Goal: Task Accomplishment & Management: Use online tool/utility

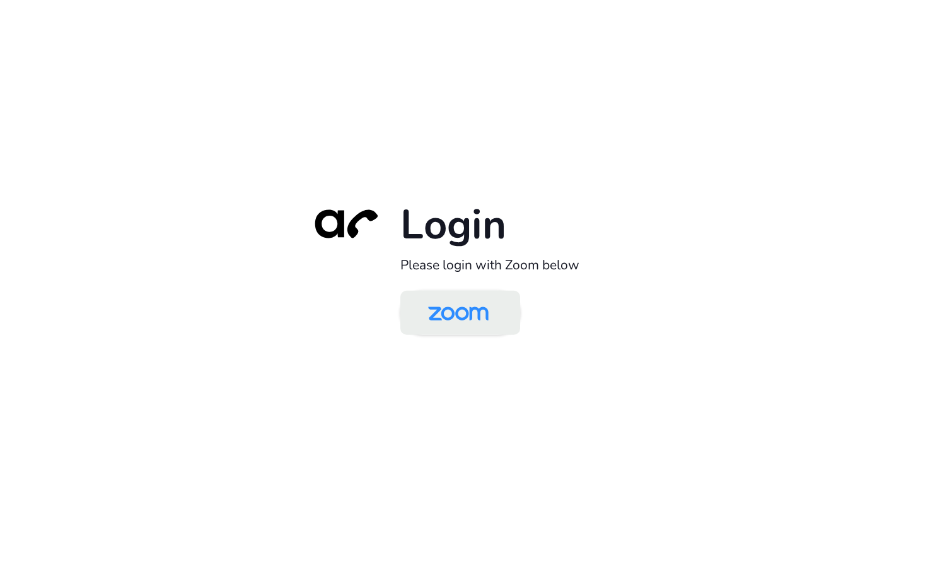
click at [467, 325] on img at bounding box center [458, 313] width 87 height 41
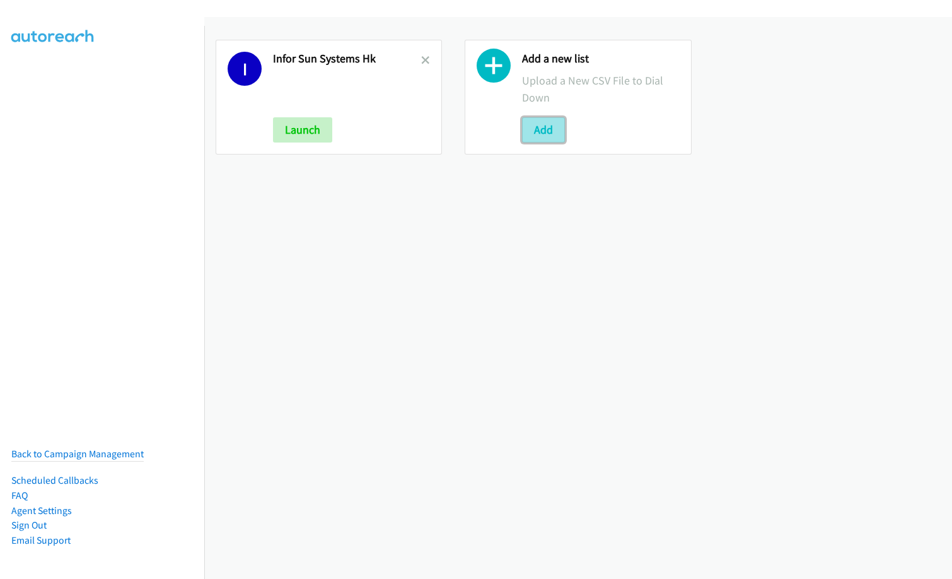
click at [544, 125] on button "Add" at bounding box center [543, 129] width 43 height 25
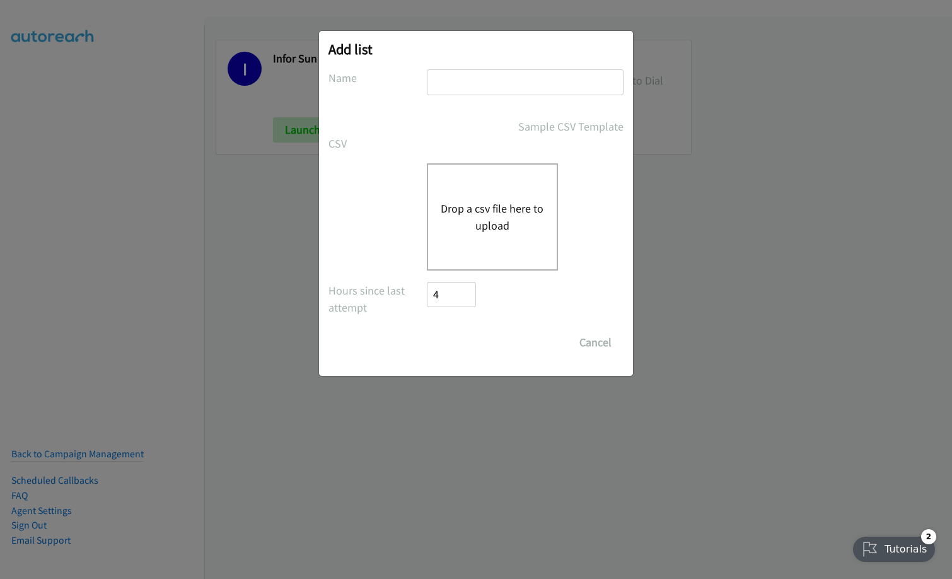
click at [521, 59] on div "Add list No phone fields were returned for that Report or List View Please uplo…" at bounding box center [476, 203] width 314 height 345
click at [522, 83] on input "text" at bounding box center [525, 82] width 197 height 26
paste input "Nutanix ASEAN CS - TH"
type input "Nutanix ASEAN CS - TH"
click at [509, 204] on button "Drop a csv file here to upload" at bounding box center [492, 217] width 103 height 34
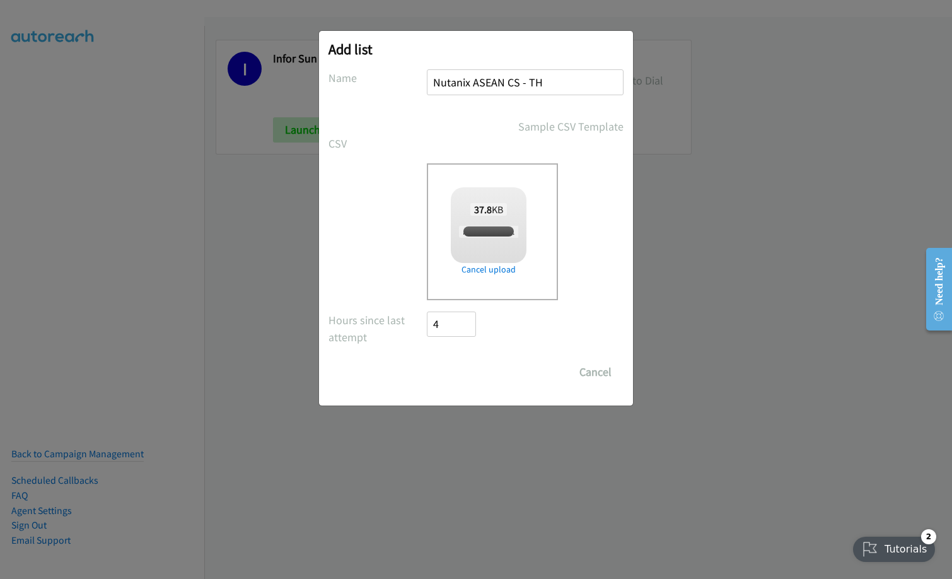
checkbox input "true"
click at [468, 372] on input "Save List" at bounding box center [460, 371] width 66 height 25
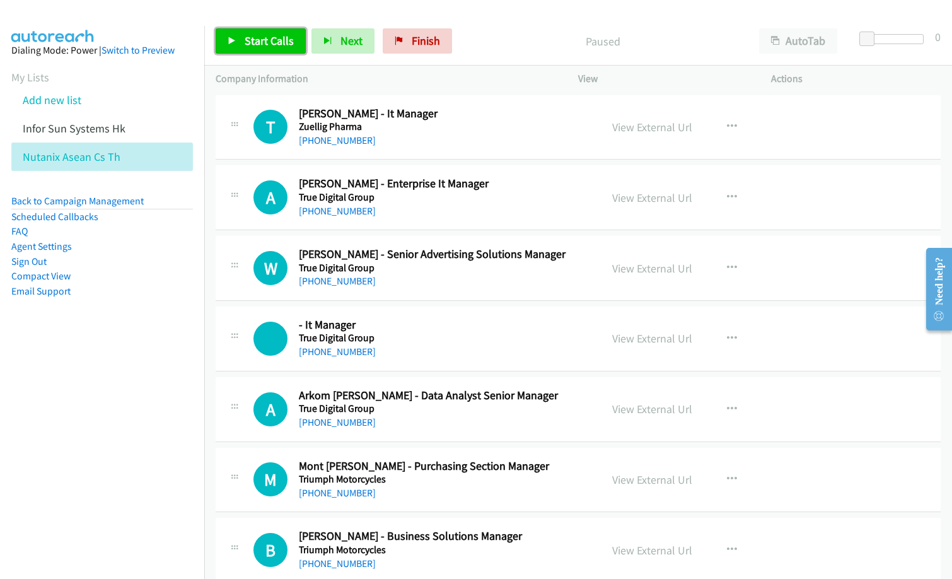
click at [262, 40] on span "Start Calls" at bounding box center [269, 40] width 49 height 14
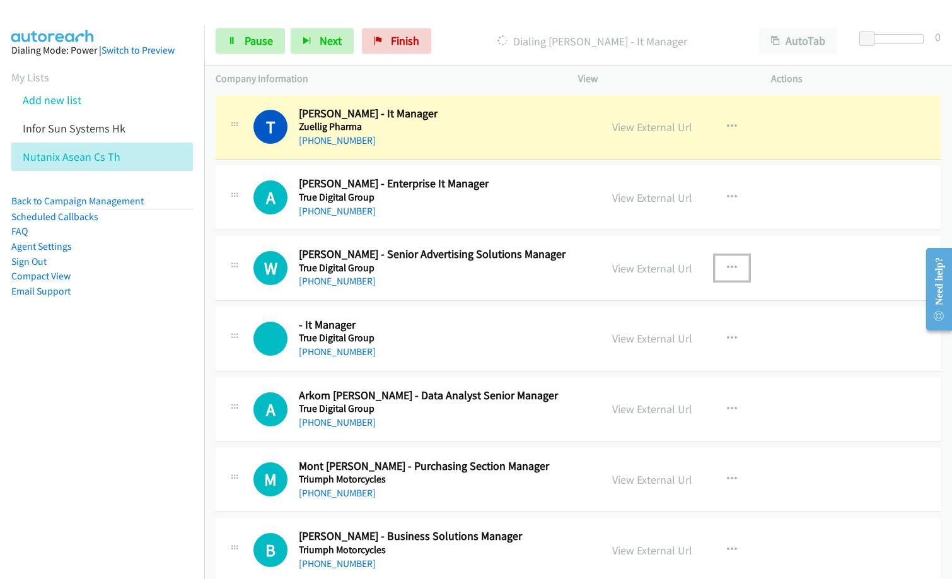
click at [720, 262] on button "button" at bounding box center [732, 267] width 34 height 25
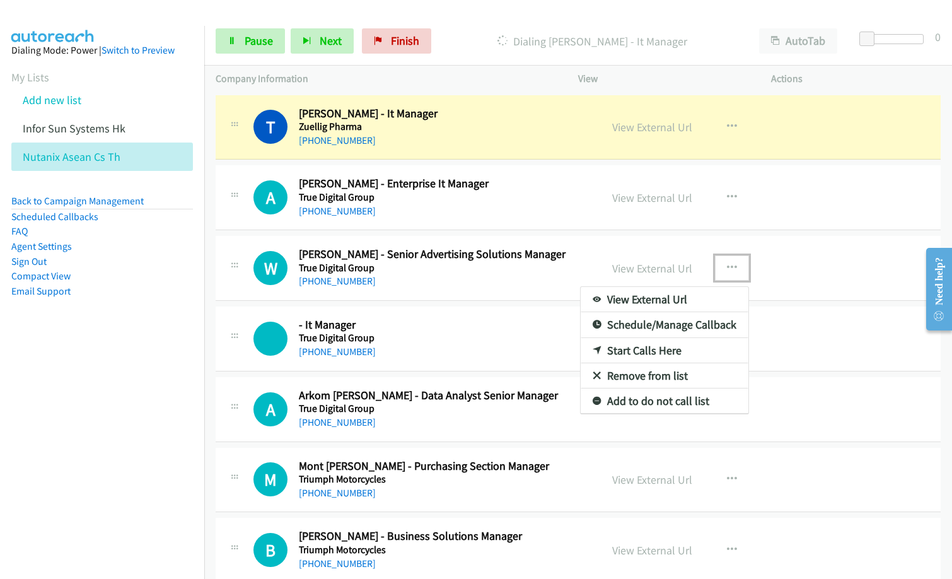
click at [669, 372] on link "Remove from list" at bounding box center [664, 375] width 168 height 25
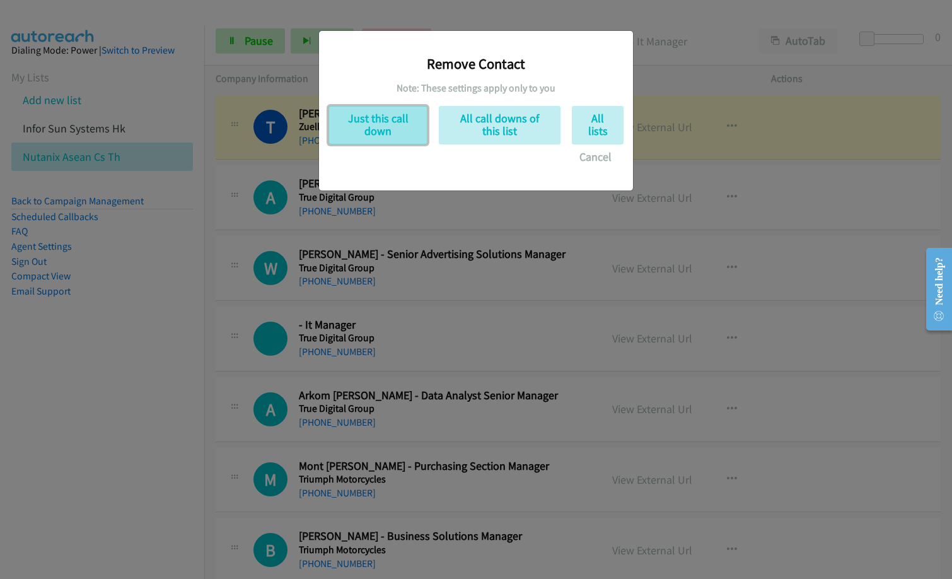
click at [360, 115] on button "Just this call down" at bounding box center [377, 125] width 99 height 38
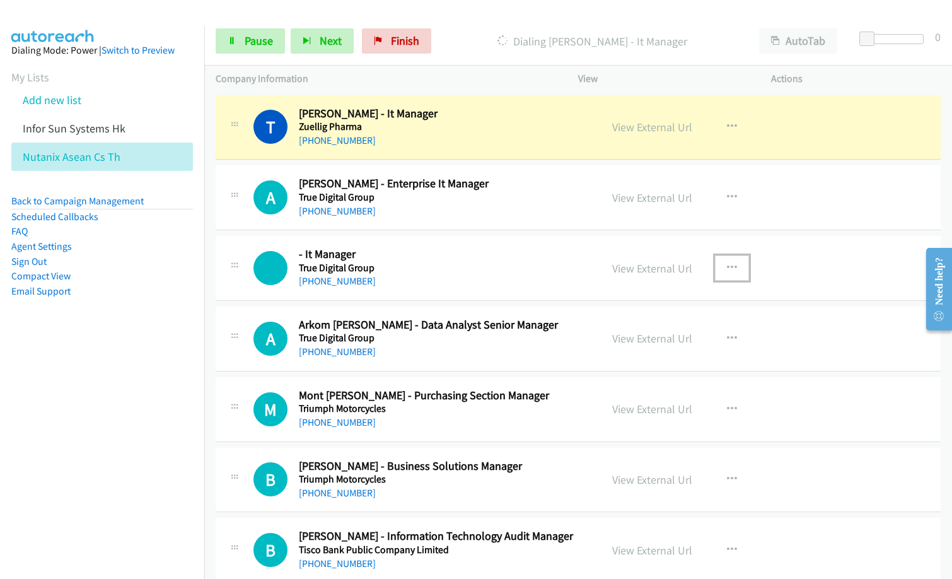
click at [727, 270] on icon "button" at bounding box center [732, 268] width 10 height 10
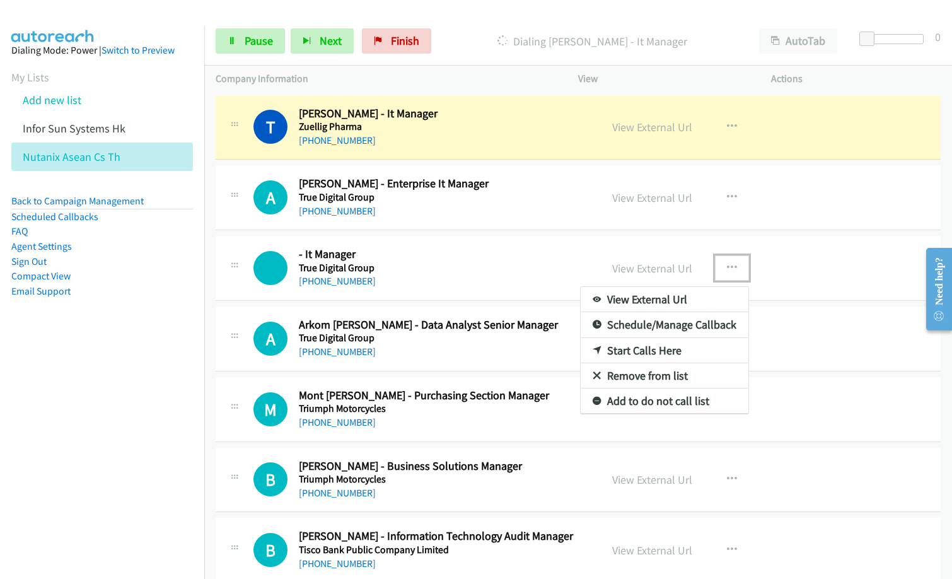
click at [635, 374] on link "Remove from list" at bounding box center [664, 375] width 168 height 25
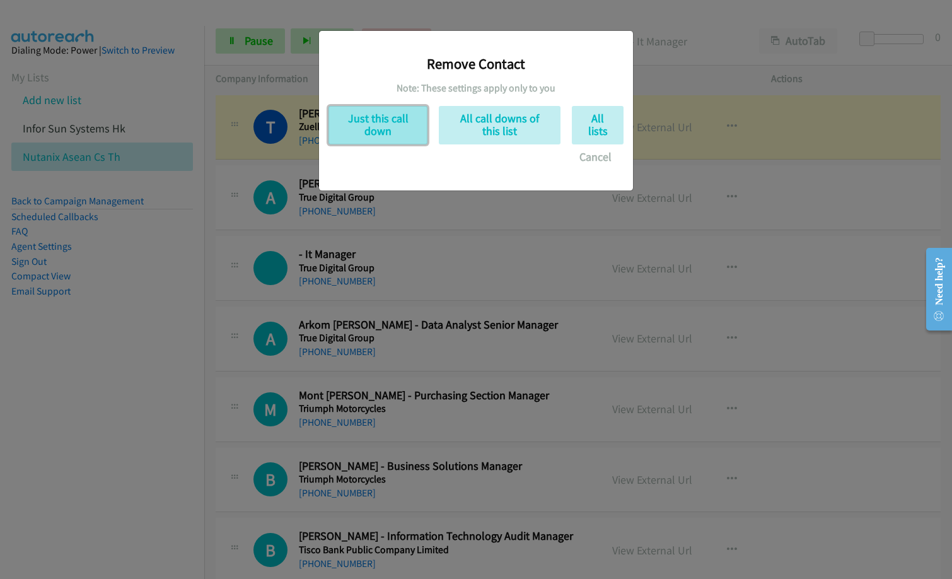
click at [357, 126] on button "Just this call down" at bounding box center [377, 125] width 99 height 38
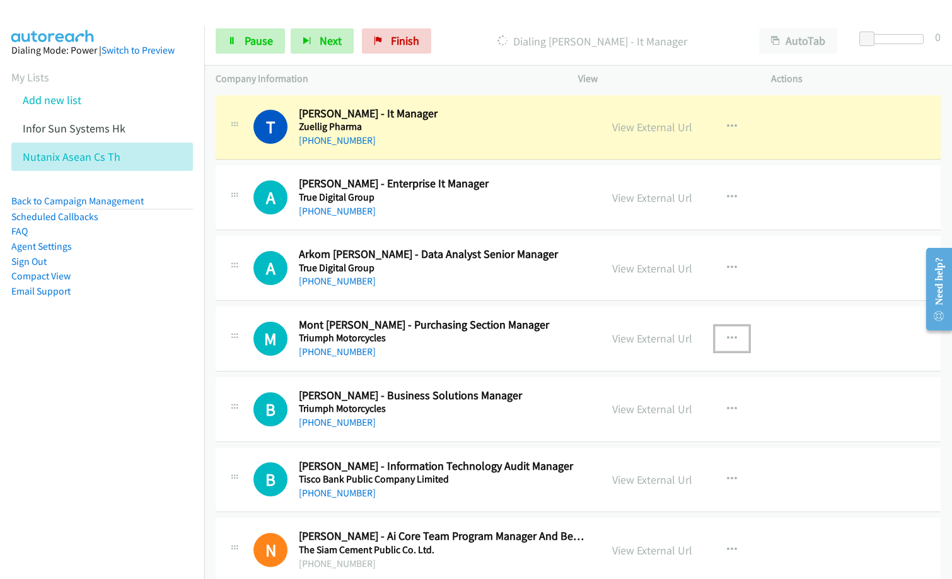
click at [727, 335] on icon "button" at bounding box center [732, 338] width 10 height 10
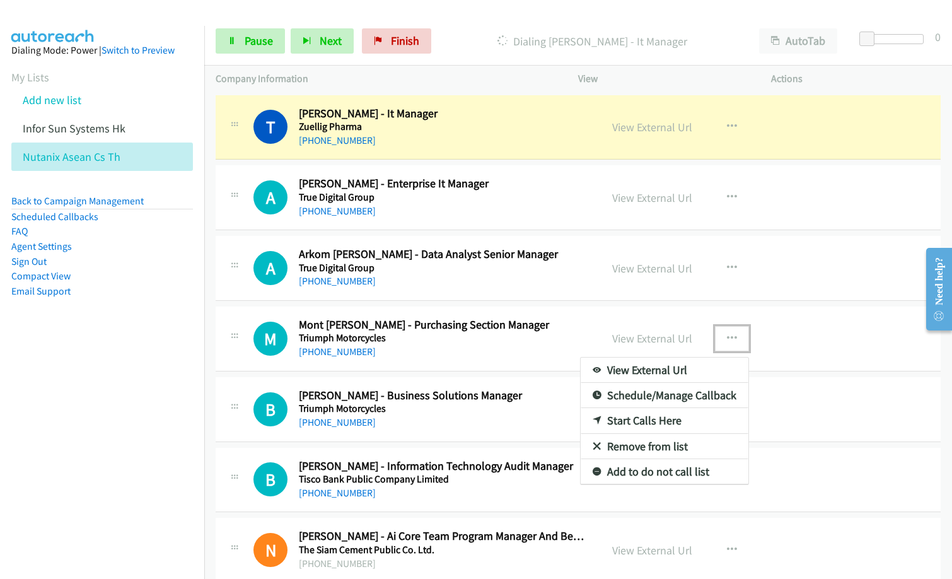
click at [671, 449] on link "Remove from list" at bounding box center [664, 446] width 168 height 25
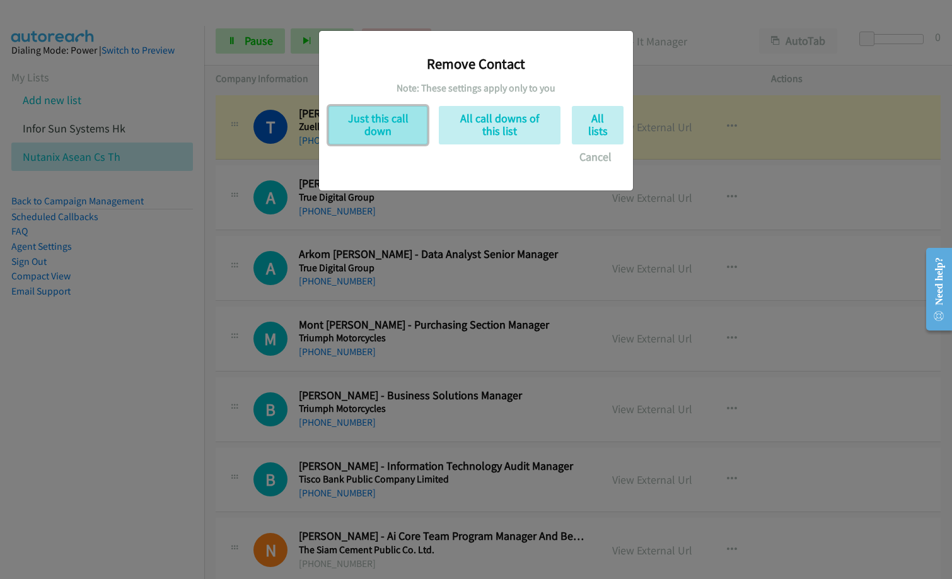
click at [393, 118] on button "Just this call down" at bounding box center [377, 125] width 99 height 38
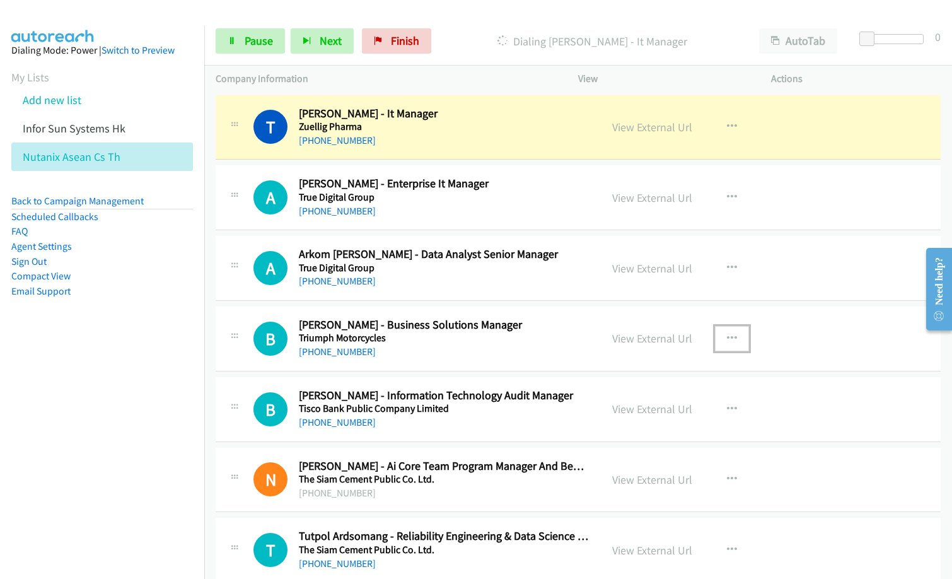
click at [730, 335] on icon "button" at bounding box center [732, 338] width 10 height 10
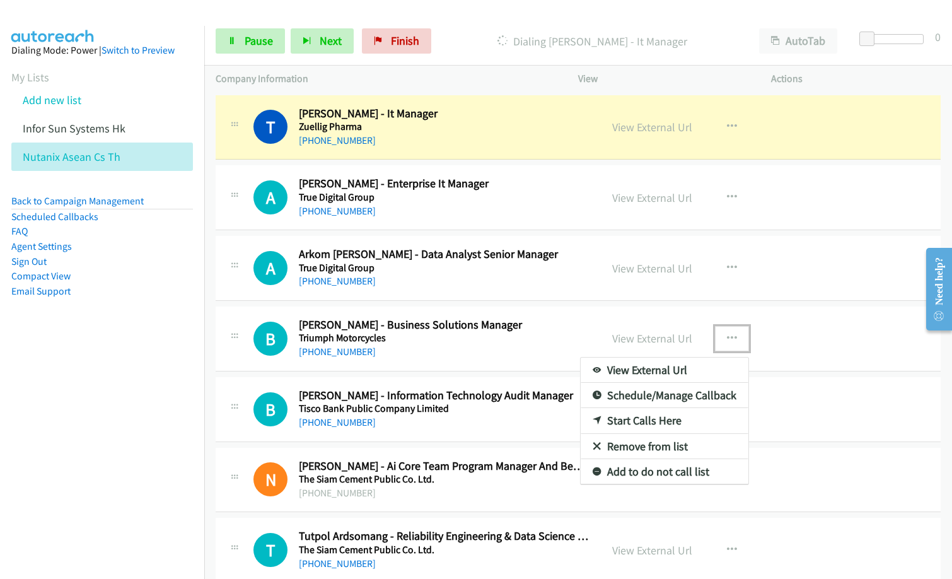
click at [614, 445] on link "Remove from list" at bounding box center [664, 446] width 168 height 25
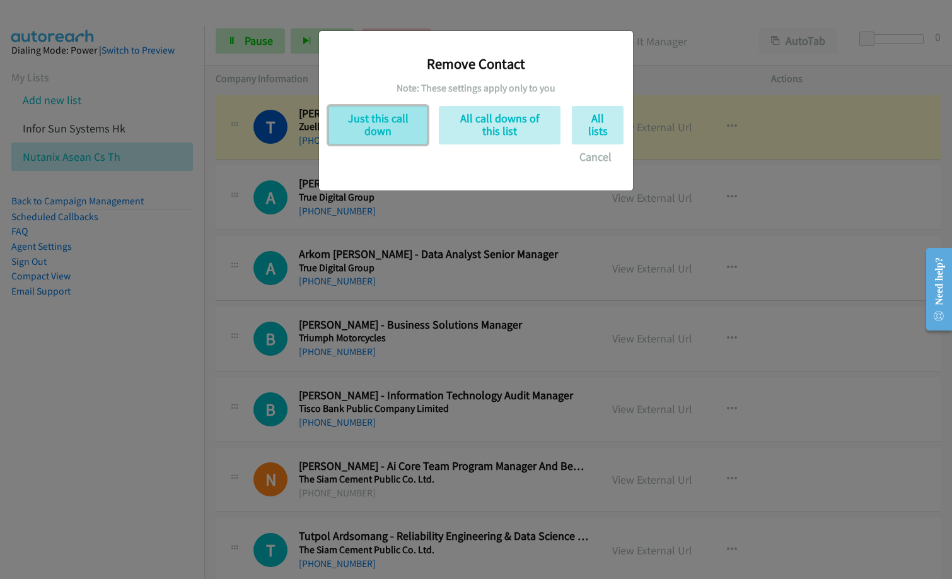
click at [386, 115] on button "Just this call down" at bounding box center [377, 125] width 99 height 38
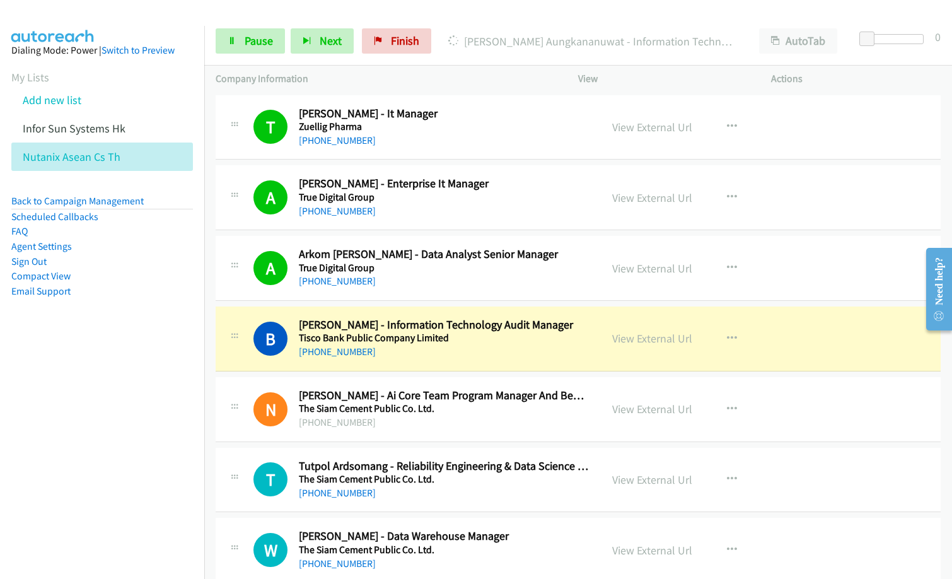
click at [115, 499] on nav "Dialing Mode: Power | Switch to Preview My Lists Add new list Infor Sun Systems…" at bounding box center [102, 315] width 205 height 579
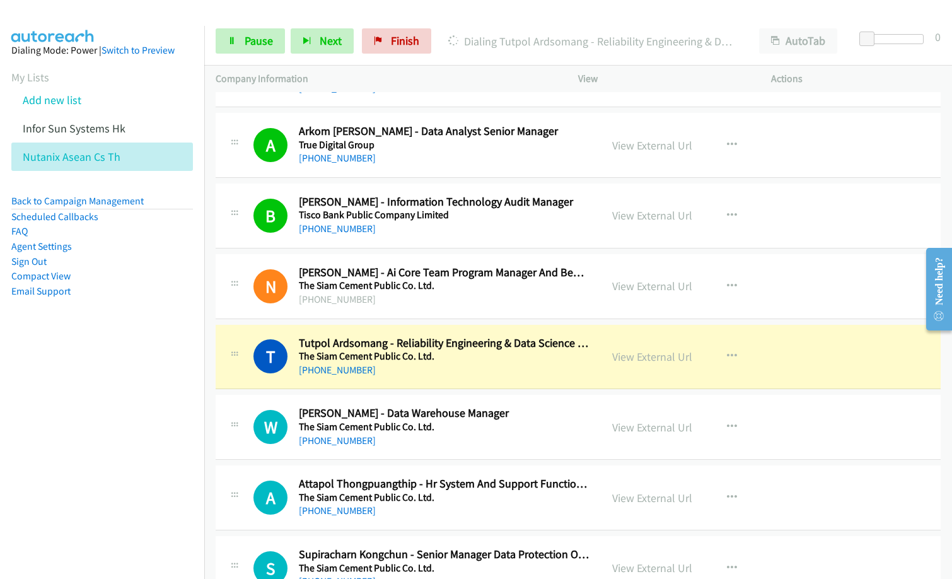
scroll to position [126, 0]
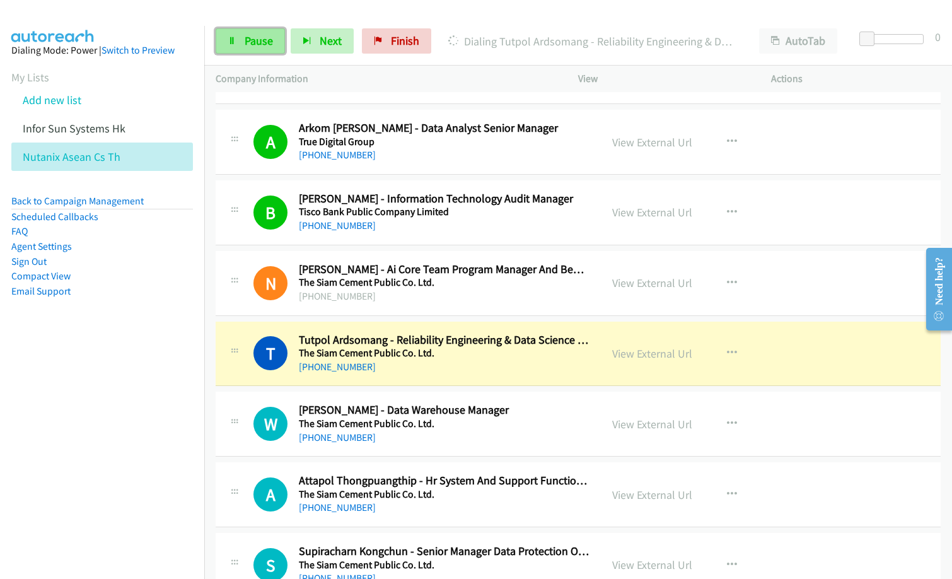
click at [233, 40] on icon at bounding box center [232, 41] width 9 height 9
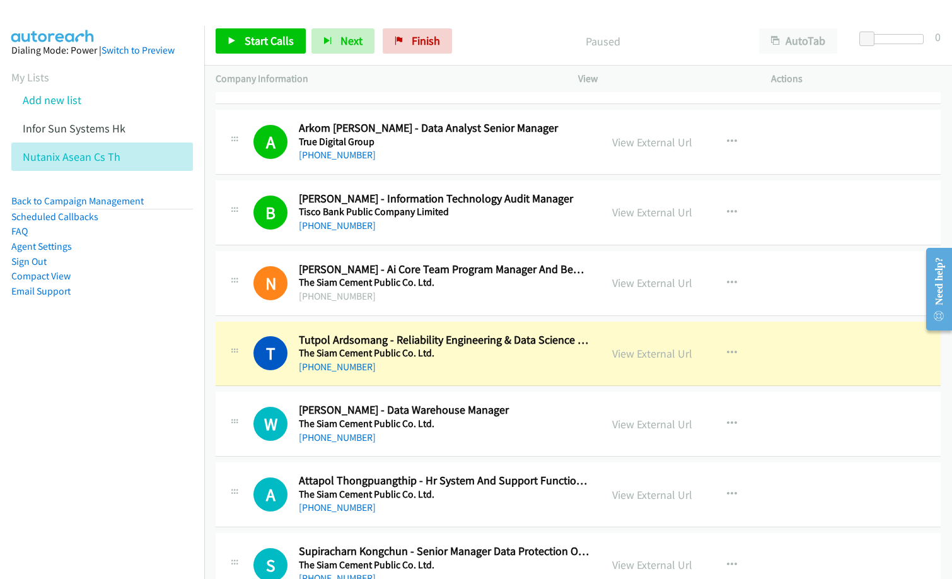
click at [57, 510] on nav "Dialing Mode: Power | Switch to Preview My Lists Add new list Infor Sun Systems…" at bounding box center [102, 315] width 205 height 579
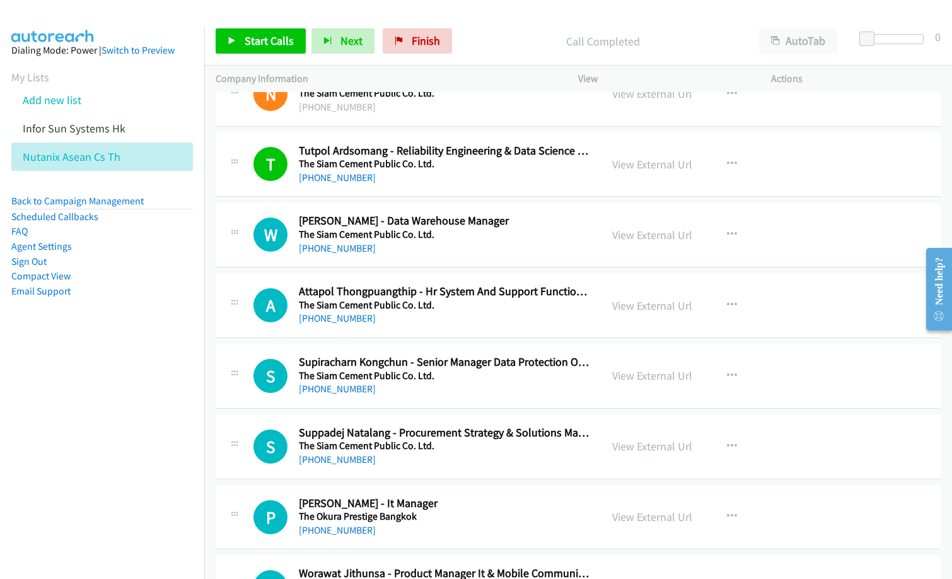
scroll to position [441, 0]
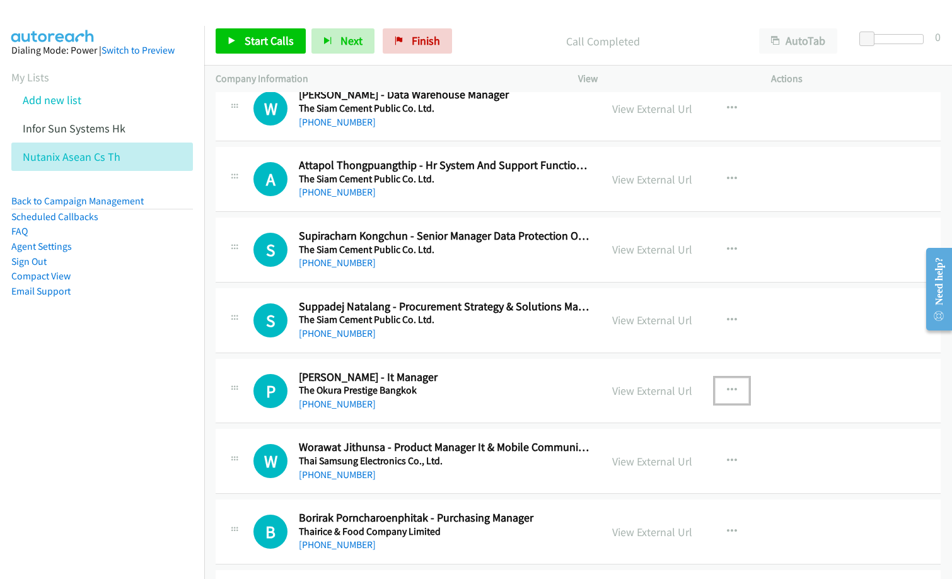
click at [727, 391] on icon "button" at bounding box center [732, 390] width 10 height 10
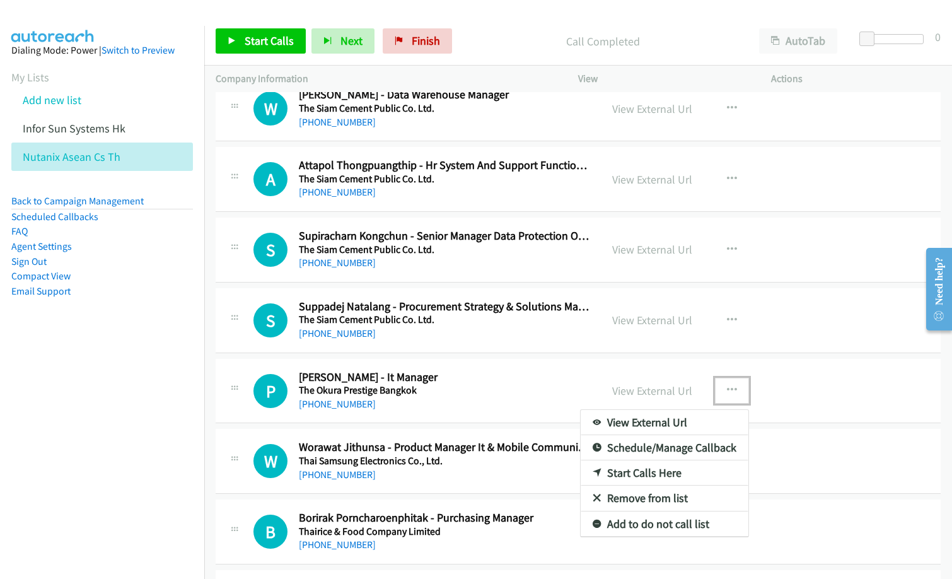
click at [657, 473] on link "Start Calls Here" at bounding box center [664, 472] width 168 height 25
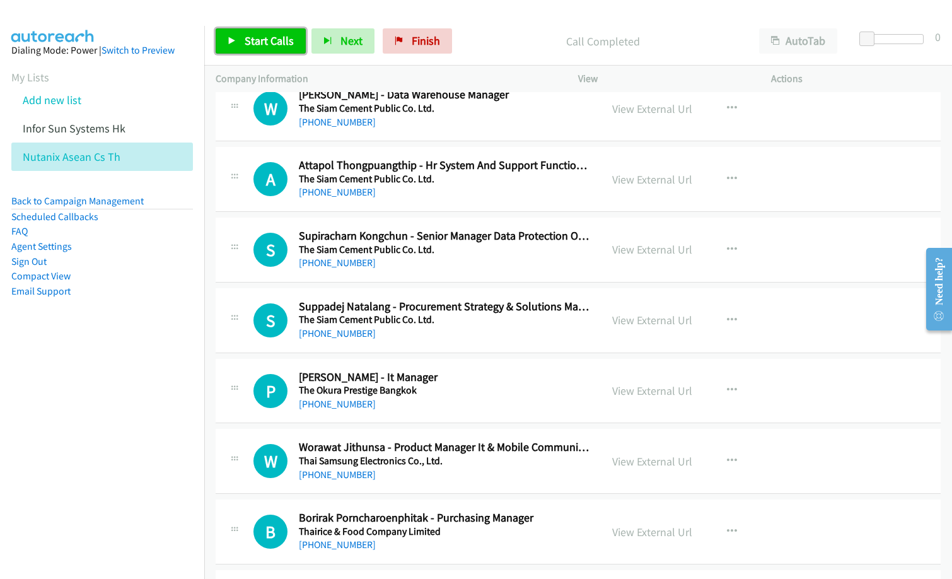
click at [289, 47] on span "Start Calls" at bounding box center [269, 40] width 49 height 14
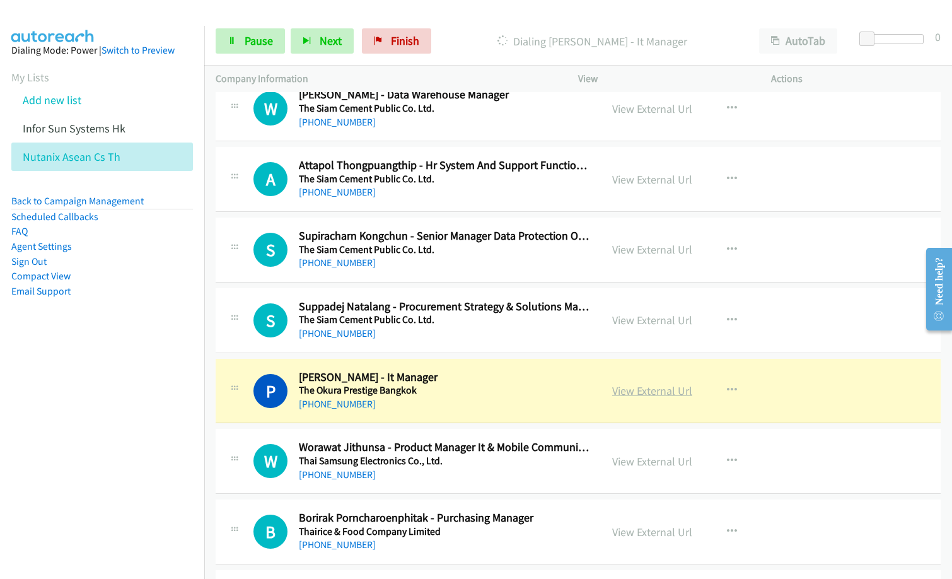
click at [654, 391] on link "View External Url" at bounding box center [652, 390] width 80 height 14
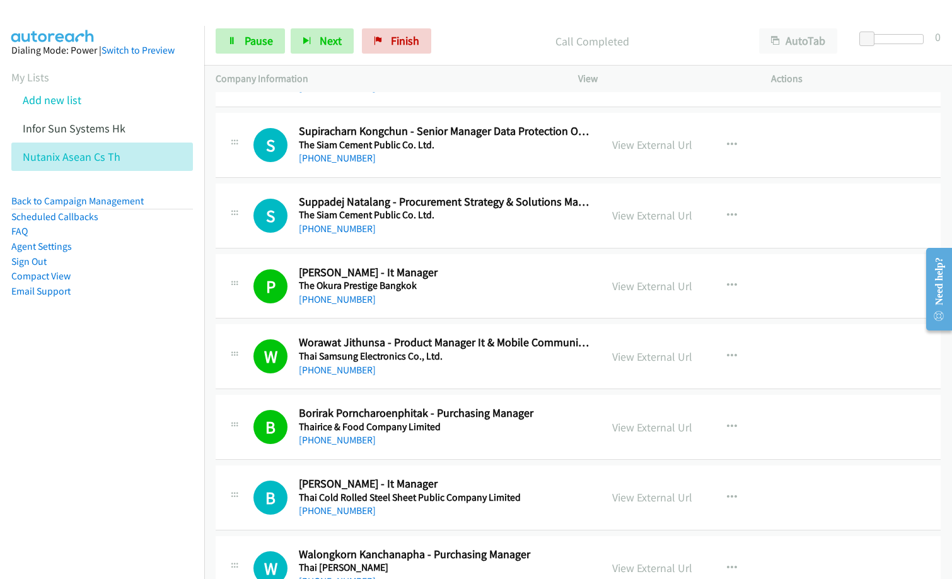
scroll to position [567, 0]
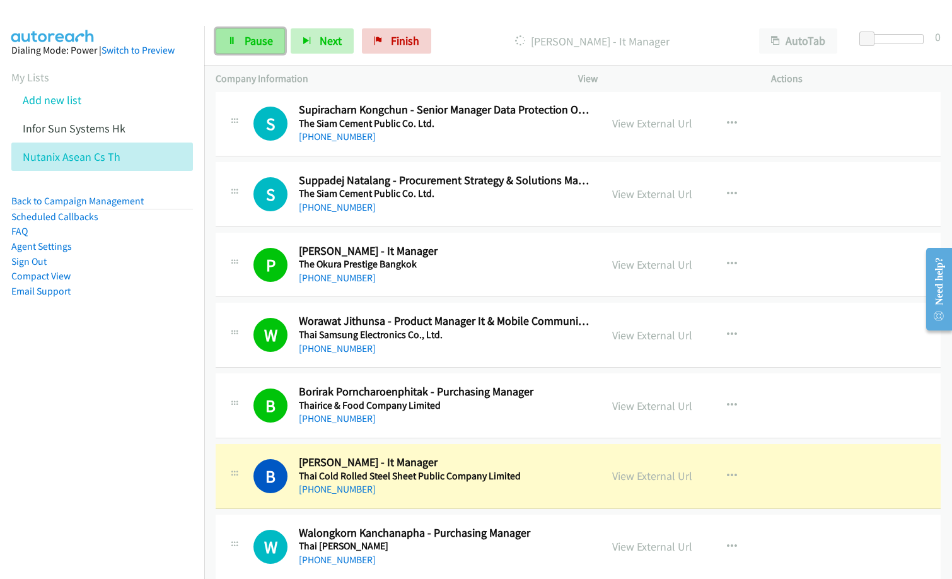
click at [245, 36] on span "Pause" at bounding box center [259, 40] width 28 height 14
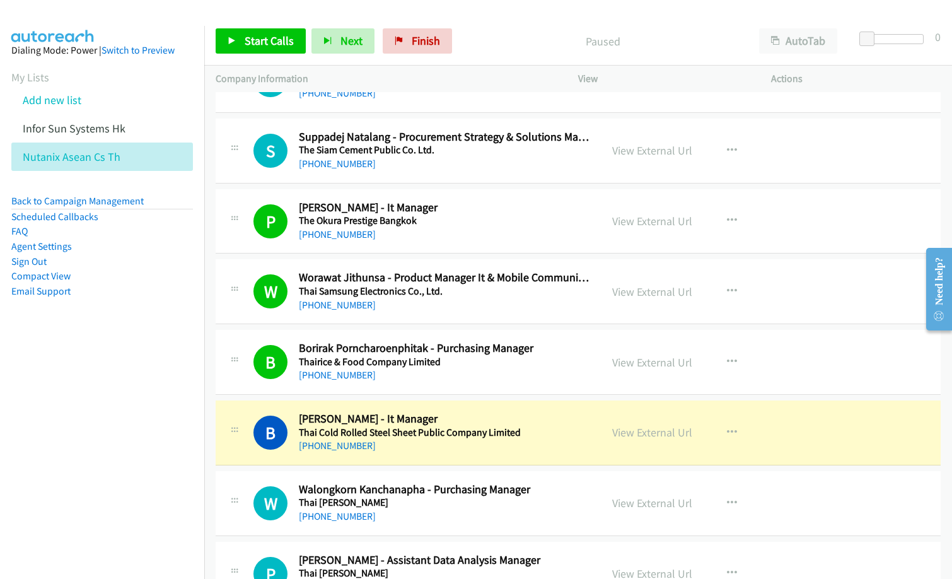
scroll to position [630, 0]
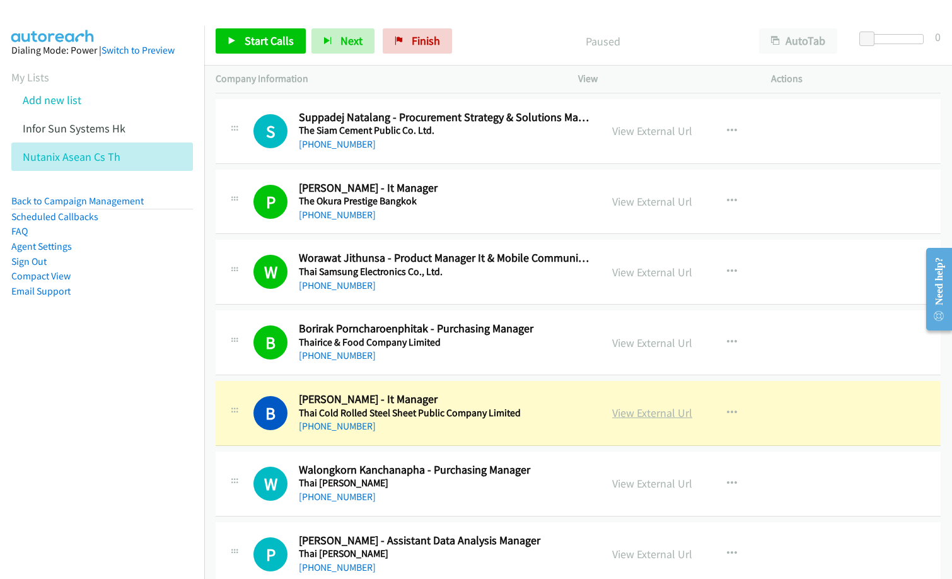
click at [650, 413] on link "View External Url" at bounding box center [652, 412] width 80 height 14
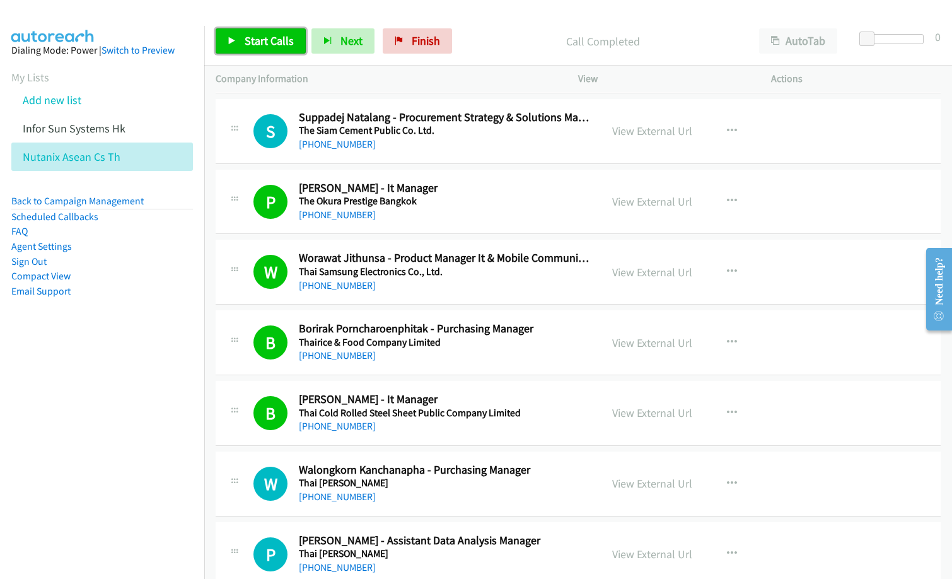
click at [266, 54] on link "Start Calls" at bounding box center [261, 40] width 90 height 25
click at [254, 43] on span "Pause" at bounding box center [259, 40] width 28 height 14
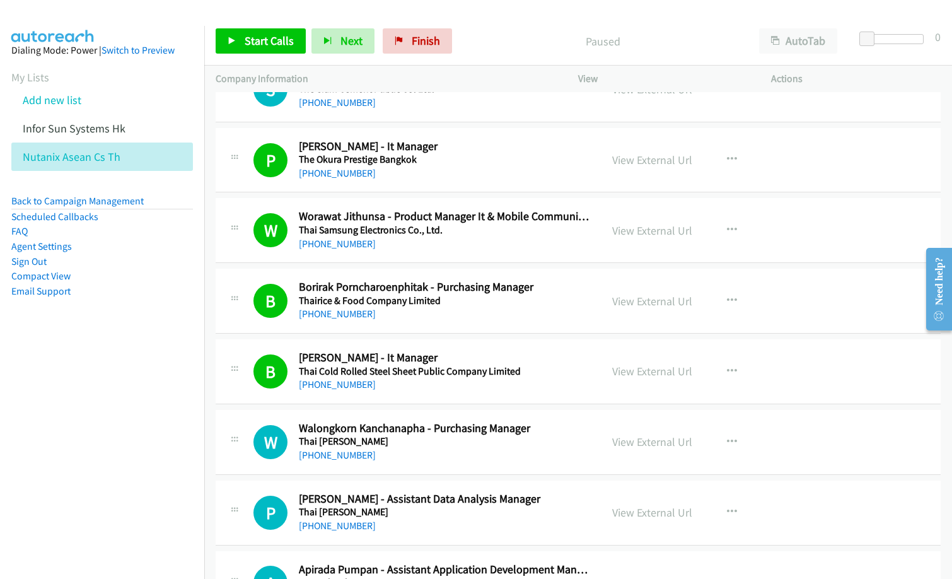
scroll to position [756, 0]
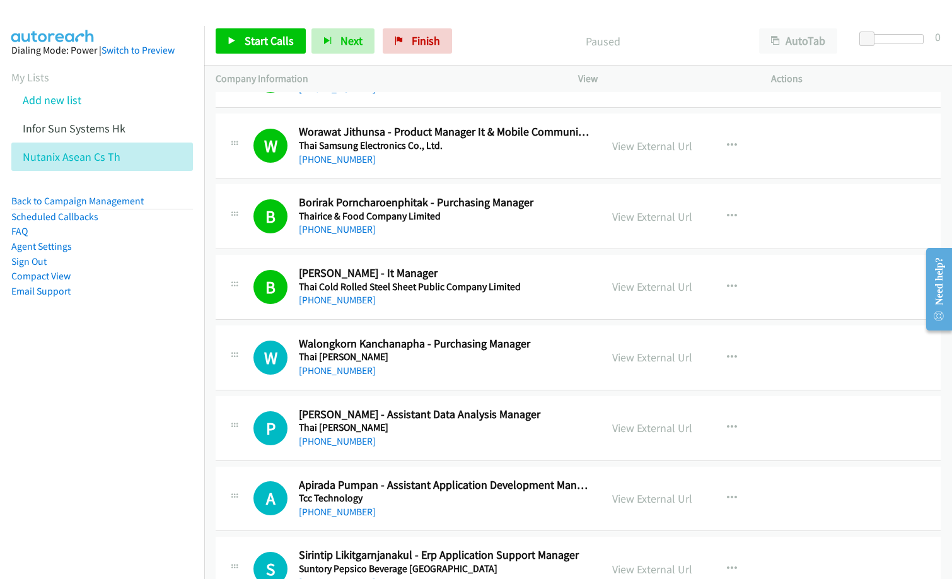
drag, startPoint x: 482, startPoint y: 45, endPoint x: 551, endPoint y: 1, distance: 82.0
click at [482, 45] on p "Paused" at bounding box center [602, 41] width 267 height 17
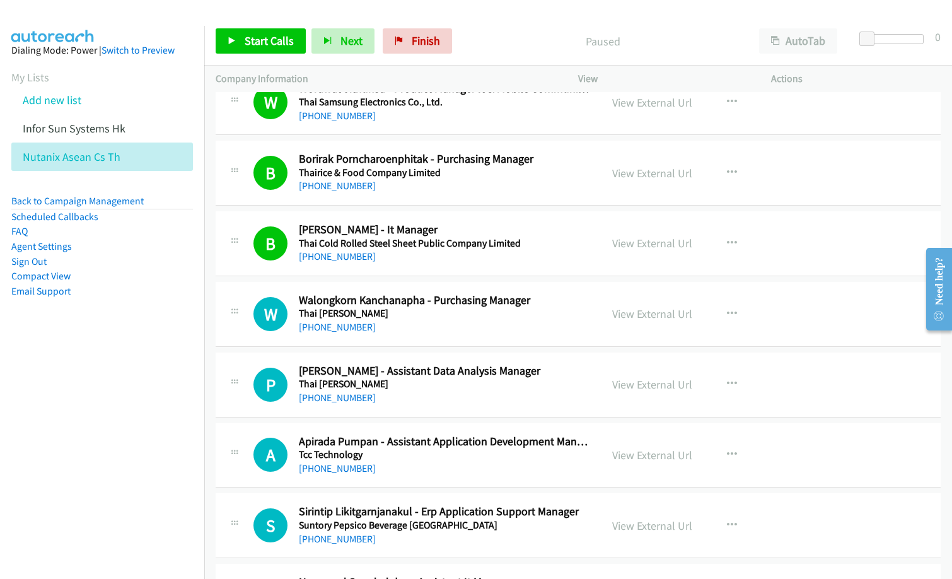
scroll to position [819, 0]
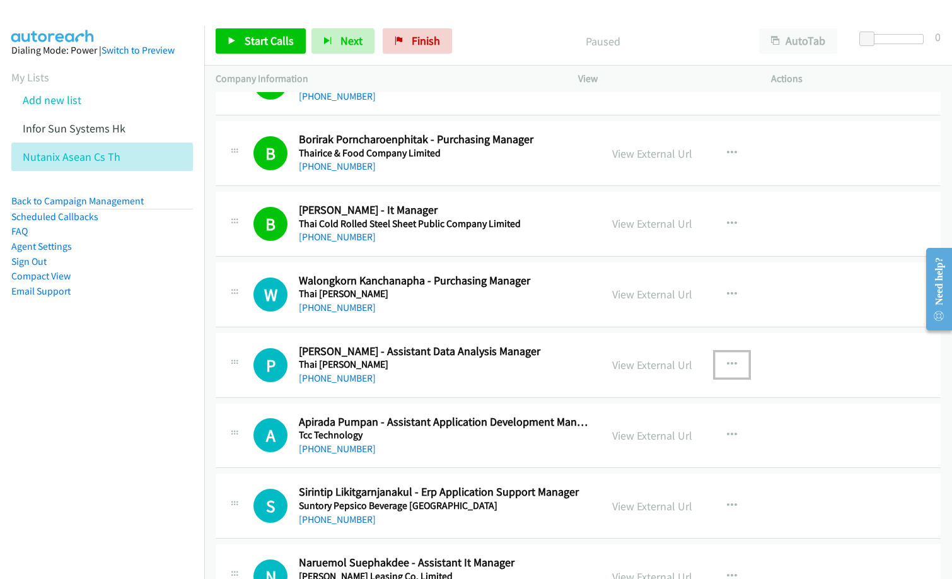
click at [728, 359] on icon "button" at bounding box center [732, 364] width 10 height 10
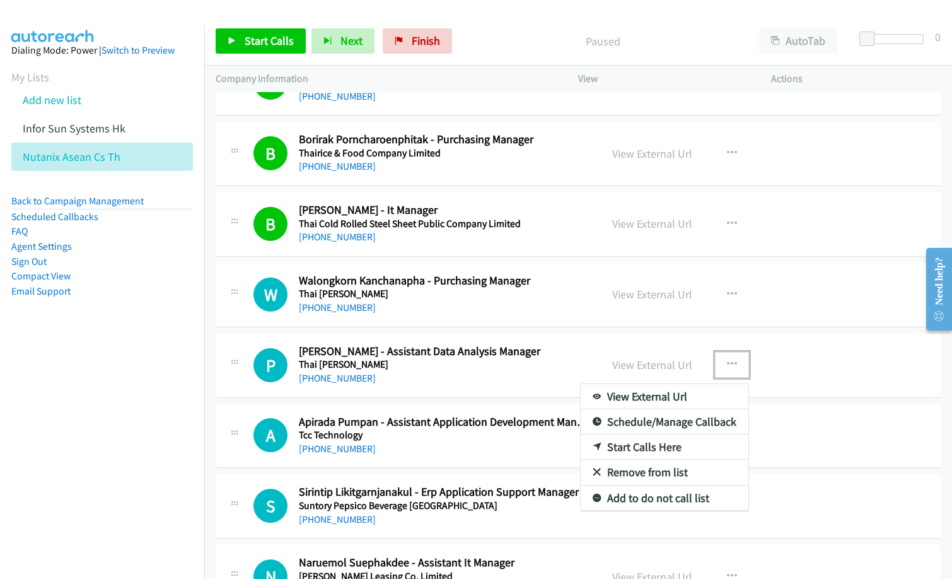
click at [646, 442] on link "Start Calls Here" at bounding box center [664, 446] width 168 height 25
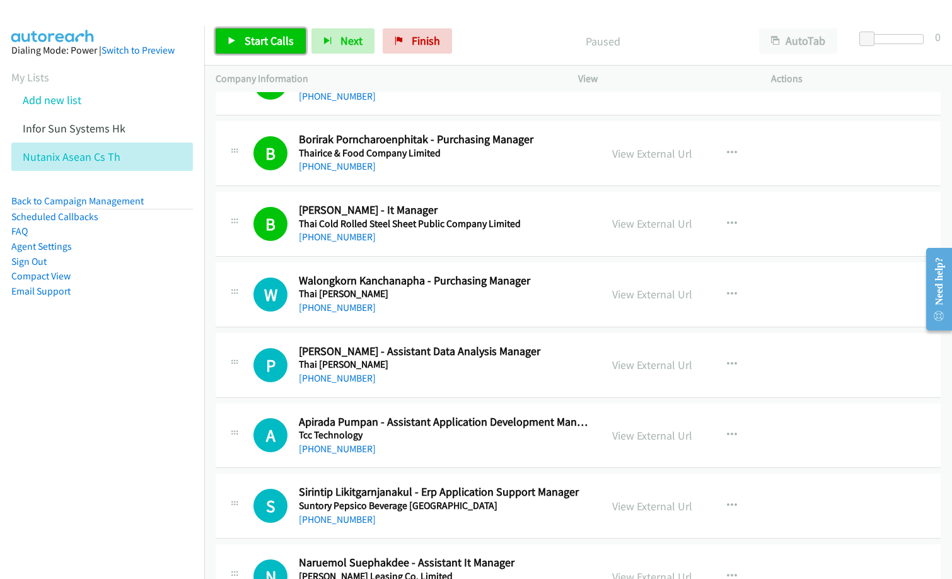
click at [246, 33] on link "Start Calls" at bounding box center [261, 40] width 90 height 25
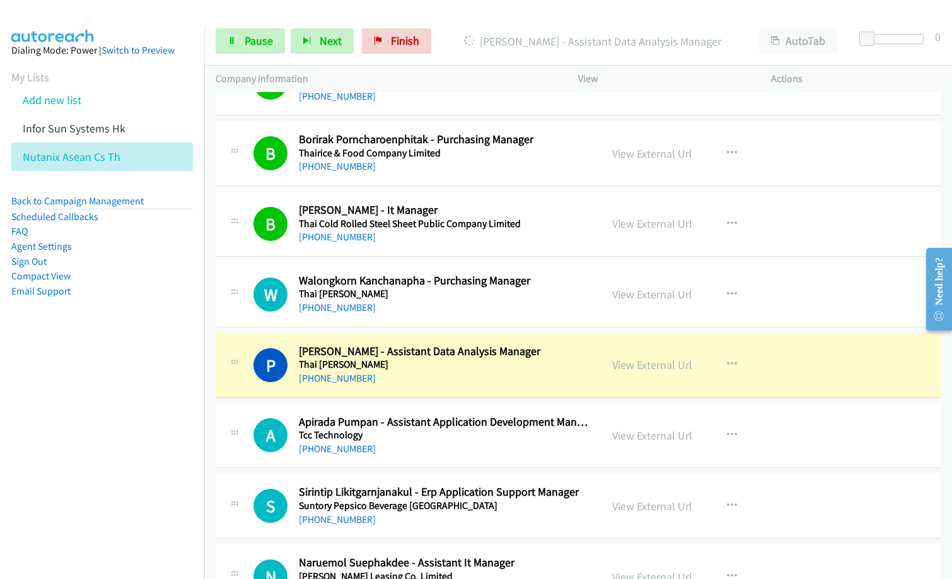
click at [45, 419] on nav "Dialing Mode: Power | Switch to Preview My Lists Add new list Infor Sun Systems…" at bounding box center [102, 315] width 205 height 579
click at [635, 368] on link "View External Url" at bounding box center [652, 364] width 80 height 14
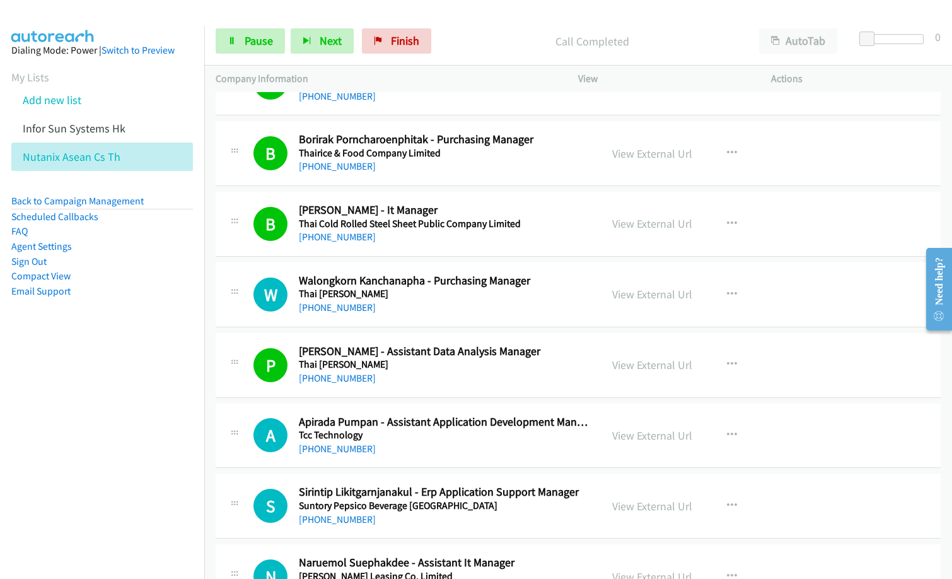
click at [470, 44] on p "Call Completed" at bounding box center [592, 41] width 288 height 17
drag, startPoint x: 470, startPoint y: 44, endPoint x: 510, endPoint y: 19, distance: 48.1
click at [476, 39] on p "Call Completed" at bounding box center [592, 41] width 288 height 17
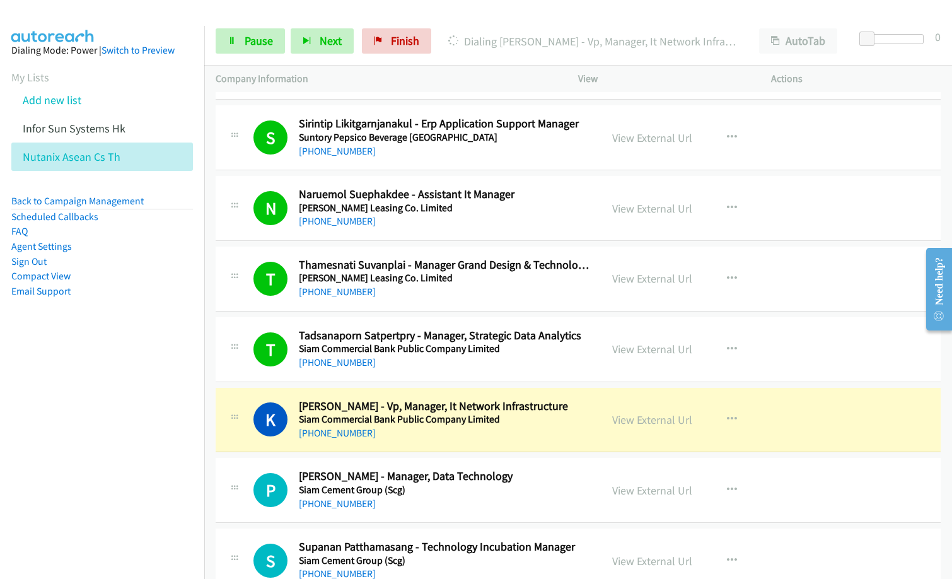
scroll to position [1197, 0]
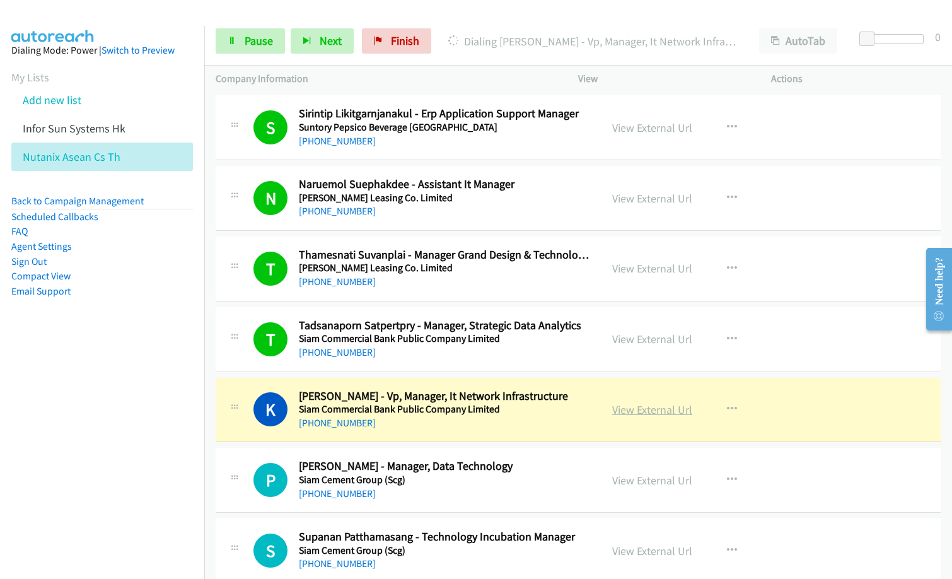
click at [659, 408] on link "View External Url" at bounding box center [652, 409] width 80 height 14
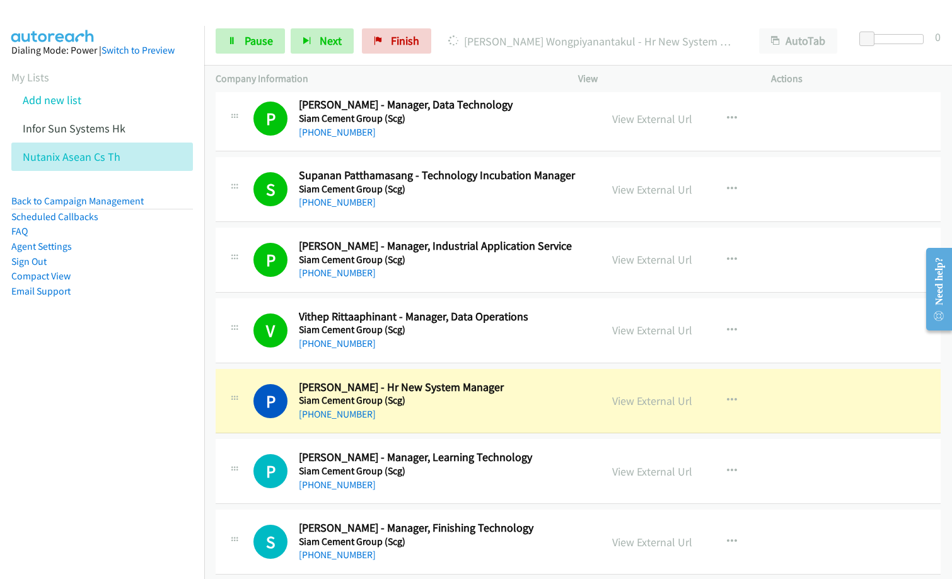
scroll to position [1576, 0]
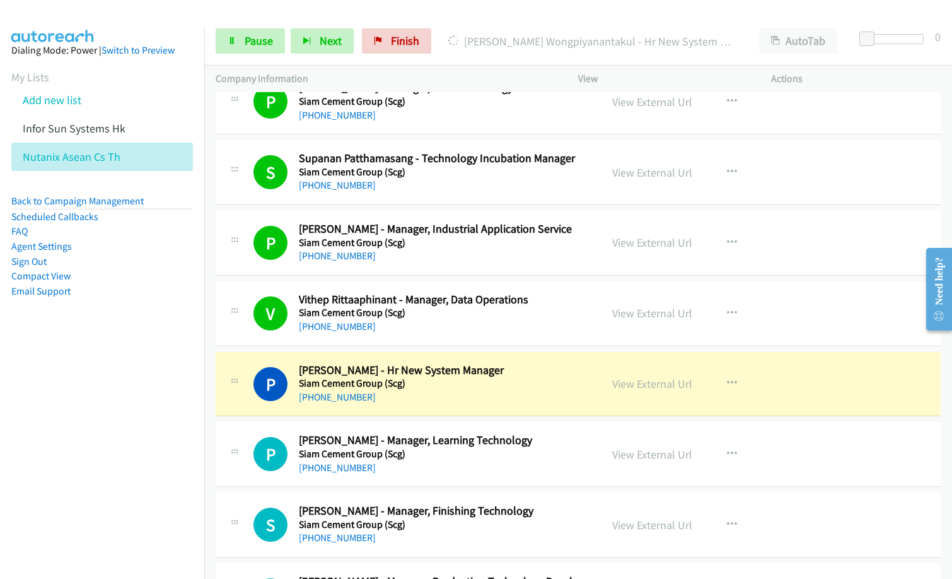
drag, startPoint x: 463, startPoint y: 395, endPoint x: 480, endPoint y: 393, distance: 17.7
click at [463, 395] on div "[PHONE_NUMBER]" at bounding box center [444, 396] width 291 height 15
click at [649, 388] on link "View External Url" at bounding box center [652, 383] width 80 height 14
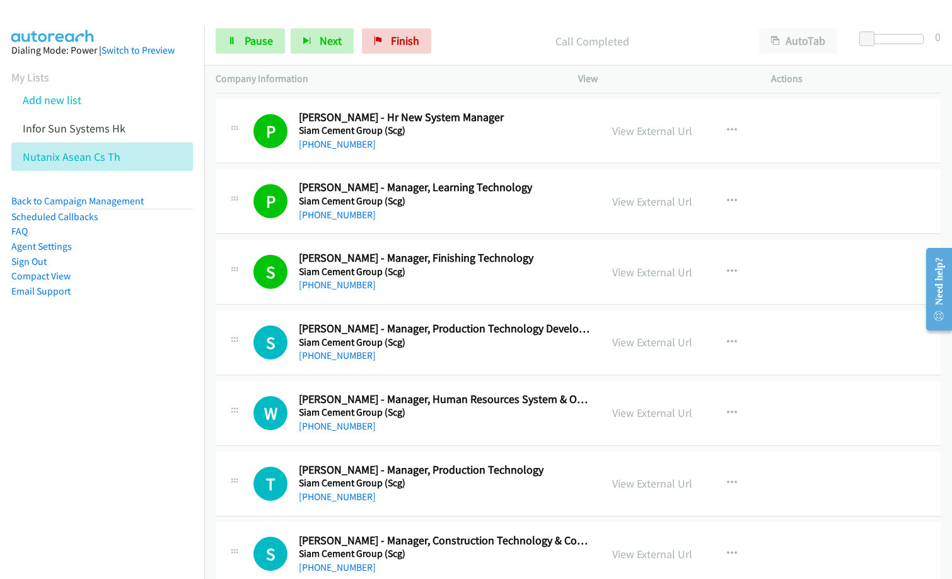
scroll to position [1828, 0]
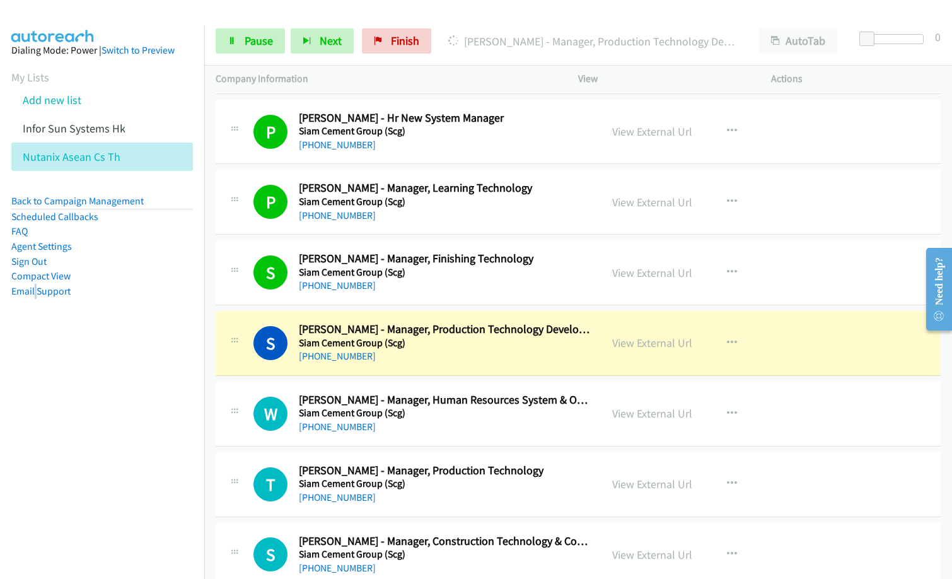
click at [35, 406] on nav "Dialing Mode: Power | Switch to Preview My Lists Add new list Infor Sun Systems…" at bounding box center [102, 315] width 205 height 579
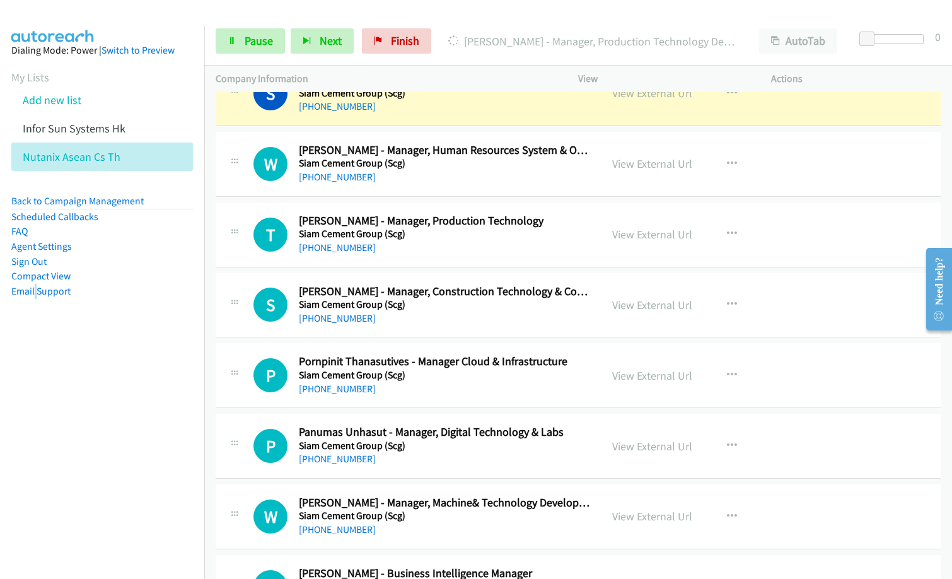
scroll to position [2080, 0]
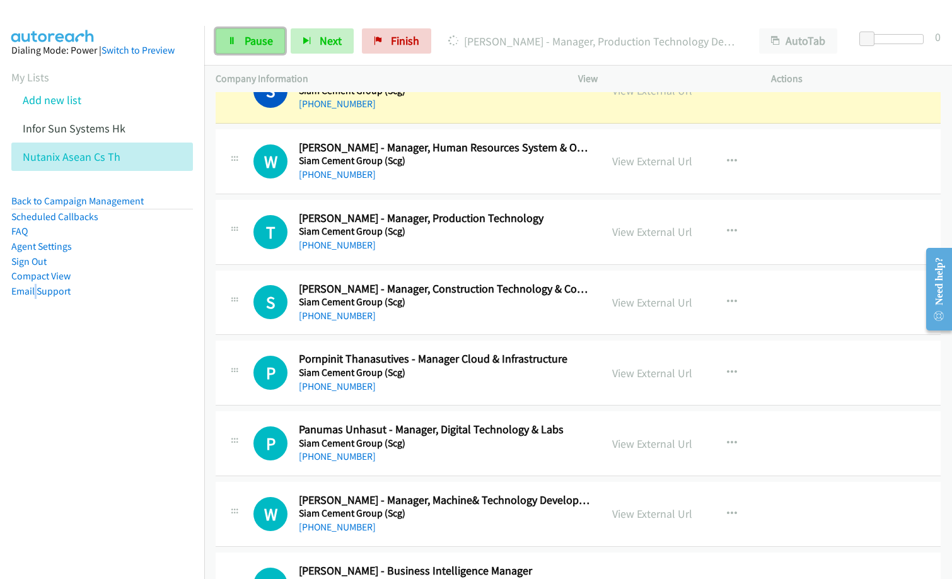
click at [257, 37] on span "Pause" at bounding box center [259, 40] width 28 height 14
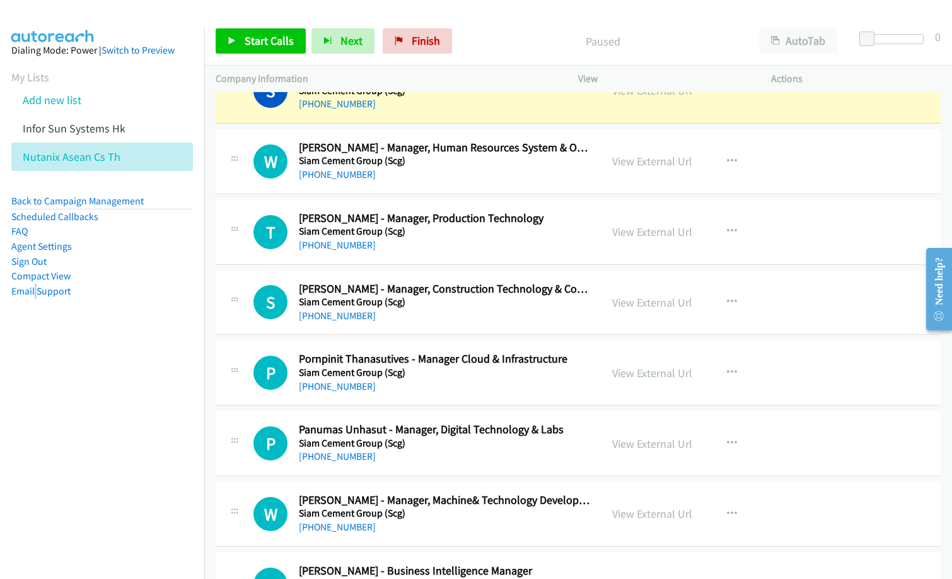
scroll to position [1954, 0]
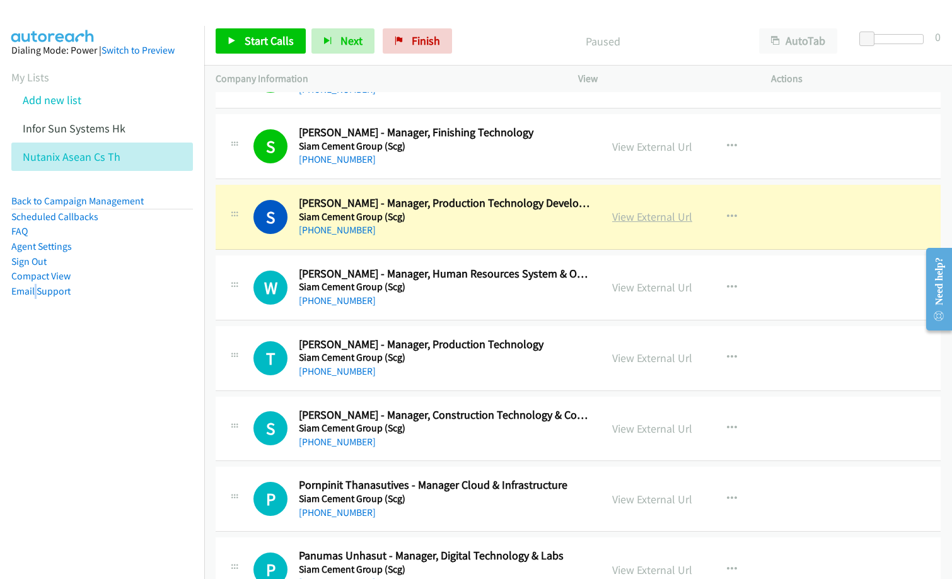
click at [633, 219] on link "View External Url" at bounding box center [652, 216] width 80 height 14
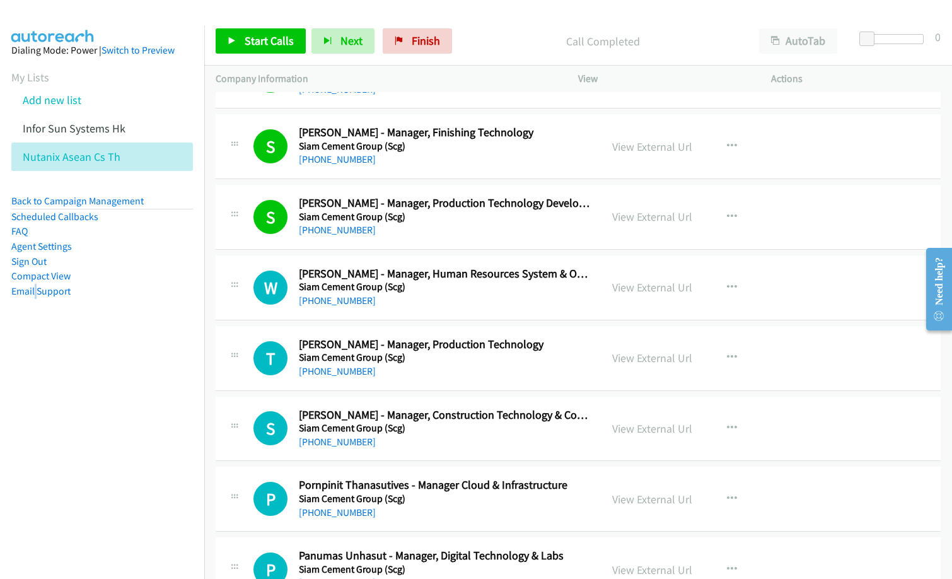
scroll to position [2017, 0]
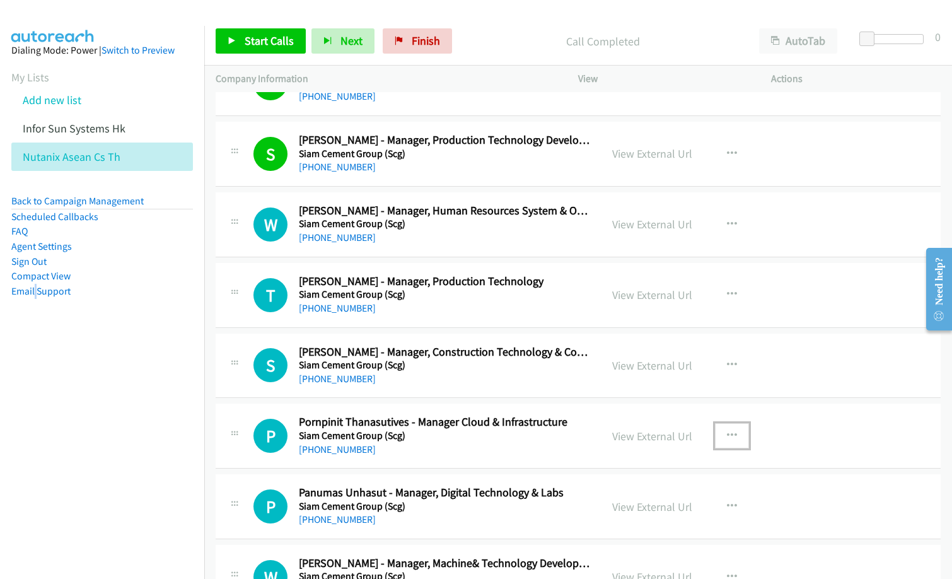
click at [727, 432] on icon "button" at bounding box center [732, 435] width 10 height 10
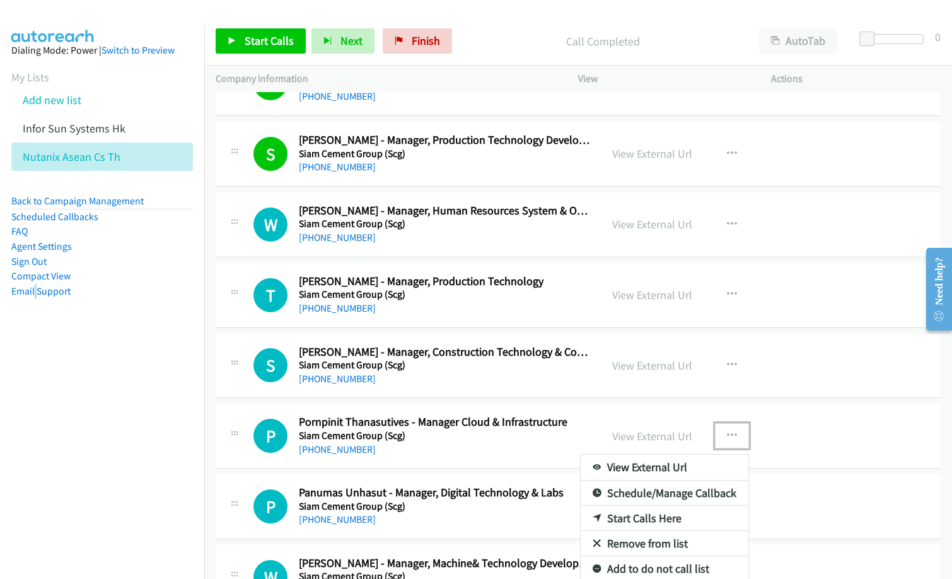
click at [654, 516] on link "Start Calls Here" at bounding box center [664, 517] width 168 height 25
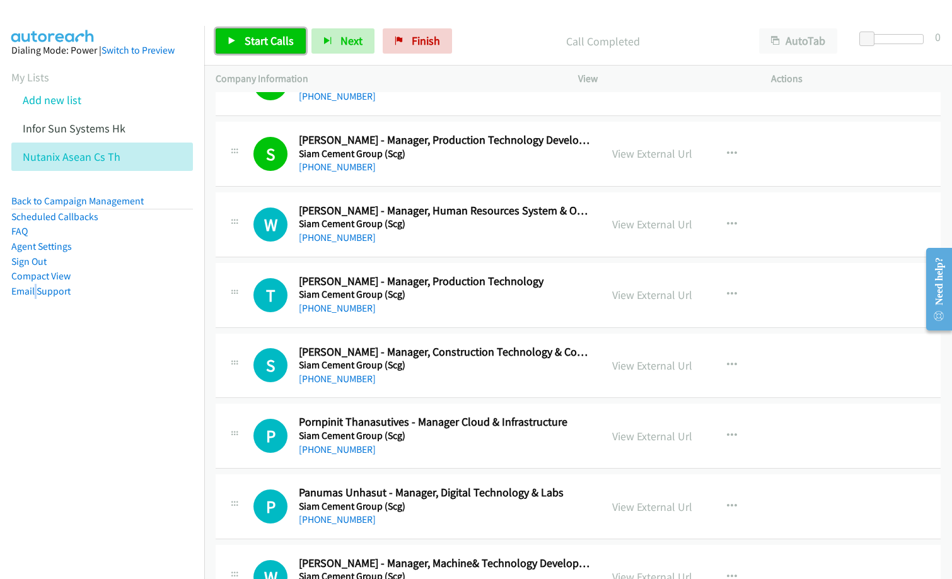
click at [291, 40] on span "Start Calls" at bounding box center [269, 40] width 49 height 14
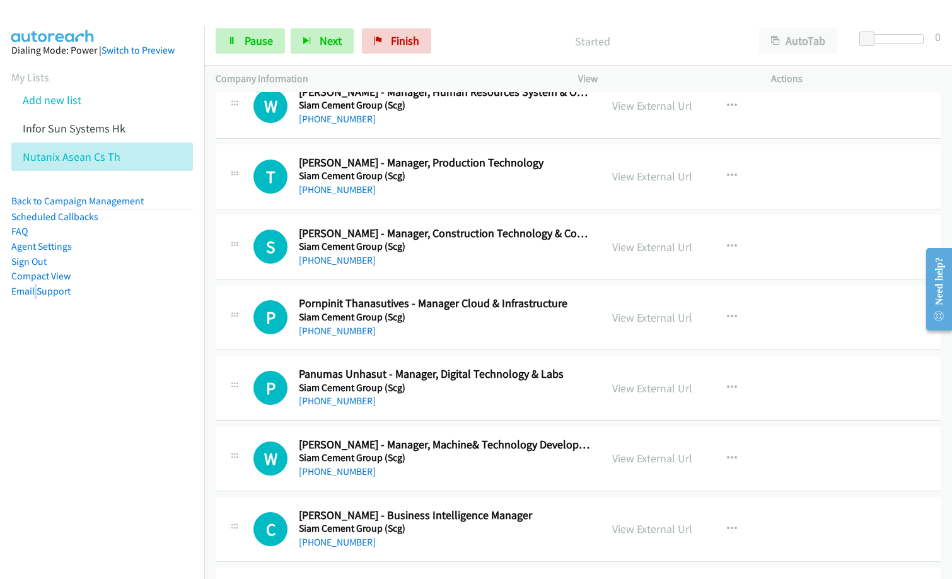
scroll to position [2206, 0]
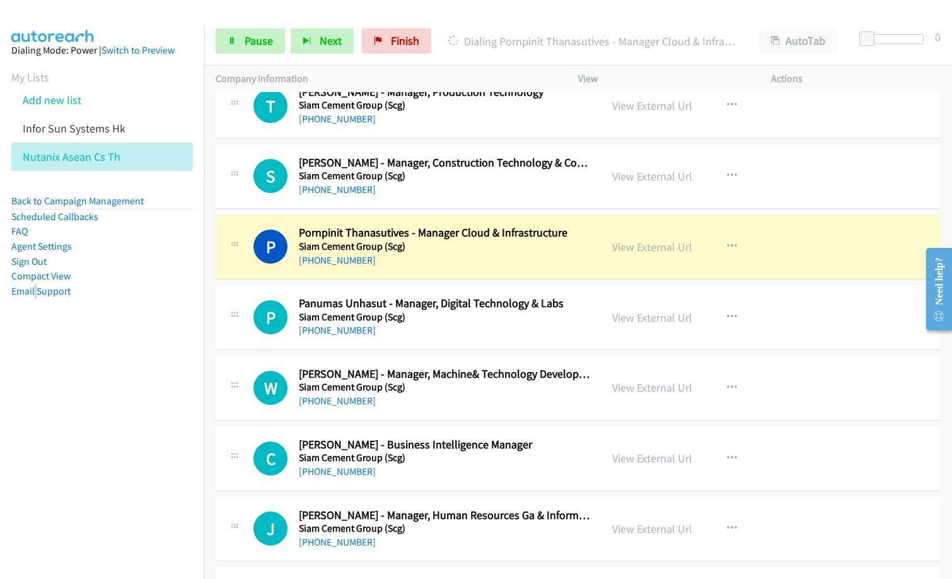
click at [541, 460] on h5 "Siam Cement Group (Scg)" at bounding box center [444, 457] width 291 height 13
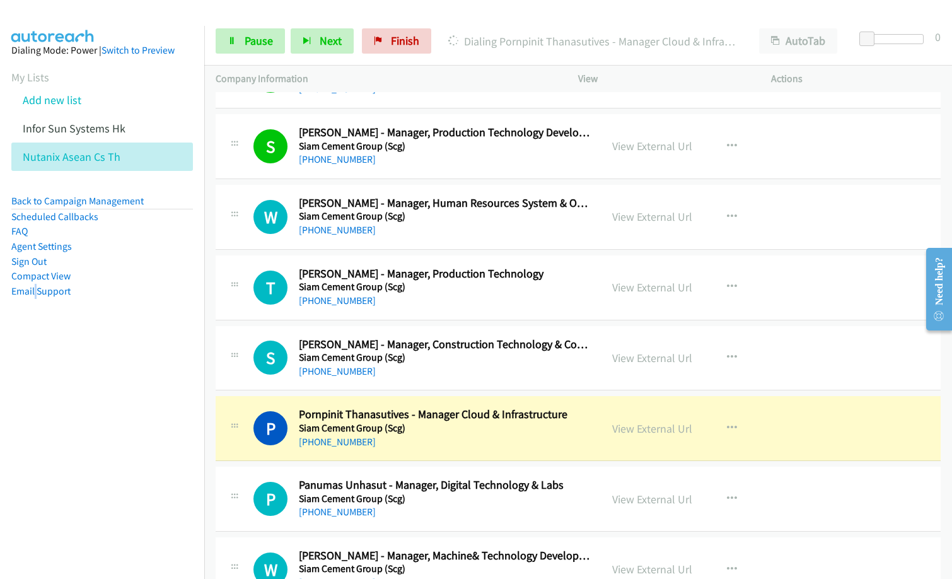
scroll to position [1954, 0]
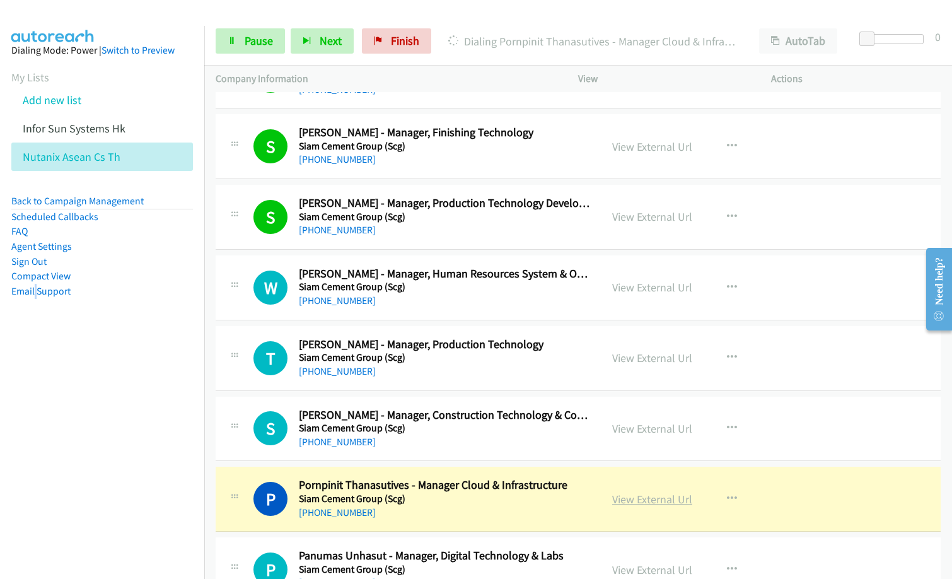
click at [640, 500] on link "View External Url" at bounding box center [652, 499] width 80 height 14
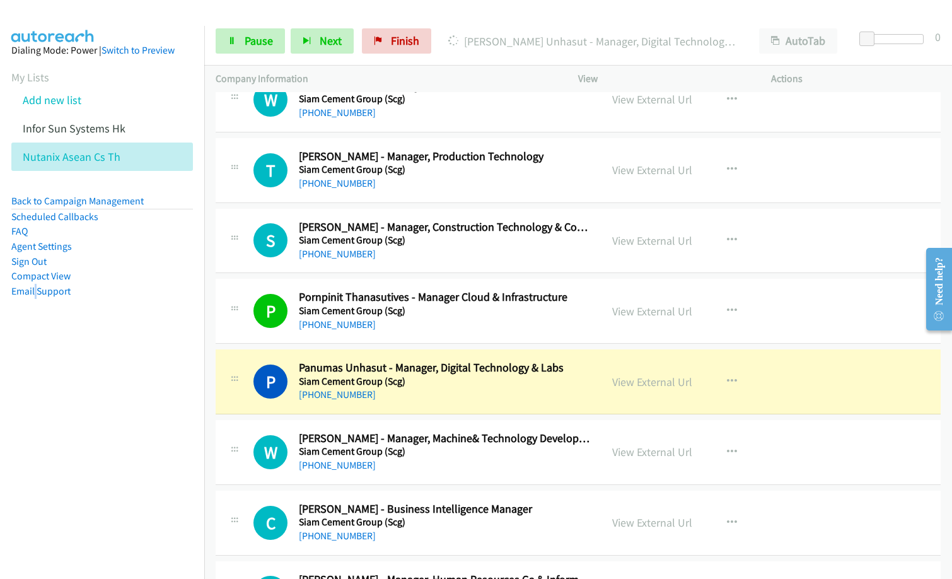
scroll to position [2143, 0]
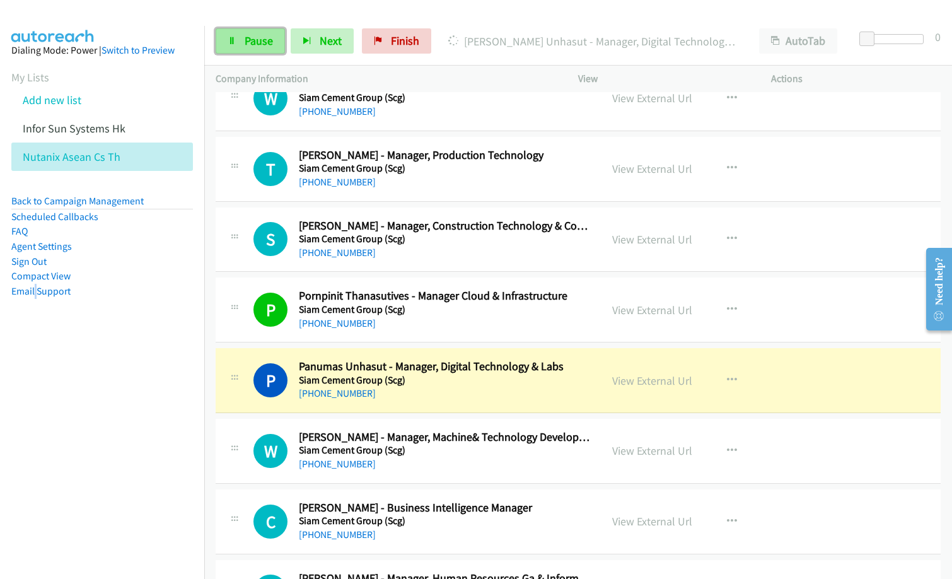
click at [255, 52] on link "Pause" at bounding box center [250, 40] width 69 height 25
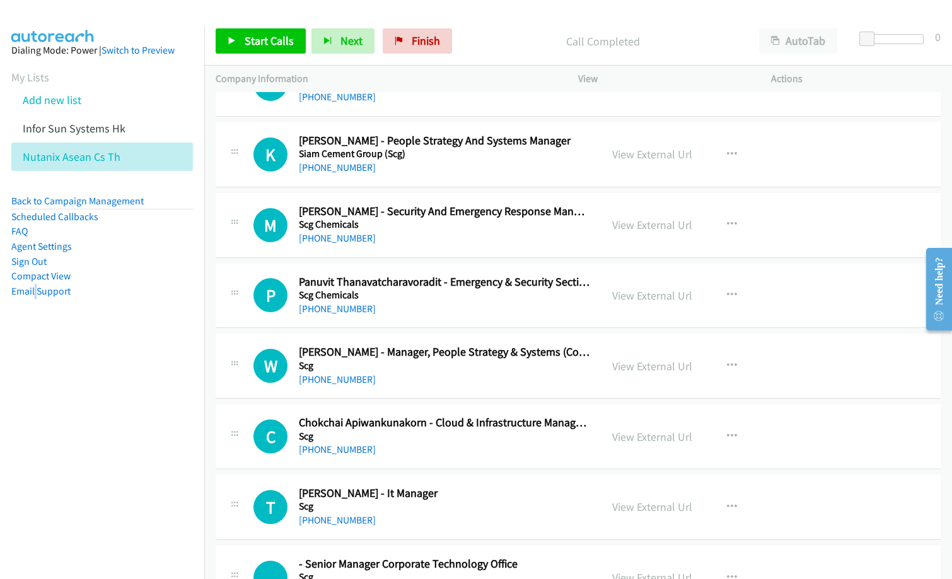
scroll to position [3277, 0]
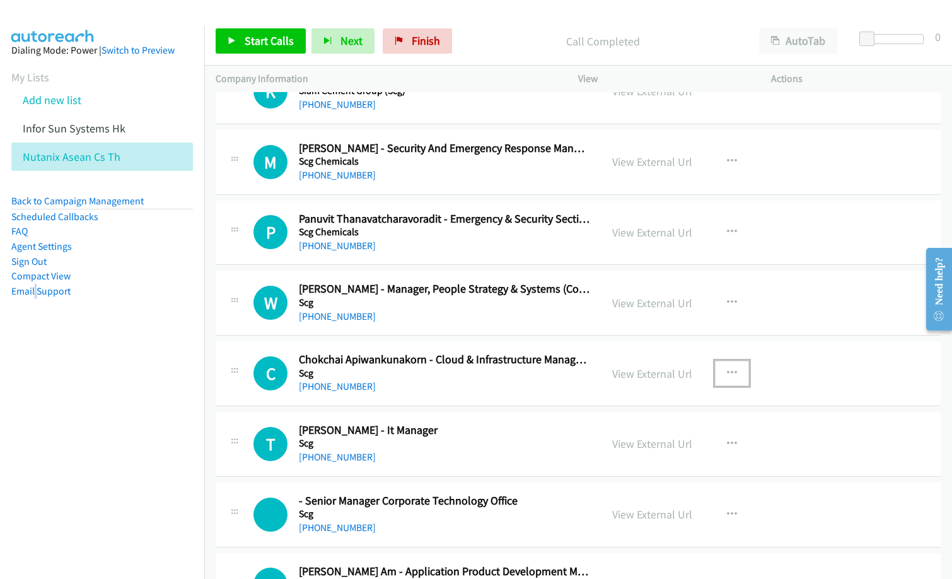
click at [720, 372] on button "button" at bounding box center [732, 372] width 34 height 25
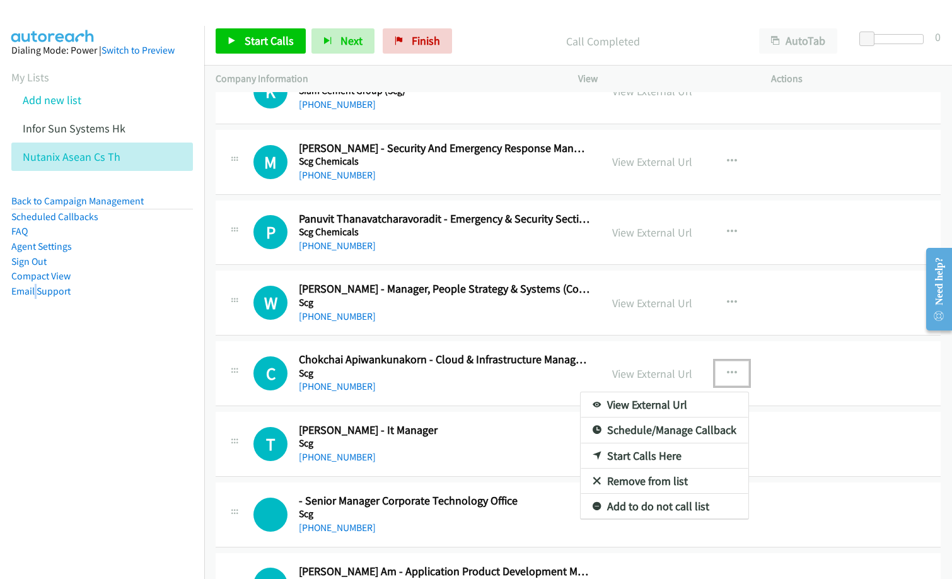
click at [630, 454] on link "Start Calls Here" at bounding box center [664, 455] width 168 height 25
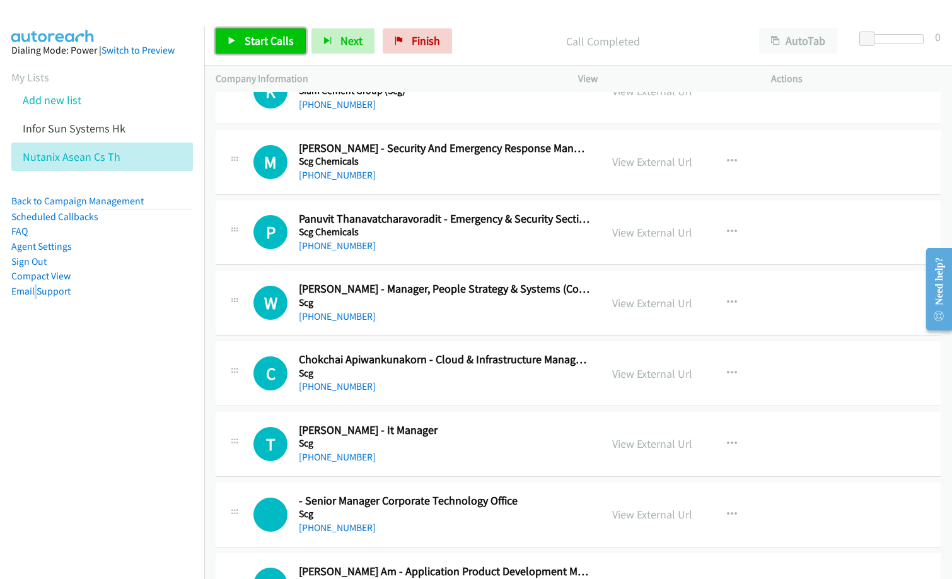
click at [270, 32] on link "Start Calls" at bounding box center [261, 40] width 90 height 25
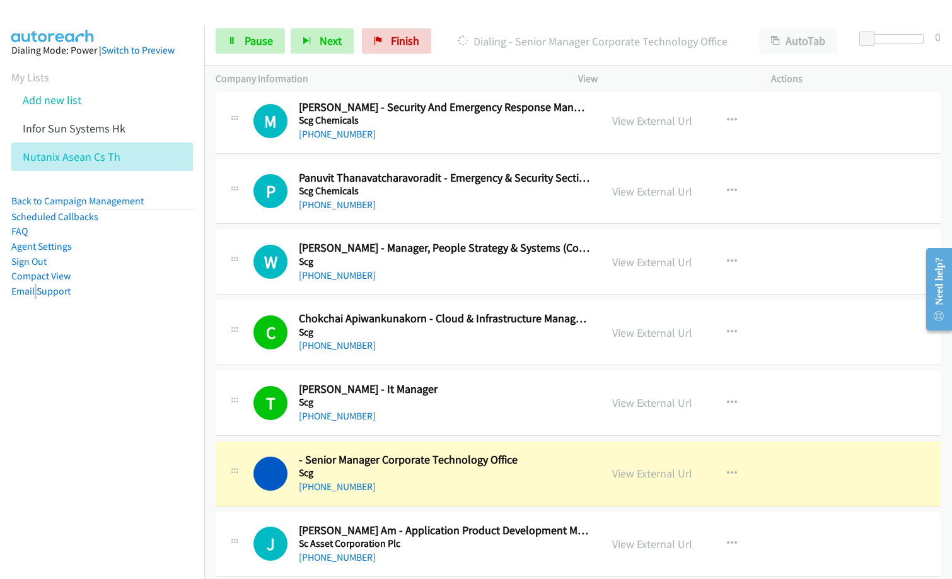
scroll to position [3340, 0]
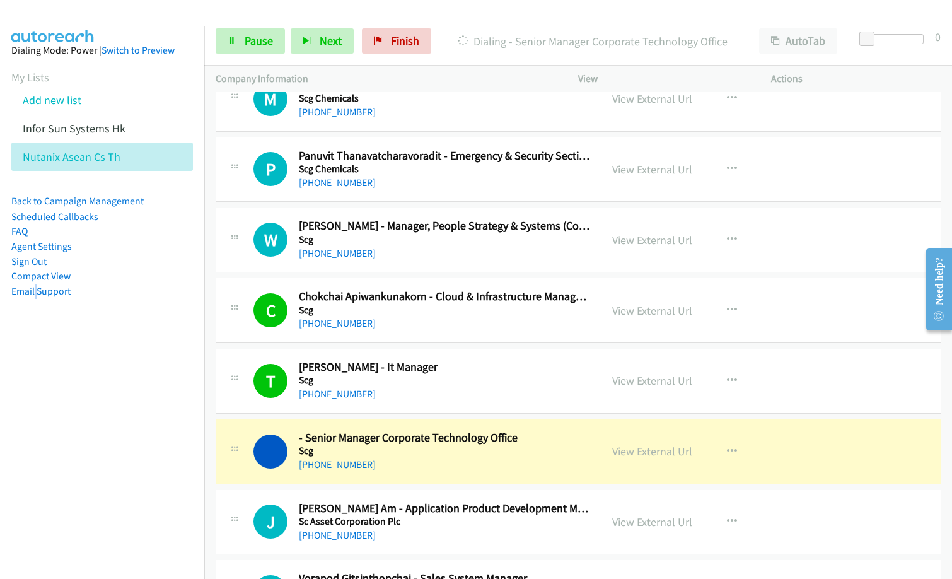
click at [398, 398] on div "[PHONE_NUMBER]" at bounding box center [444, 393] width 291 height 15
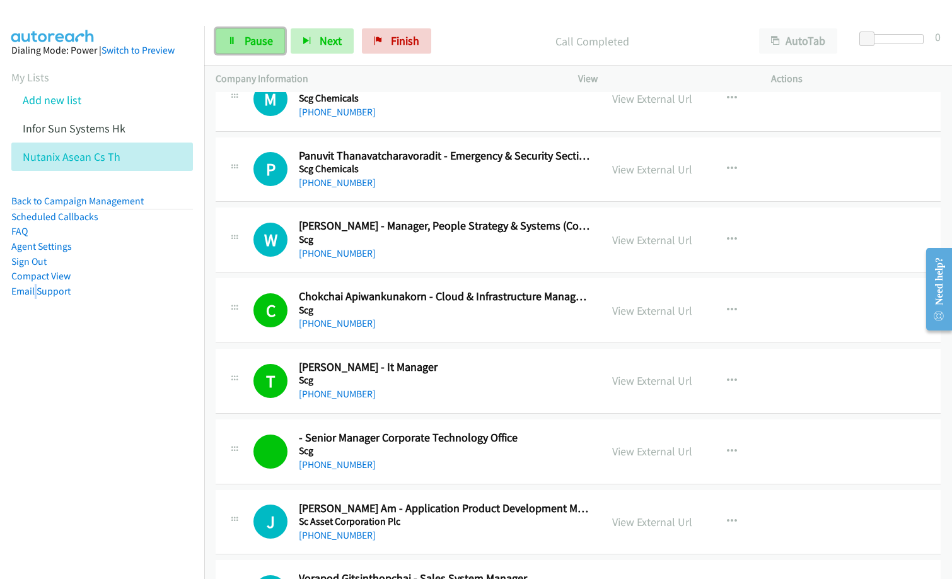
drag, startPoint x: 230, startPoint y: 41, endPoint x: 246, endPoint y: 50, distance: 18.4
click at [230, 41] on icon at bounding box center [232, 41] width 9 height 9
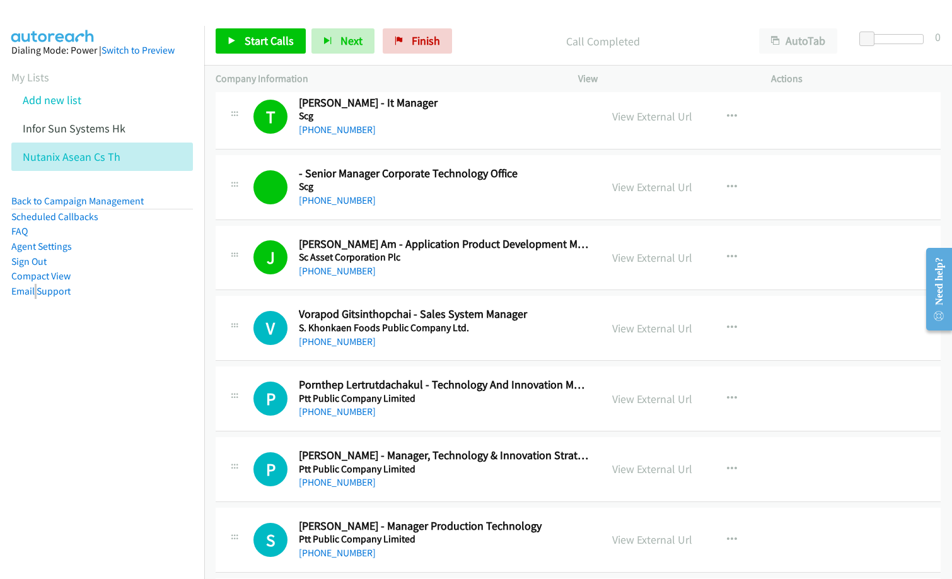
scroll to position [3718, 0]
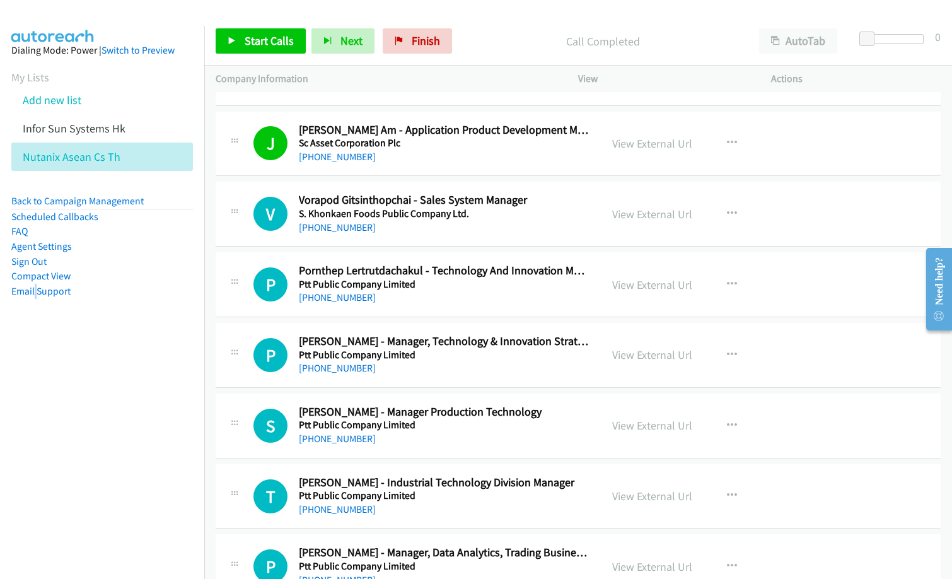
click at [459, 446] on div "[PHONE_NUMBER]" at bounding box center [444, 438] width 291 height 15
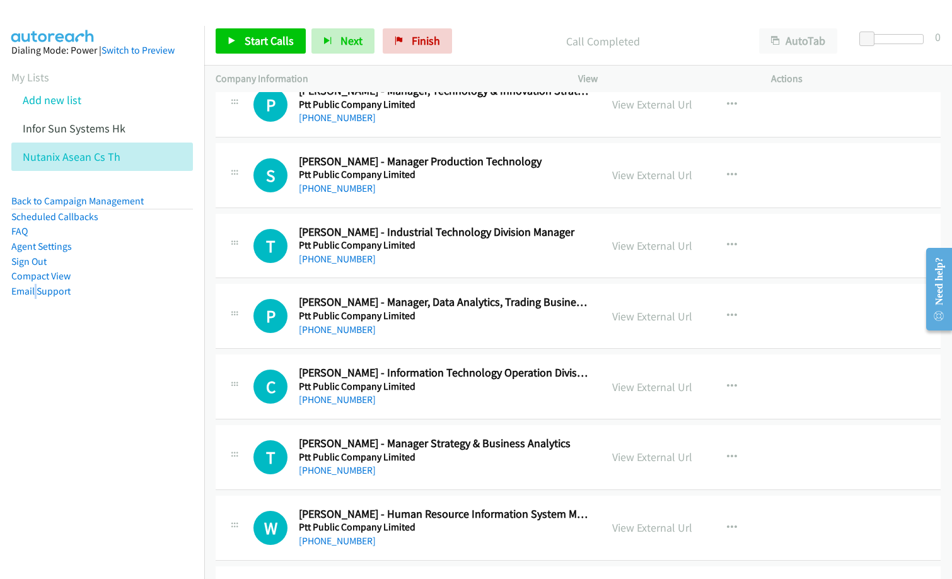
scroll to position [3971, 0]
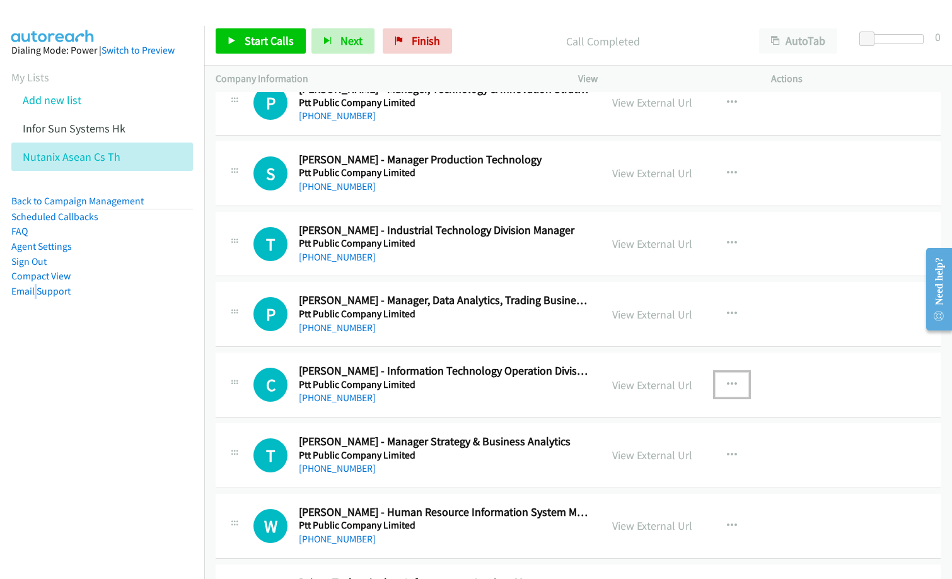
click at [727, 386] on icon "button" at bounding box center [732, 384] width 10 height 10
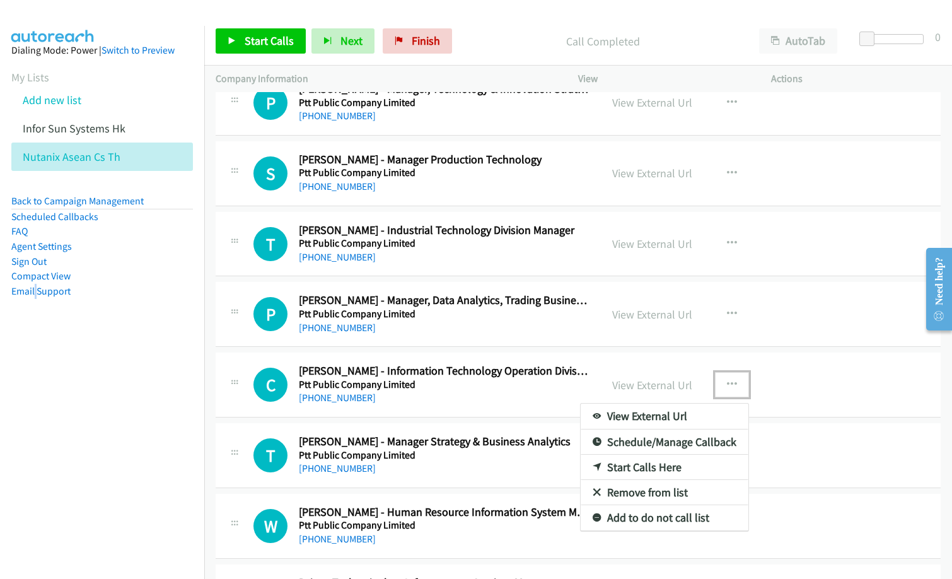
click at [646, 464] on link "Start Calls Here" at bounding box center [664, 466] width 168 height 25
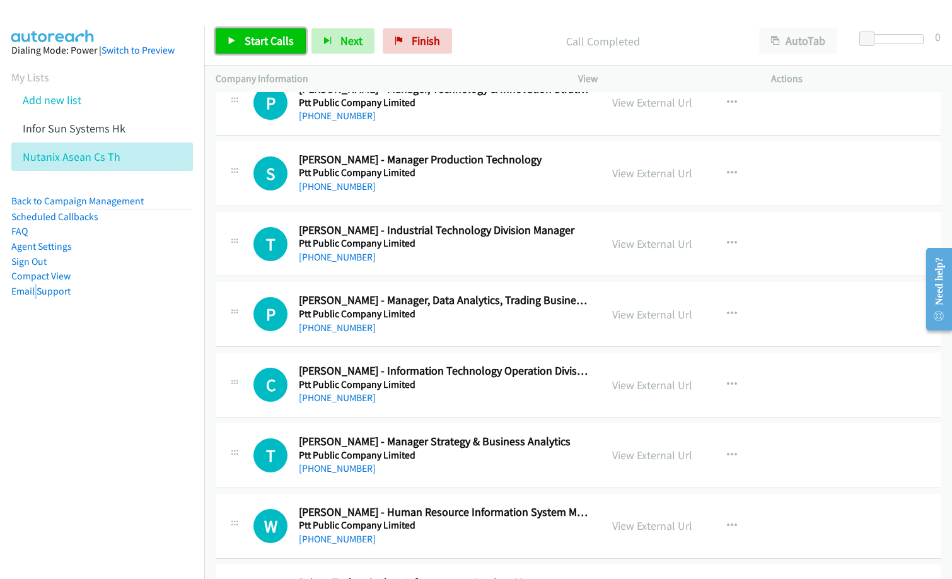
click at [288, 42] on span "Start Calls" at bounding box center [269, 40] width 49 height 14
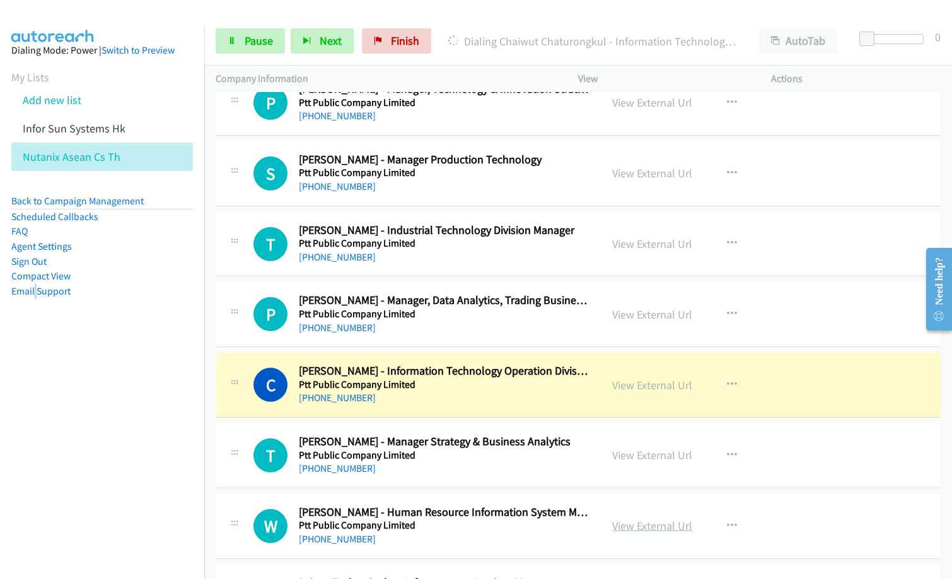
click at [640, 523] on link "View External Url" at bounding box center [652, 525] width 80 height 14
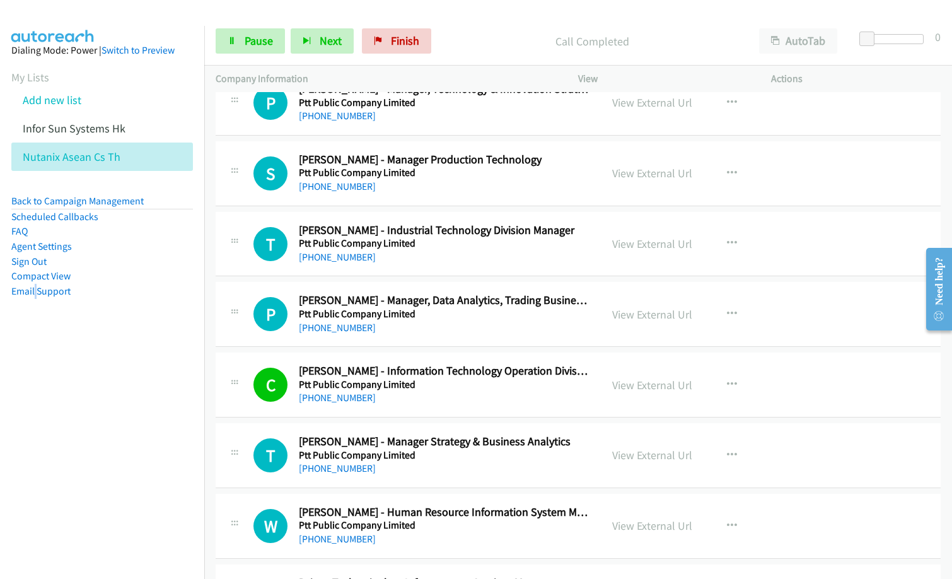
click at [407, 379] on h5 "Ptt Public Company Limited" at bounding box center [444, 384] width 291 height 13
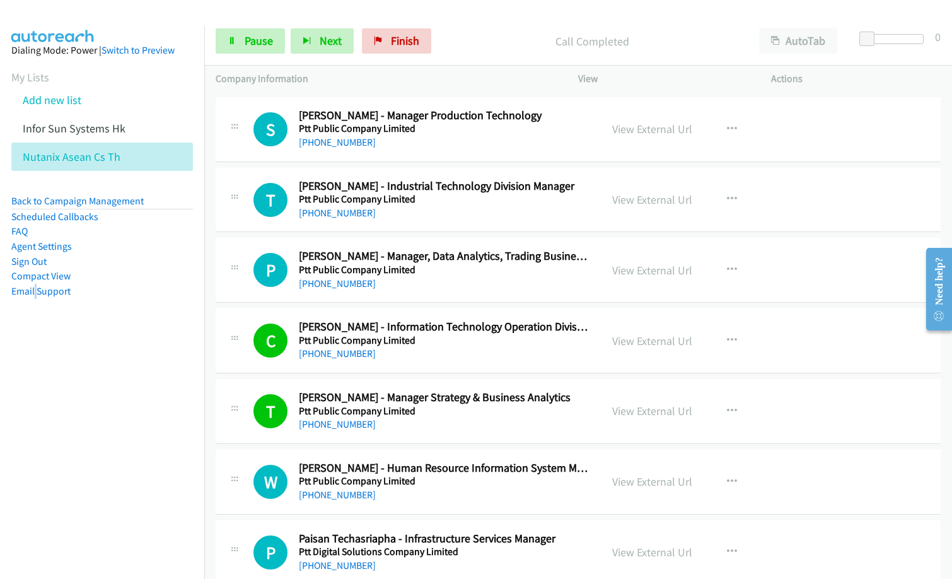
scroll to position [4034, 0]
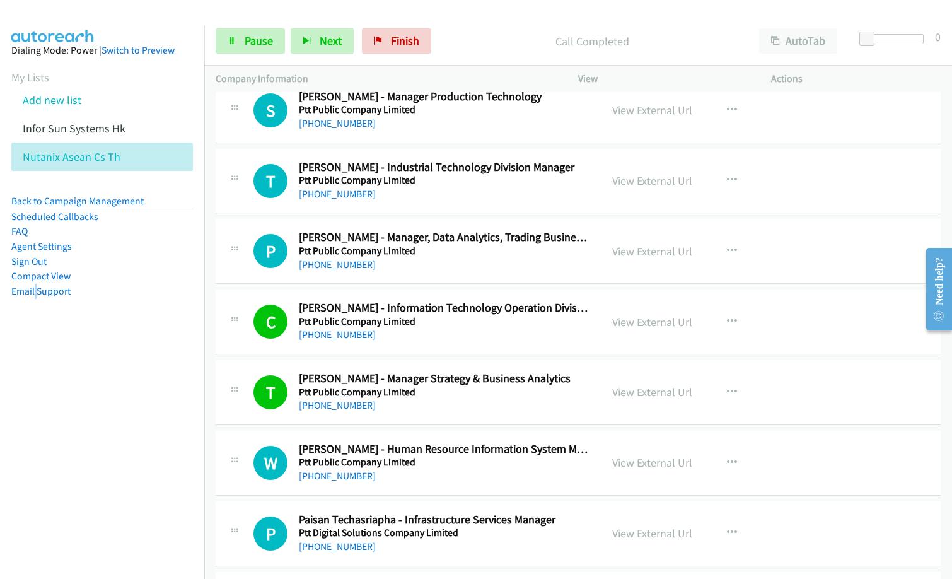
click at [472, 389] on h5 "Ptt Public Company Limited" at bounding box center [444, 392] width 291 height 13
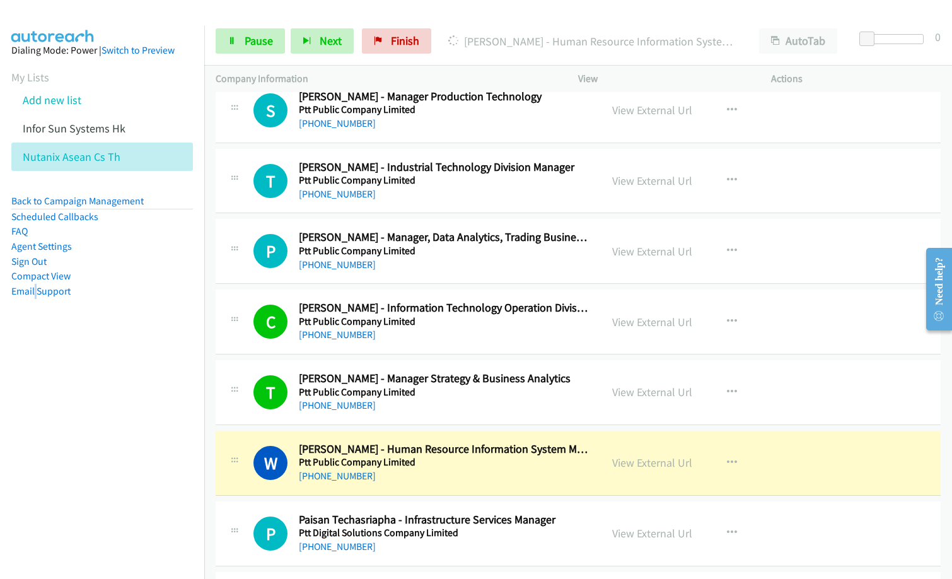
scroll to position [4097, 0]
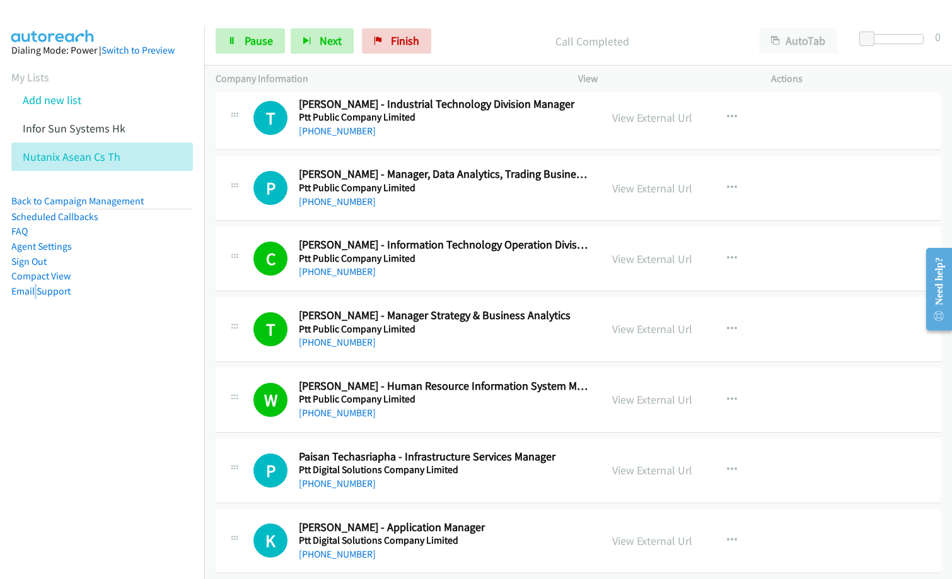
click at [416, 337] on div "[PHONE_NUMBER]" at bounding box center [444, 342] width 291 height 15
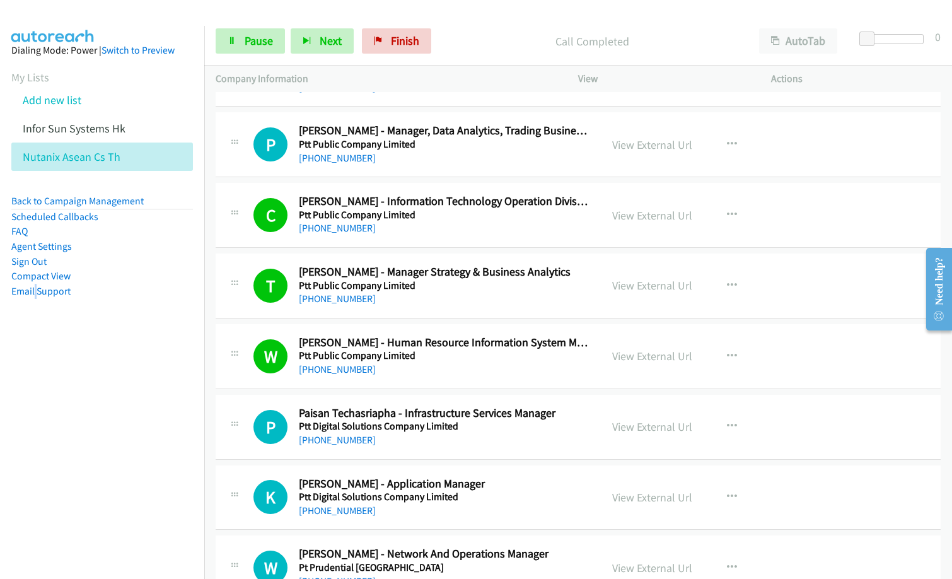
scroll to position [4160, 0]
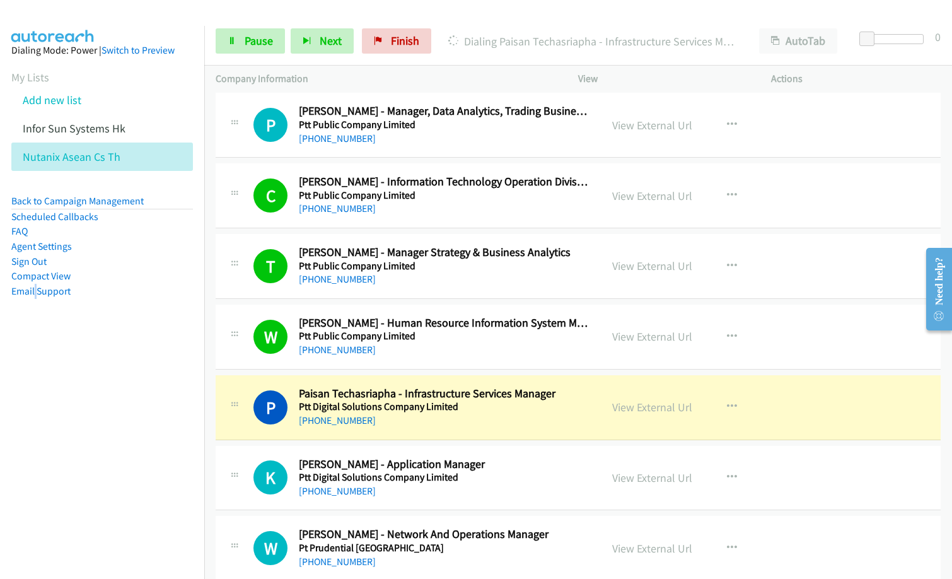
click at [434, 148] on div "P Callback Scheduled [PERSON_NAME] - Manager, Data Analytics, Trading Business …" at bounding box center [578, 125] width 725 height 65
click at [654, 412] on link "View External Url" at bounding box center [652, 407] width 80 height 14
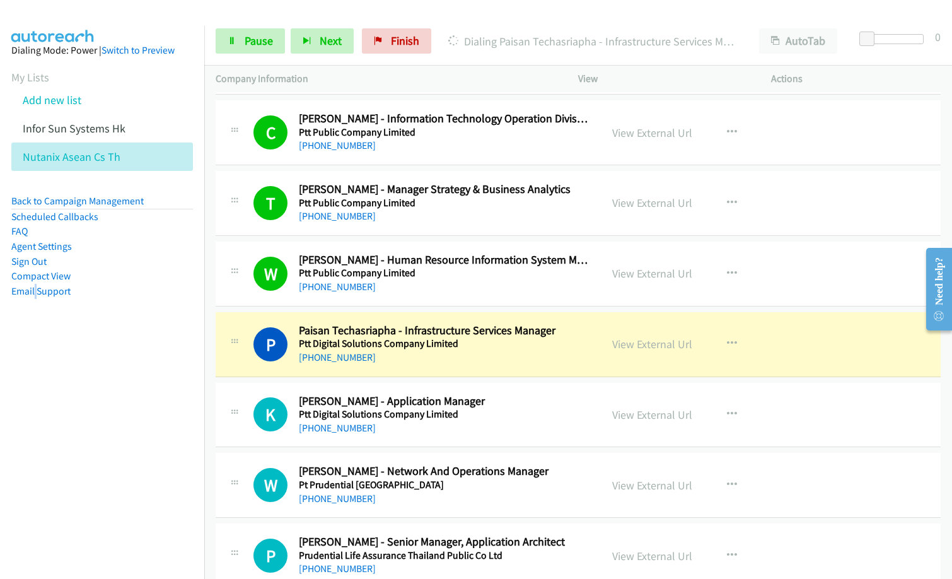
scroll to position [4286, 0]
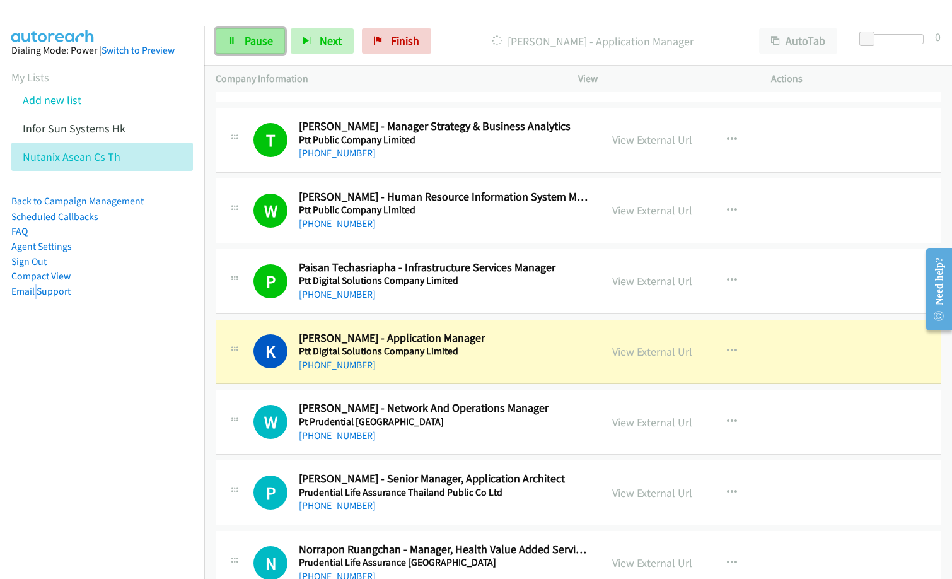
click at [263, 48] on link "Pause" at bounding box center [250, 40] width 69 height 25
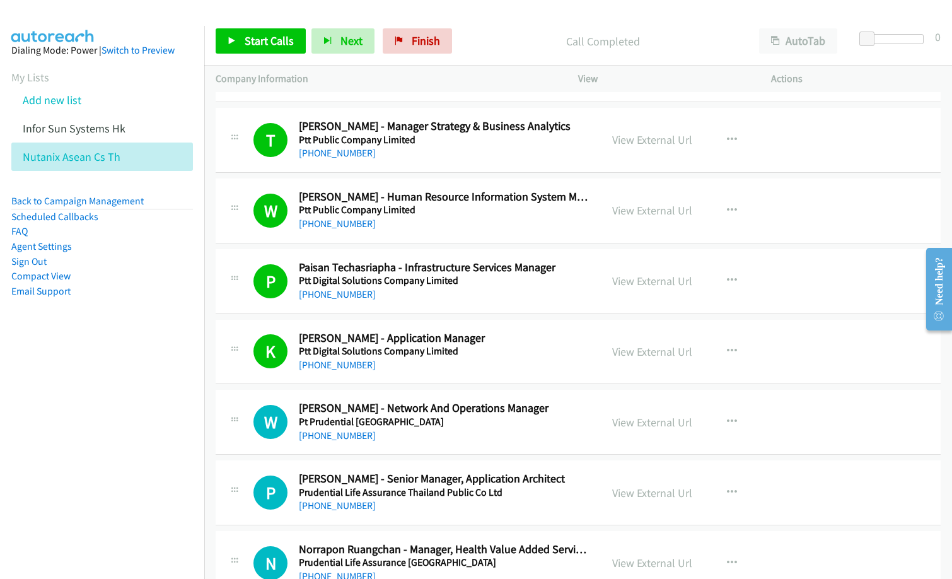
drag, startPoint x: 480, startPoint y: 38, endPoint x: 514, endPoint y: 32, distance: 34.7
click at [480, 38] on p "Call Completed" at bounding box center [602, 41] width 267 height 17
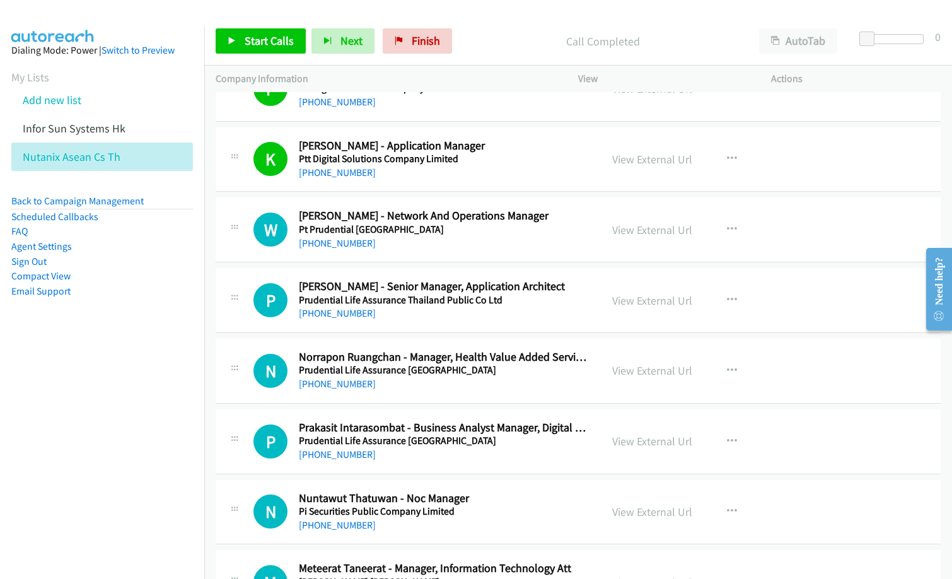
scroll to position [4475, 0]
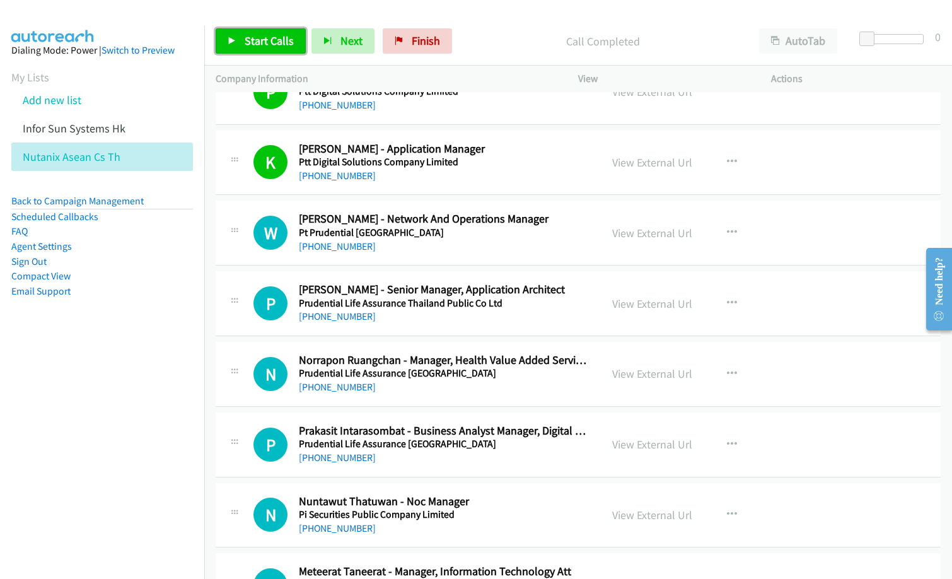
click at [277, 43] on span "Start Calls" at bounding box center [269, 40] width 49 height 14
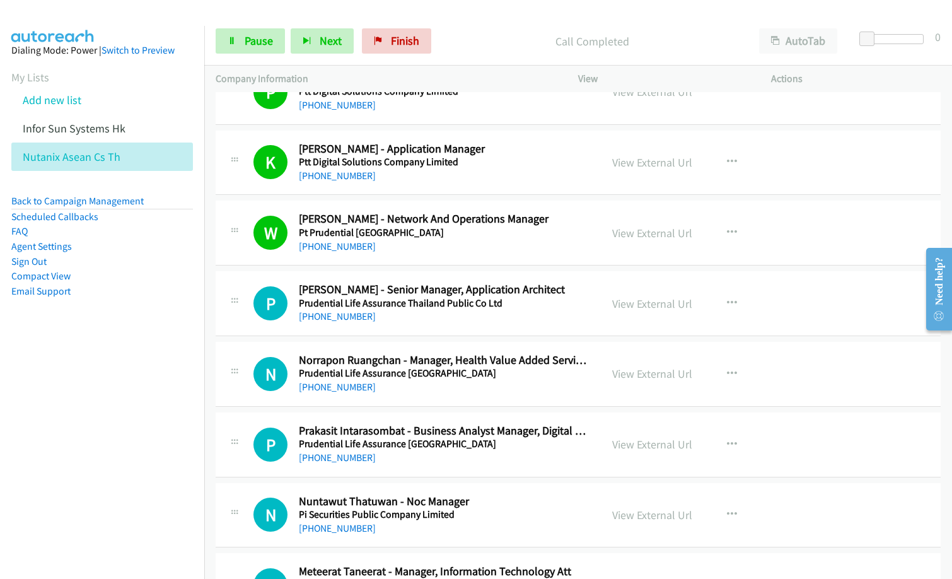
click at [415, 368] on h5 "Prudential Life Assurance [GEOGRAPHIC_DATA]" at bounding box center [444, 373] width 291 height 13
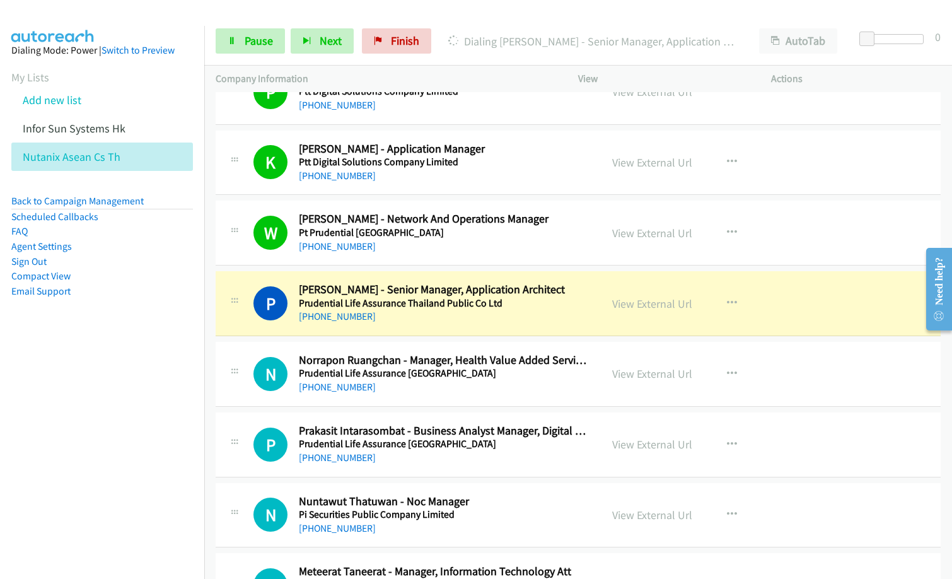
click at [73, 454] on nav "Dialing Mode: Power | Switch to Preview My Lists Add new list Infor Sun Systems…" at bounding box center [102, 315] width 205 height 579
click at [648, 303] on link "View External Url" at bounding box center [652, 303] width 80 height 14
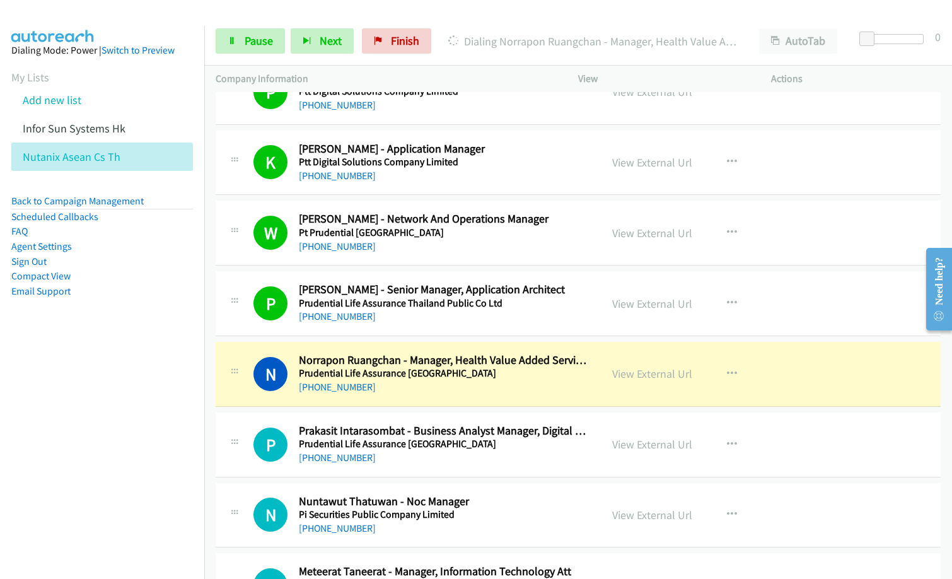
click at [486, 48] on p "Dialing Norrapon Ruangchan - Manager, Health Value Added Service & Data Analyst" at bounding box center [592, 41] width 288 height 17
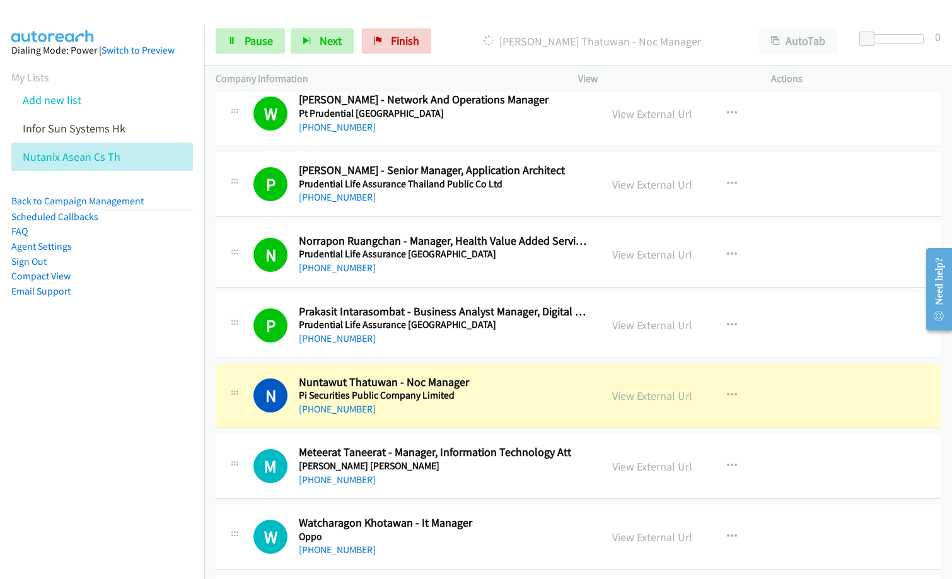
scroll to position [4601, 0]
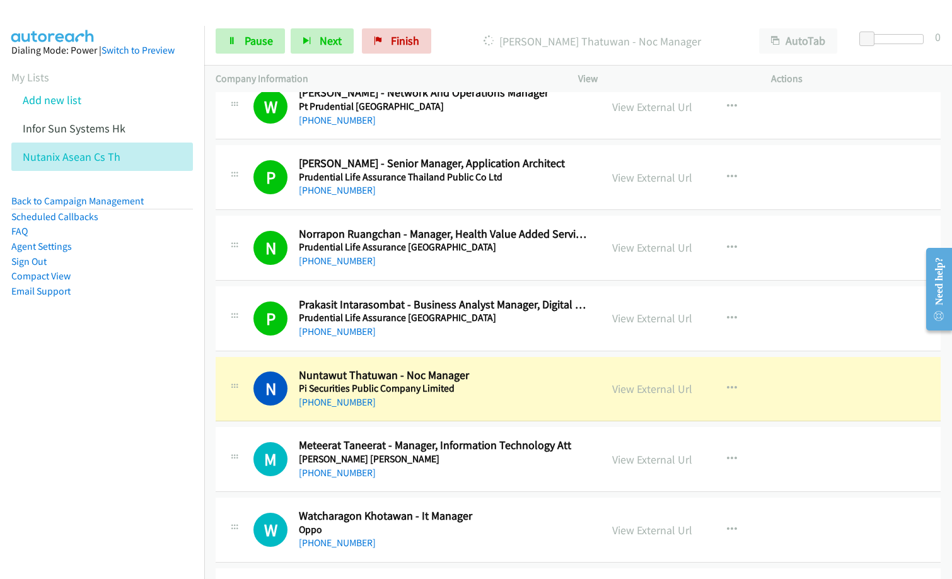
click at [156, 430] on nav "Dialing Mode: Power | Switch to Preview My Lists Add new list Infor Sun Systems…" at bounding box center [102, 315] width 205 height 579
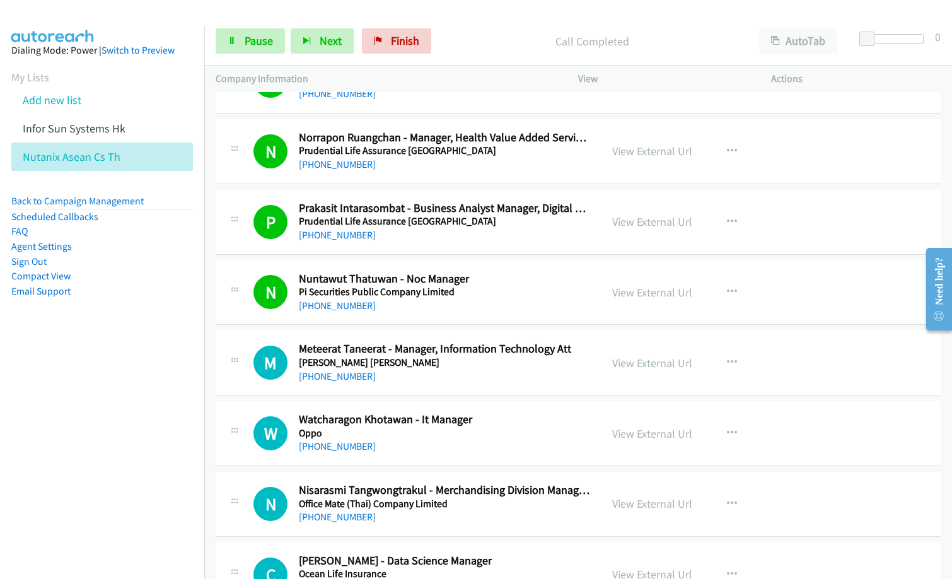
scroll to position [4727, 0]
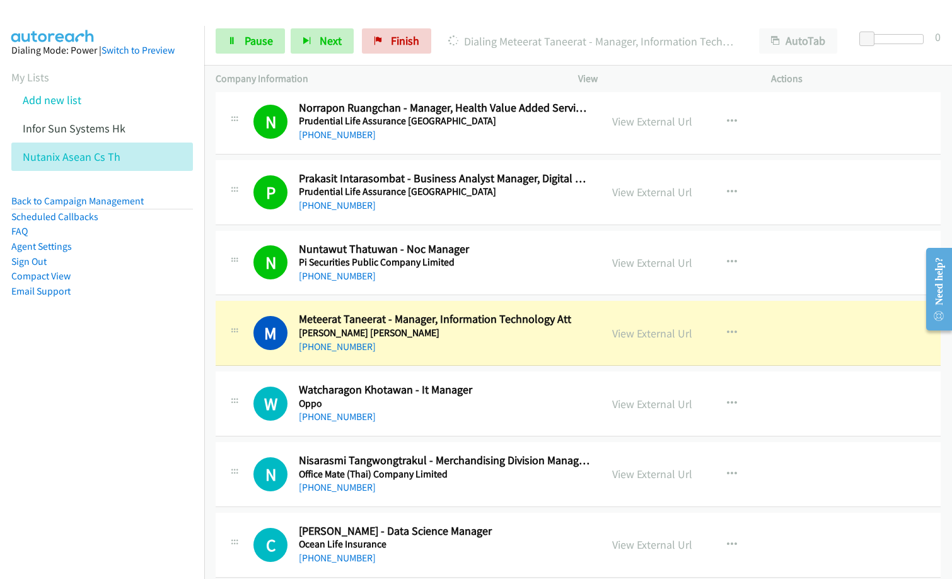
drag, startPoint x: 85, startPoint y: 458, endPoint x: 117, endPoint y: 457, distance: 31.5
click at [85, 458] on nav "Dialing Mode: Power | Switch to Preview My Lists Add new list Infor Sun Systems…" at bounding box center [102, 315] width 205 height 579
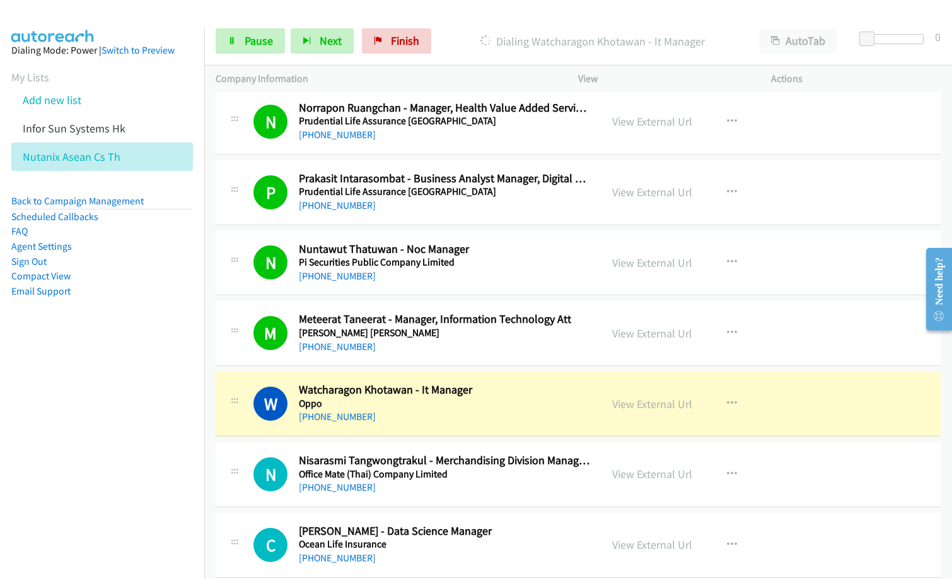
click at [155, 447] on nav "Dialing Mode: Power | Switch to Preview My Lists Add new list Infor Sun Systems…" at bounding box center [102, 315] width 205 height 579
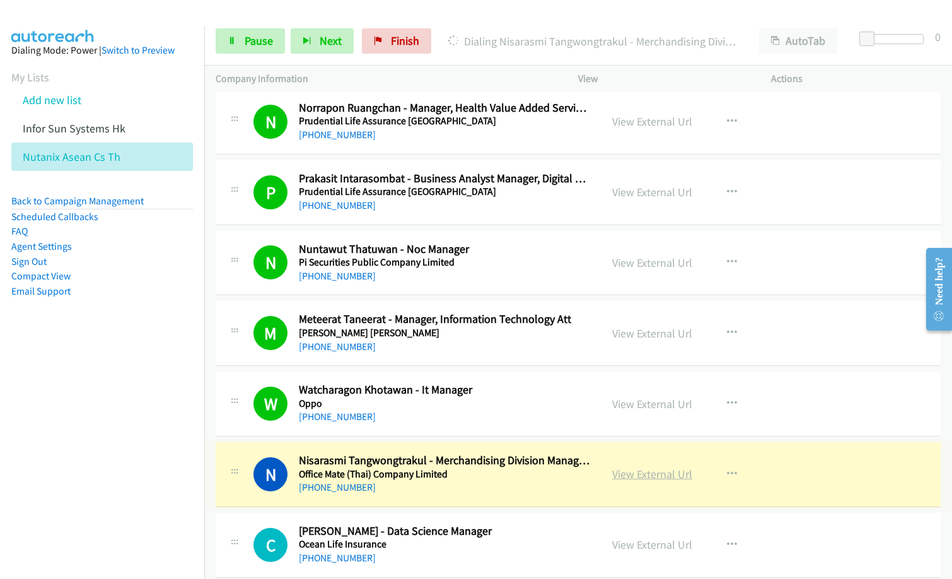
click at [659, 474] on link "View External Url" at bounding box center [652, 473] width 80 height 14
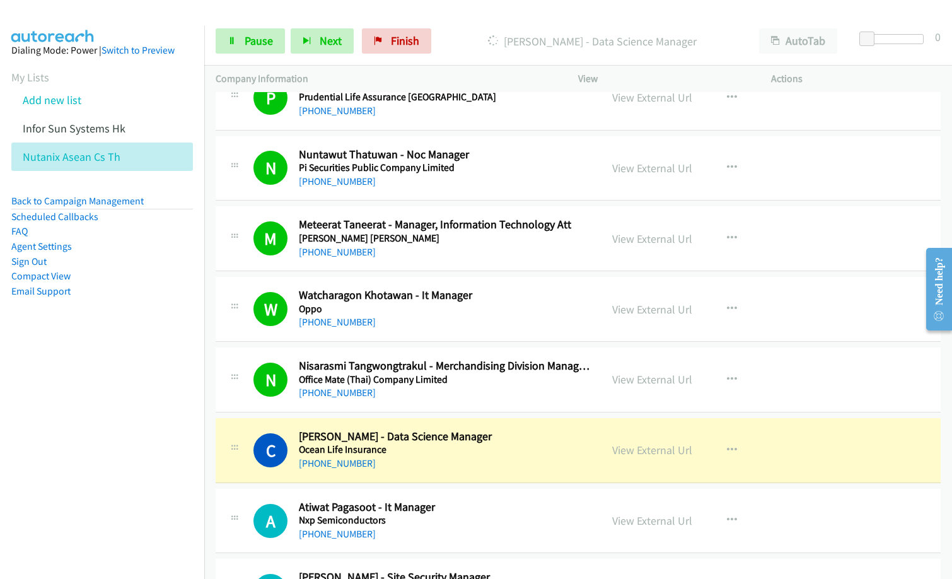
scroll to position [4979, 0]
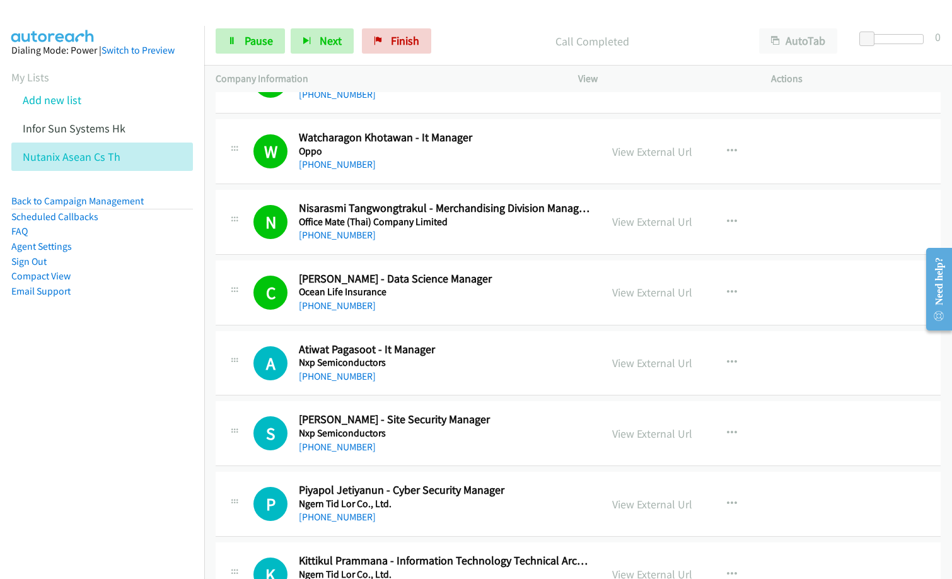
click at [476, 245] on div "N Callback Scheduled Nisarasmi Tangwongtrakul - Merchandising Division Manager …" at bounding box center [578, 222] width 725 height 65
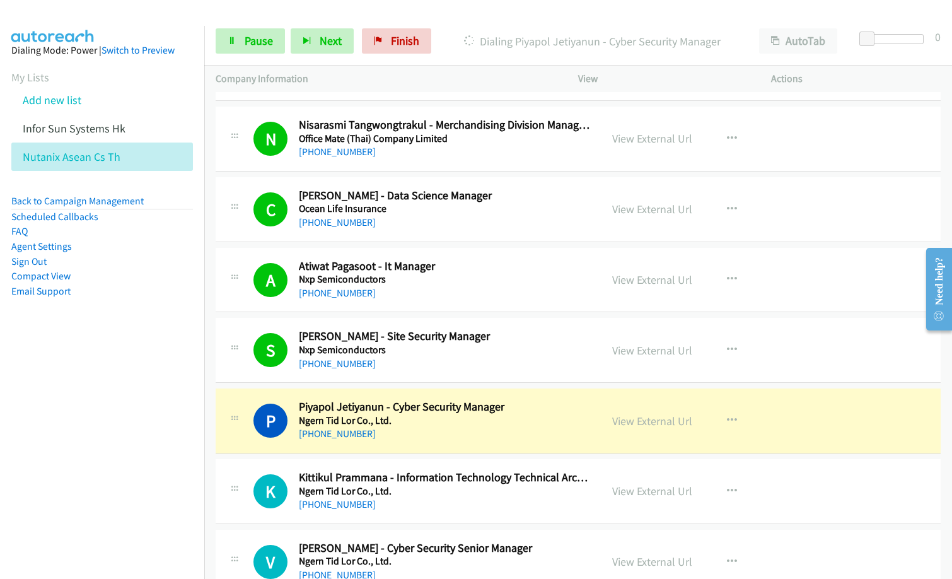
scroll to position [5168, 0]
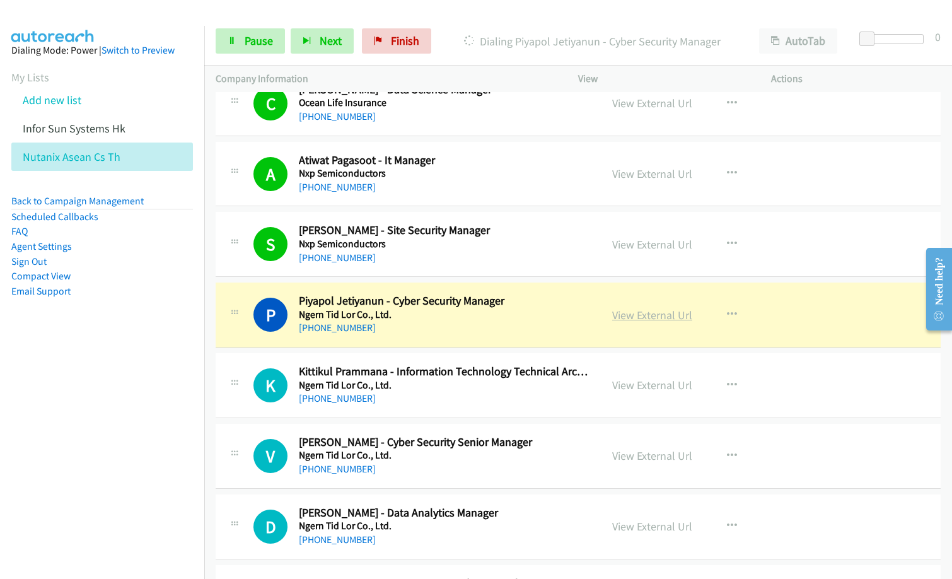
click at [669, 311] on link "View External Url" at bounding box center [652, 315] width 80 height 14
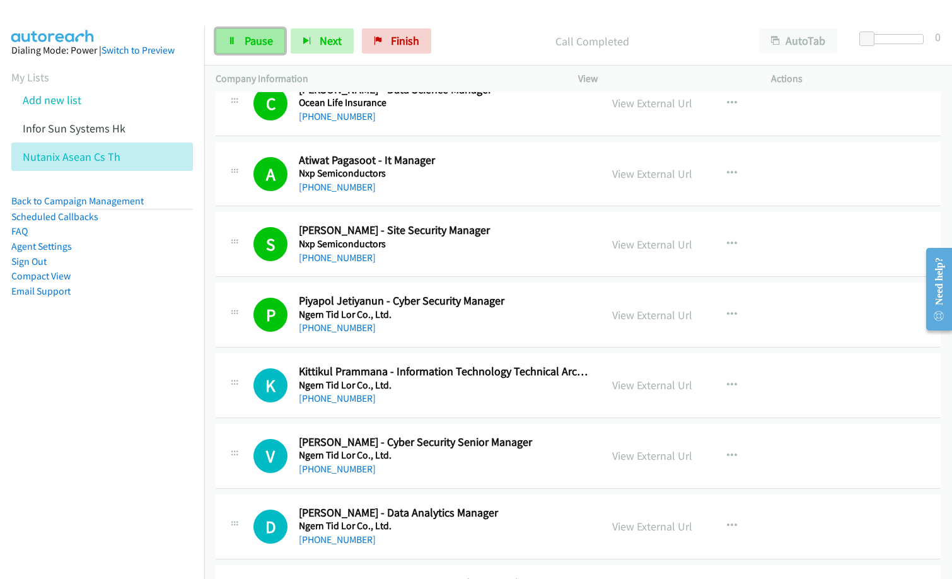
click at [260, 38] on span "Pause" at bounding box center [259, 40] width 28 height 14
click at [471, 182] on div "[PHONE_NUMBER]" at bounding box center [444, 187] width 291 height 15
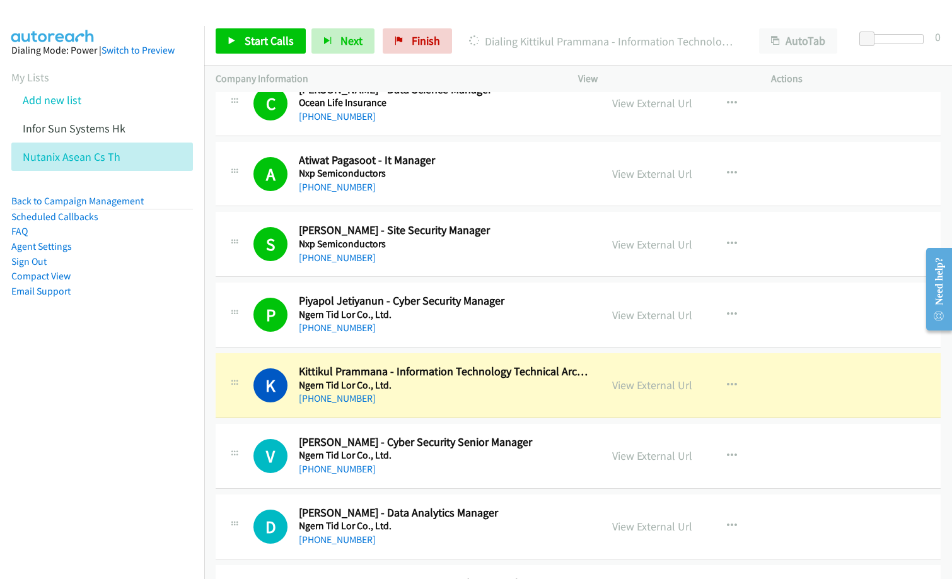
drag, startPoint x: 642, startPoint y: 384, endPoint x: 639, endPoint y: 396, distance: 11.6
click at [652, 388] on link "View External Url" at bounding box center [652, 385] width 80 height 14
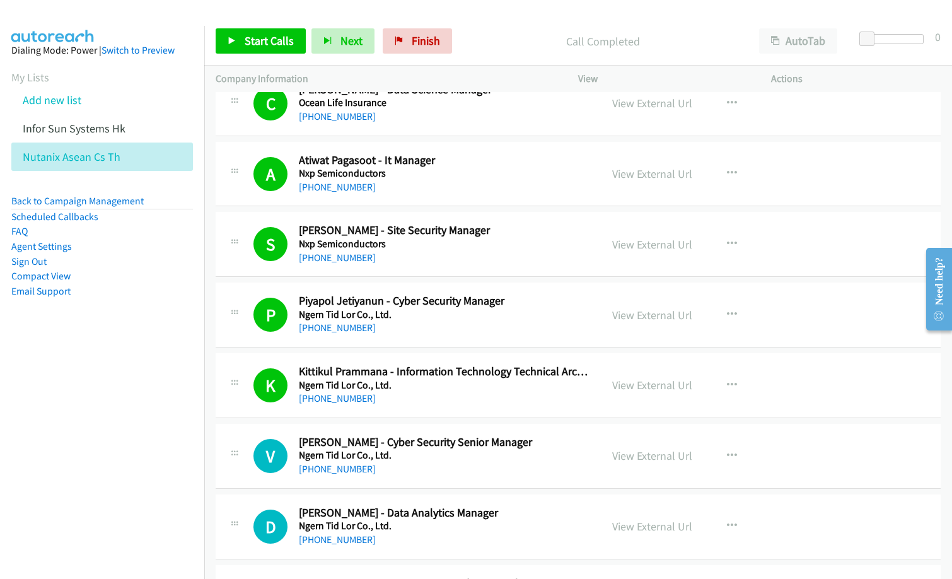
scroll to position [5231, 0]
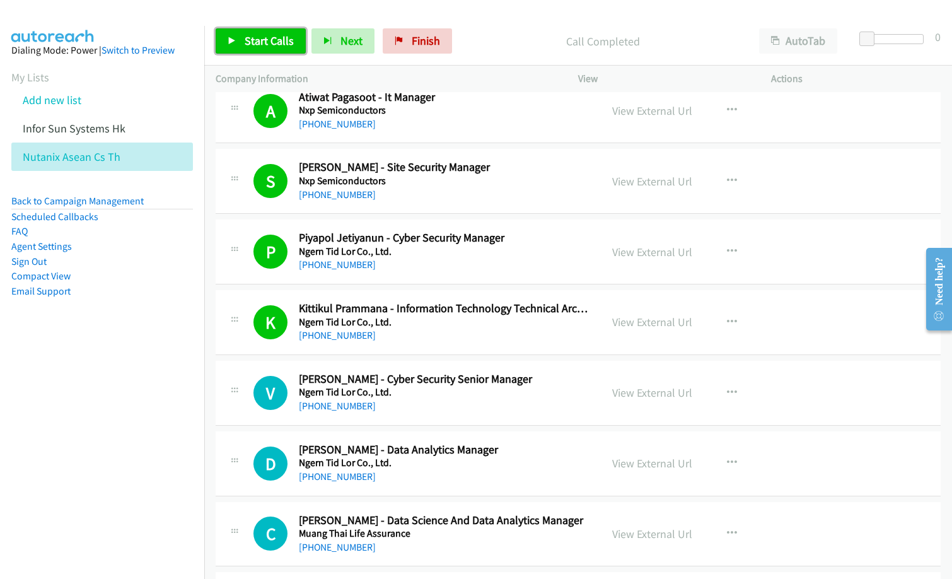
click at [277, 42] on span "Start Calls" at bounding box center [269, 40] width 49 height 14
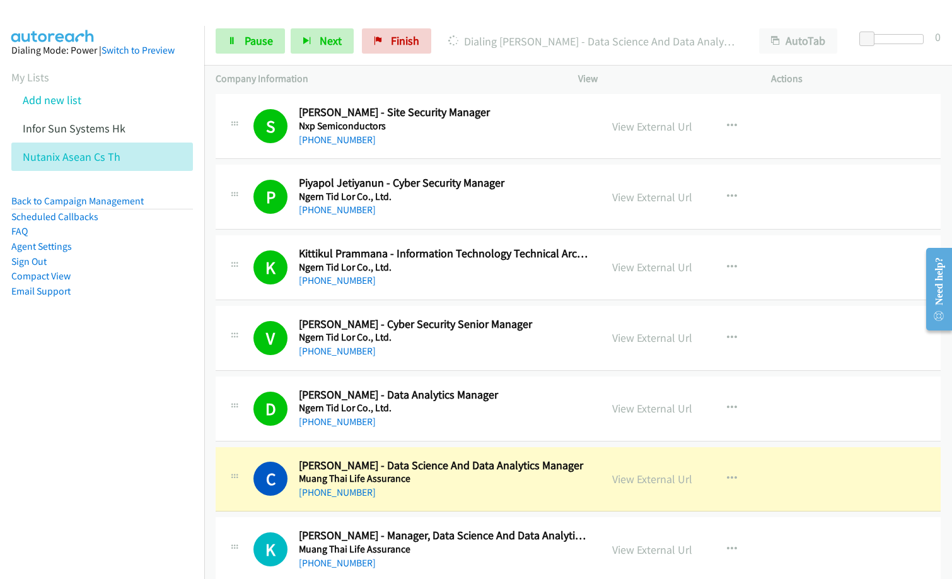
scroll to position [5357, 0]
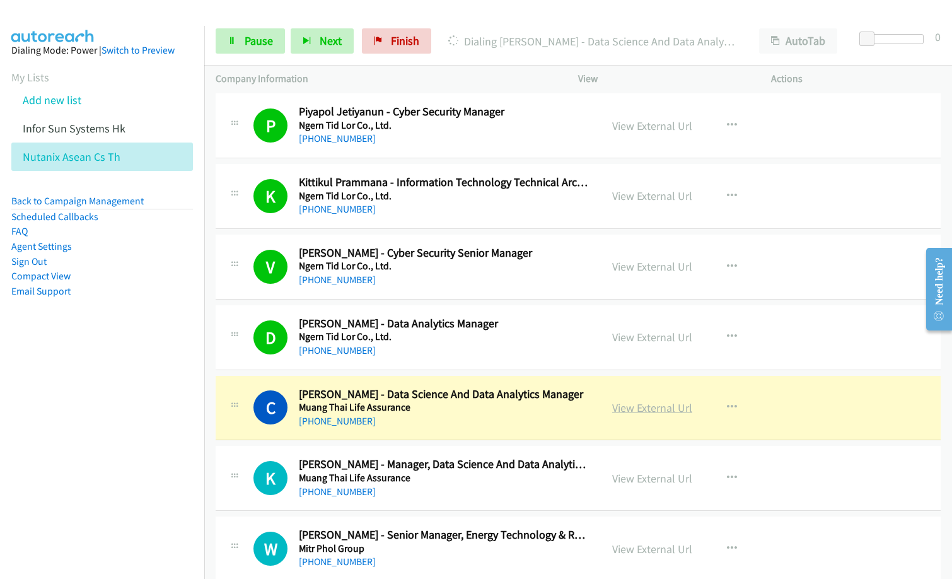
click at [671, 412] on link "View External Url" at bounding box center [652, 407] width 80 height 14
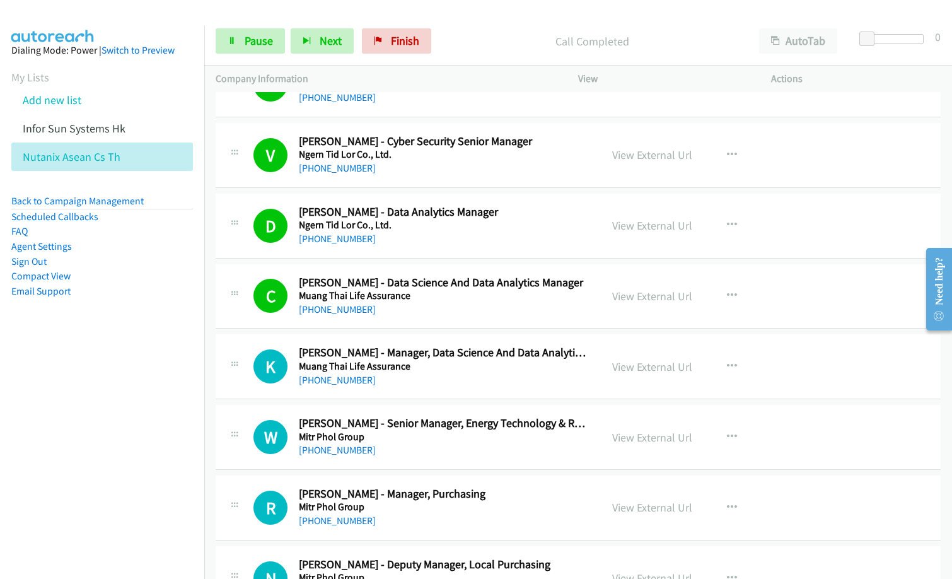
scroll to position [5483, 0]
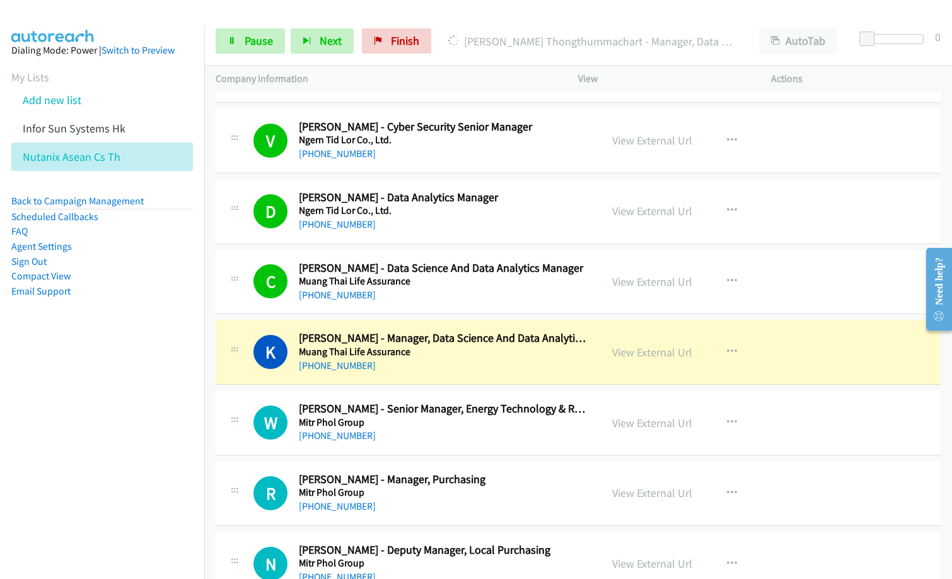
drag, startPoint x: 445, startPoint y: 242, endPoint x: 450, endPoint y: 231, distance: 12.4
click at [445, 242] on div "D Callback Scheduled [PERSON_NAME] - Data Analytics Manager Ngern Tid Lor Co., …" at bounding box center [578, 211] width 725 height 65
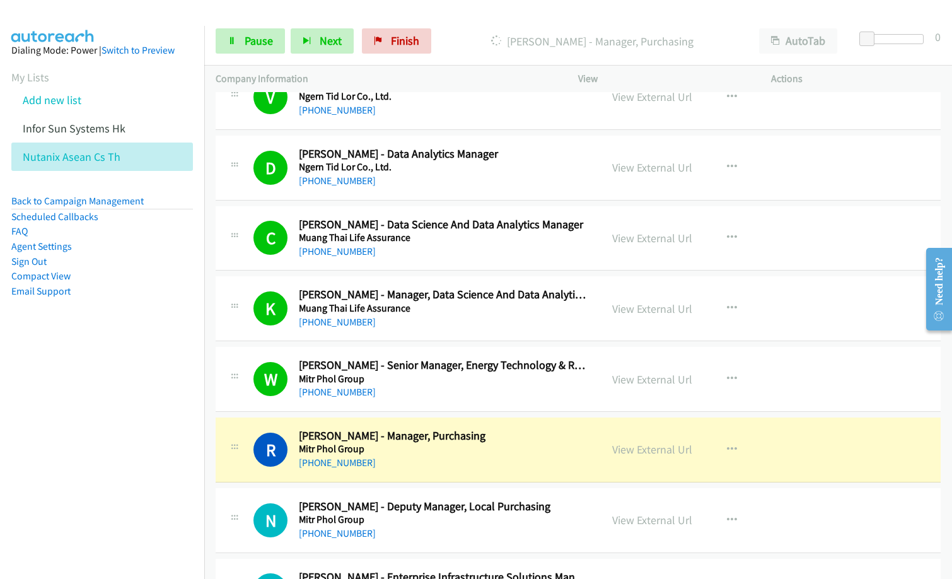
scroll to position [5672, 0]
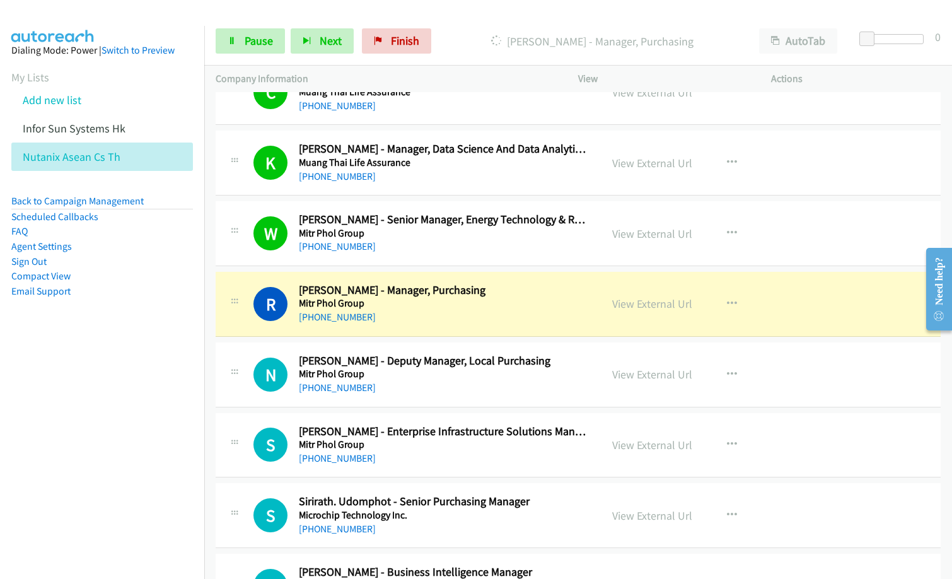
click at [438, 446] on h5 "Mitr Phol Group" at bounding box center [444, 444] width 291 height 13
click at [257, 40] on span "Pause" at bounding box center [259, 40] width 28 height 14
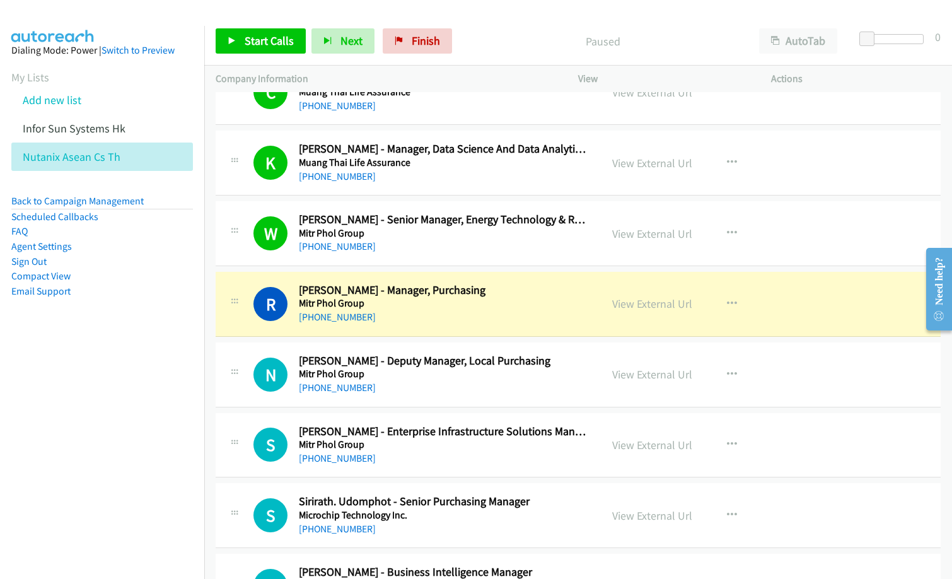
click at [419, 443] on h5 "Mitr Phol Group" at bounding box center [444, 444] width 291 height 13
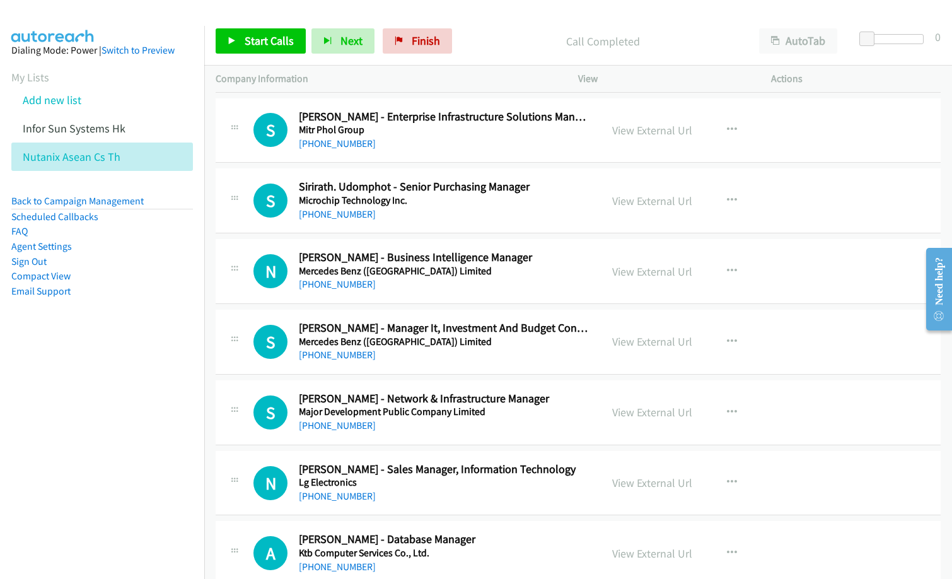
scroll to position [5987, 0]
click at [727, 408] on icon "button" at bounding box center [732, 412] width 10 height 10
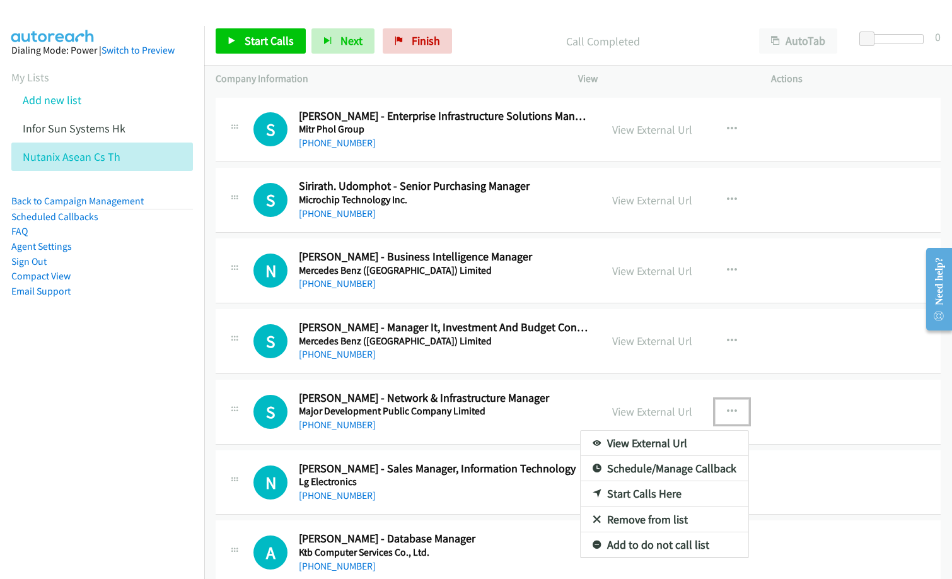
click at [655, 490] on link "Start Calls Here" at bounding box center [664, 493] width 168 height 25
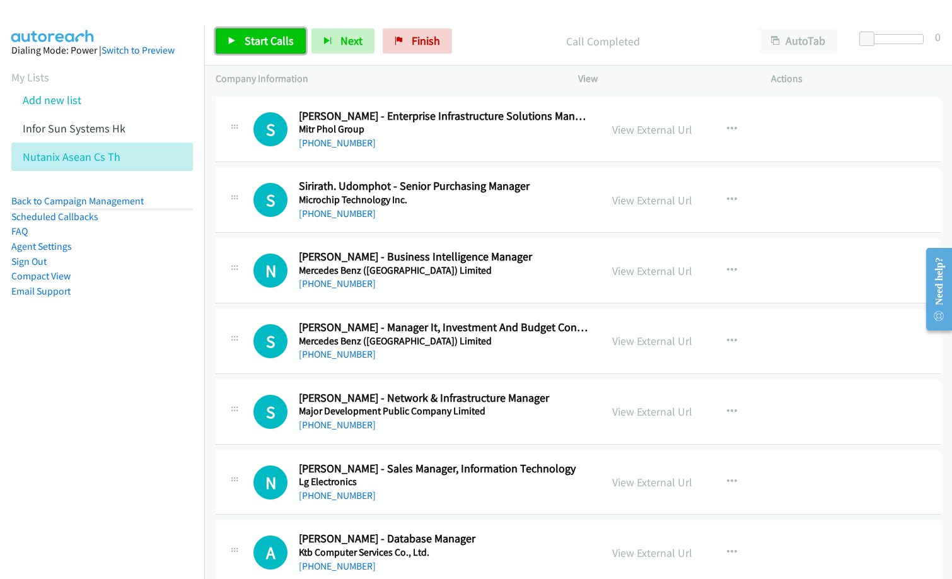
click at [250, 31] on link "Start Calls" at bounding box center [261, 40] width 90 height 25
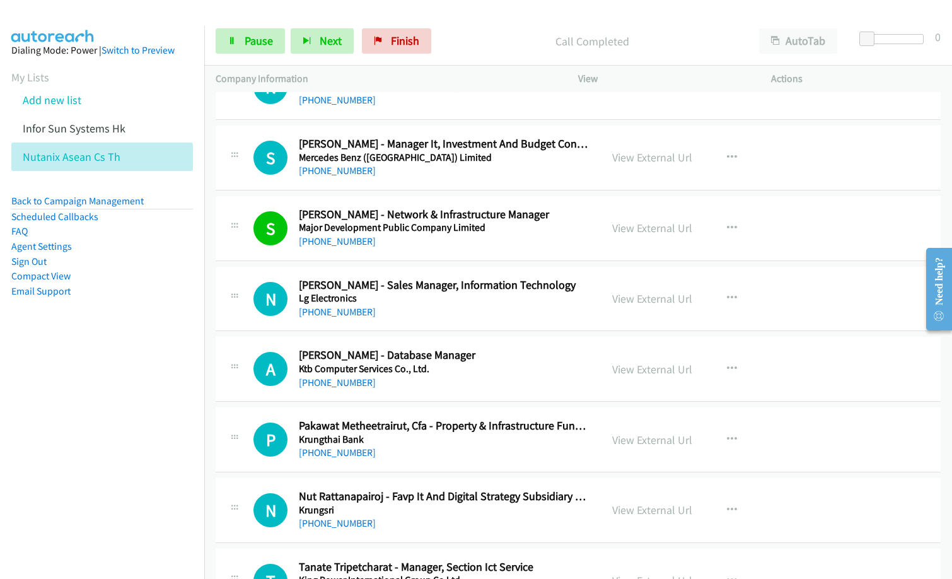
scroll to position [6176, 0]
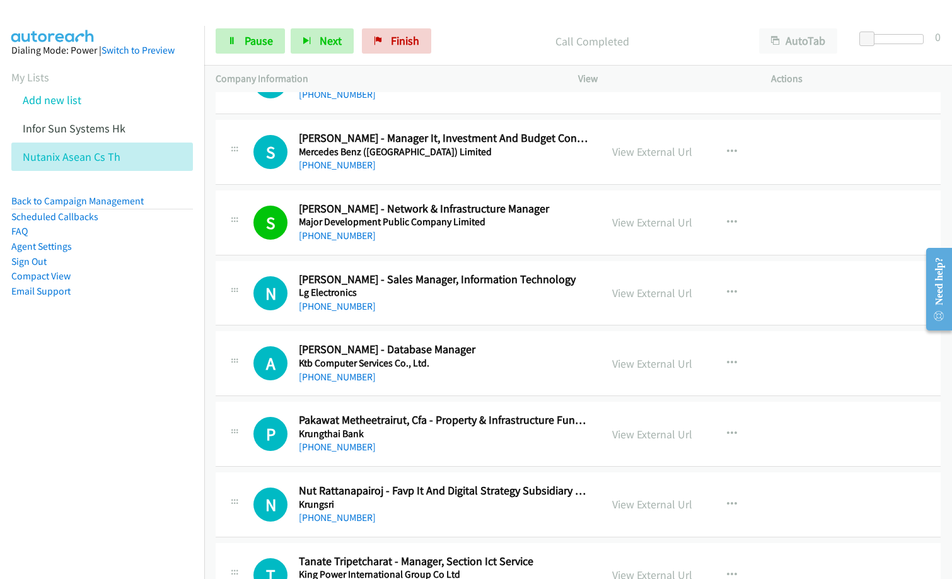
click at [108, 394] on nav "Dialing Mode: Power | Switch to Preview My Lists Add new list Infor Sun Systems…" at bounding box center [102, 315] width 205 height 579
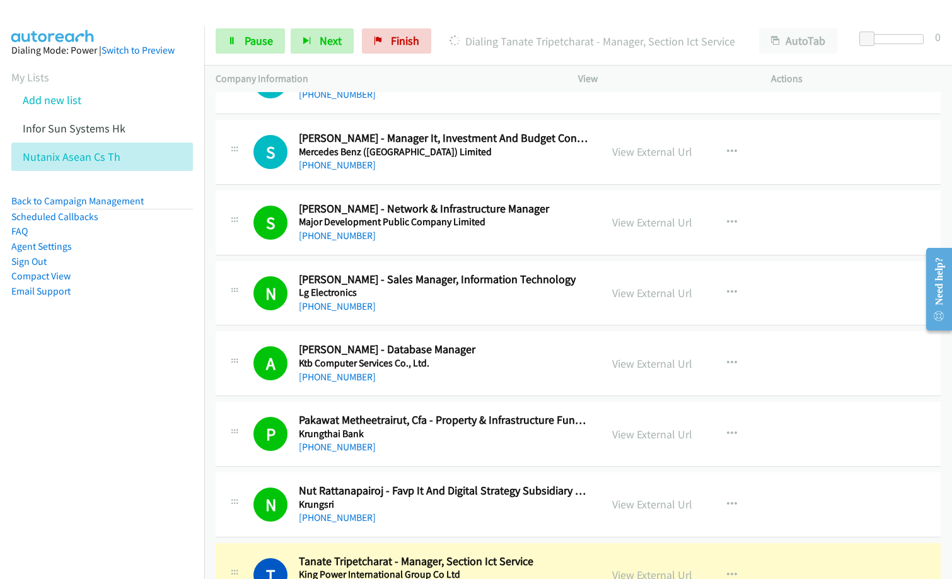
scroll to position [6428, 0]
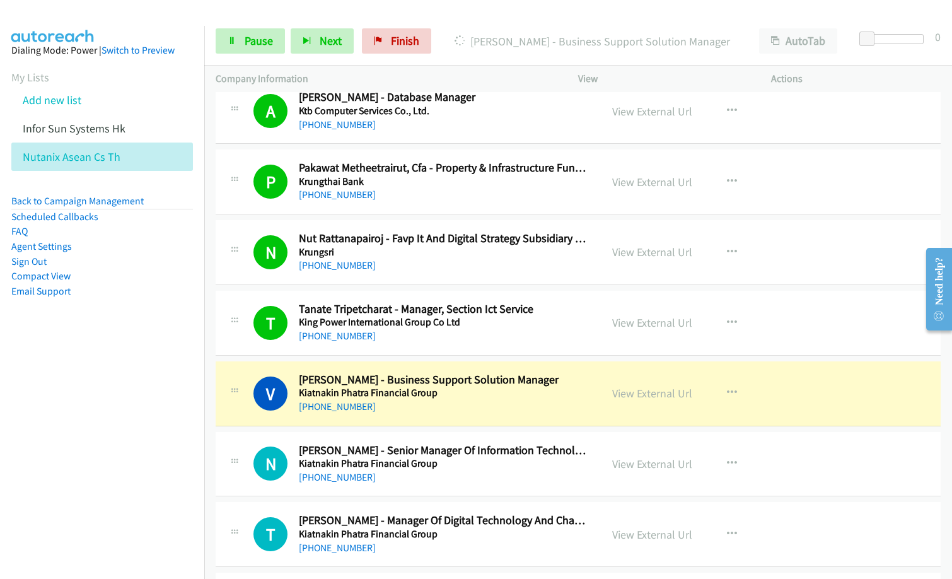
click at [496, 417] on div "V Callback Scheduled [PERSON_NAME] - Business Support Solution Manager Kiatnaki…" at bounding box center [578, 393] width 725 height 65
click at [650, 390] on link "View External Url" at bounding box center [652, 393] width 80 height 14
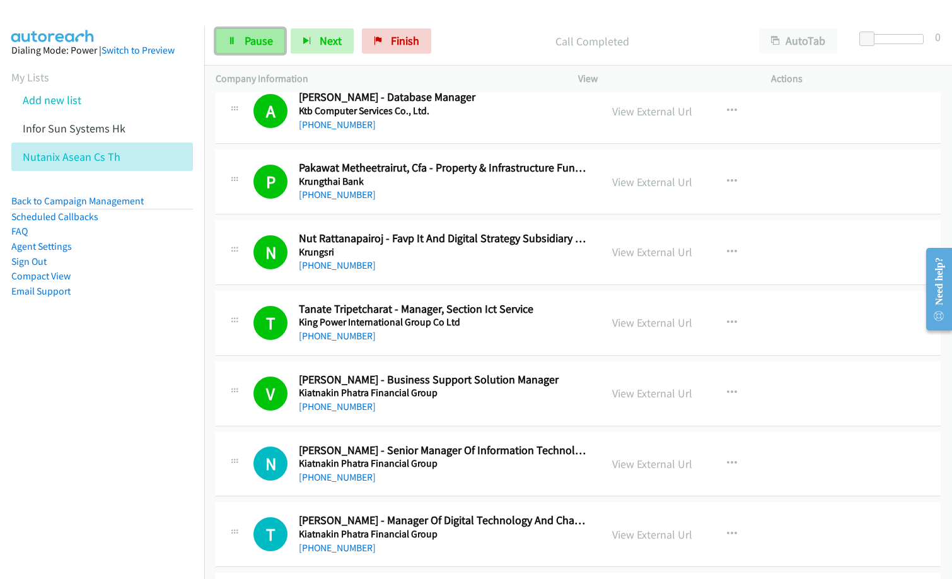
click at [258, 40] on span "Pause" at bounding box center [259, 40] width 28 height 14
click at [657, 468] on link "View External Url" at bounding box center [652, 463] width 80 height 14
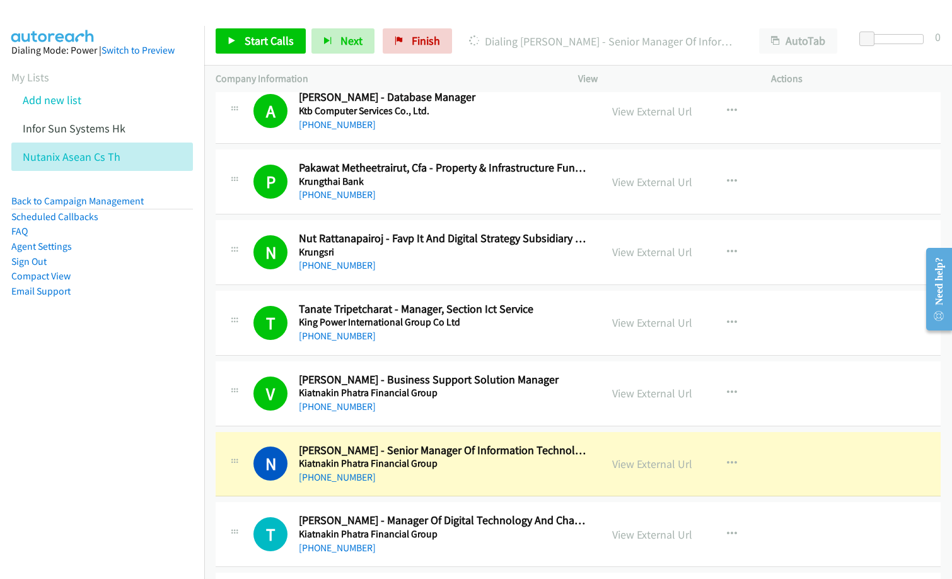
click at [456, 412] on div "[PHONE_NUMBER]" at bounding box center [444, 406] width 291 height 15
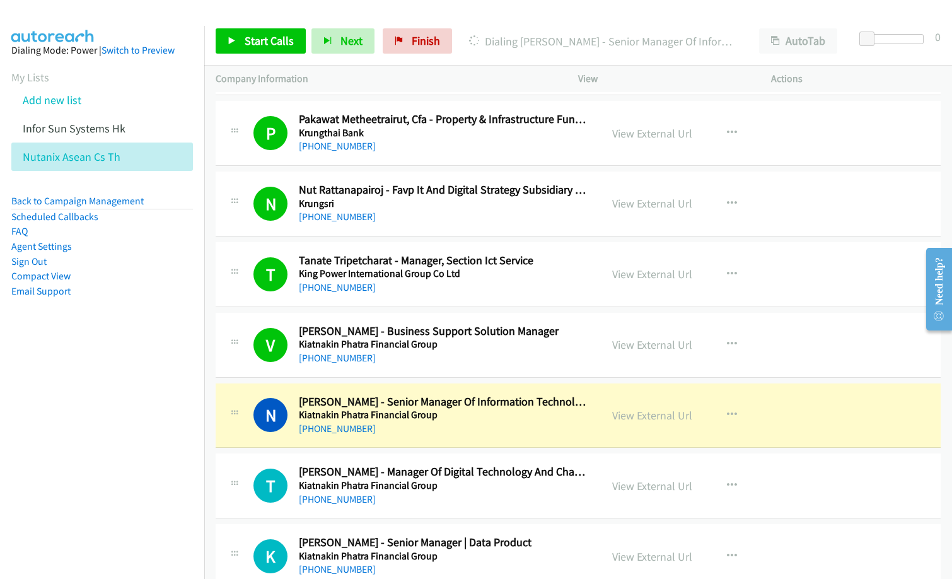
scroll to position [6492, 0]
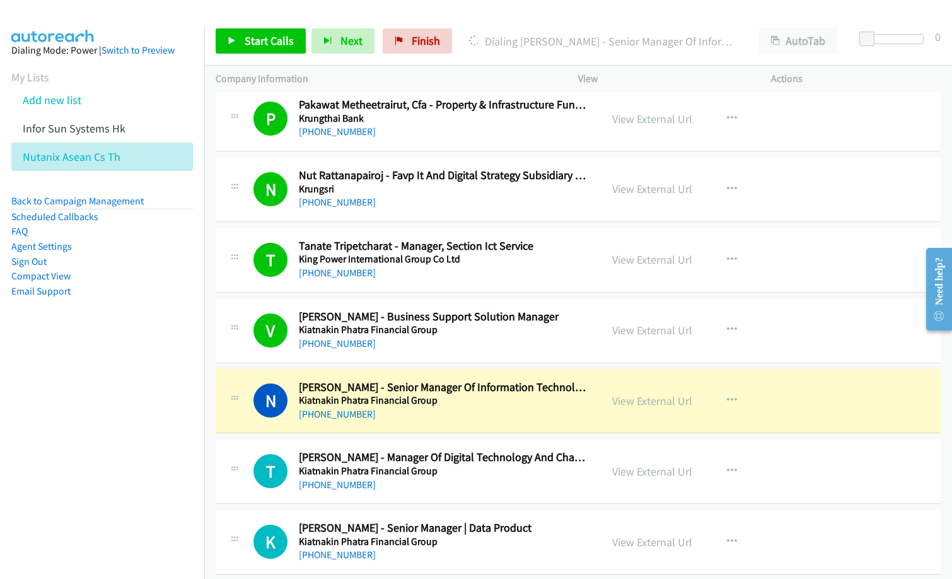
click at [69, 375] on nav "Dialing Mode: Power | Switch to Preview My Lists Add new list Infor Sun Systems…" at bounding box center [102, 315] width 205 height 579
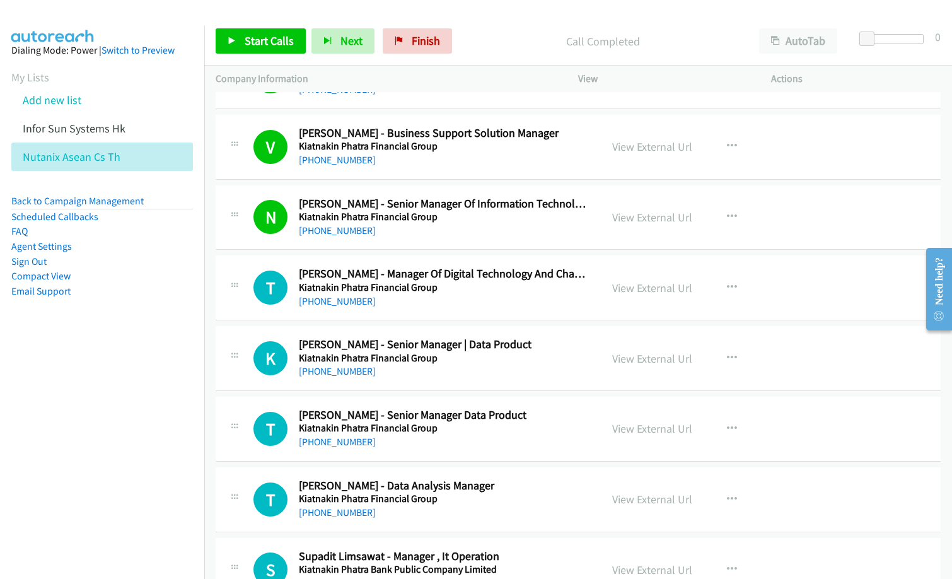
scroll to position [6681, 0]
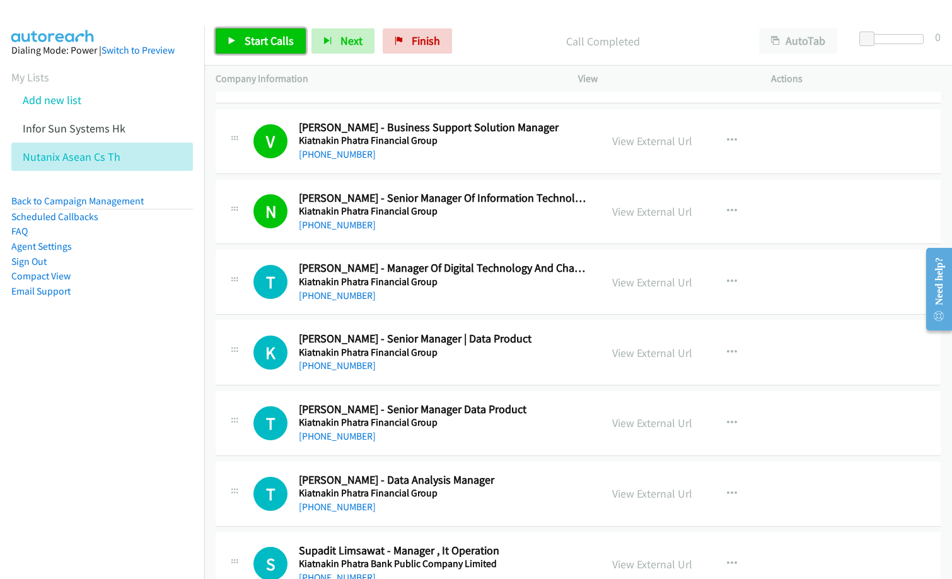
click at [246, 40] on span "Start Calls" at bounding box center [269, 40] width 49 height 14
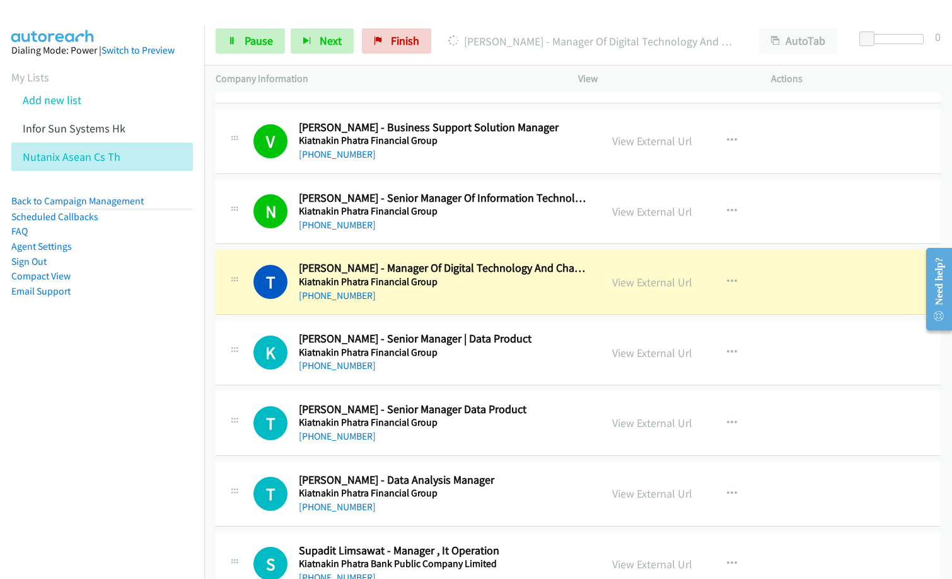
click at [126, 408] on nav "Dialing Mode: Power | Switch to Preview My Lists Add new list Infor Sun Systems…" at bounding box center [102, 315] width 205 height 579
click at [669, 283] on link "View External Url" at bounding box center [652, 282] width 80 height 14
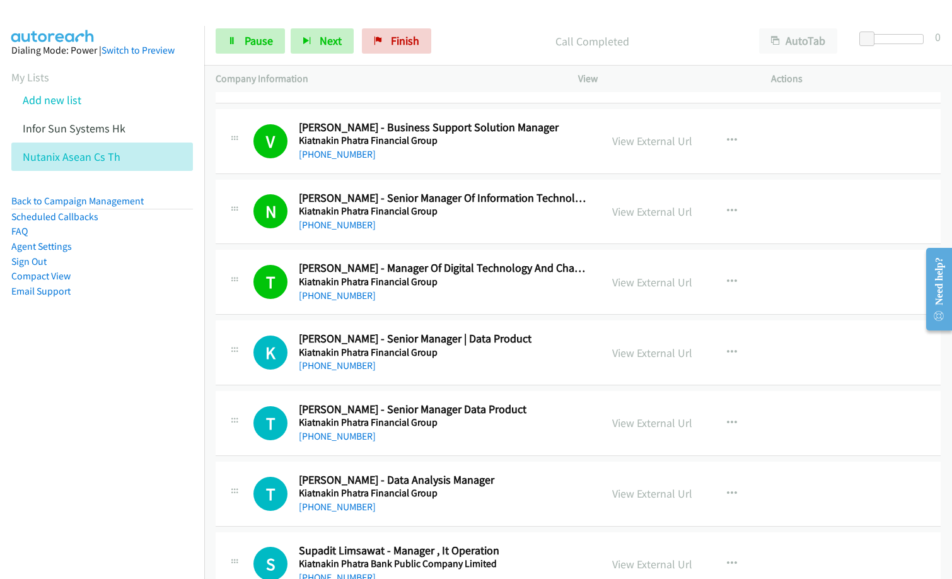
click at [54, 380] on nav "Dialing Mode: Power | Switch to Preview My Lists Add new list Infor Sun Systems…" at bounding box center [102, 315] width 205 height 579
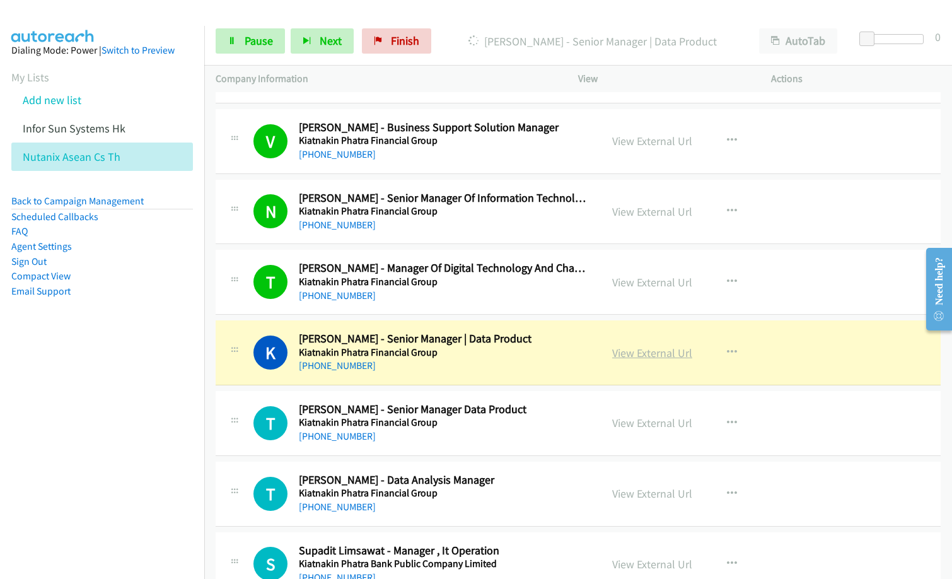
click at [662, 355] on link "View External Url" at bounding box center [652, 352] width 80 height 14
click at [255, 39] on span "Pause" at bounding box center [259, 40] width 28 height 14
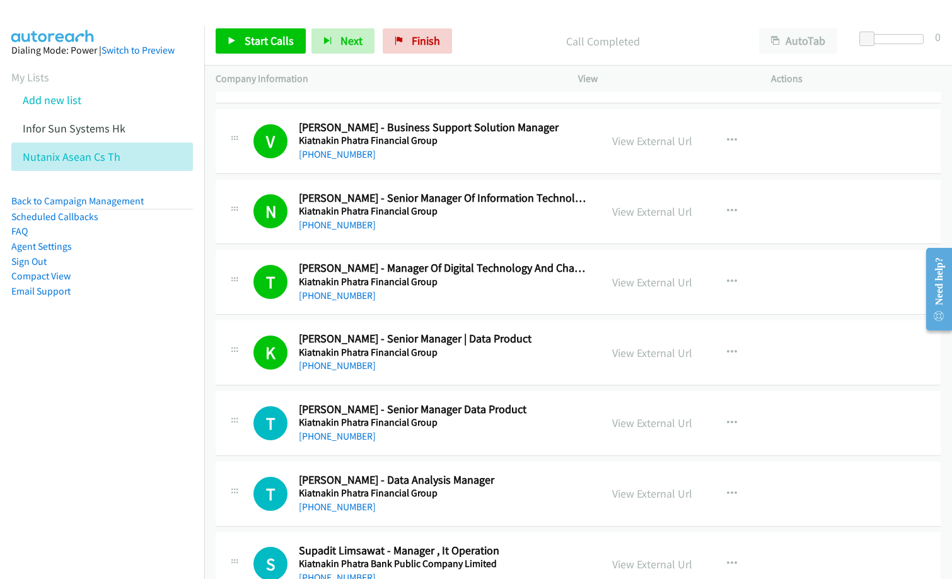
click at [458, 365] on div "[PHONE_NUMBER]" at bounding box center [444, 365] width 291 height 15
click at [144, 382] on nav "Dialing Mode: Power | Switch to Preview My Lists Add new list Infor Sun Systems…" at bounding box center [102, 315] width 205 height 579
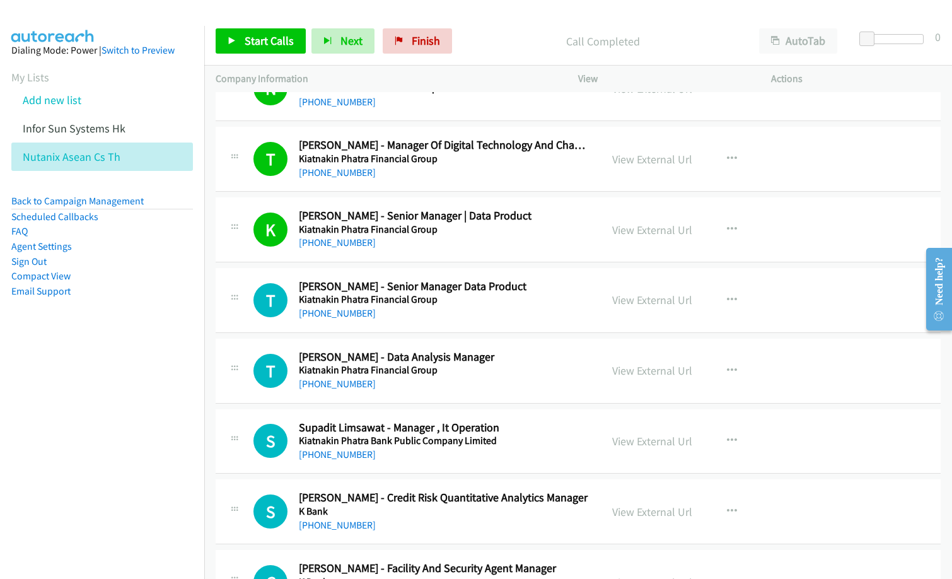
scroll to position [6807, 0]
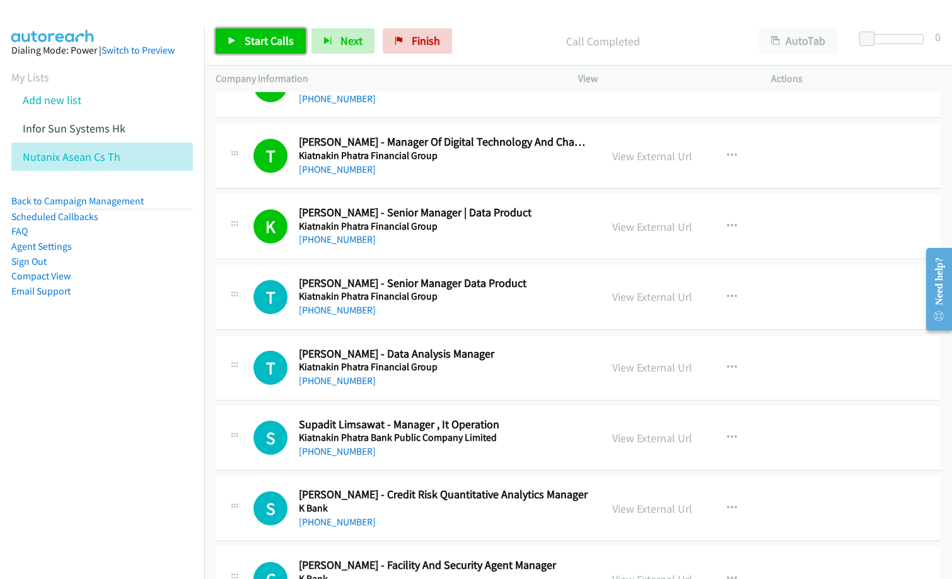
drag, startPoint x: 274, startPoint y: 42, endPoint x: 268, endPoint y: 76, distance: 34.5
click at [274, 41] on span "Start Calls" at bounding box center [269, 40] width 49 height 14
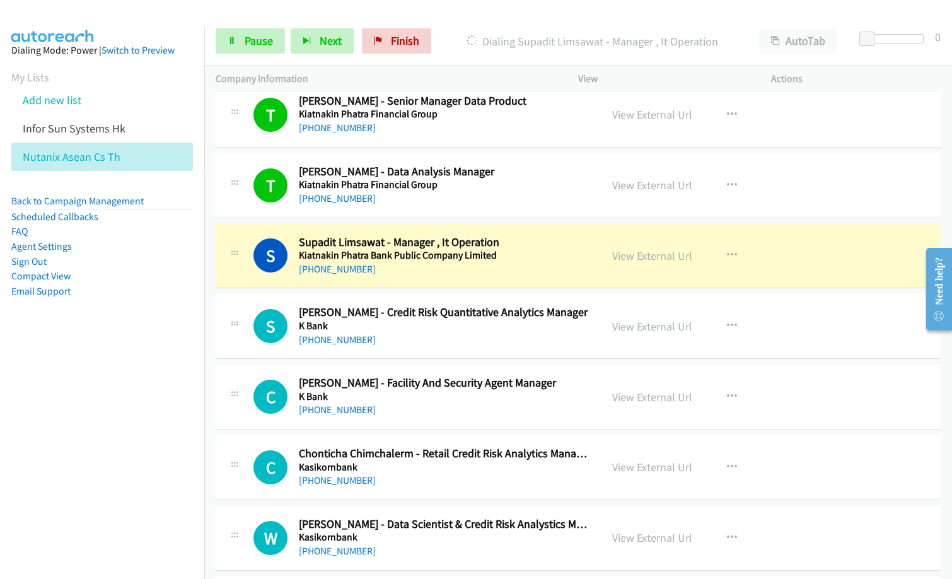
scroll to position [6996, 0]
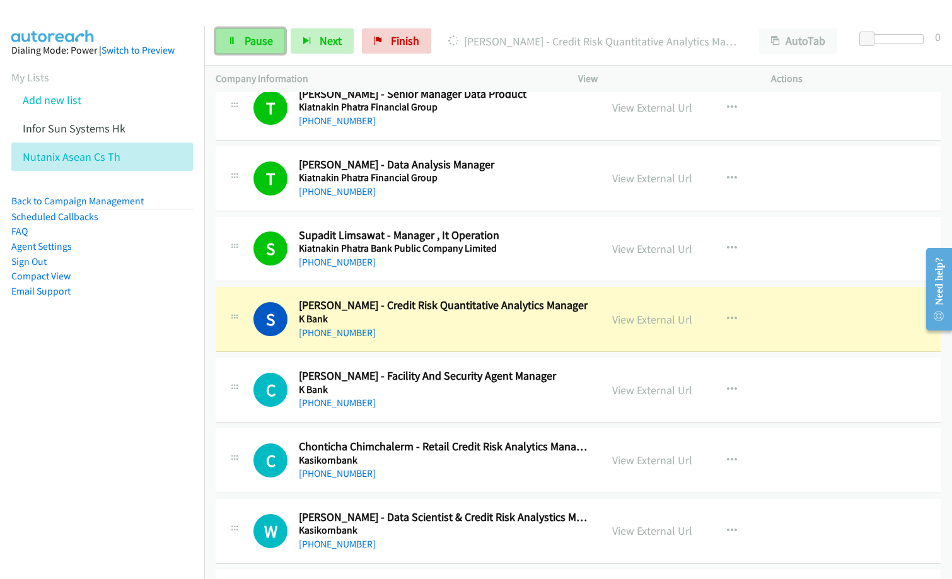
click at [250, 37] on span "Pause" at bounding box center [259, 40] width 28 height 14
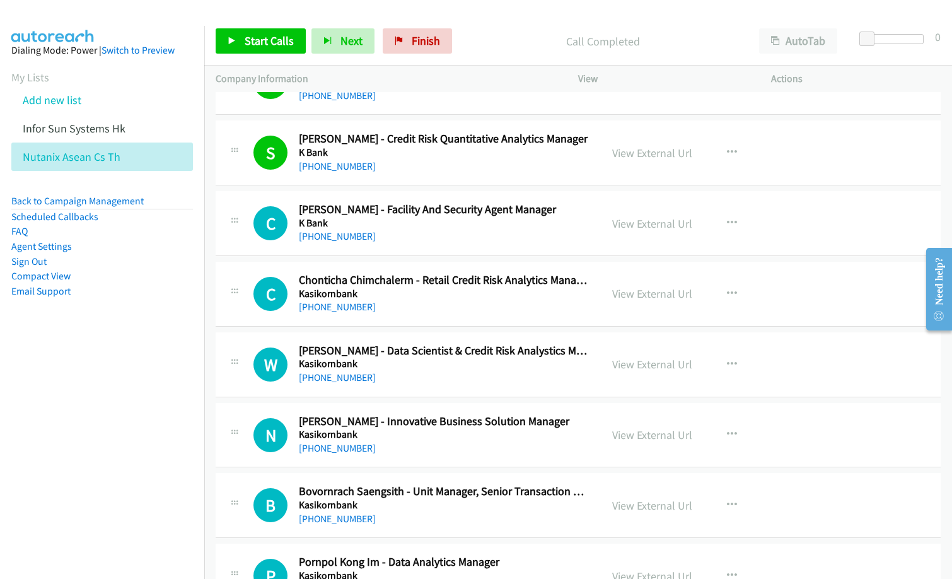
scroll to position [7185, 0]
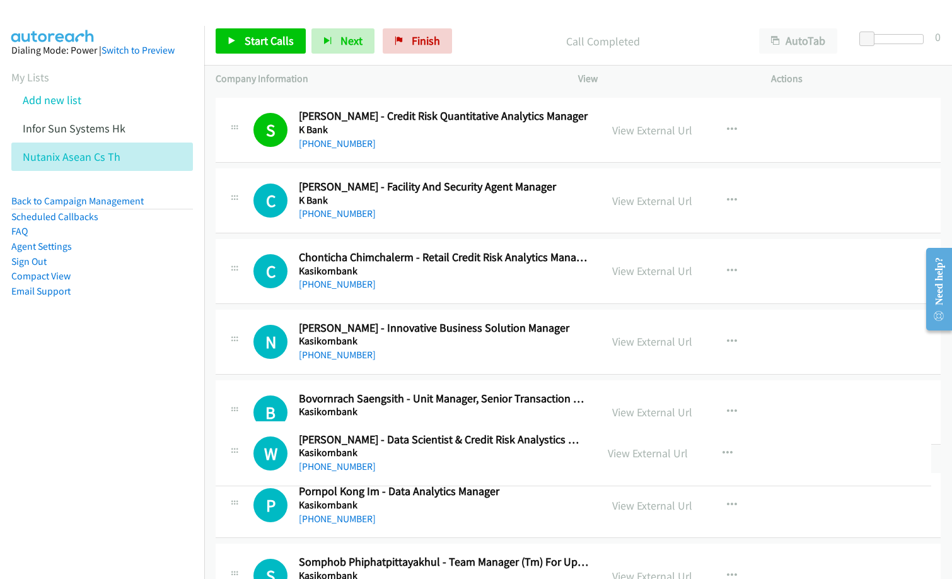
drag, startPoint x: 466, startPoint y: 347, endPoint x: 471, endPoint y: 458, distance: 111.7
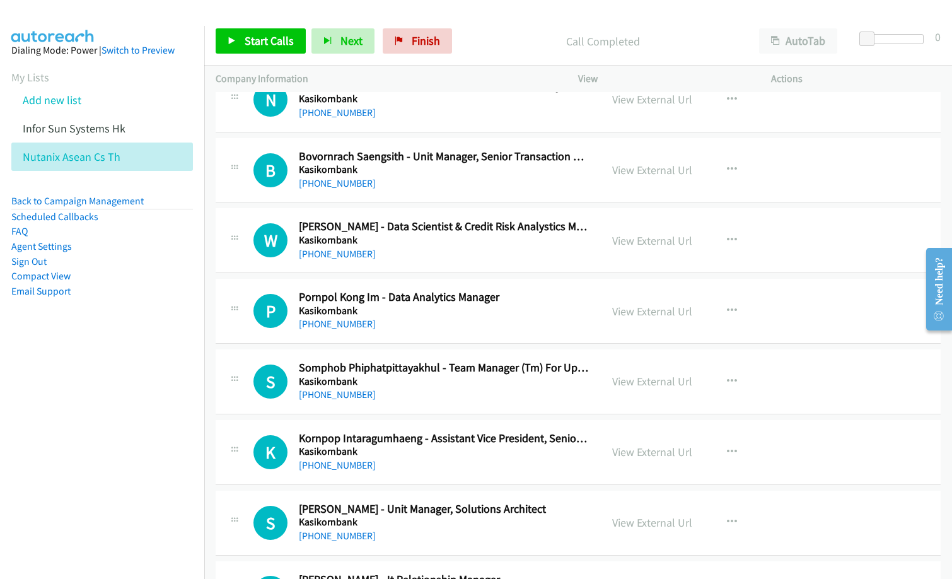
scroll to position [7437, 0]
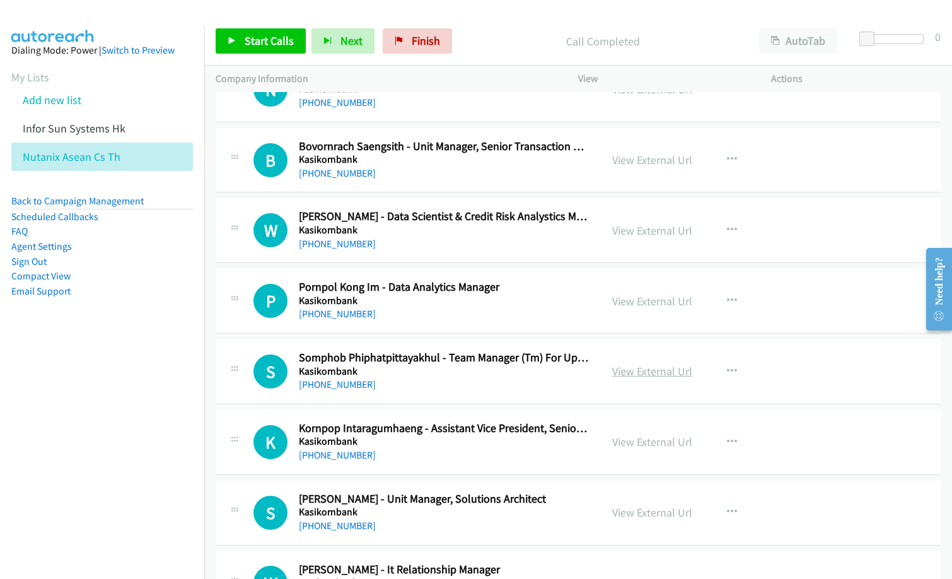
click at [650, 372] on link "View External Url" at bounding box center [652, 371] width 80 height 14
click at [732, 375] on button "button" at bounding box center [732, 371] width 34 height 25
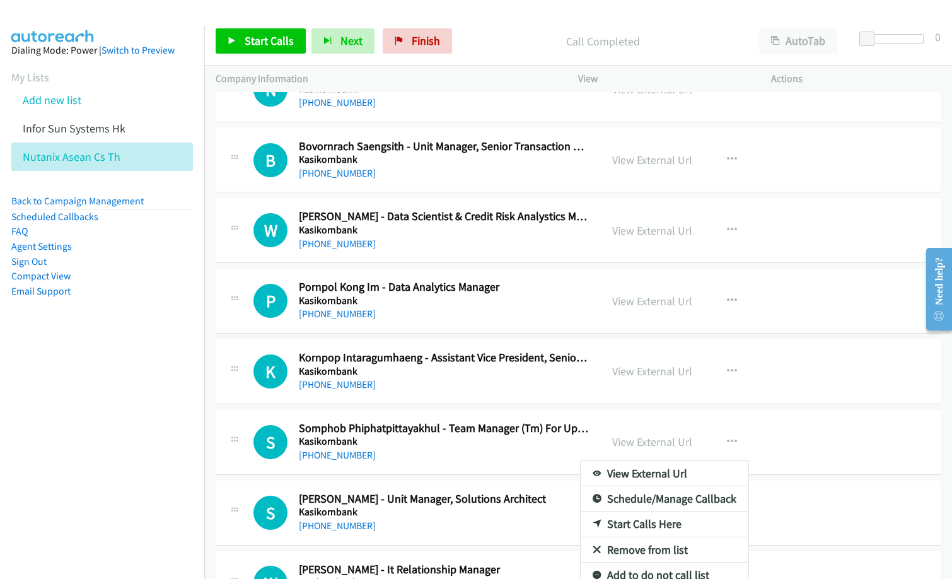
click at [809, 374] on div at bounding box center [476, 289] width 952 height 579
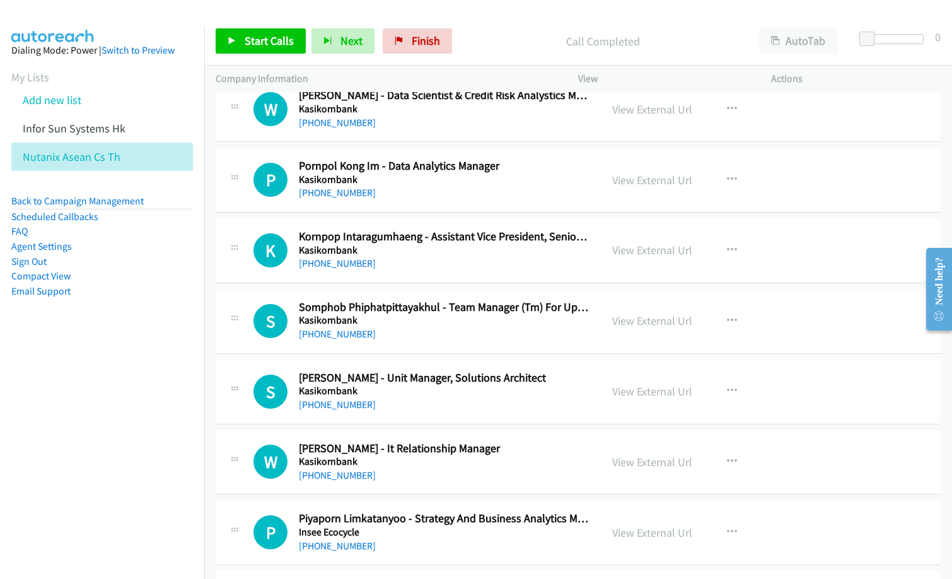
scroll to position [7563, 0]
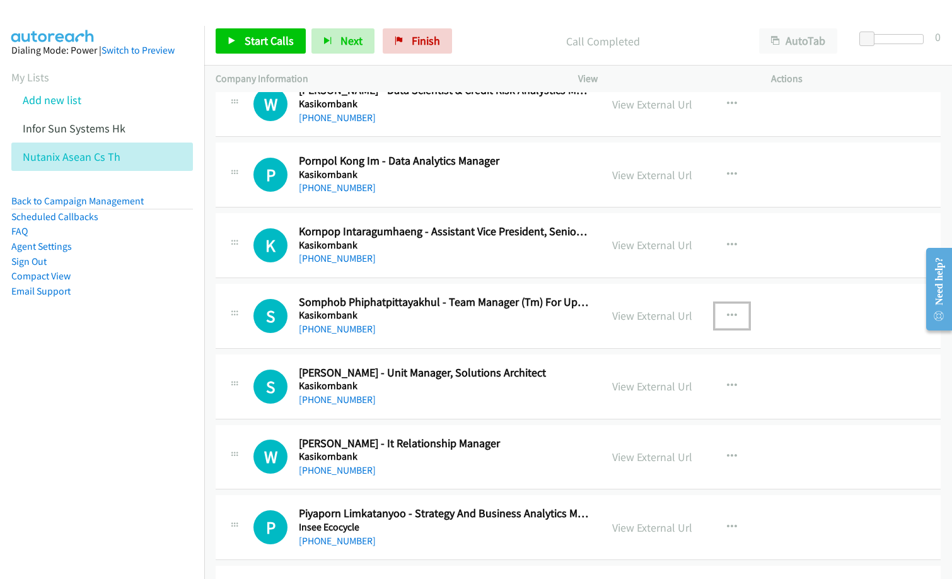
click at [731, 315] on icon "button" at bounding box center [732, 316] width 10 height 10
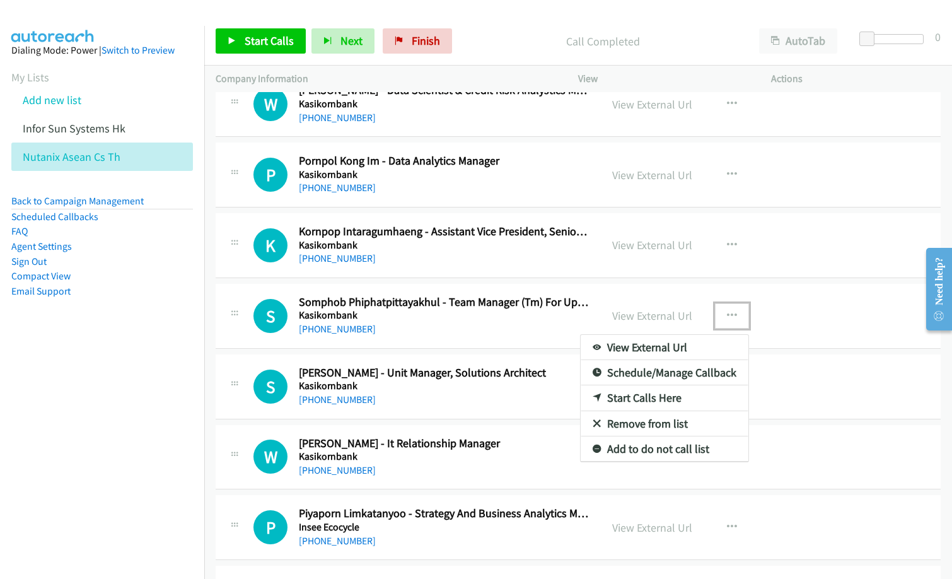
click at [642, 424] on link "Remove from list" at bounding box center [664, 423] width 168 height 25
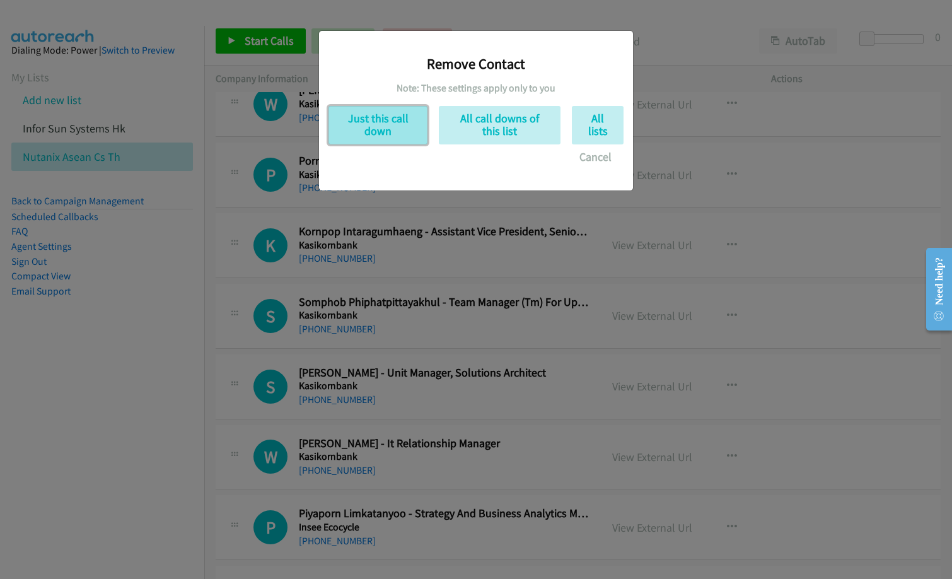
click at [389, 127] on button "Just this call down" at bounding box center [377, 125] width 99 height 38
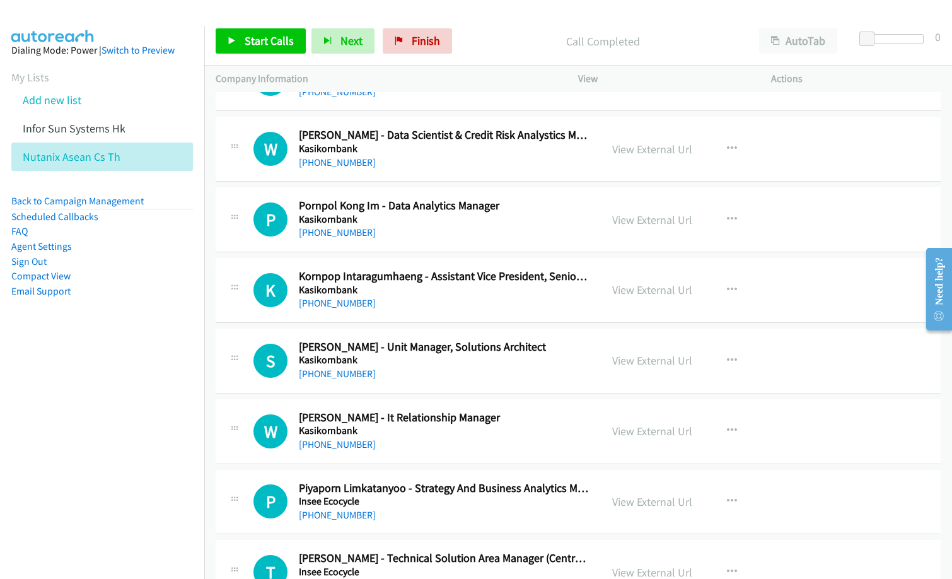
scroll to position [7500, 0]
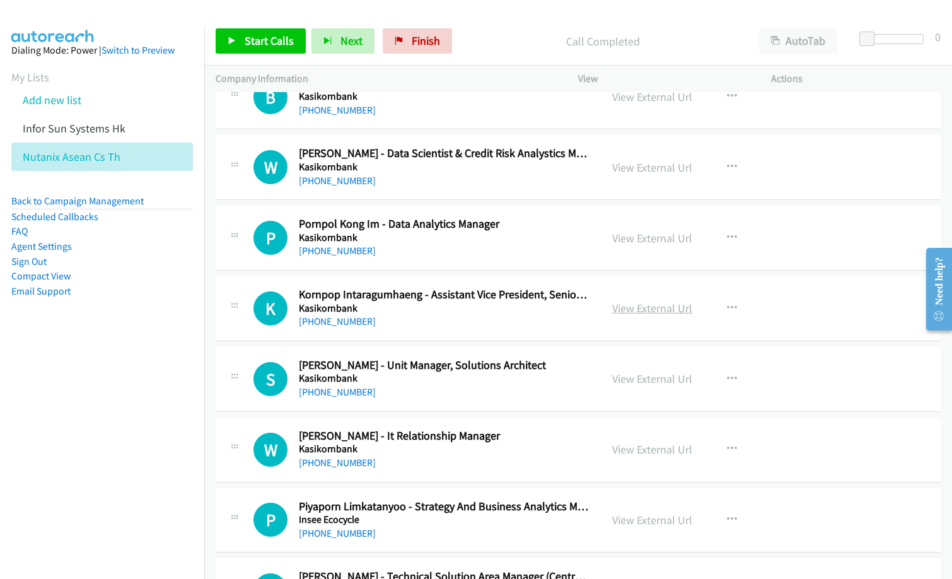
click at [642, 311] on link "View External Url" at bounding box center [652, 308] width 80 height 14
click at [637, 164] on link "View External Url" at bounding box center [652, 167] width 80 height 14
click at [730, 305] on icon "button" at bounding box center [732, 308] width 10 height 10
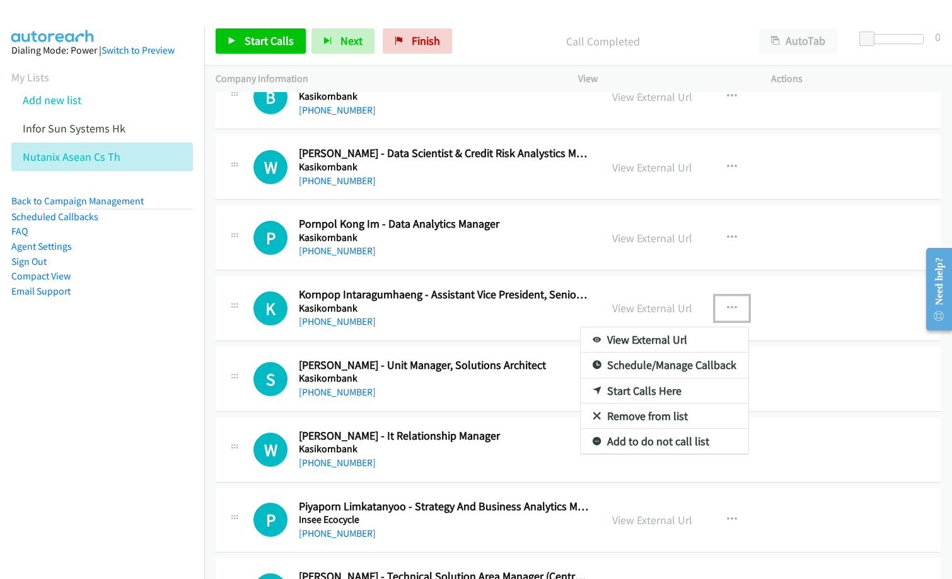
click at [620, 415] on link "Remove from list" at bounding box center [664, 415] width 168 height 25
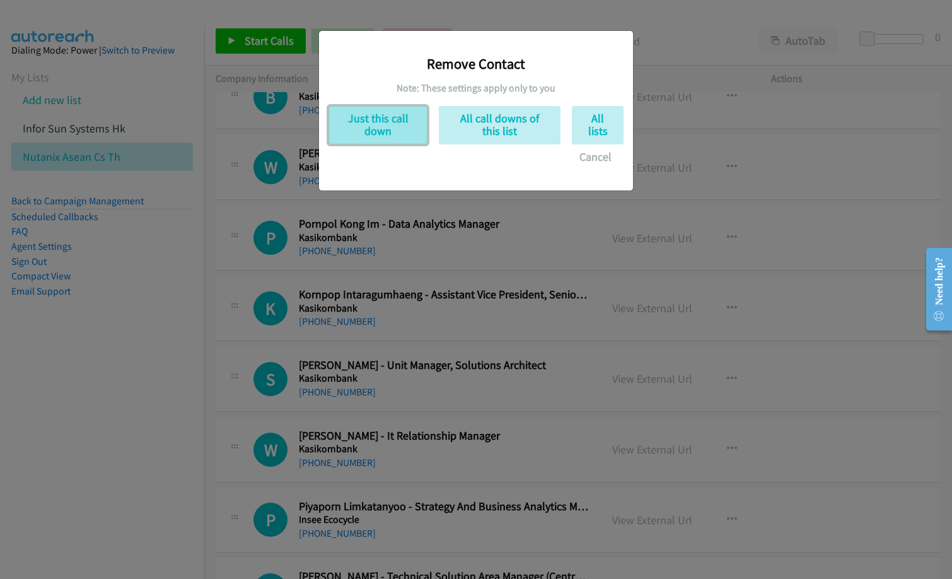
click at [408, 125] on button "Just this call down" at bounding box center [377, 125] width 99 height 38
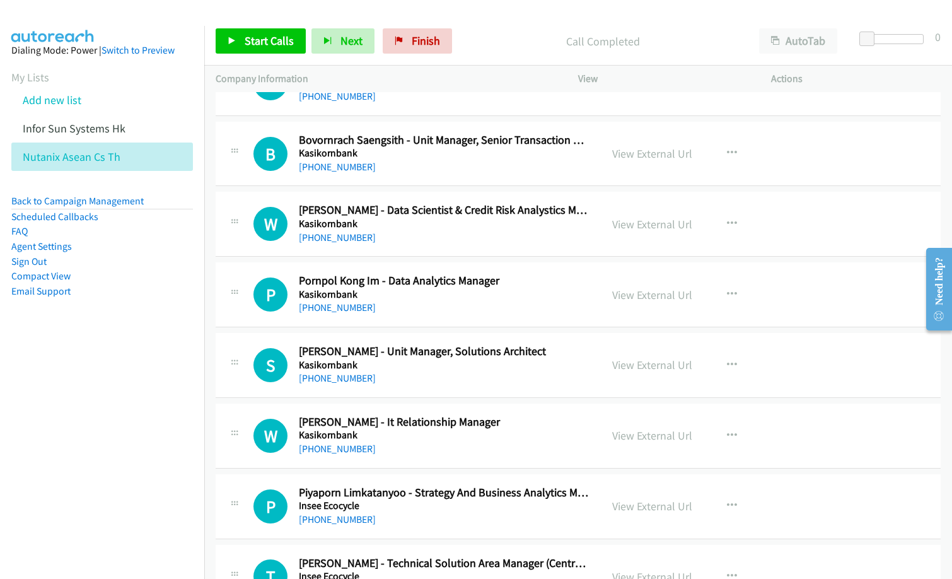
scroll to position [7374, 0]
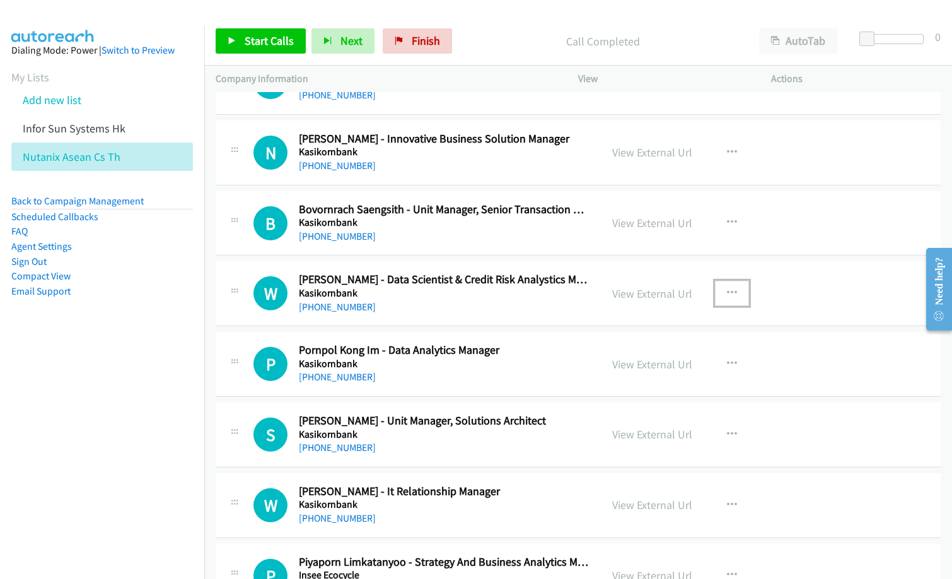
click at [727, 288] on icon "button" at bounding box center [732, 293] width 10 height 10
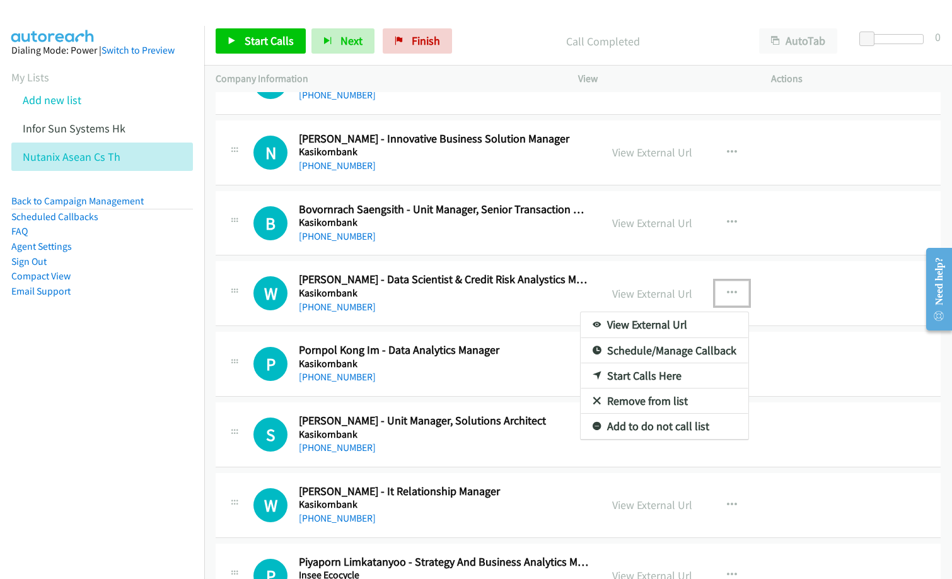
click at [623, 378] on link "Start Calls Here" at bounding box center [664, 375] width 168 height 25
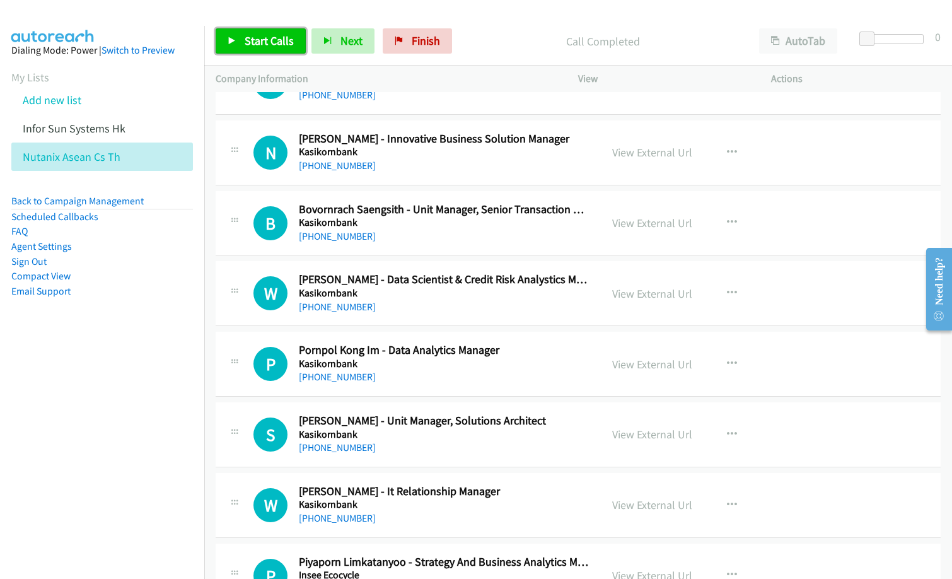
click at [263, 44] on span "Start Calls" at bounding box center [269, 40] width 49 height 14
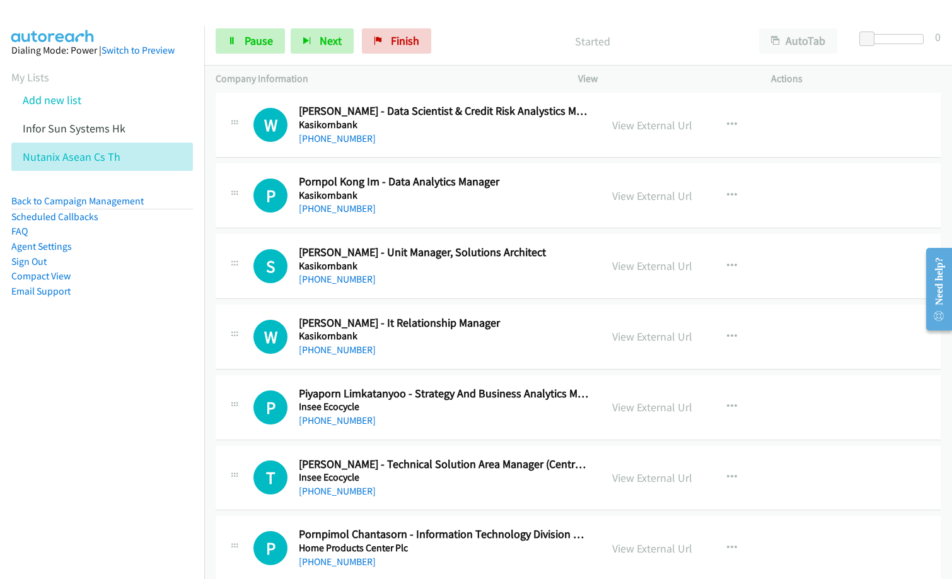
scroll to position [7563, 0]
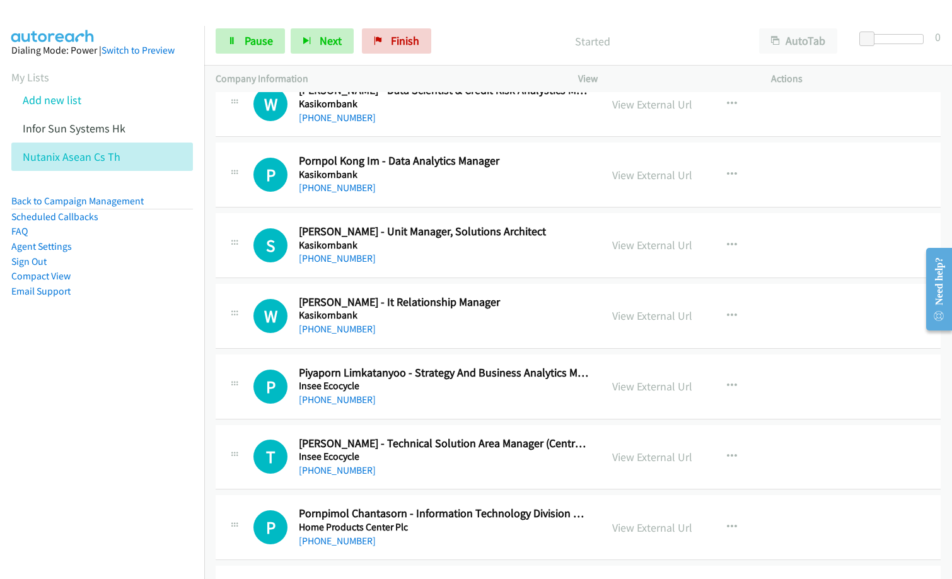
click at [486, 410] on div "P Callback Scheduled Piyaporn Limkatanyoo - Strategy And Business Analytics Man…" at bounding box center [578, 386] width 725 height 65
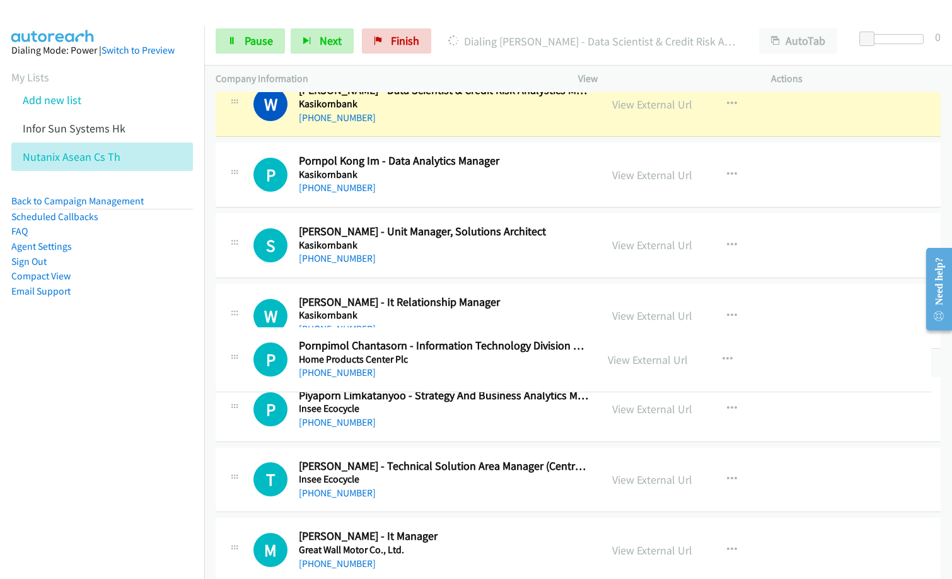
drag, startPoint x: 492, startPoint y: 527, endPoint x: 511, endPoint y: 359, distance: 168.7
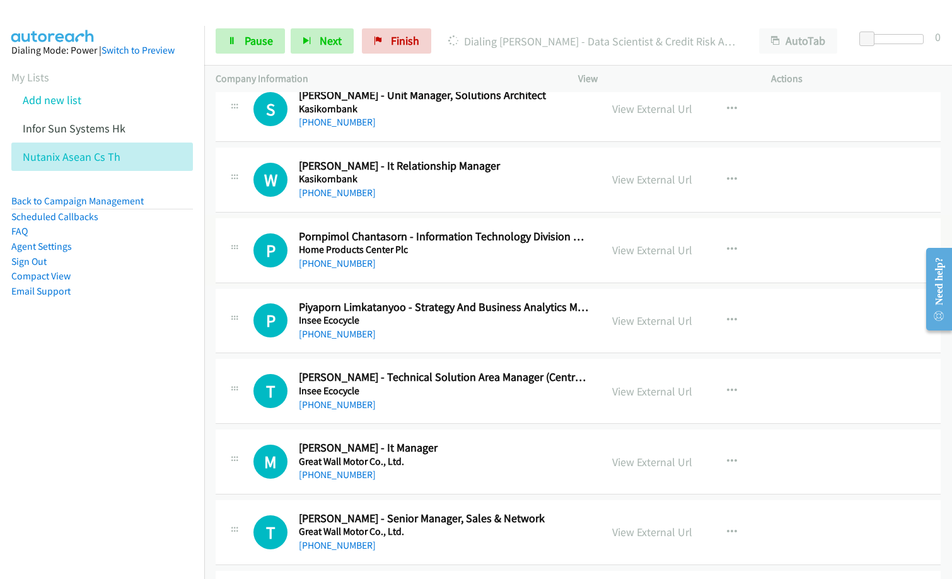
scroll to position [7752, 0]
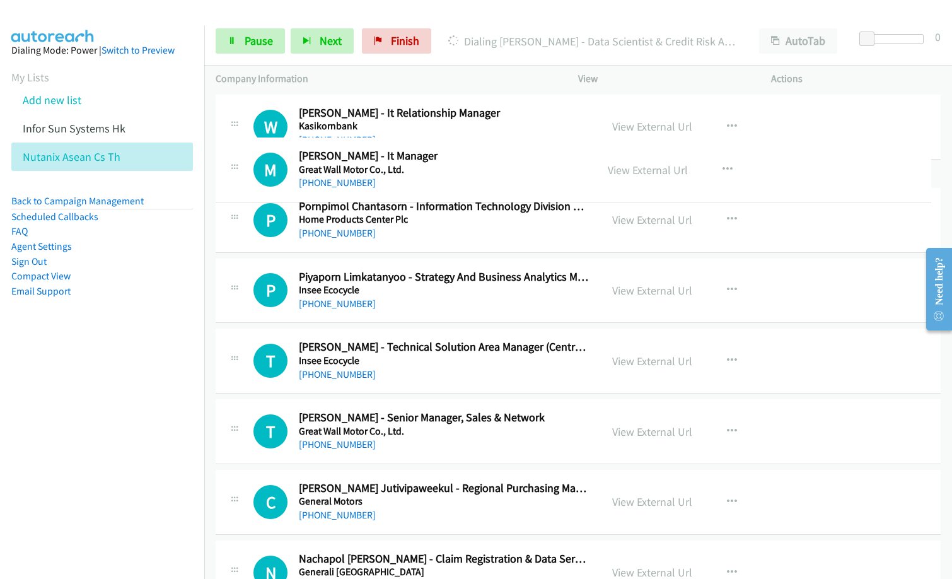
drag, startPoint x: 487, startPoint y: 430, endPoint x: 520, endPoint y: 191, distance: 241.8
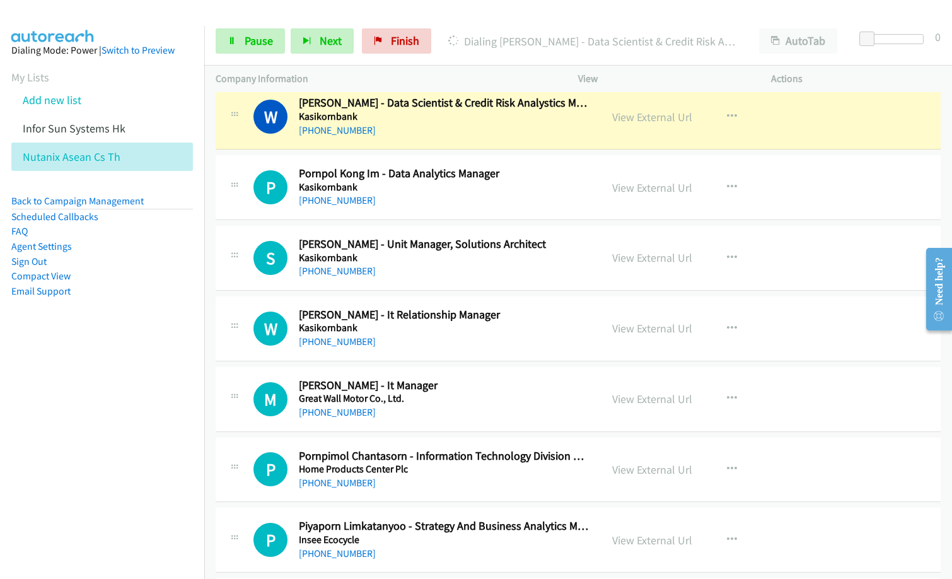
scroll to position [7500, 0]
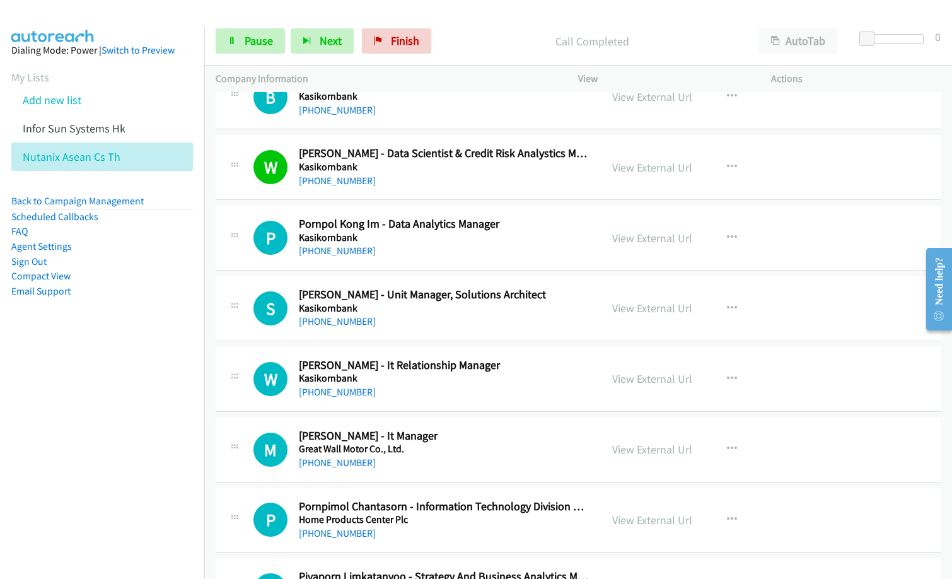
click at [410, 265] on div "P Callback Scheduled Pornpol Kong Im - Data Analytics Manager Kasikornbank [GEO…" at bounding box center [578, 237] width 725 height 65
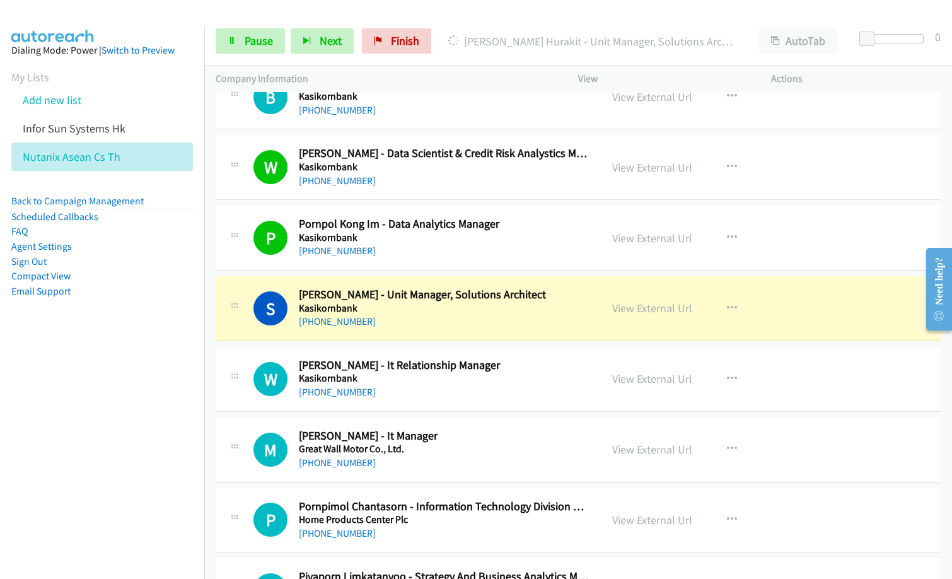
click at [5, 406] on nav "Dialing Mode: Power | Switch to Preview My Lists Add new list Infor Sun Systems…" at bounding box center [102, 315] width 205 height 579
click at [646, 303] on link "View External Url" at bounding box center [652, 308] width 80 height 14
click at [256, 52] on link "Pause" at bounding box center [250, 40] width 69 height 25
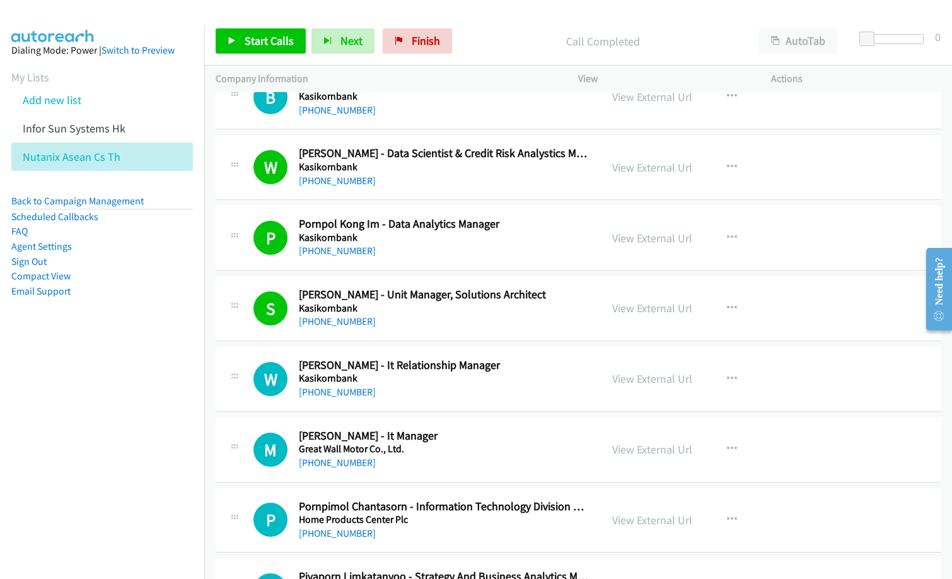
click at [67, 480] on nav "Dialing Mode: Power | Switch to Preview My Lists Add new list Infor Sun Systems…" at bounding box center [102, 315] width 205 height 579
drag, startPoint x: 67, startPoint y: 480, endPoint x: 178, endPoint y: 468, distance: 111.6
click at [70, 480] on nav "Dialing Mode: Power | Switch to Preview My Lists Add new list Infor Sun Systems…" at bounding box center [102, 315] width 205 height 579
click at [267, 45] on span "Start Calls" at bounding box center [269, 40] width 49 height 14
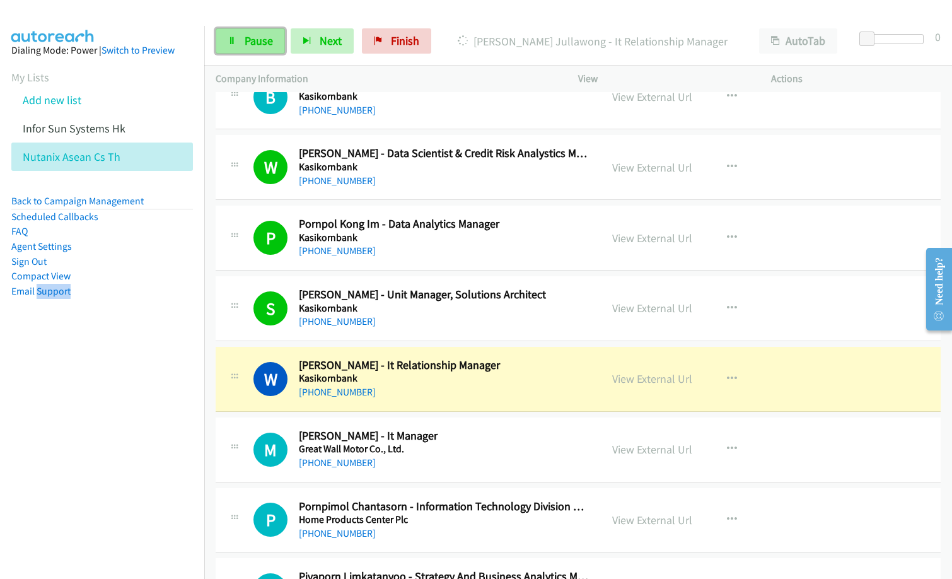
click at [267, 45] on span "Pause" at bounding box center [259, 40] width 28 height 14
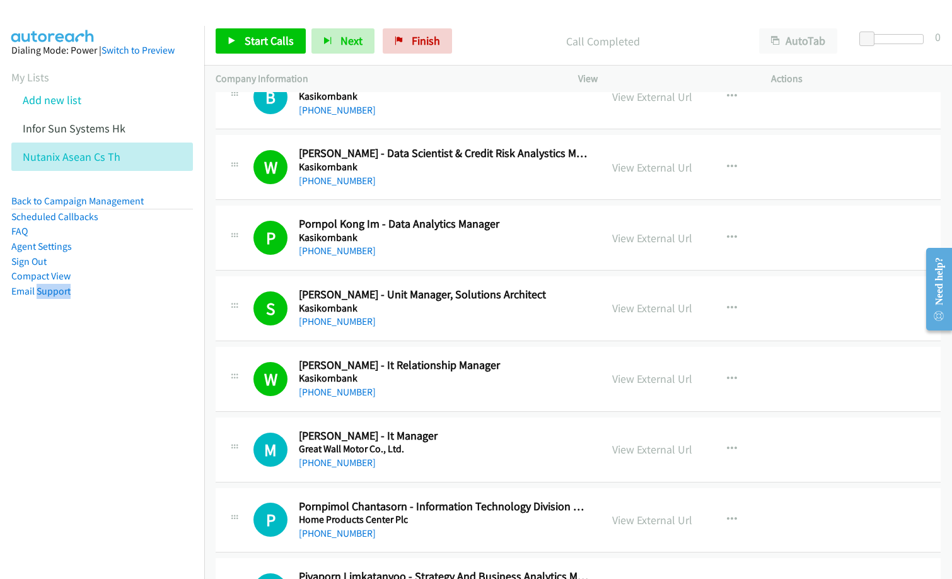
drag, startPoint x: 122, startPoint y: 498, endPoint x: 159, endPoint y: 525, distance: 46.5
click at [122, 498] on nav "Dialing Mode: Power | Switch to Preview My Lists Add new list Infor Sun Systems…" at bounding box center [102, 315] width 205 height 579
click at [483, 47] on p "Call Completed" at bounding box center [602, 41] width 267 height 17
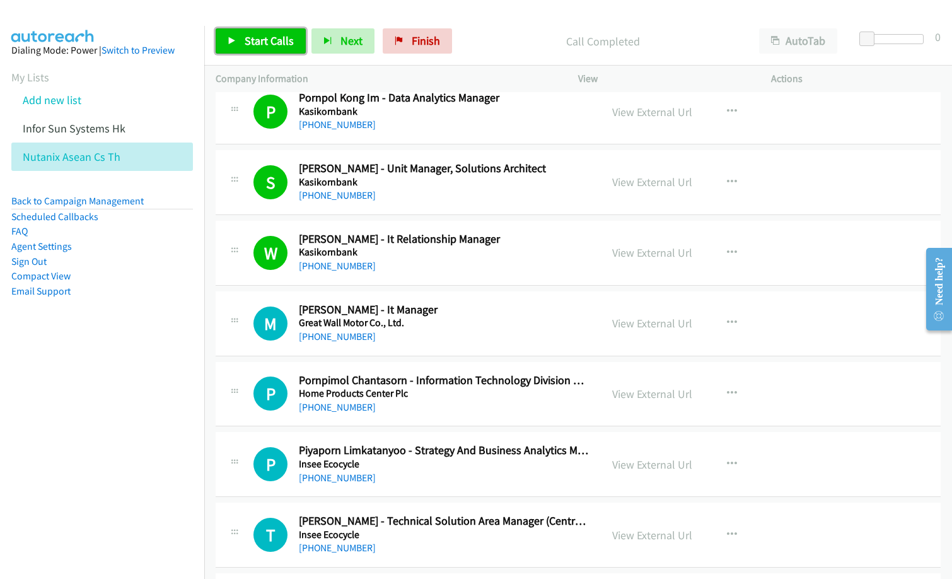
click at [272, 41] on span "Start Calls" at bounding box center [269, 40] width 49 height 14
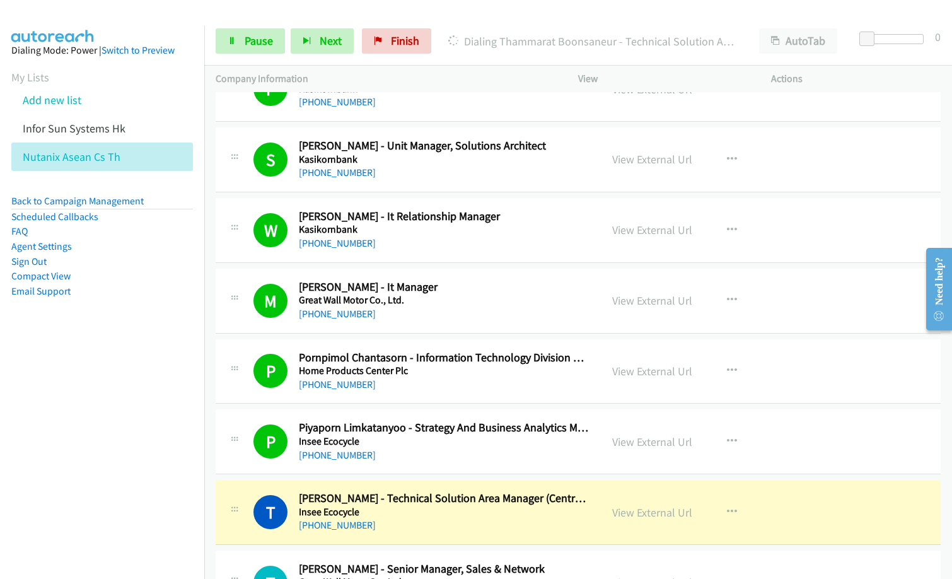
scroll to position [7689, 0]
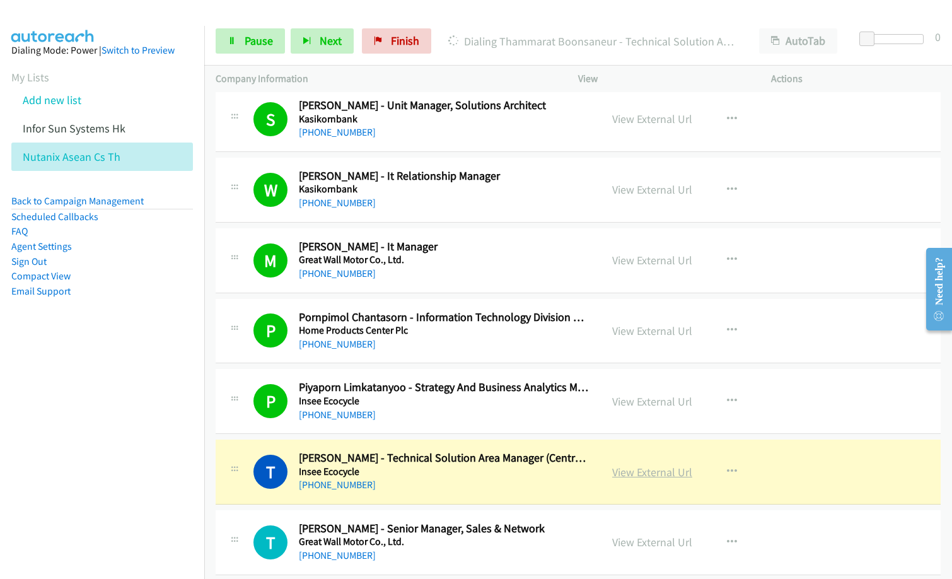
click at [647, 473] on link "View External Url" at bounding box center [652, 471] width 80 height 14
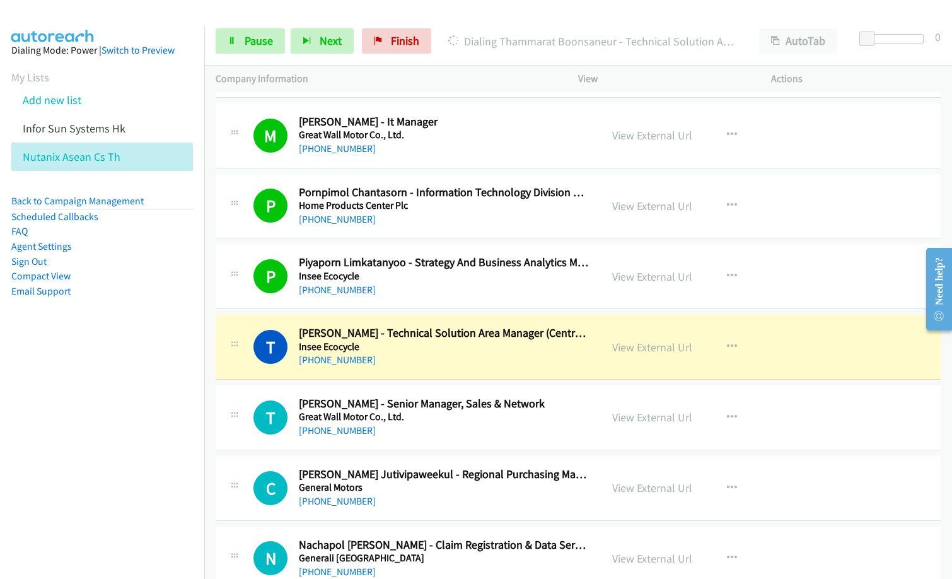
scroll to position [7815, 0]
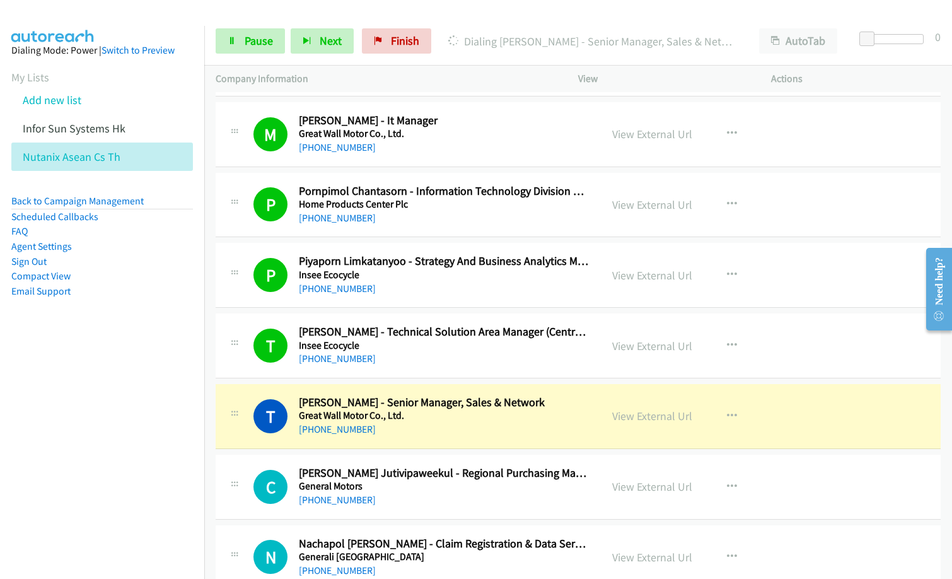
click at [262, 26] on div "Start Calls Pause Next Finish [PERSON_NAME] - Senior Manager, Sales & Network A…" at bounding box center [577, 41] width 747 height 49
click at [258, 46] on span "Pause" at bounding box center [259, 40] width 28 height 14
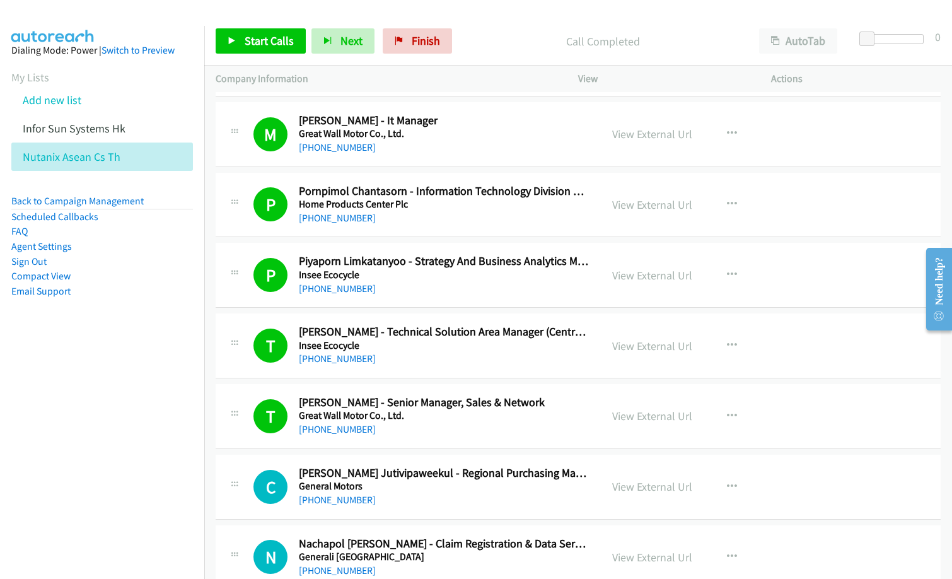
click at [574, 497] on div "[PHONE_NUMBER]" at bounding box center [444, 499] width 291 height 15
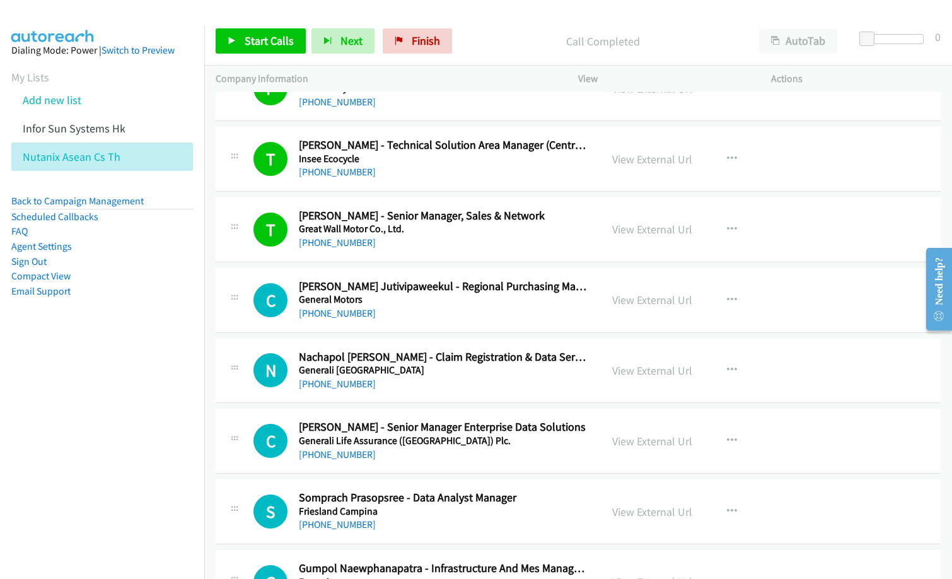
scroll to position [8004, 0]
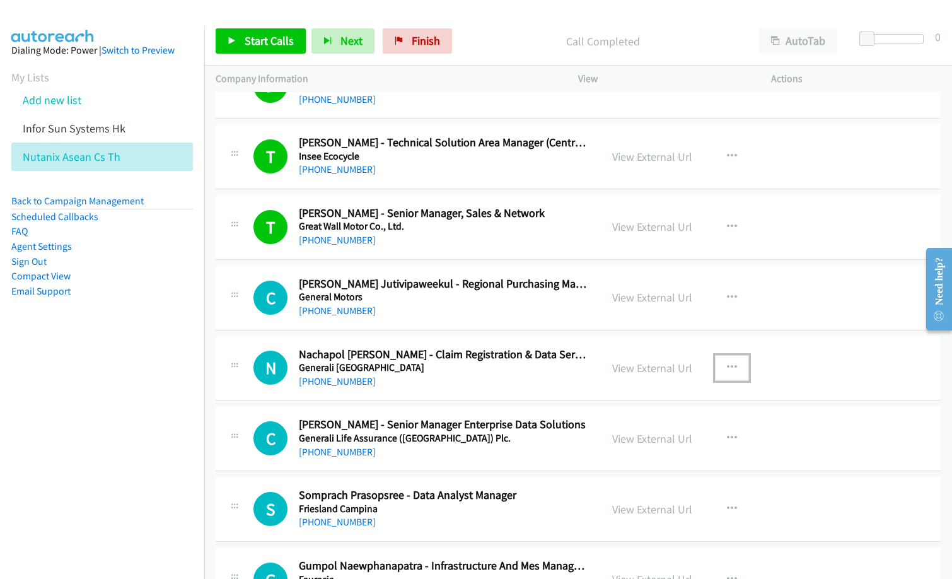
click at [727, 362] on icon "button" at bounding box center [732, 367] width 10 height 10
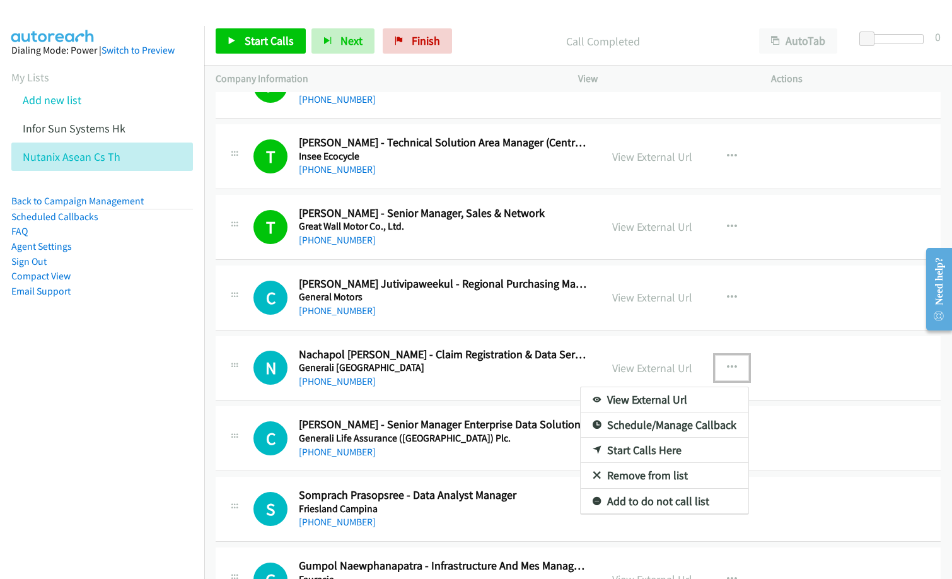
click at [679, 448] on link "Start Calls Here" at bounding box center [664, 449] width 168 height 25
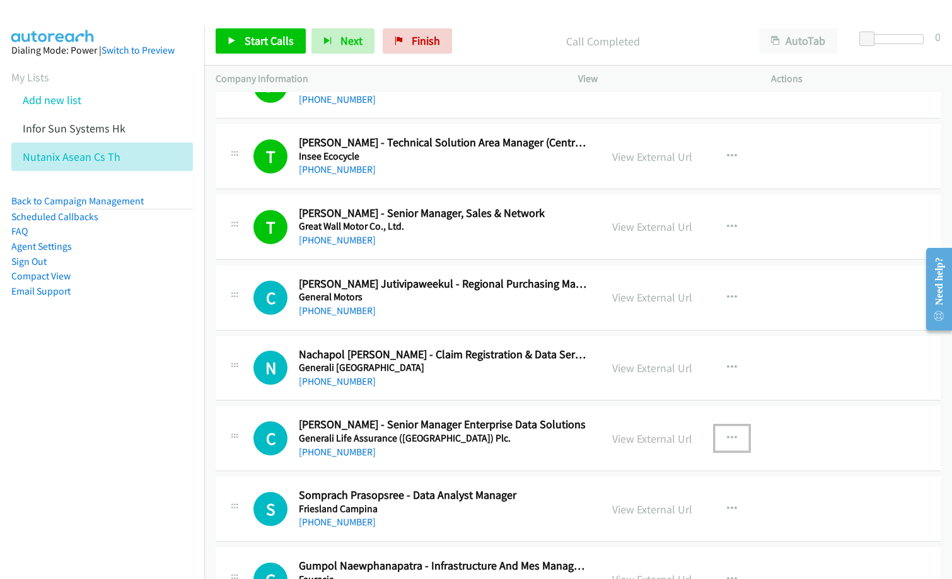
click at [730, 438] on icon "button" at bounding box center [732, 438] width 10 height 10
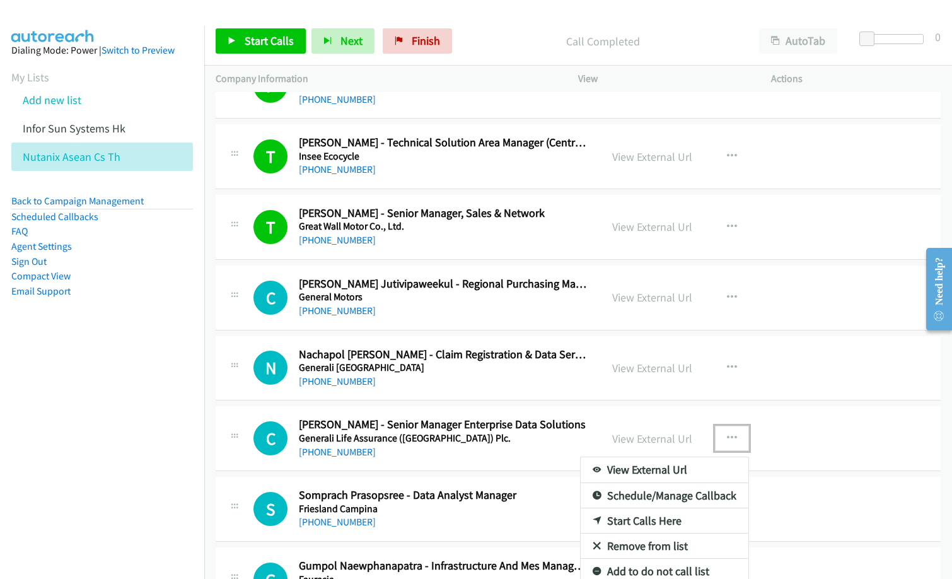
click at [674, 523] on link "Start Calls Here" at bounding box center [664, 520] width 168 height 25
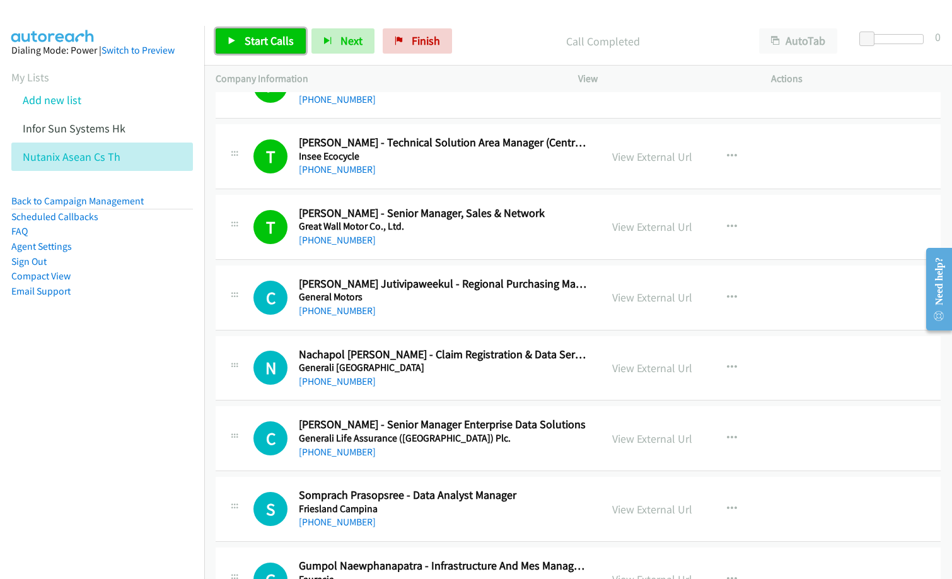
click at [265, 43] on span "Start Calls" at bounding box center [269, 40] width 49 height 14
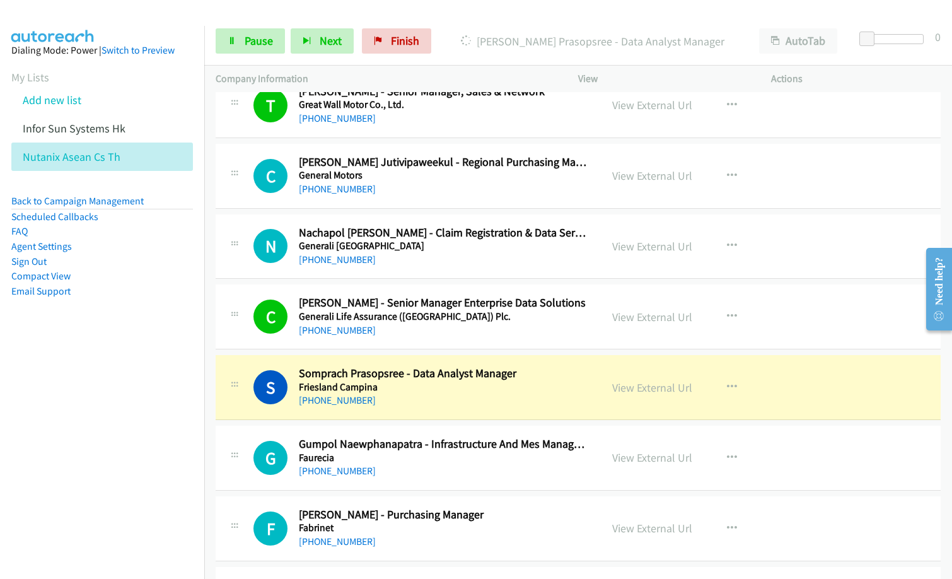
scroll to position [8193, 0]
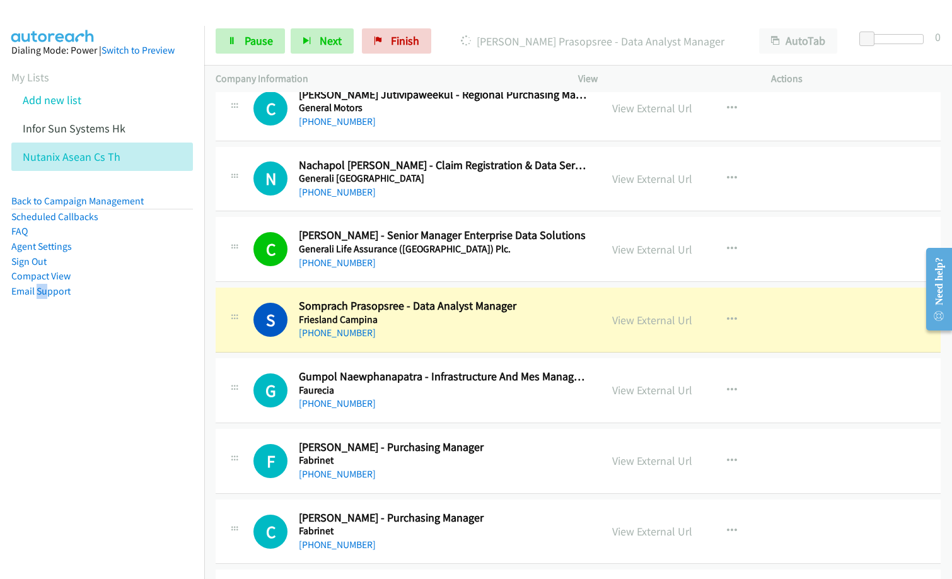
drag, startPoint x: 49, startPoint y: 374, endPoint x: 39, endPoint y: 376, distance: 10.2
click at [39, 376] on nav "Dialing Mode: Power | Switch to Preview My Lists Add new list Infor Sun Systems…" at bounding box center [102, 315] width 205 height 579
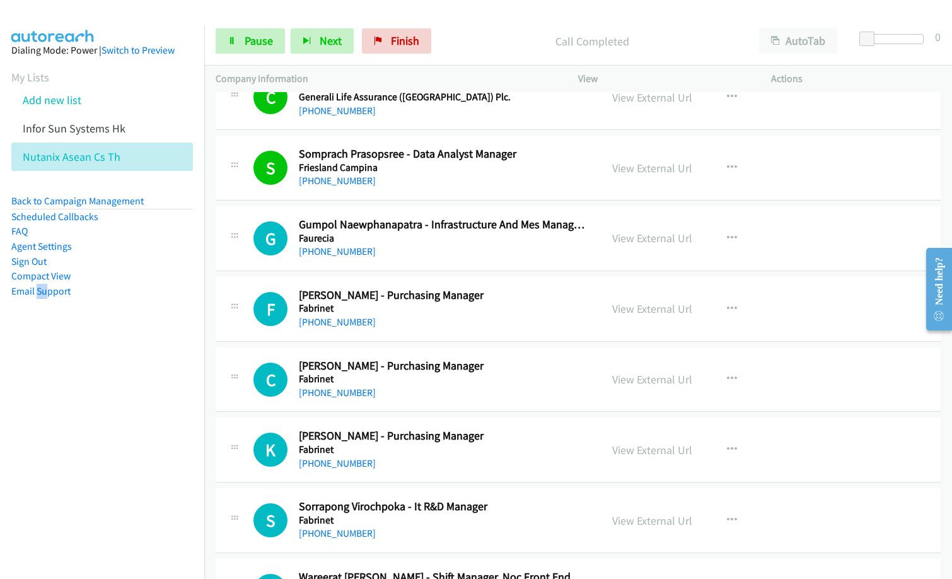
scroll to position [8382, 0]
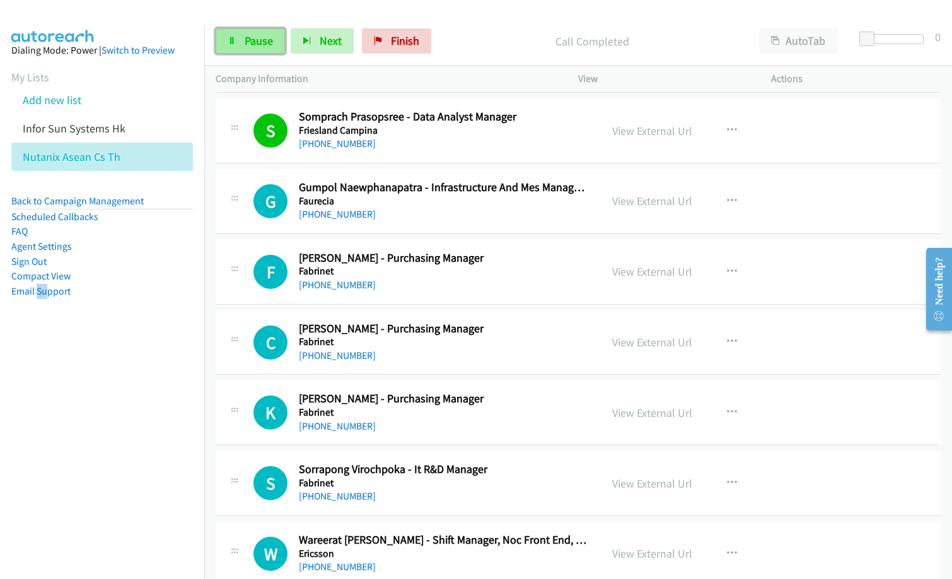
click at [255, 38] on span "Pause" at bounding box center [259, 40] width 28 height 14
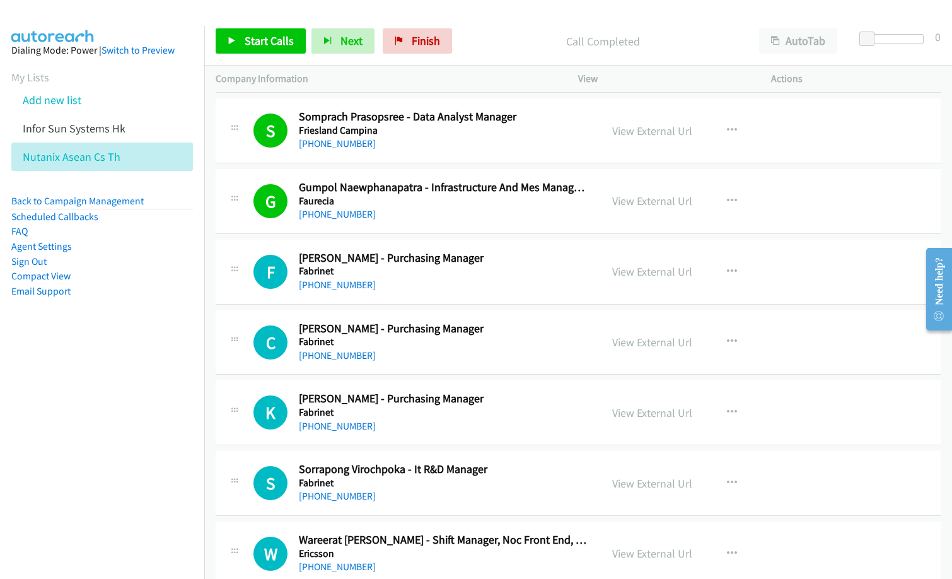
click at [6, 342] on aside "Dialing Mode: Power | Switch to Preview My Lists Add new list Infor Sun Systems…" at bounding box center [102, 191] width 204 height 330
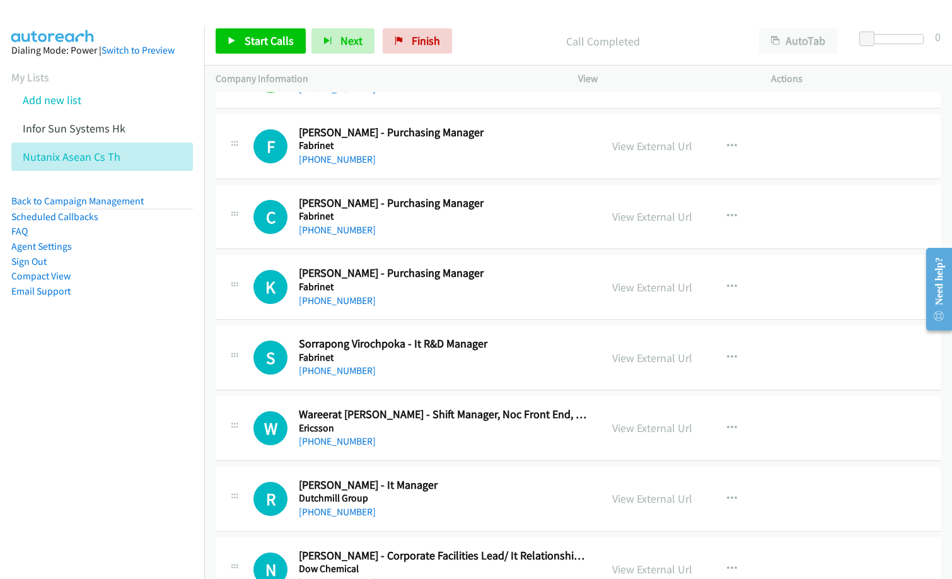
scroll to position [8508, 0]
click at [727, 354] on icon "button" at bounding box center [732, 357] width 10 height 10
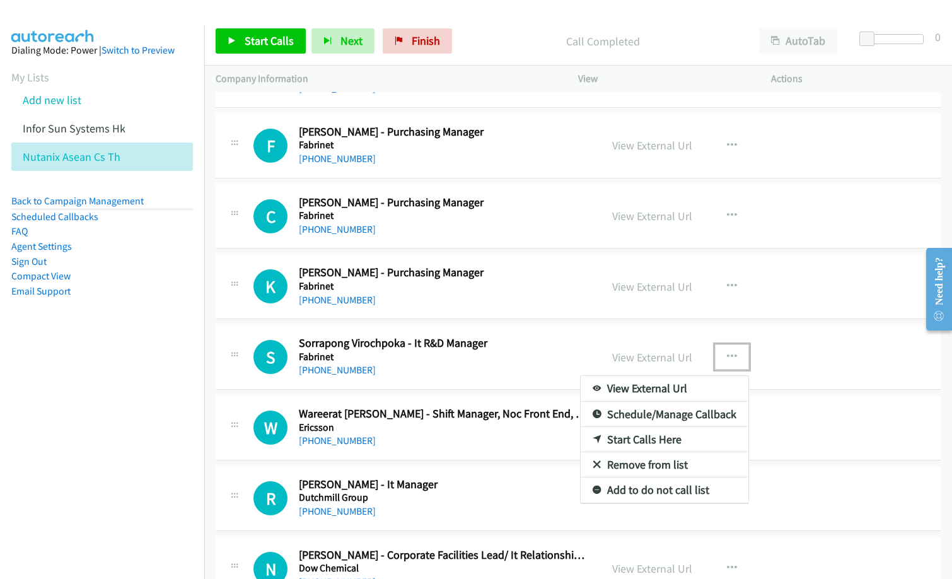
click at [666, 437] on link "Start Calls Here" at bounding box center [664, 439] width 168 height 25
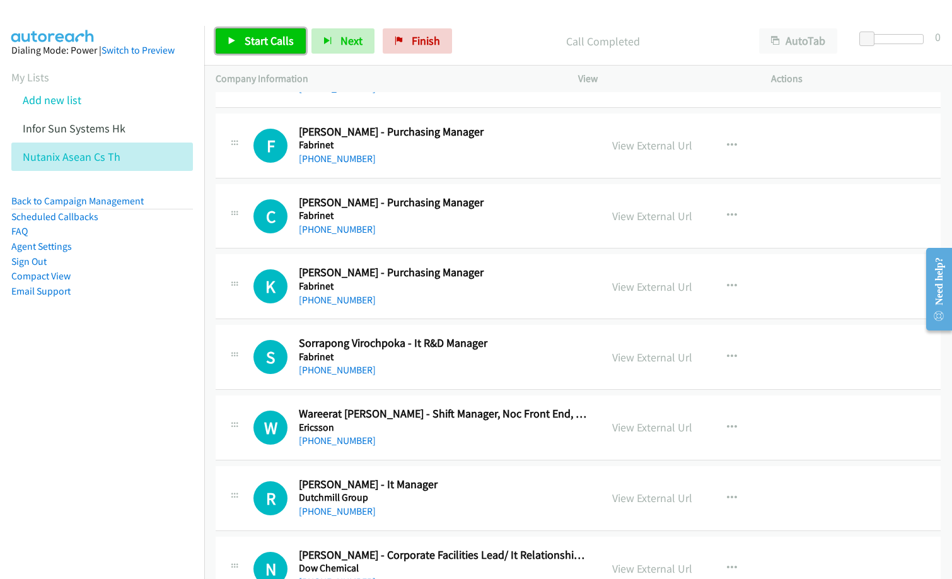
click at [255, 35] on span "Start Calls" at bounding box center [269, 40] width 49 height 14
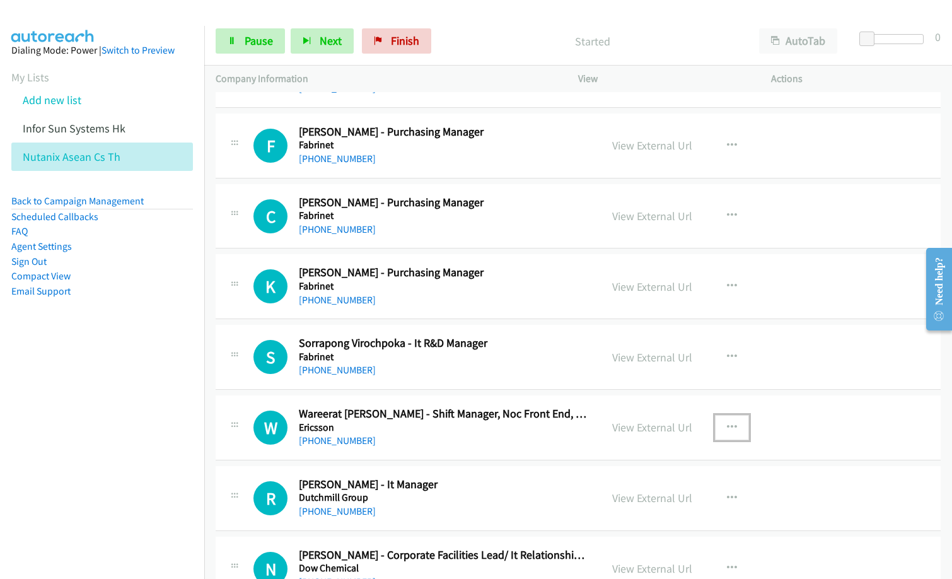
click at [730, 427] on icon "button" at bounding box center [732, 427] width 10 height 10
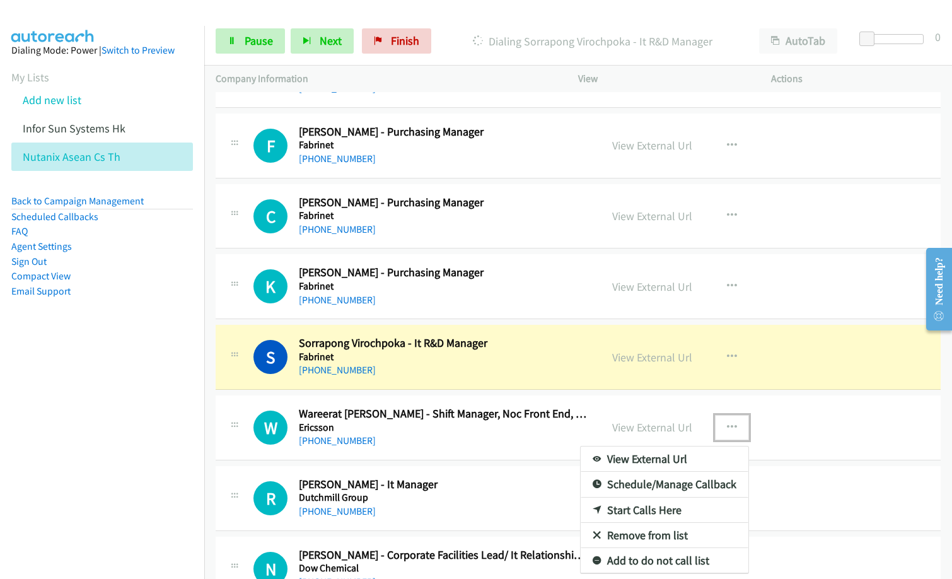
click at [633, 534] on link "Remove from list" at bounding box center [664, 534] width 168 height 25
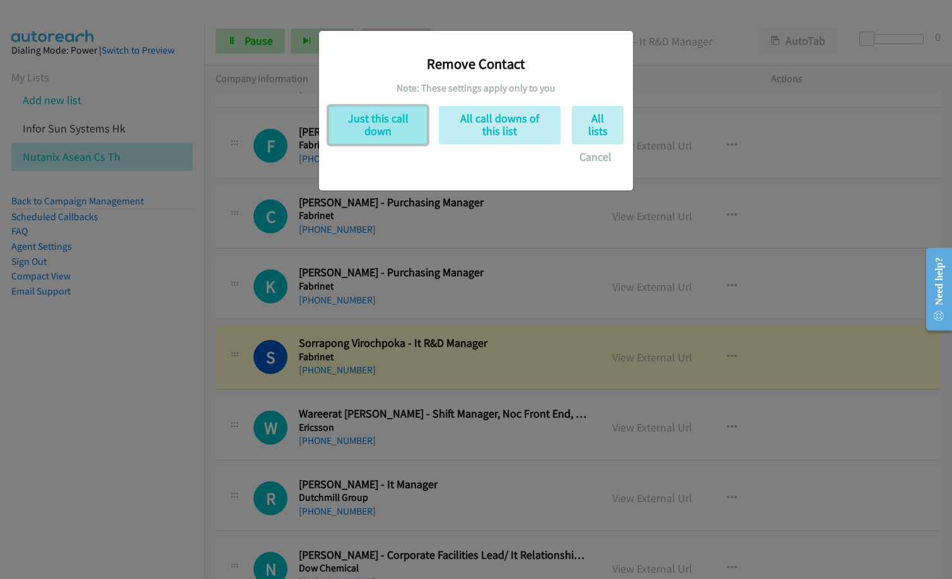
click at [380, 127] on button "Just this call down" at bounding box center [377, 125] width 99 height 38
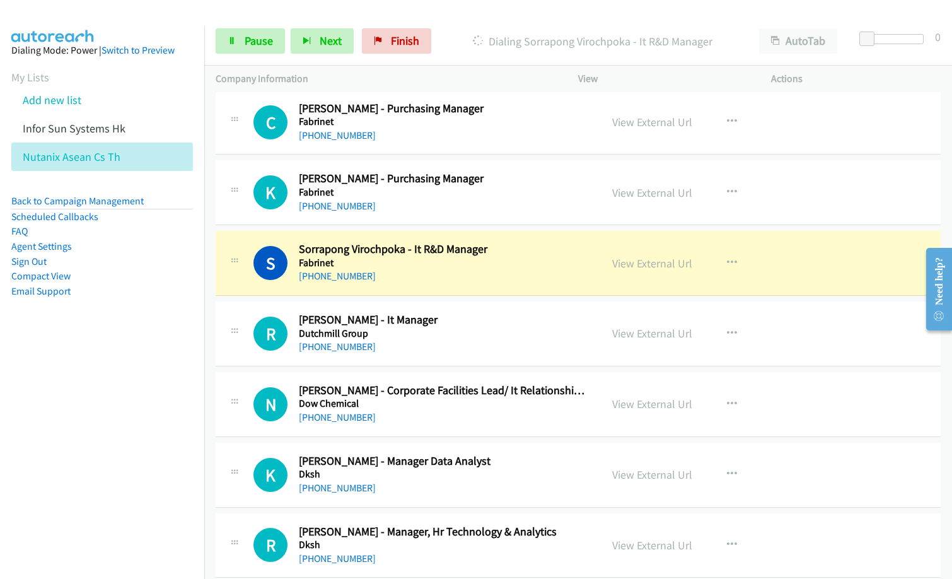
scroll to position [8634, 0]
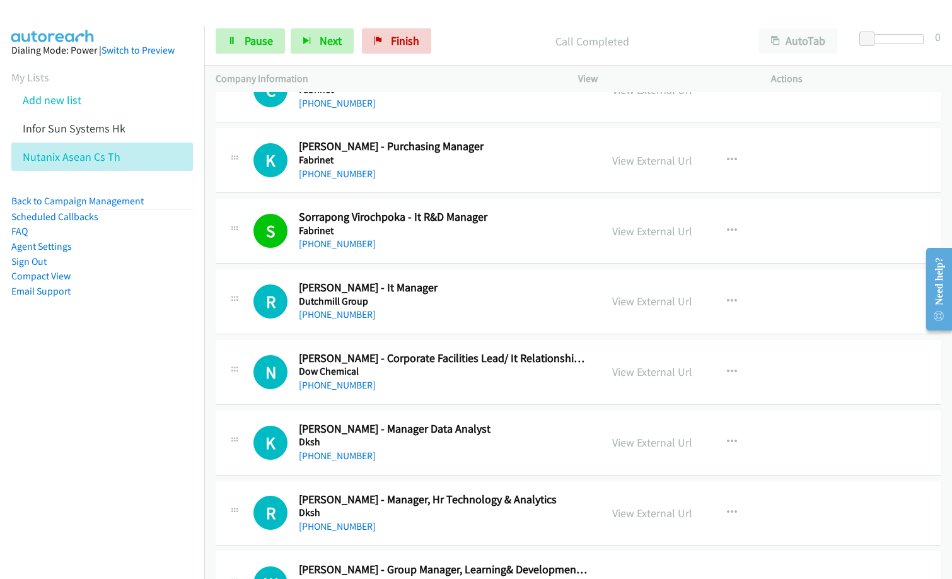
click at [560, 431] on h2 "[PERSON_NAME] - Manager Data Analyst" at bounding box center [444, 429] width 291 height 14
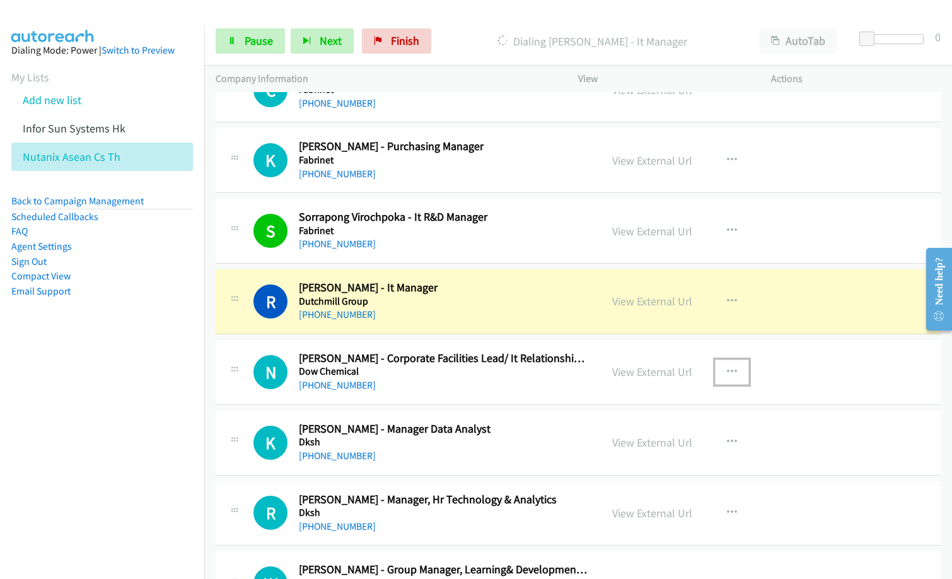
click at [737, 367] on button "button" at bounding box center [732, 371] width 34 height 25
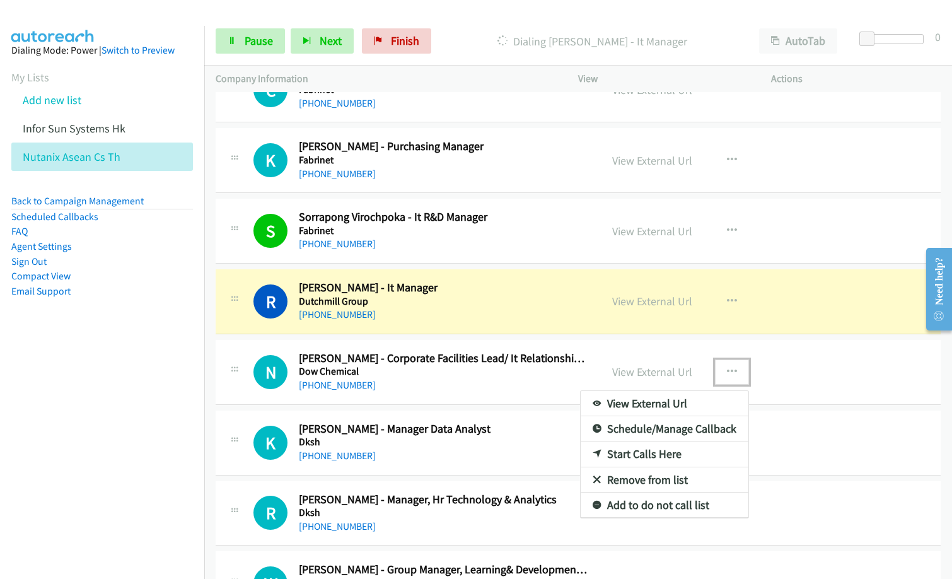
click at [632, 482] on link "Remove from list" at bounding box center [664, 479] width 168 height 25
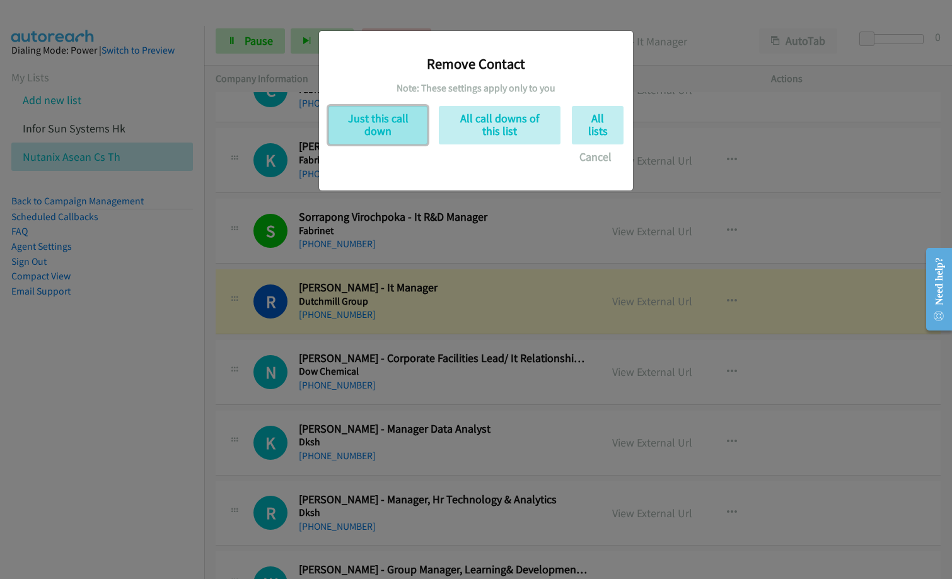
click at [379, 117] on button "Just this call down" at bounding box center [377, 125] width 99 height 38
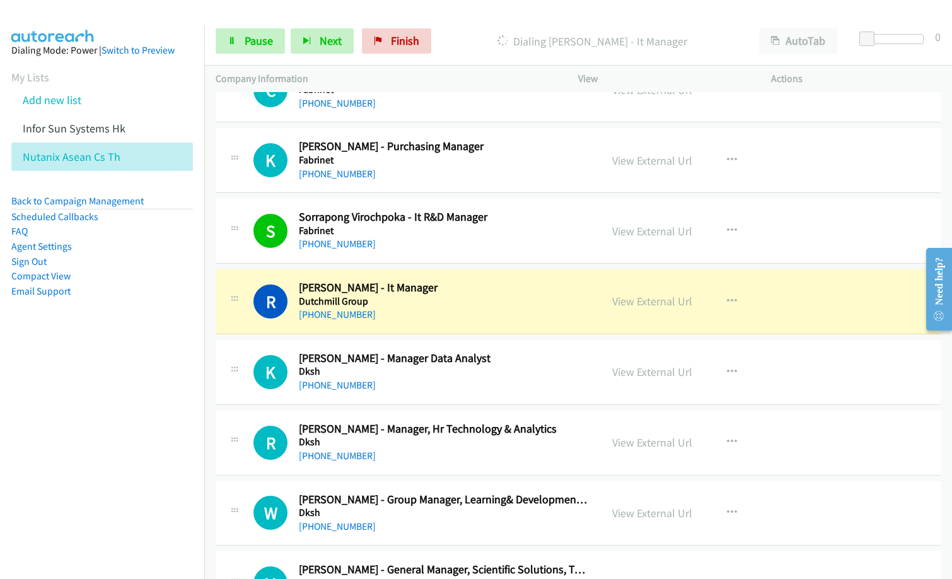
scroll to position [8697, 0]
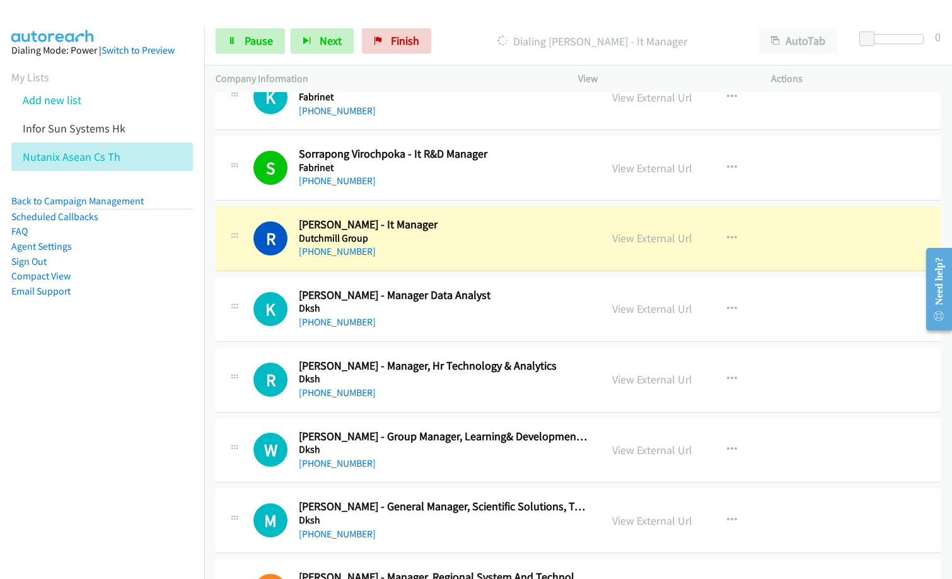
click at [560, 419] on div "W Callback Scheduled [PERSON_NAME] - Group Manager, Learning& Development, Bu T…" at bounding box center [578, 450] width 725 height 65
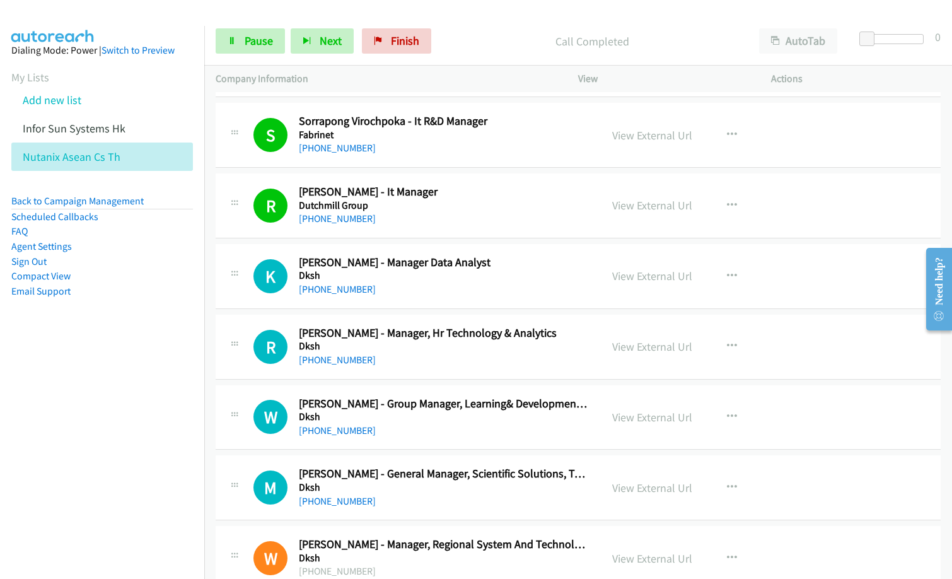
scroll to position [8760, 0]
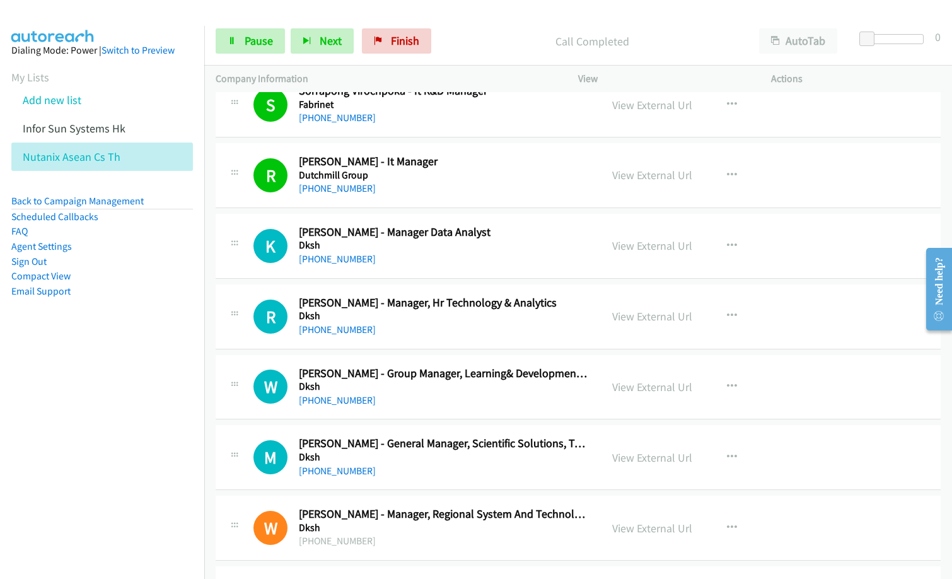
click at [503, 398] on div "[PHONE_NUMBER]" at bounding box center [444, 400] width 291 height 15
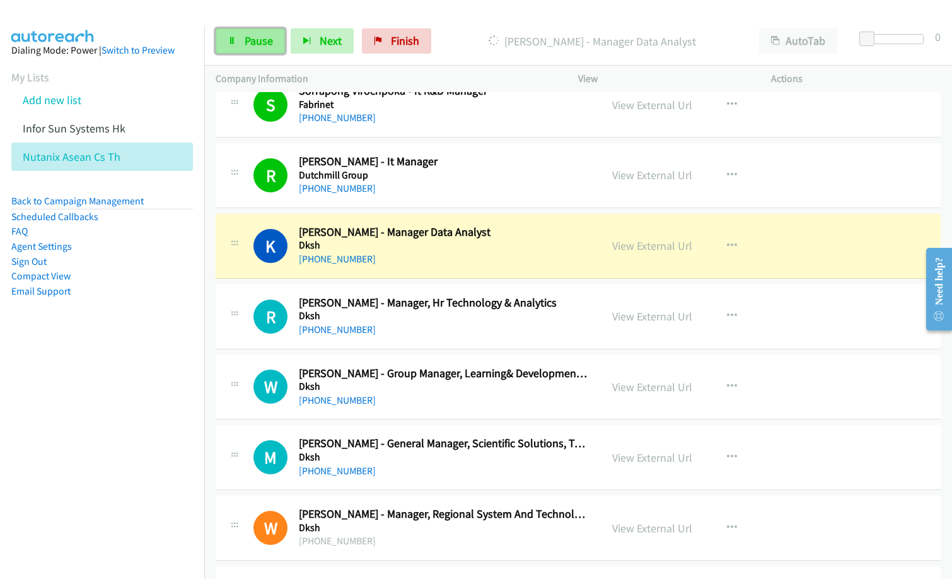
click at [273, 46] on link "Pause" at bounding box center [250, 40] width 69 height 25
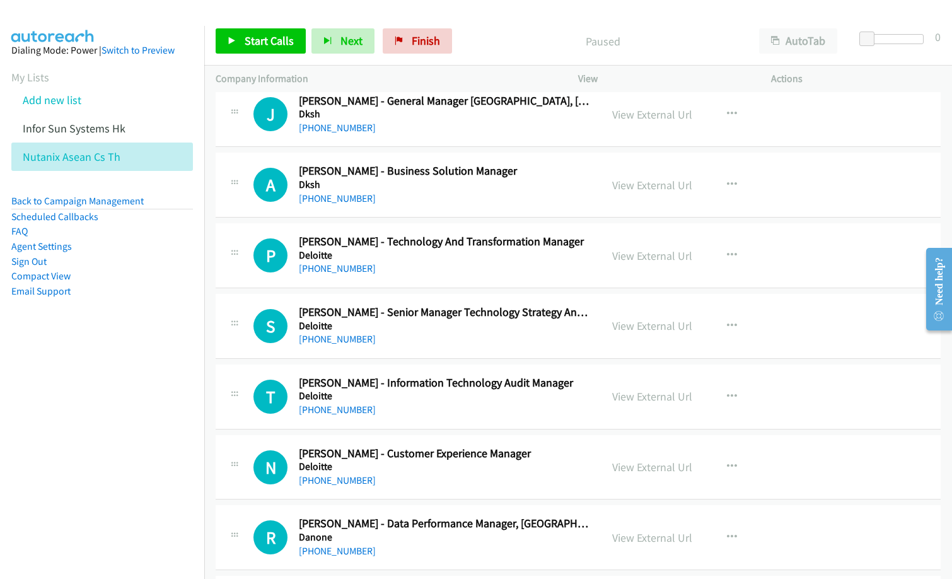
scroll to position [9391, 0]
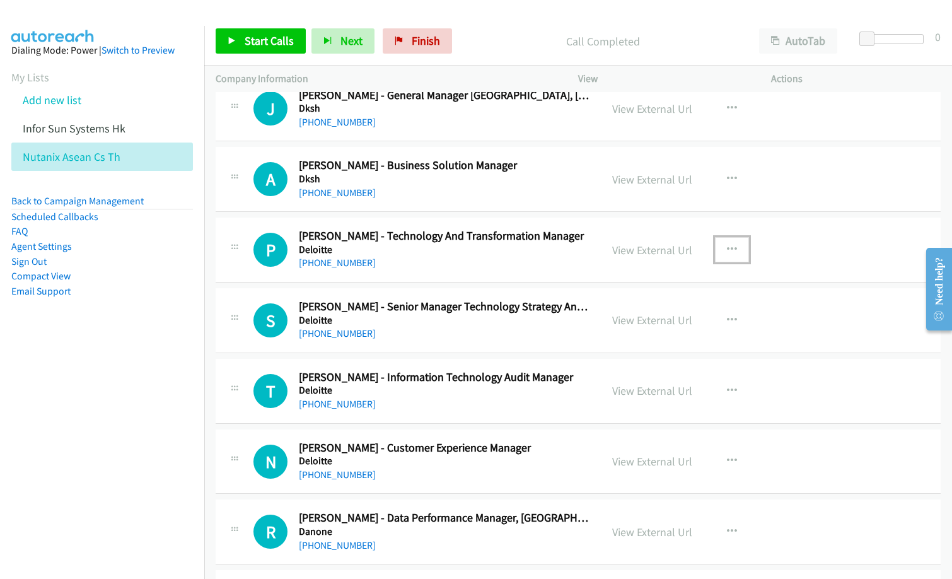
click at [720, 242] on button "button" at bounding box center [732, 249] width 34 height 25
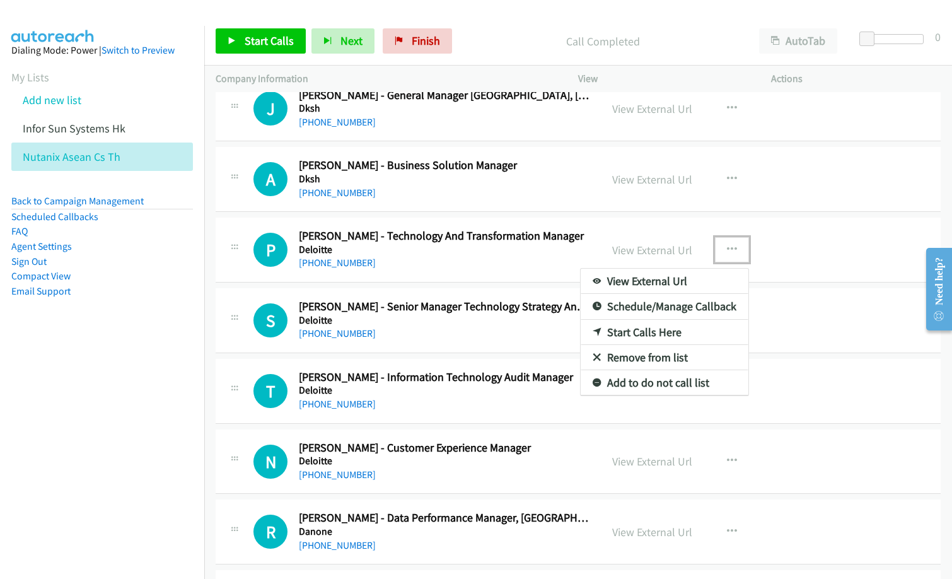
click at [625, 336] on link "Start Calls Here" at bounding box center [664, 332] width 168 height 25
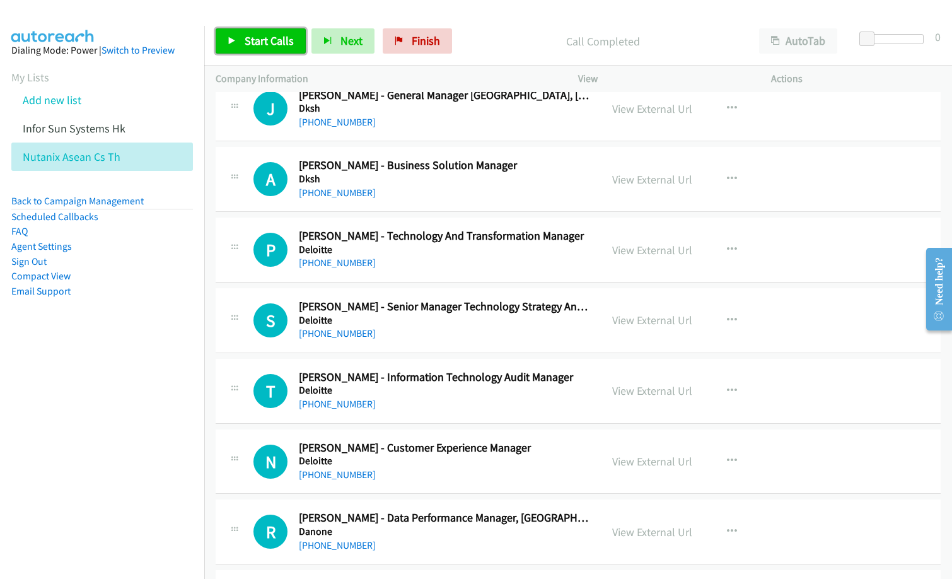
click at [266, 45] on span "Start Calls" at bounding box center [269, 40] width 49 height 14
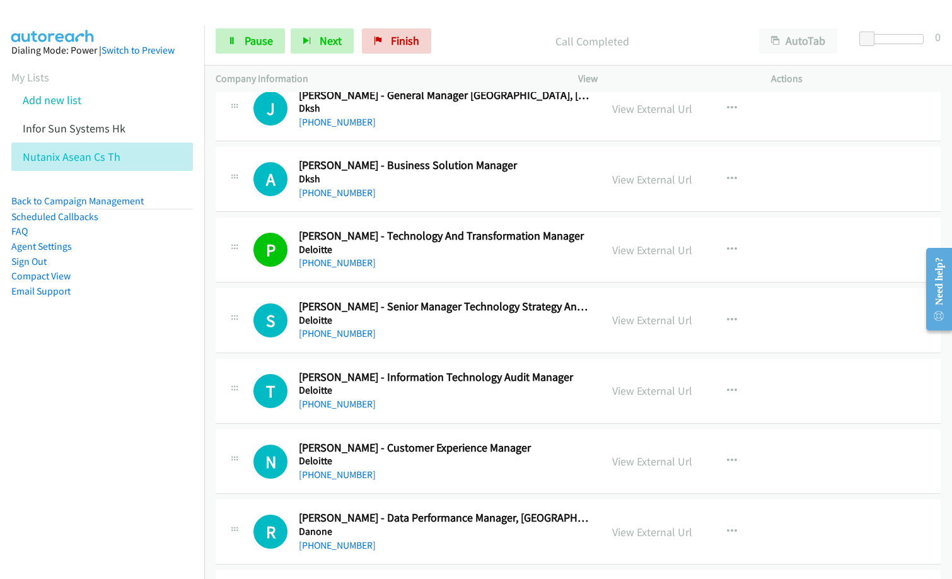
click at [140, 366] on nav "Dialing Mode: Power | Switch to Preview My Lists Add new list Infor Sun Systems…" at bounding box center [102, 315] width 205 height 579
click at [155, 415] on nav "Dialing Mode: Power | Switch to Preview My Lists Add new list Infor Sun Systems…" at bounding box center [102, 315] width 205 height 579
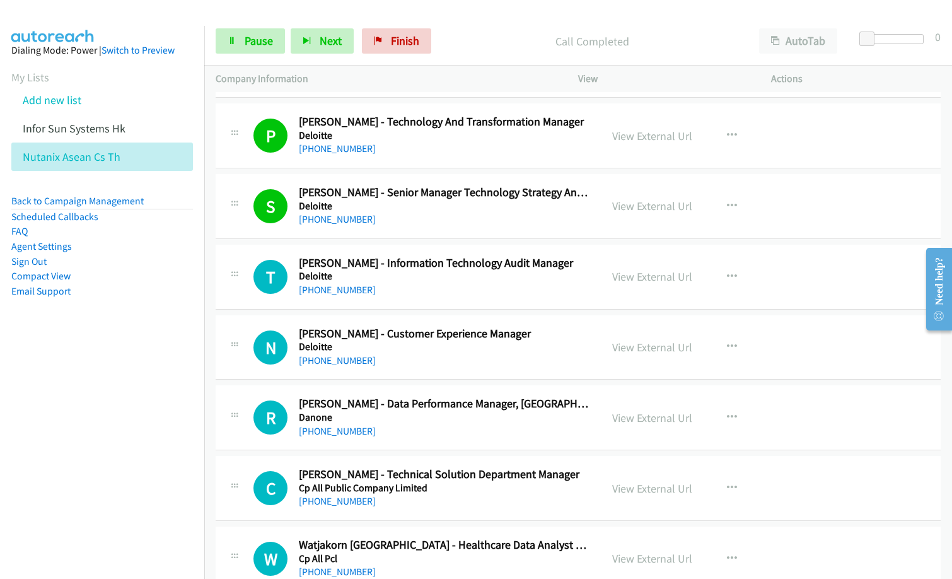
scroll to position [9517, 0]
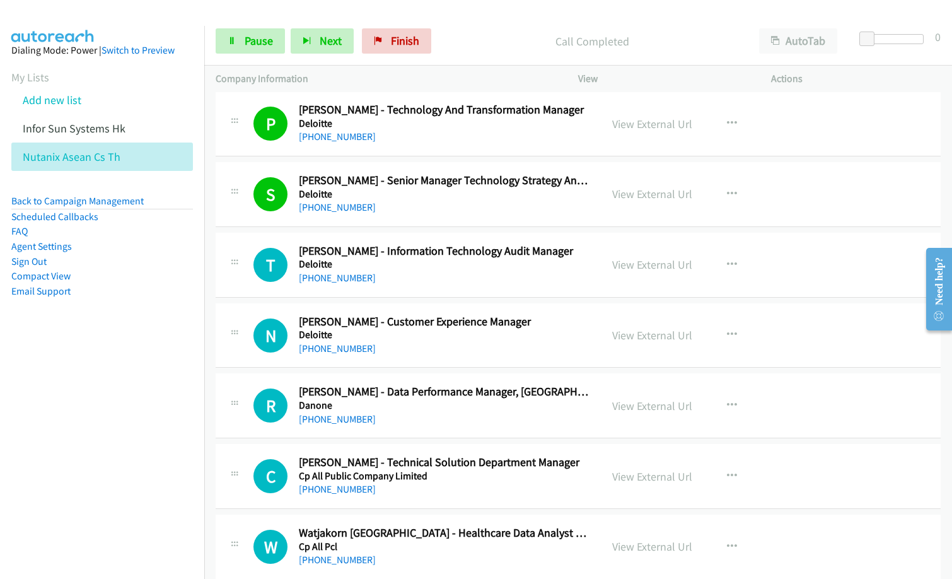
click at [413, 364] on div "N Callback Scheduled [PERSON_NAME] - Customer Experience Manager Deloitte [GEOG…" at bounding box center [578, 335] width 725 height 65
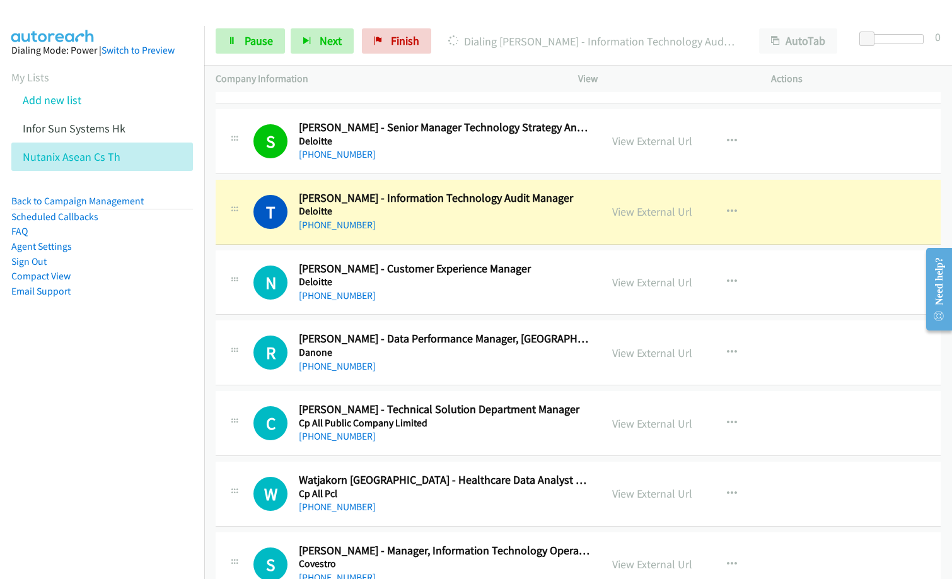
scroll to position [9643, 0]
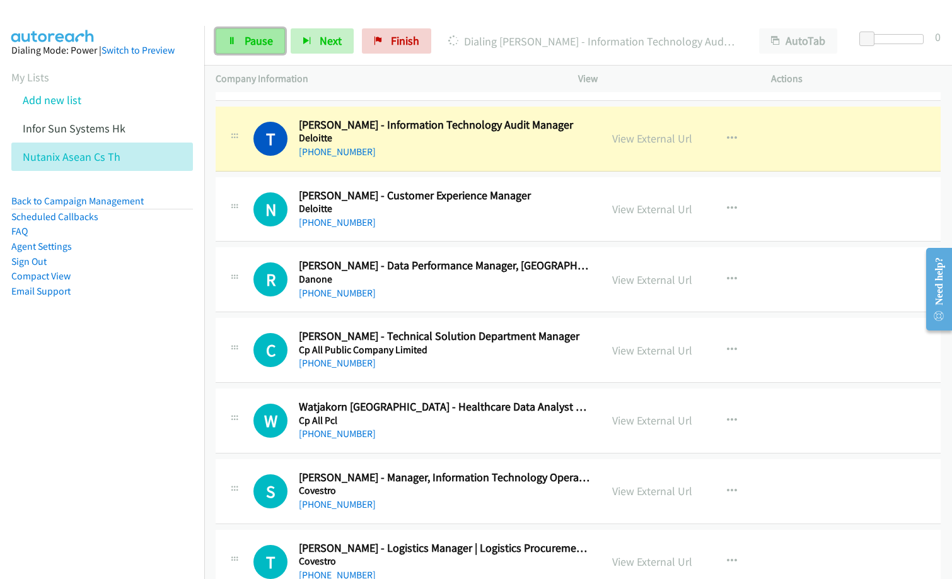
click at [248, 35] on span "Pause" at bounding box center [259, 40] width 28 height 14
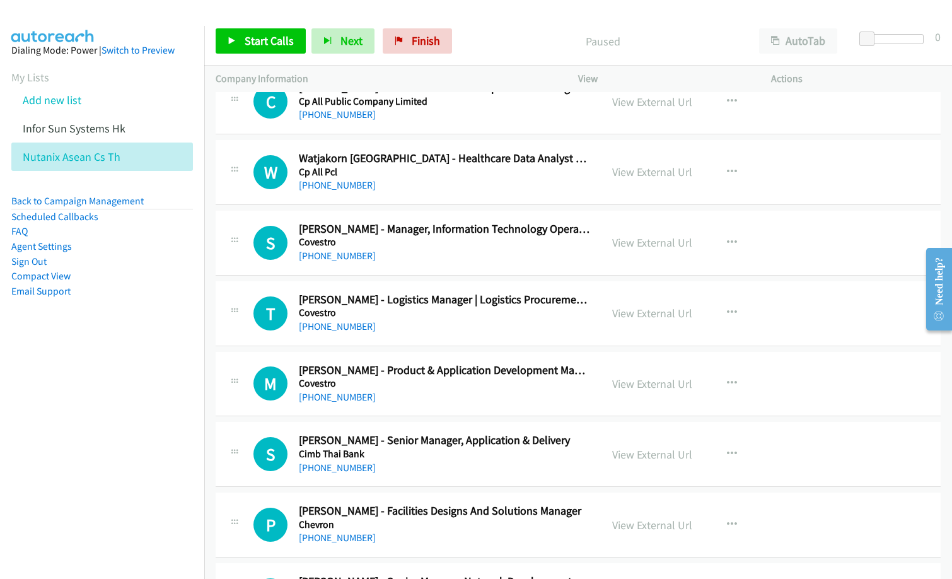
scroll to position [9895, 0]
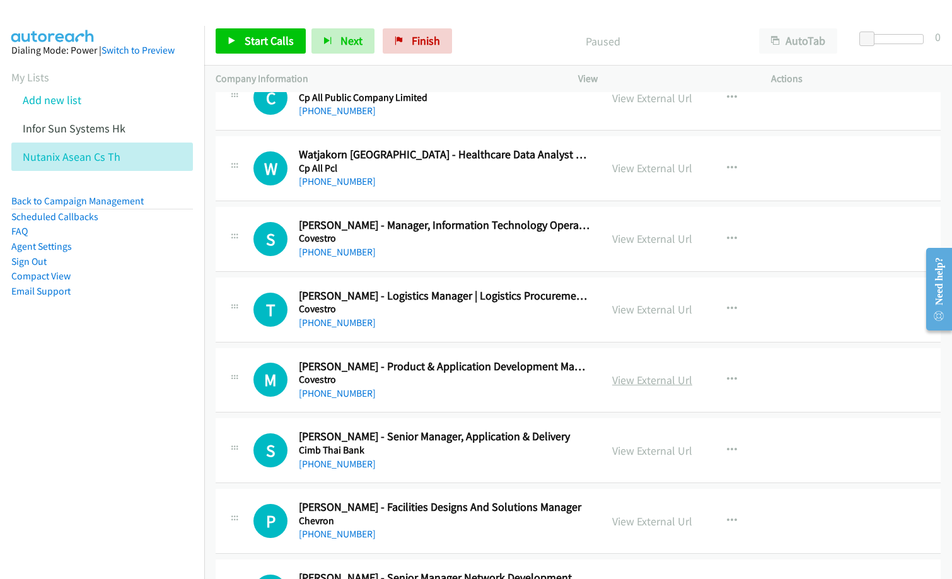
click at [668, 379] on link "View External Url" at bounding box center [652, 379] width 80 height 14
click at [627, 449] on link "View External Url" at bounding box center [652, 450] width 80 height 14
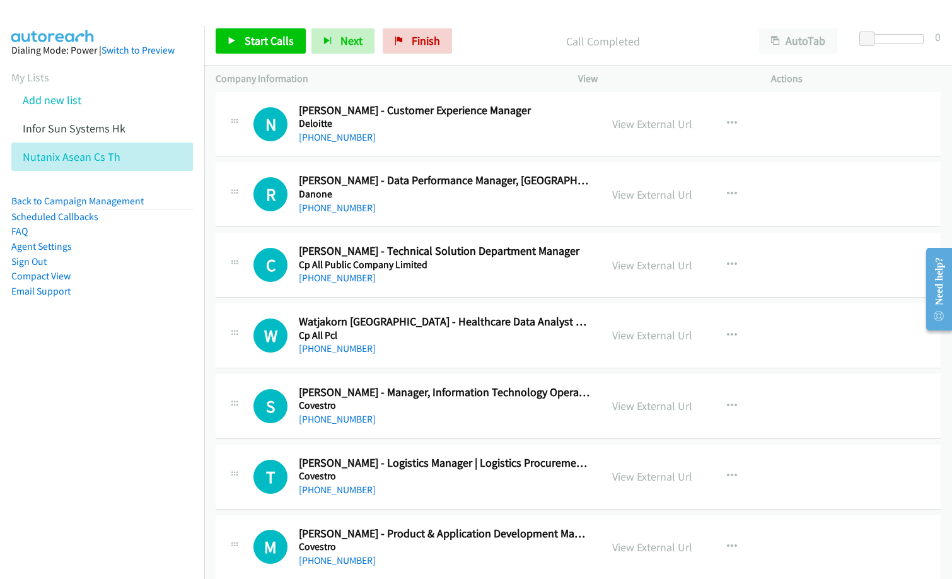
scroll to position [9706, 0]
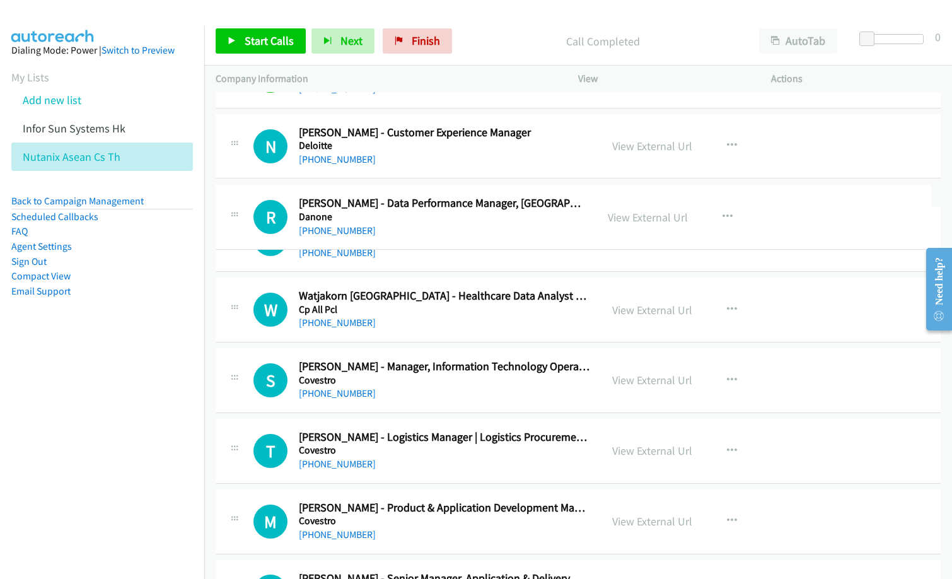
drag, startPoint x: 410, startPoint y: 202, endPoint x: 476, endPoint y: 202, distance: 66.2
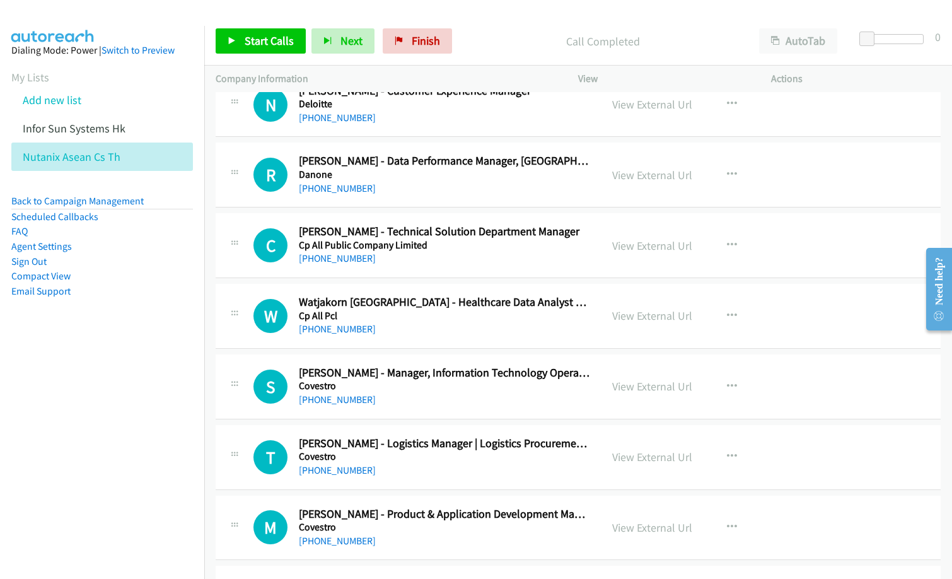
scroll to position [9769, 0]
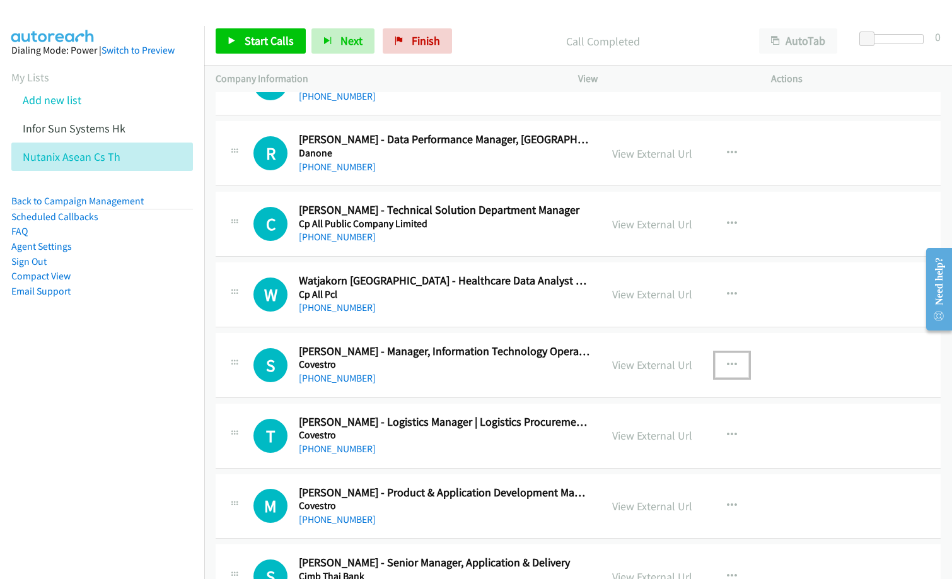
click at [732, 369] on button "button" at bounding box center [732, 364] width 34 height 25
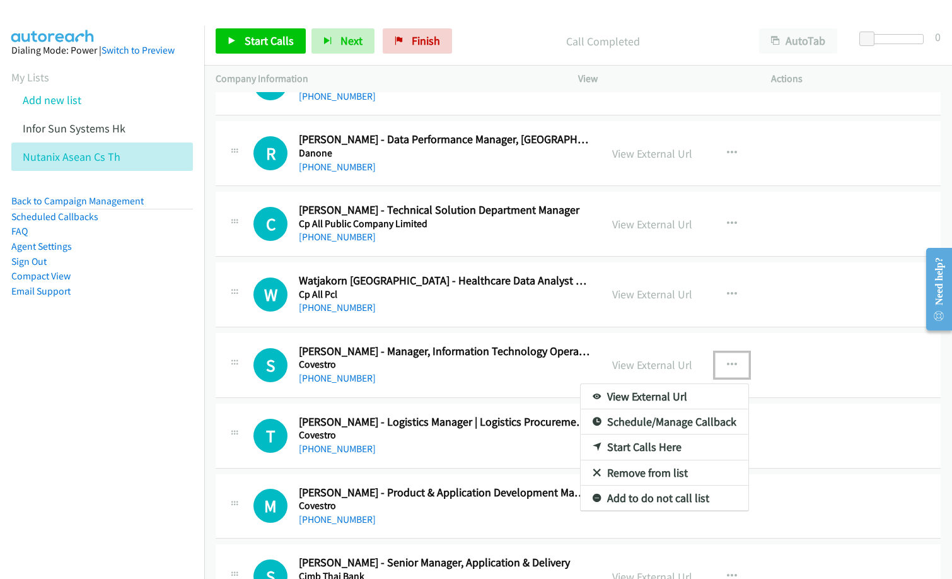
click at [623, 444] on link "Start Calls Here" at bounding box center [664, 446] width 168 height 25
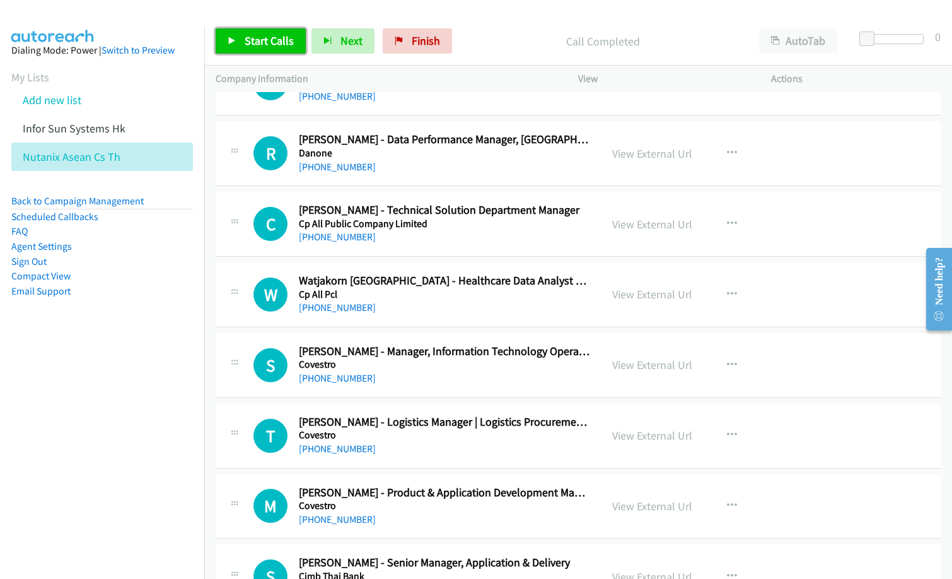
click at [266, 43] on span "Start Calls" at bounding box center [269, 40] width 49 height 14
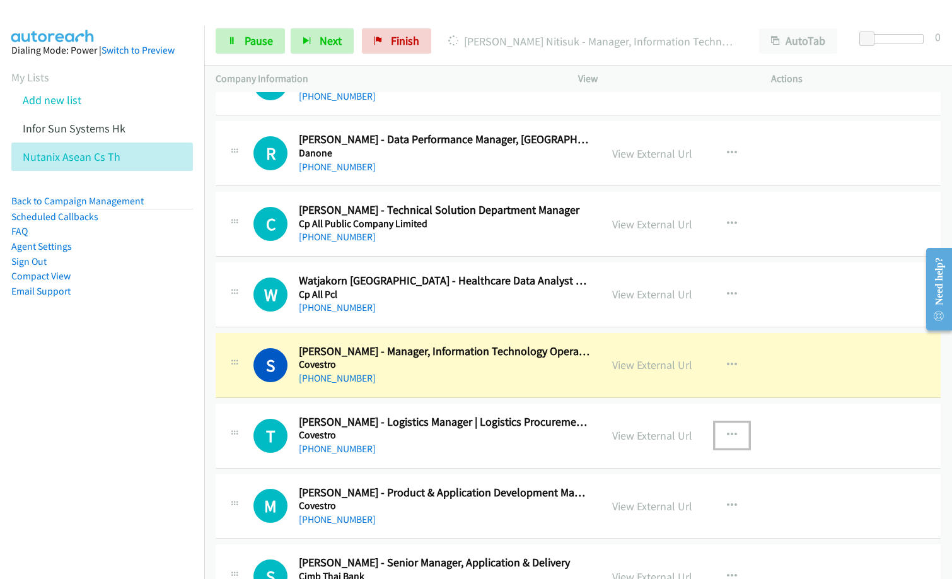
click at [729, 434] on icon "button" at bounding box center [732, 435] width 10 height 10
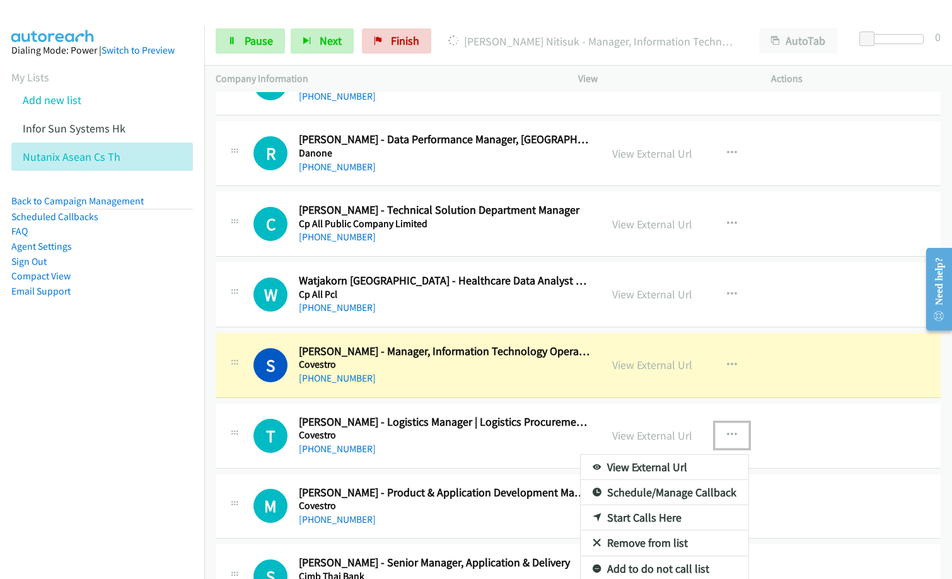
click at [657, 541] on link "Remove from list" at bounding box center [664, 542] width 168 height 25
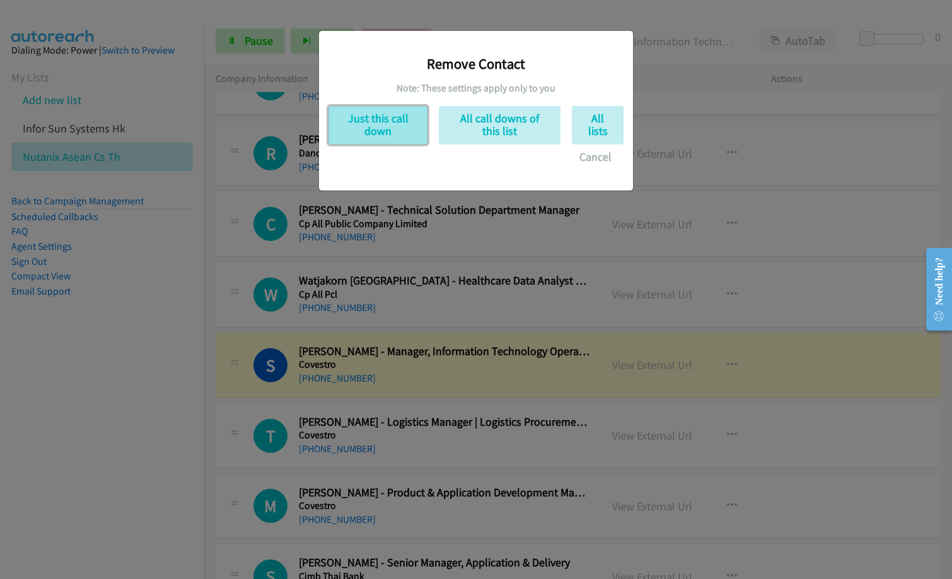
click at [400, 114] on button "Just this call down" at bounding box center [377, 125] width 99 height 38
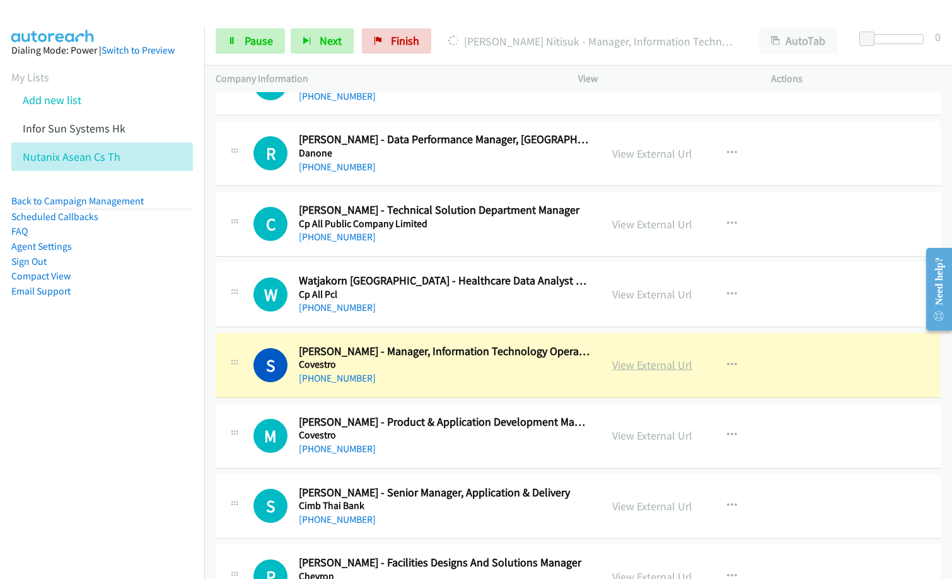
click at [643, 366] on link "View External Url" at bounding box center [652, 364] width 80 height 14
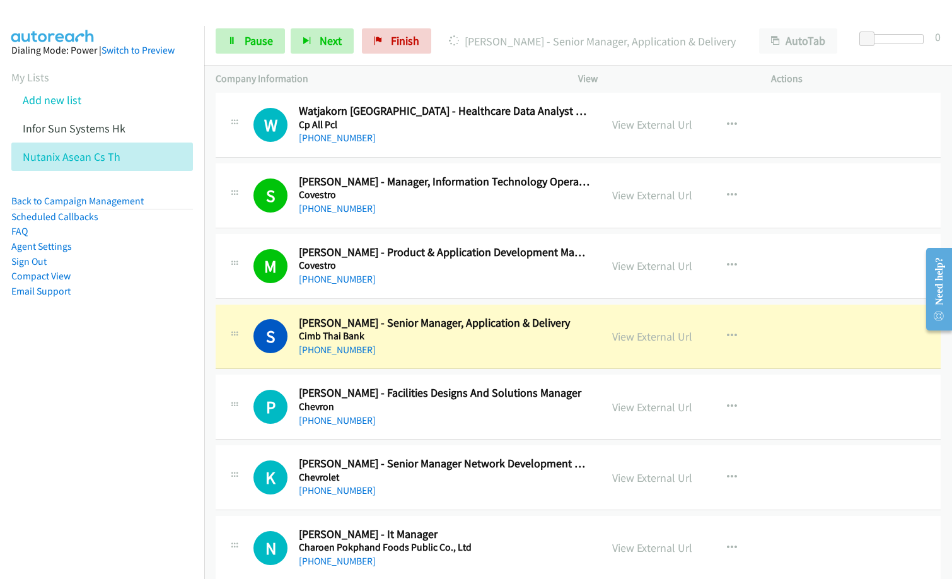
scroll to position [9958, 0]
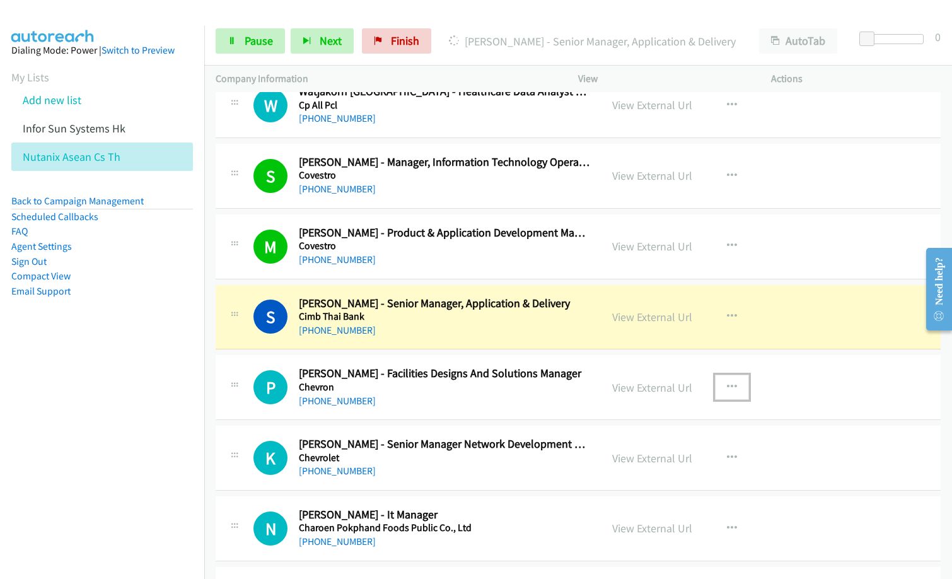
click at [733, 388] on button "button" at bounding box center [732, 386] width 34 height 25
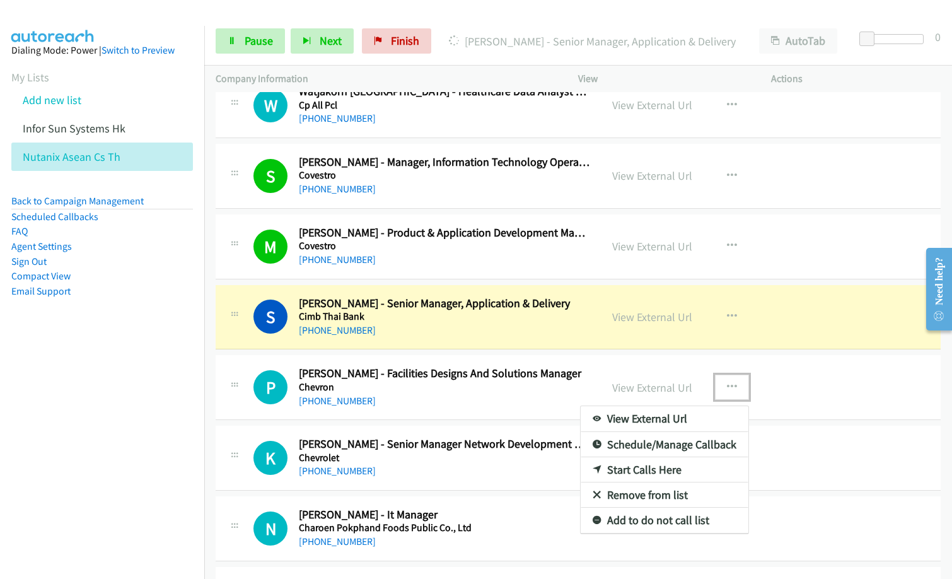
click at [671, 490] on link "Remove from list" at bounding box center [664, 494] width 168 height 25
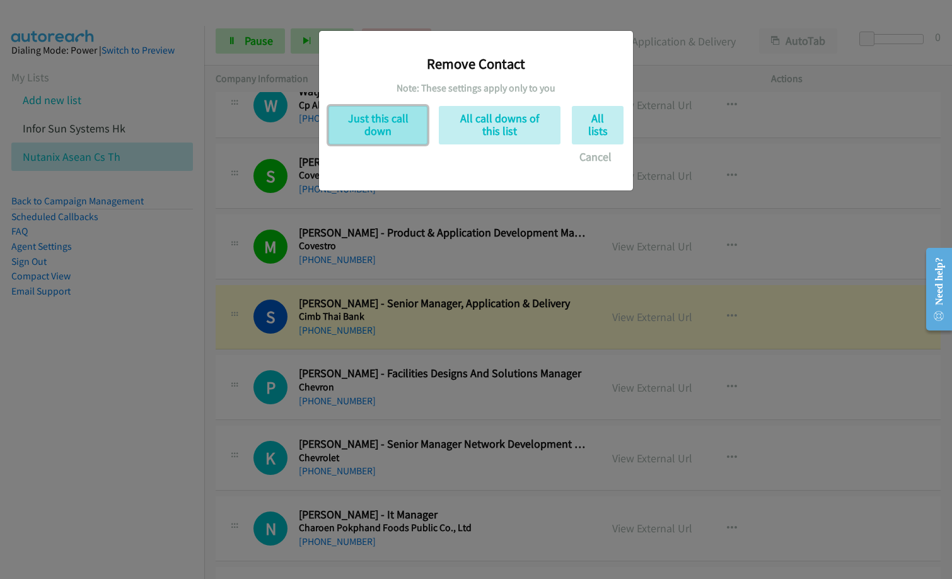
click at [390, 135] on button "Just this call down" at bounding box center [377, 125] width 99 height 38
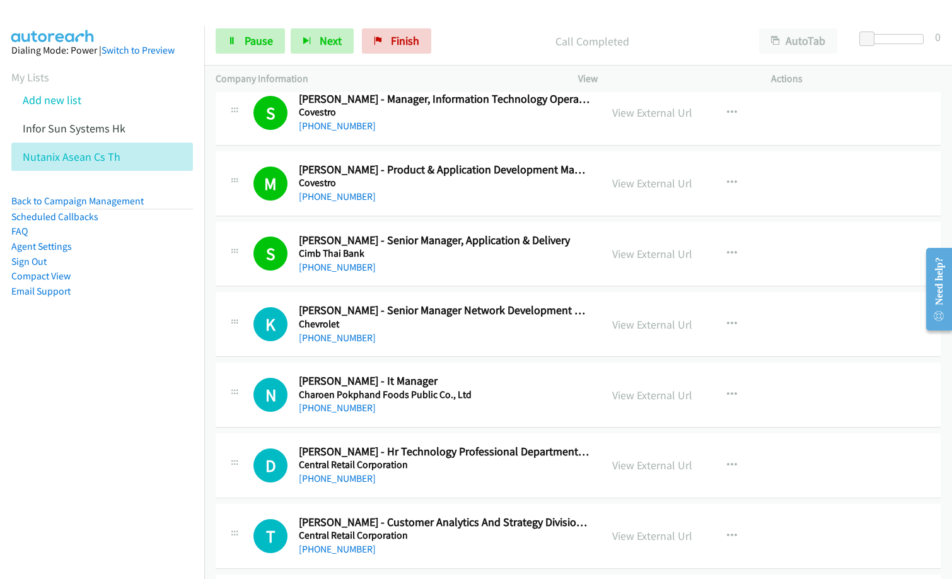
scroll to position [10210, 0]
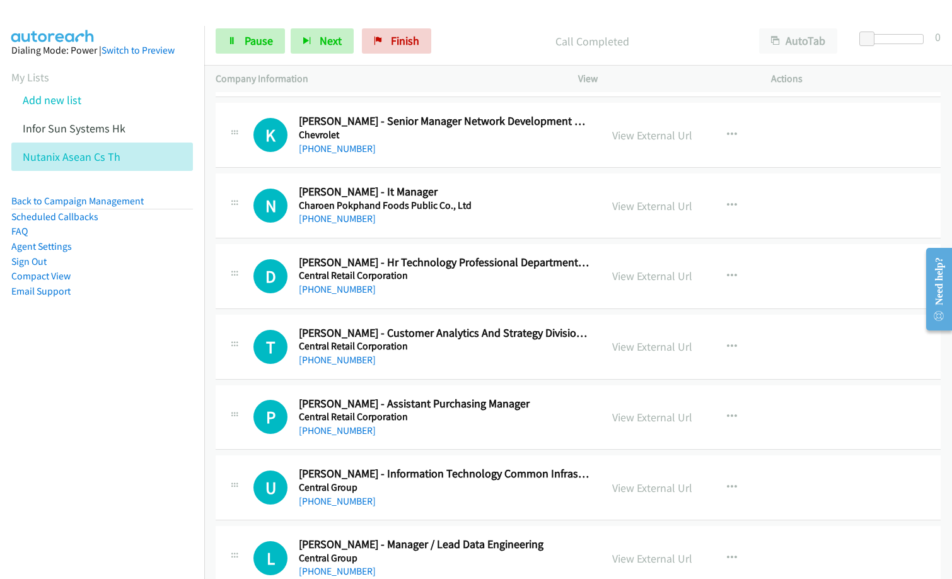
click at [421, 383] on td "P Callback Scheduled [PERSON_NAME] - Assistant Purchasing Manager Central Retai…" at bounding box center [577, 417] width 747 height 71
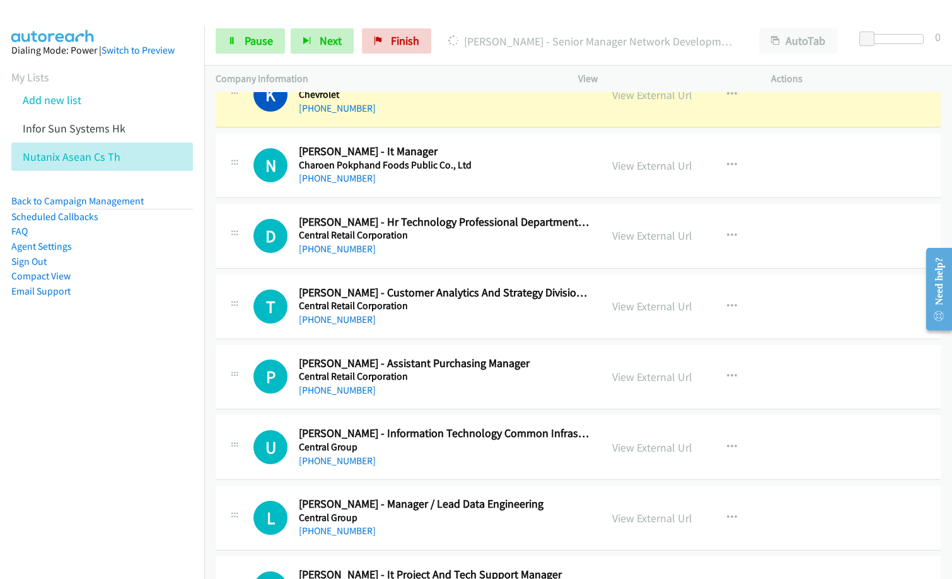
scroll to position [10273, 0]
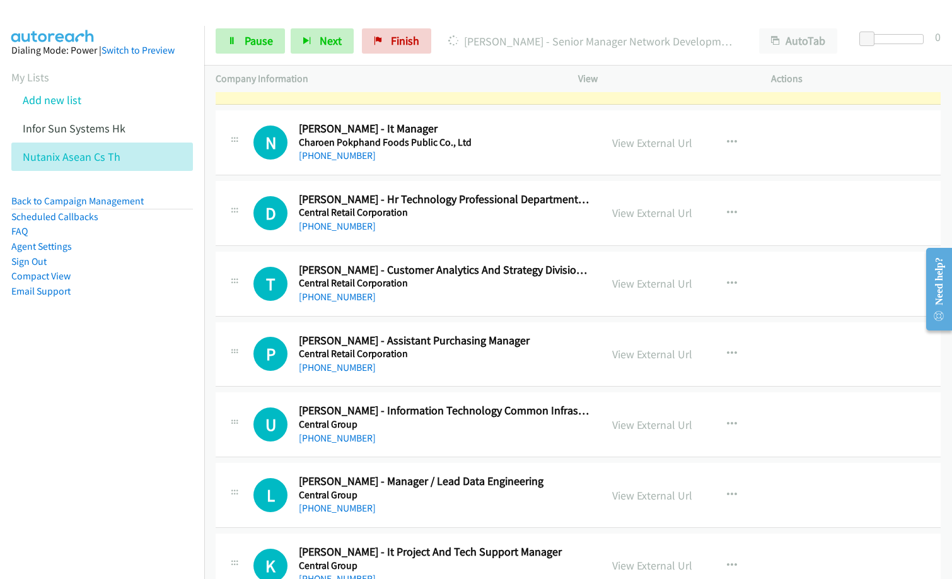
click at [562, 463] on div "L Callback Scheduled [PERSON_NAME] - Manager / Lead Data Engineering Central Gr…" at bounding box center [578, 495] width 725 height 65
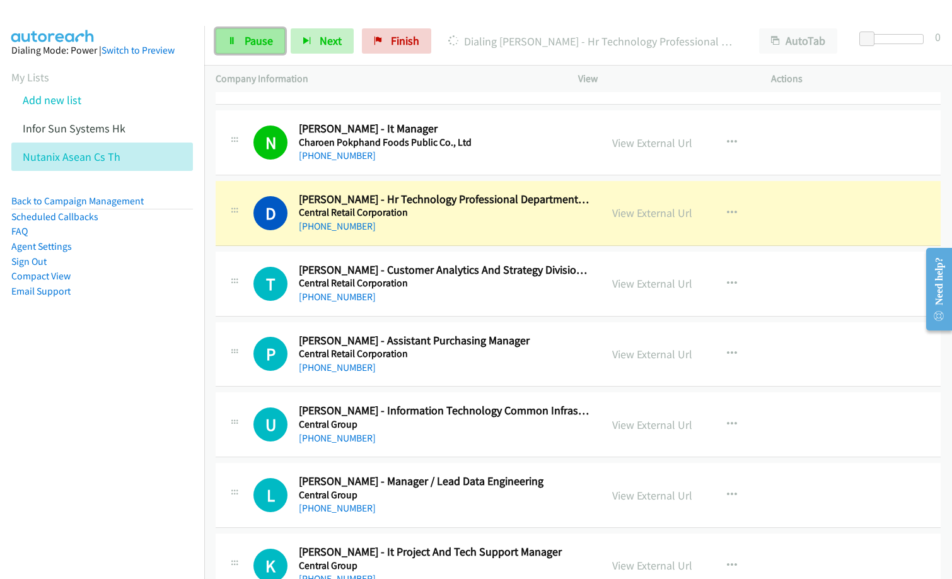
click at [262, 47] on span "Pause" at bounding box center [259, 40] width 28 height 14
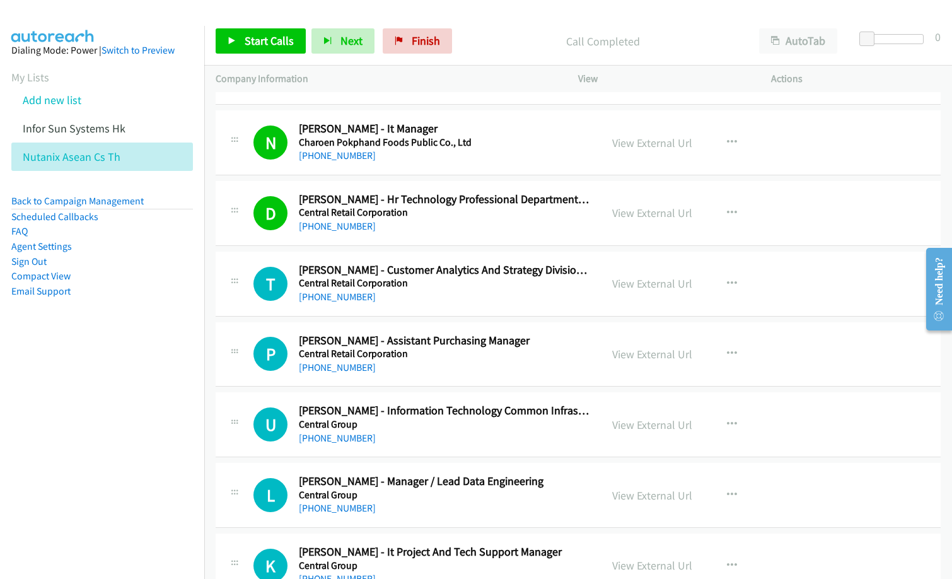
click at [450, 86] on p "Company Information" at bounding box center [386, 78] width 340 height 15
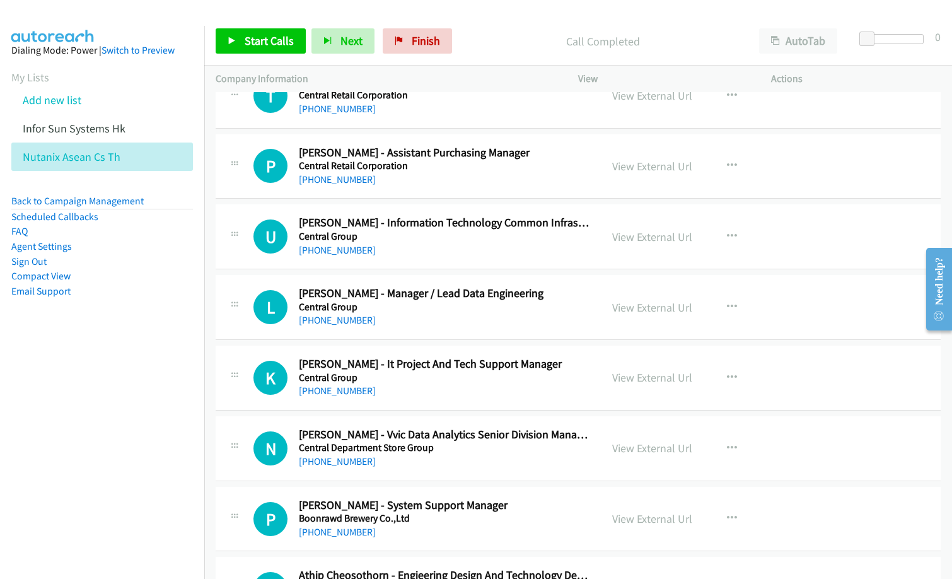
scroll to position [10462, 0]
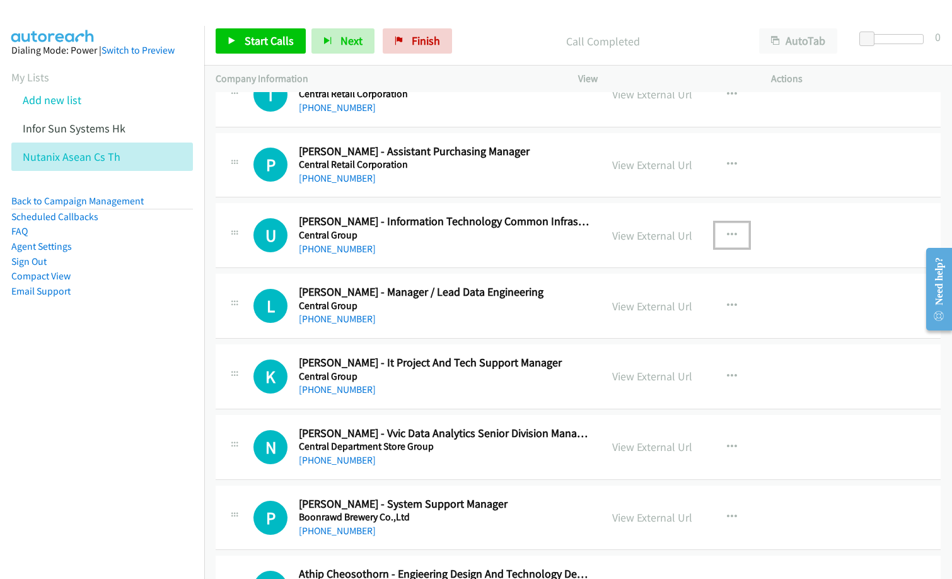
click at [727, 231] on icon "button" at bounding box center [732, 235] width 10 height 10
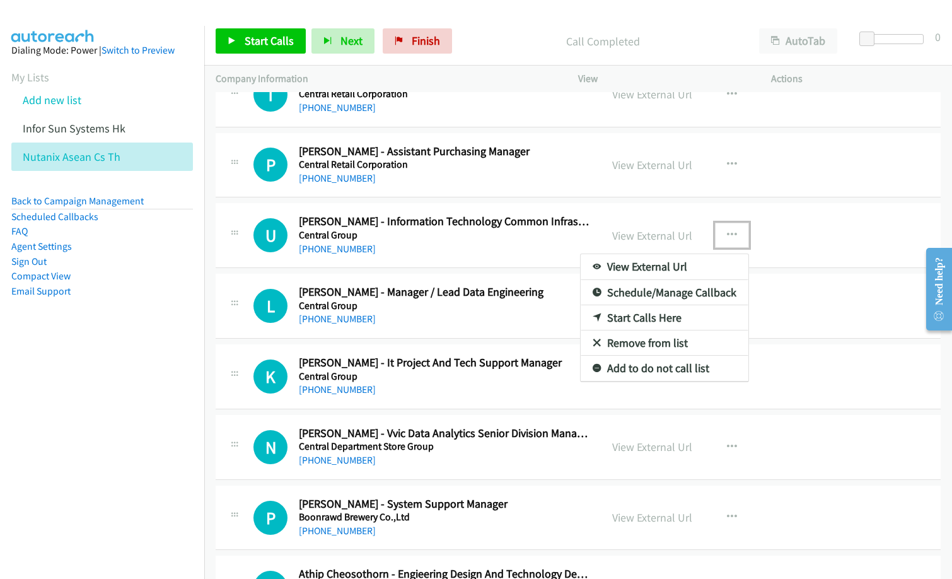
click at [669, 322] on link "Start Calls Here" at bounding box center [664, 317] width 168 height 25
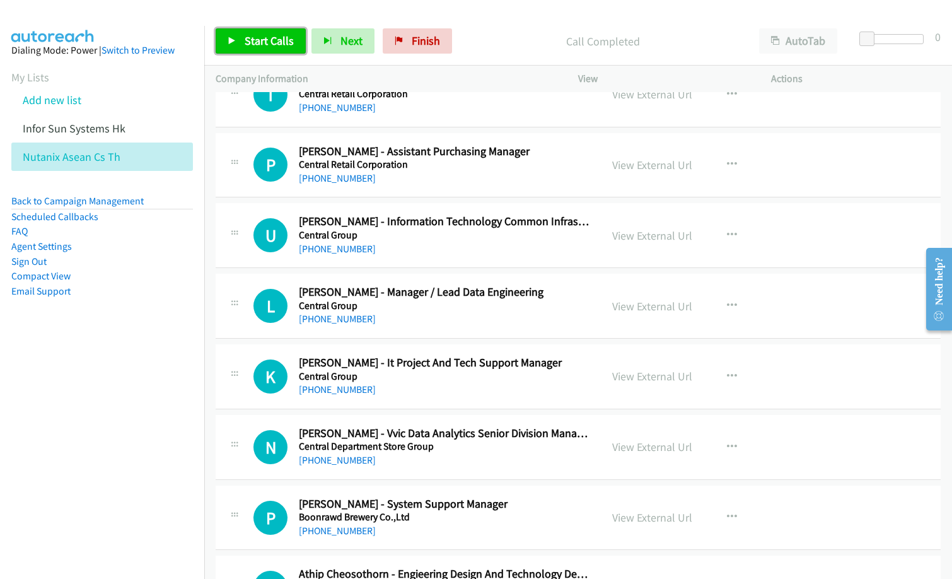
click at [247, 42] on span "Start Calls" at bounding box center [269, 40] width 49 height 14
click at [727, 301] on icon "button" at bounding box center [732, 306] width 10 height 10
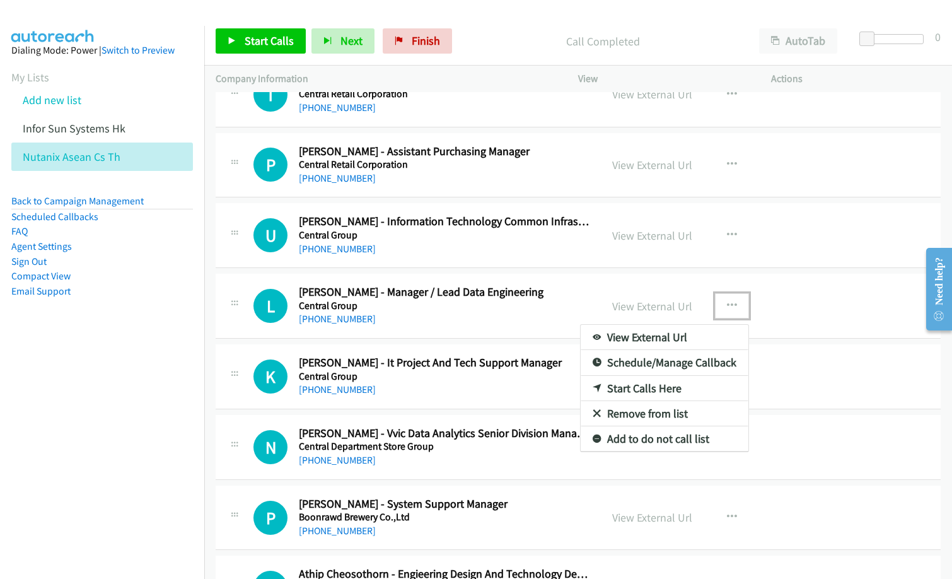
click at [663, 414] on link "Remove from list" at bounding box center [664, 413] width 168 height 25
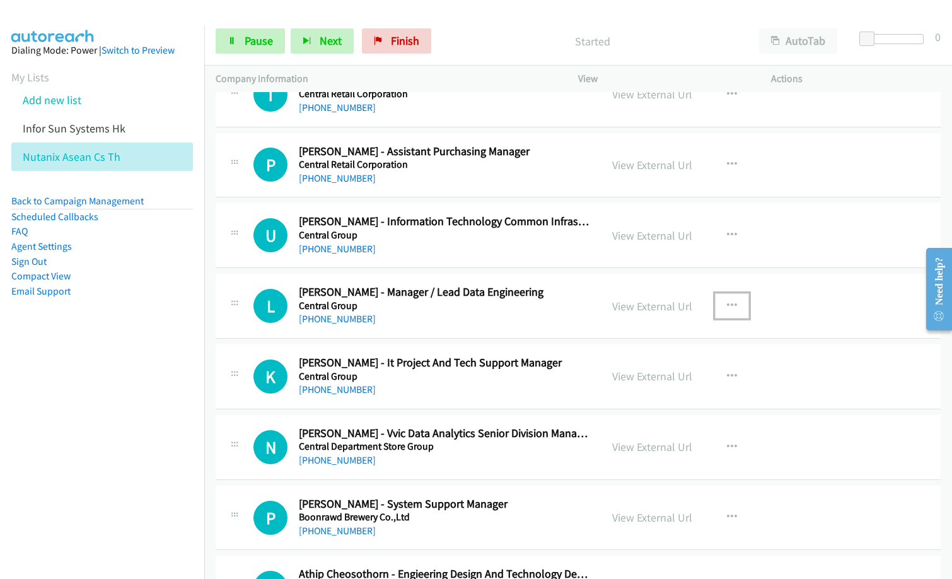
click at [727, 308] on icon "button" at bounding box center [732, 306] width 10 height 10
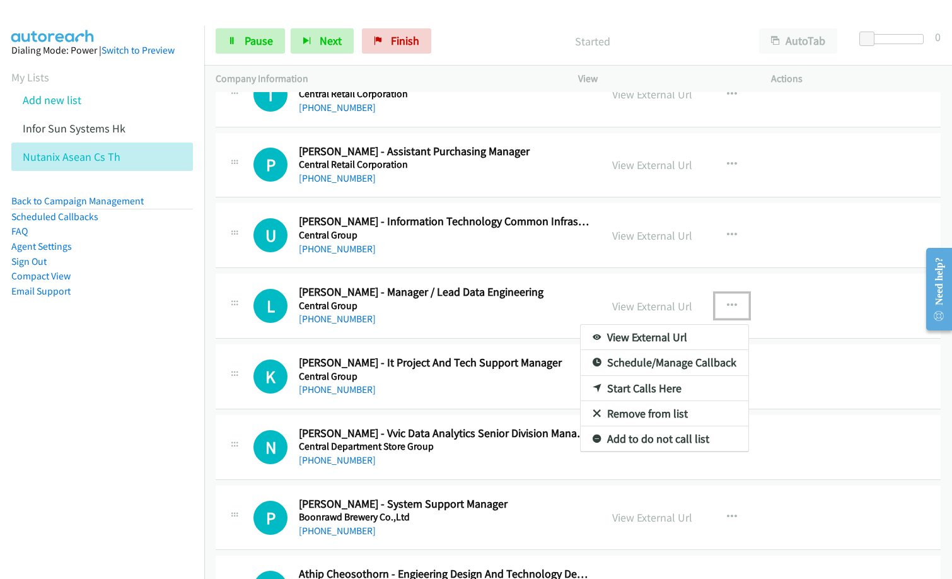
click at [651, 412] on link "Remove from list" at bounding box center [664, 413] width 168 height 25
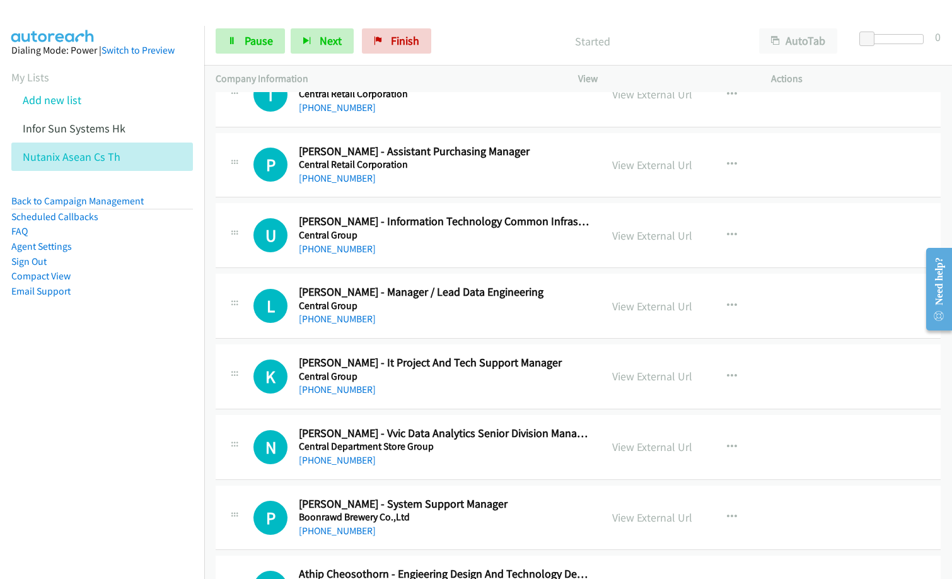
click at [657, 40] on p "Started" at bounding box center [592, 41] width 288 height 17
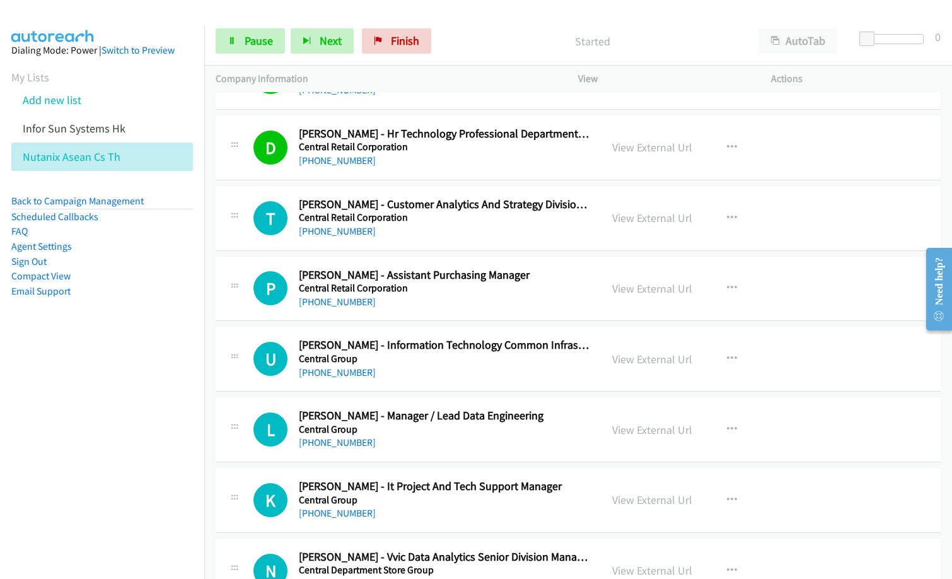
scroll to position [10336, 0]
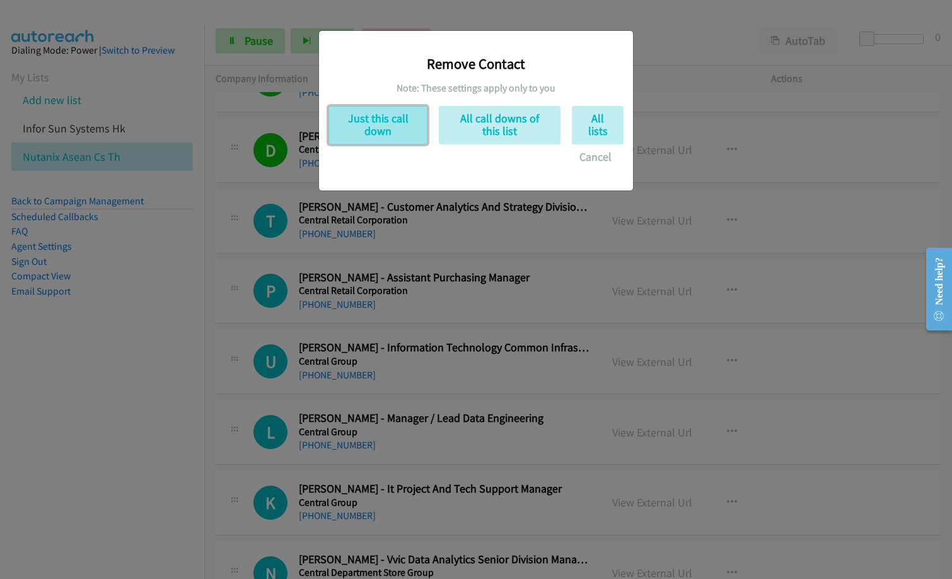
click at [388, 120] on button "Just this call down" at bounding box center [377, 125] width 99 height 38
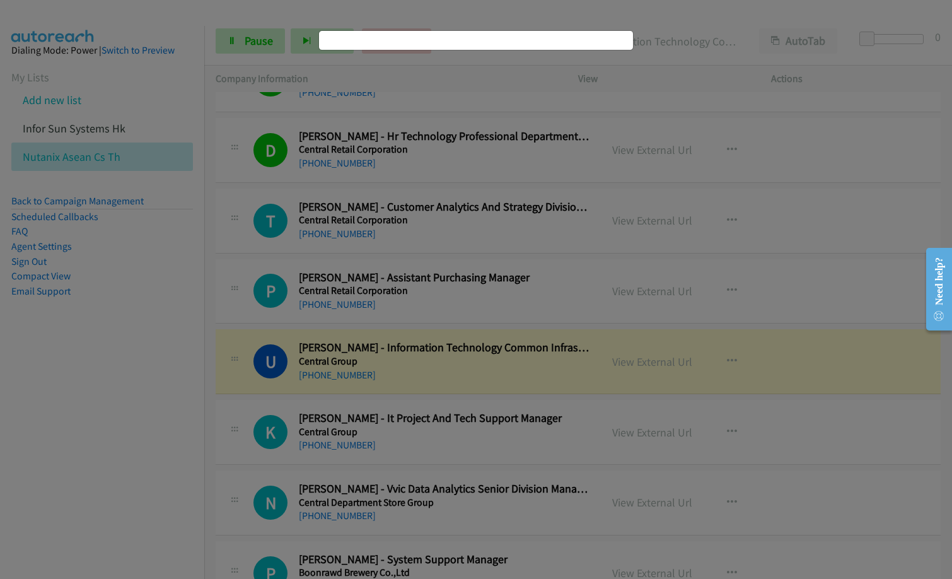
click at [735, 234] on div "Remove Contact Note: These settings apply only to you Just this call down All c…" at bounding box center [476, 294] width 952 height 567
click at [614, 78] on div "Remove Contact Note: These settings apply only to you Just this call down All c…" at bounding box center [476, 294] width 952 height 567
click at [719, 50] on div "Remove Contact Note: These settings apply only to you Just this call down All c…" at bounding box center [476, 294] width 952 height 567
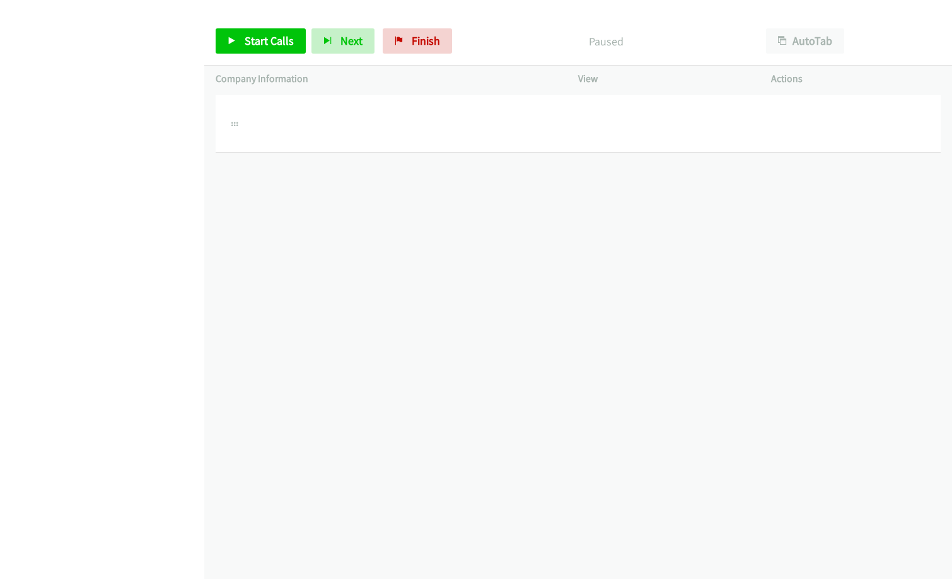
click at [383, 232] on div "[PHONE_NUMBER] Call failed - Please reload the list and try again The Callbar F…" at bounding box center [577, 335] width 747 height 487
click at [242, 128] on div at bounding box center [408, 124] width 362 height 34
click at [303, 190] on div "[PHONE_NUMBER] Call failed - Please reload the list and try again The Callbar F…" at bounding box center [577, 335] width 747 height 487
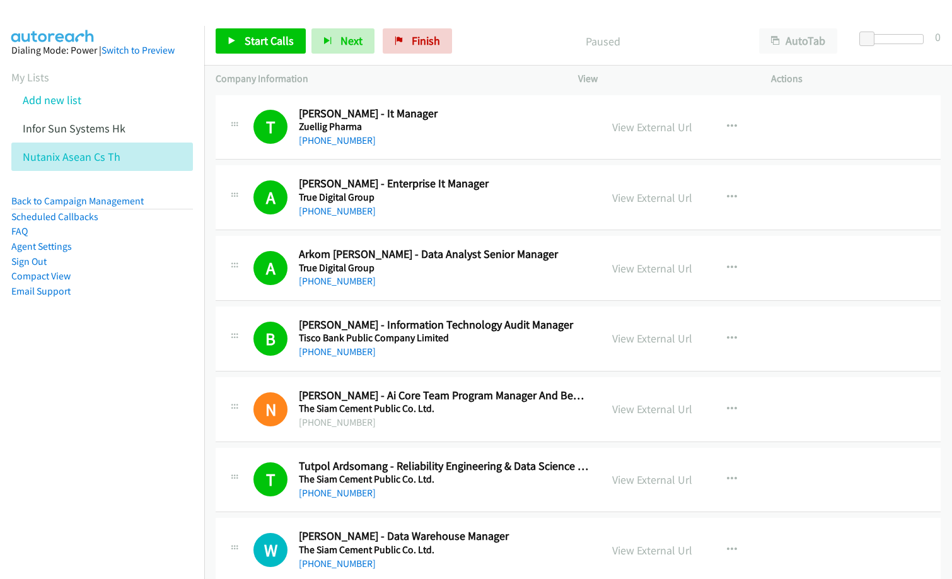
click at [476, 269] on h5 "True Digital Group" at bounding box center [444, 268] width 291 height 13
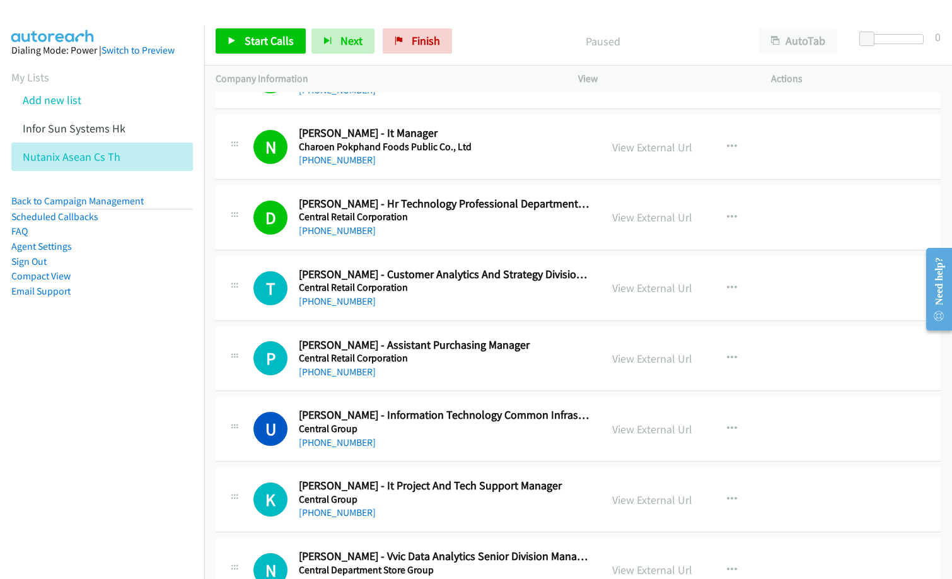
scroll to position [10273, 0]
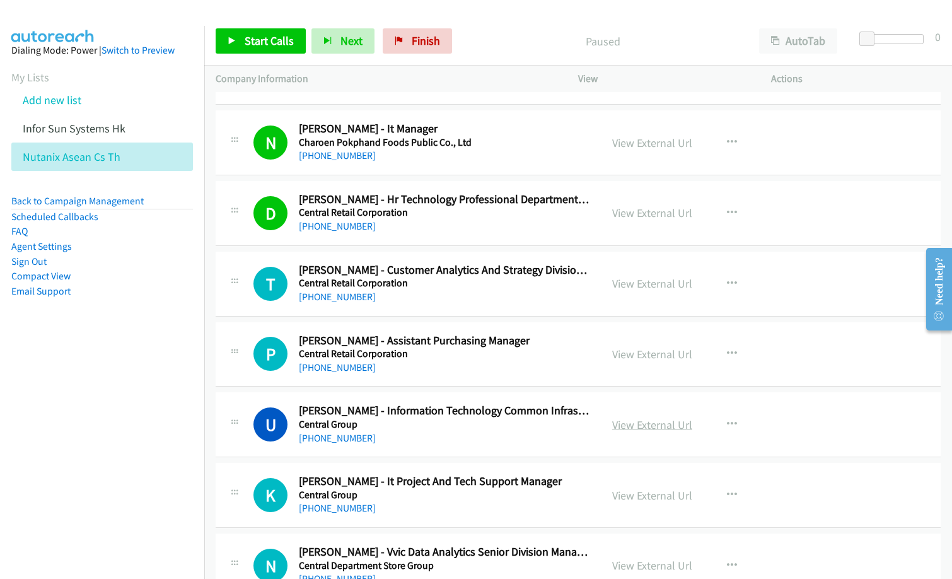
click at [652, 424] on link "View External Url" at bounding box center [652, 424] width 80 height 14
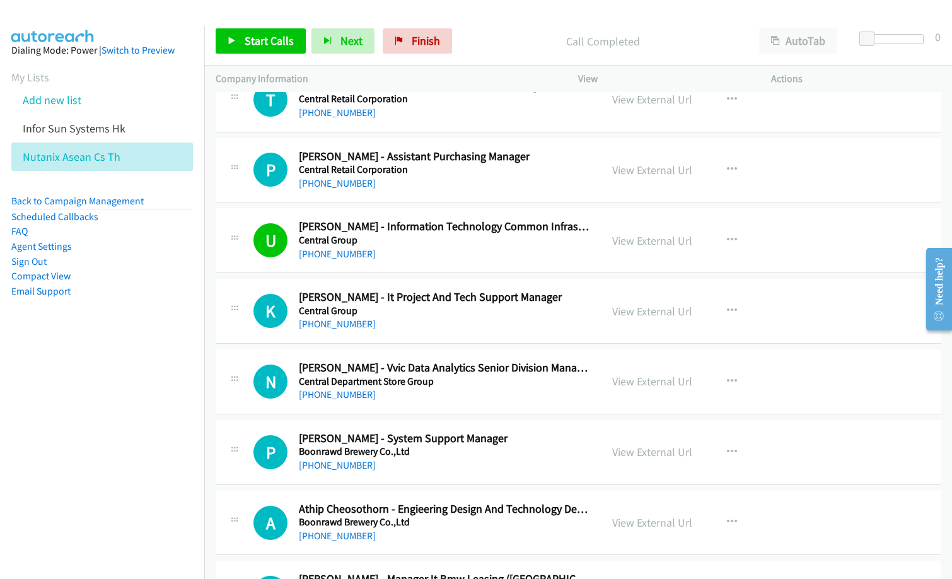
scroll to position [10462, 0]
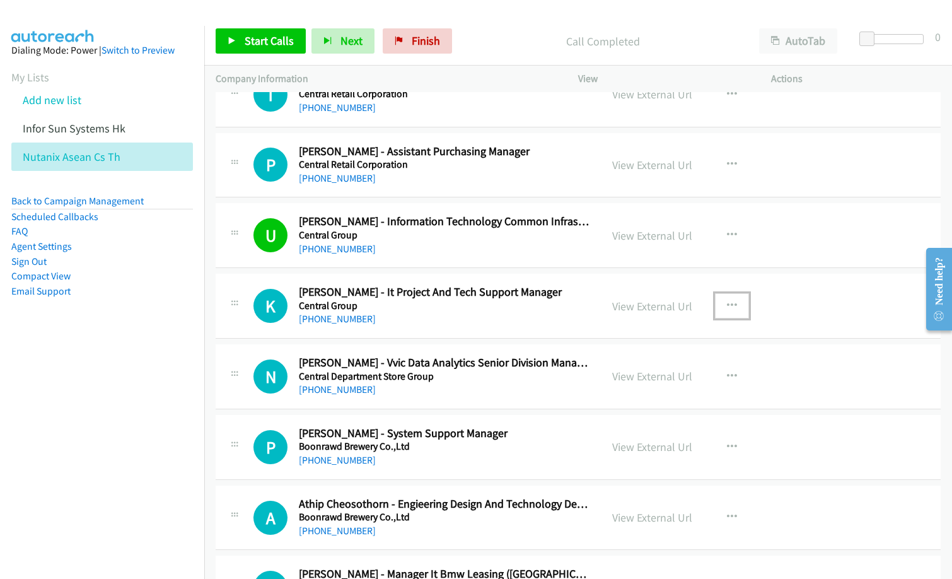
click at [728, 308] on icon "button" at bounding box center [732, 306] width 10 height 10
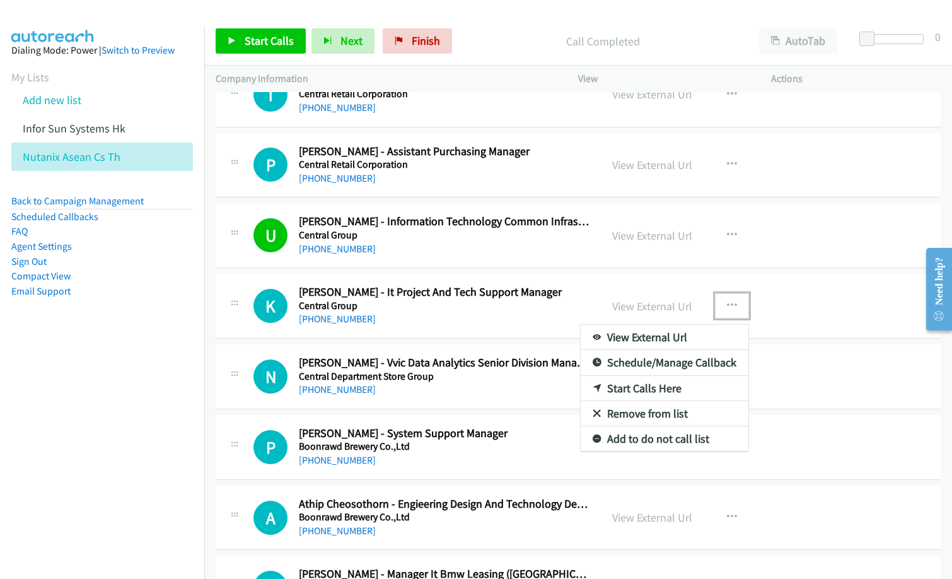
click at [632, 388] on link "Start Calls Here" at bounding box center [664, 388] width 168 height 25
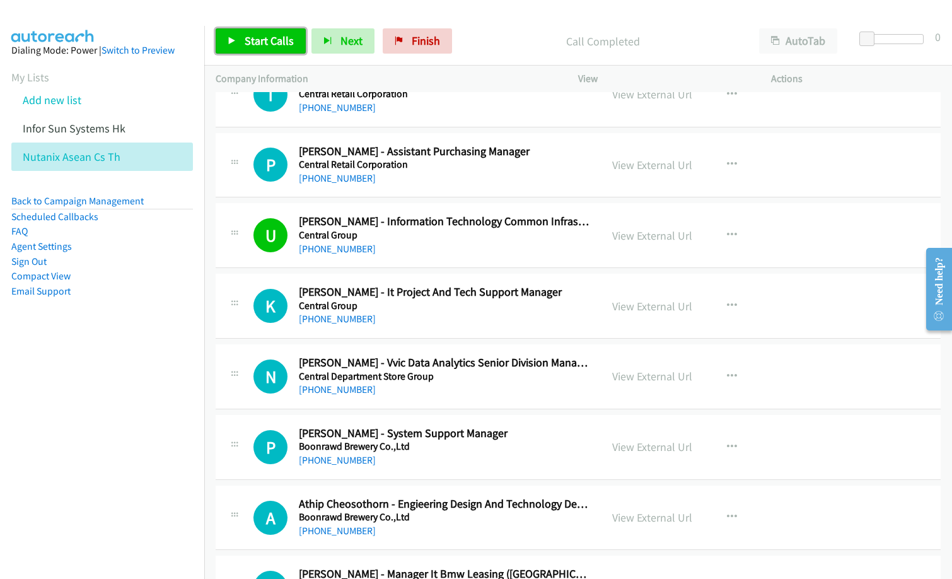
click at [267, 44] on span "Start Calls" at bounding box center [269, 40] width 49 height 14
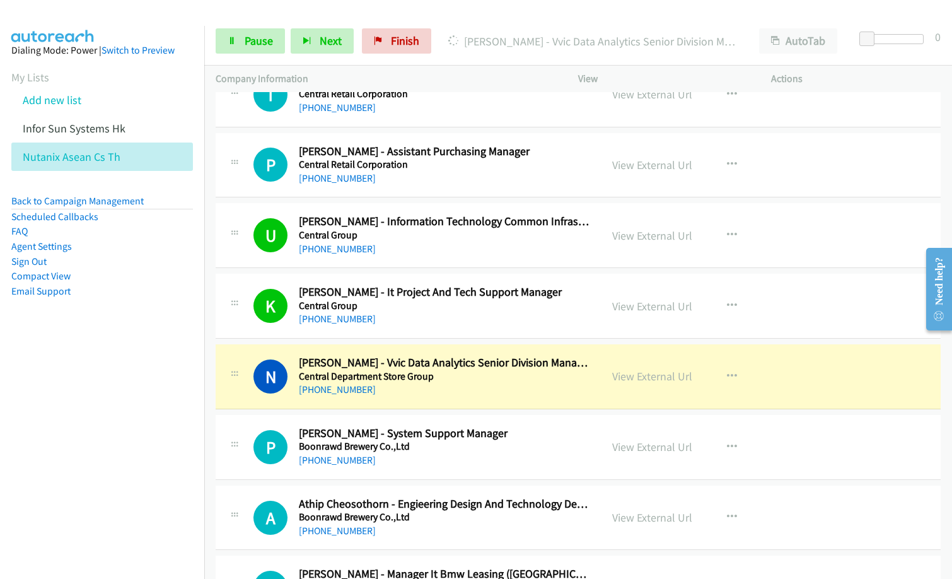
click at [88, 468] on nav "Dialing Mode: Power | Switch to Preview My Lists Add new list Infor Sun Systems…" at bounding box center [102, 315] width 205 height 579
click at [59, 439] on nav "Dialing Mode: Power | Switch to Preview My Lists Add new list Infor Sun Systems…" at bounding box center [102, 315] width 205 height 579
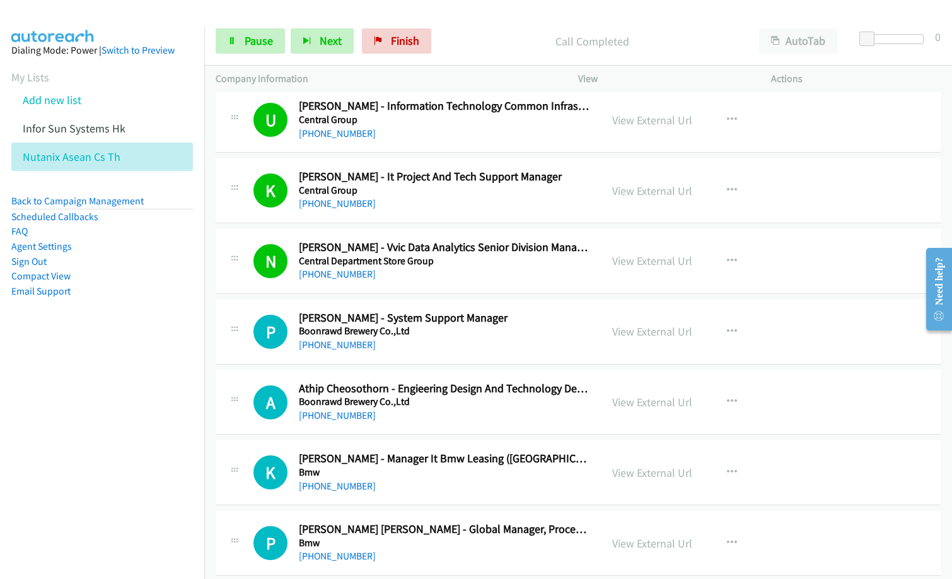
scroll to position [10588, 0]
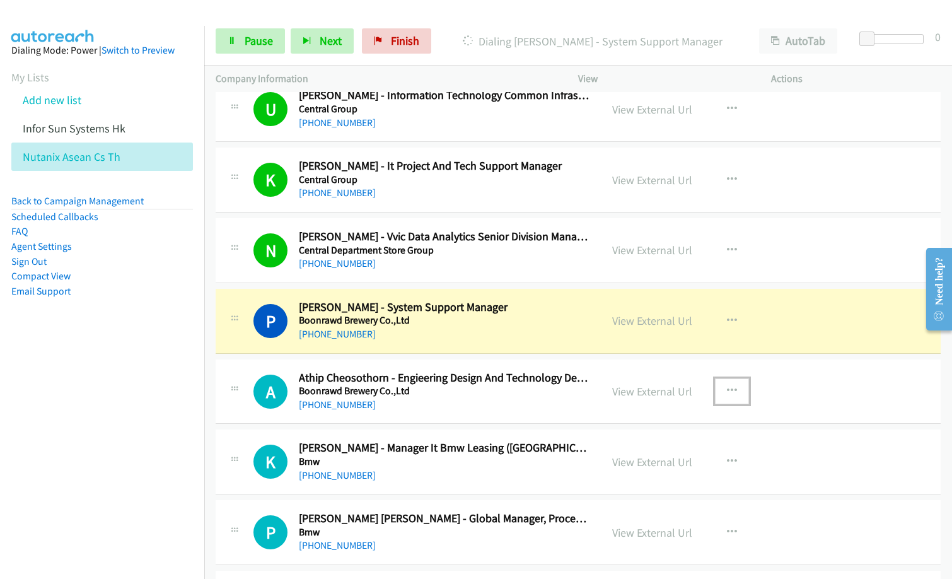
click at [735, 386] on button "button" at bounding box center [732, 390] width 34 height 25
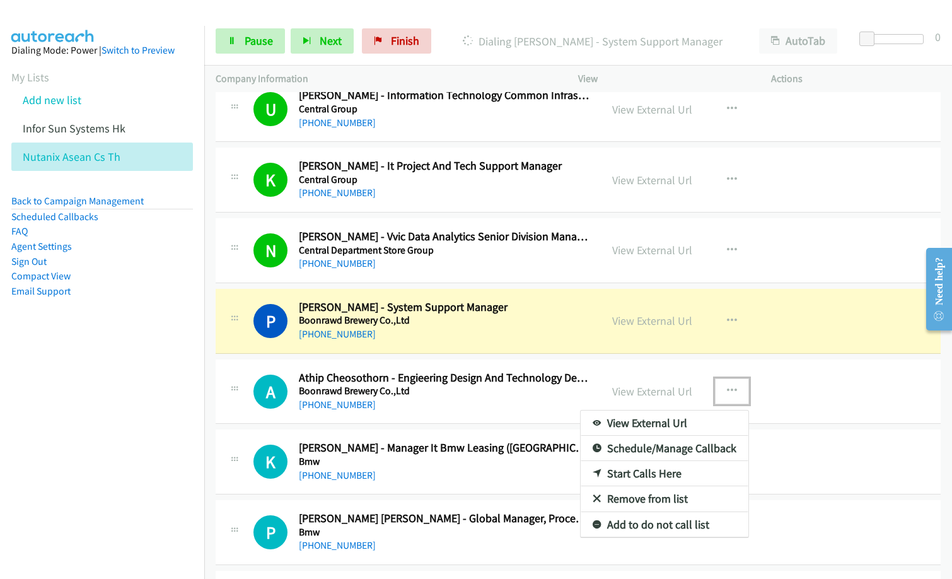
click at [640, 498] on link "Remove from list" at bounding box center [664, 498] width 168 height 25
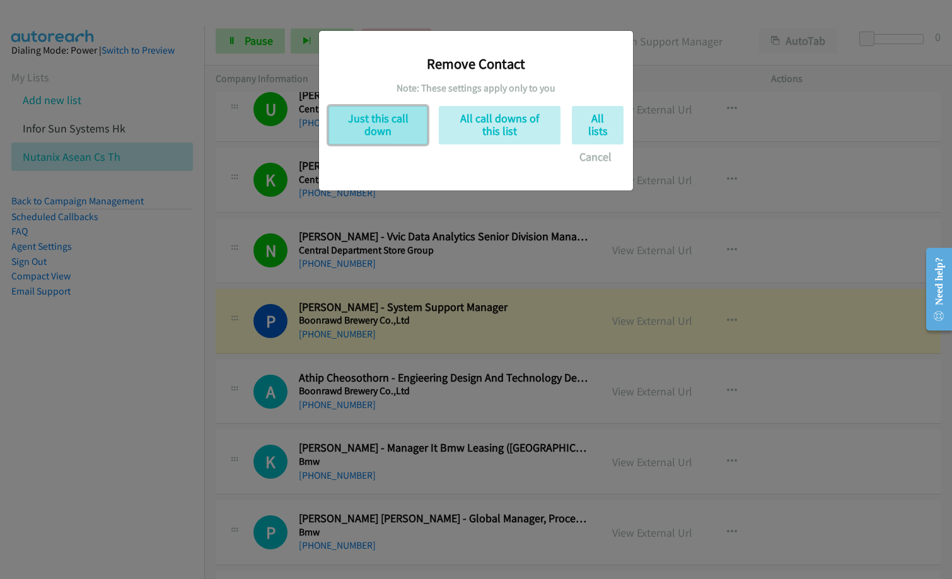
click at [377, 130] on button "Just this call down" at bounding box center [377, 125] width 99 height 38
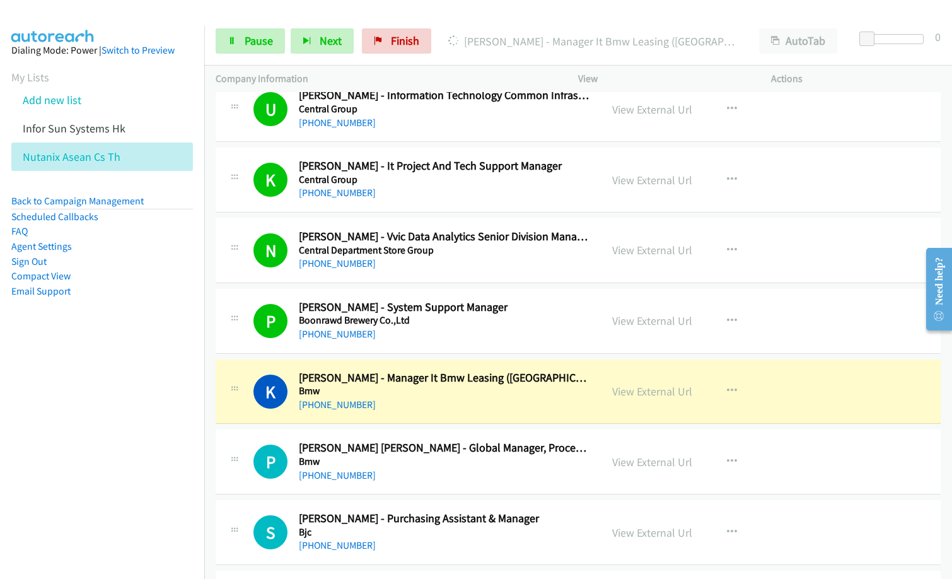
scroll to position [10651, 0]
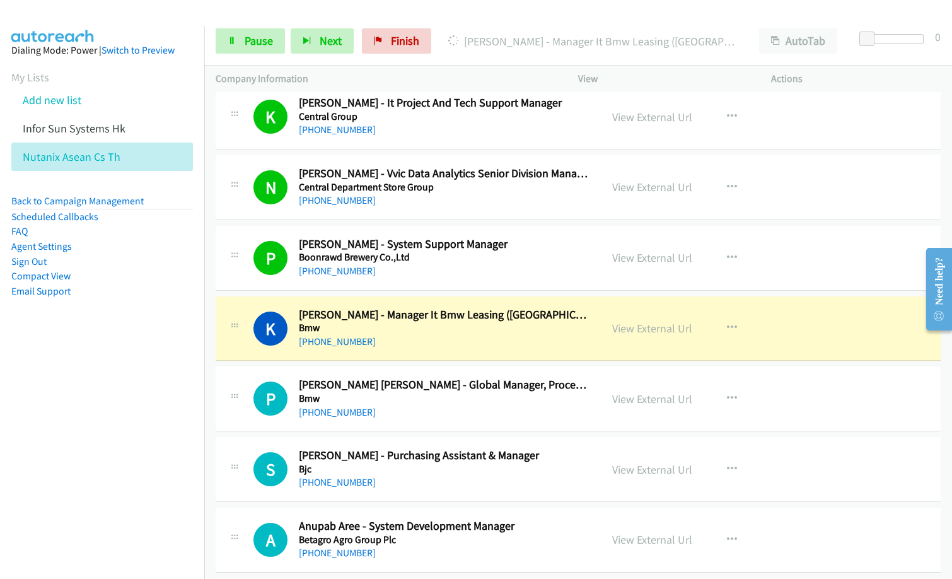
drag, startPoint x: 401, startPoint y: 416, endPoint x: 407, endPoint y: 377, distance: 39.5
click at [401, 416] on div "[PHONE_NUMBER]" at bounding box center [444, 412] width 291 height 15
click at [263, 47] on span "Pause" at bounding box center [259, 40] width 28 height 14
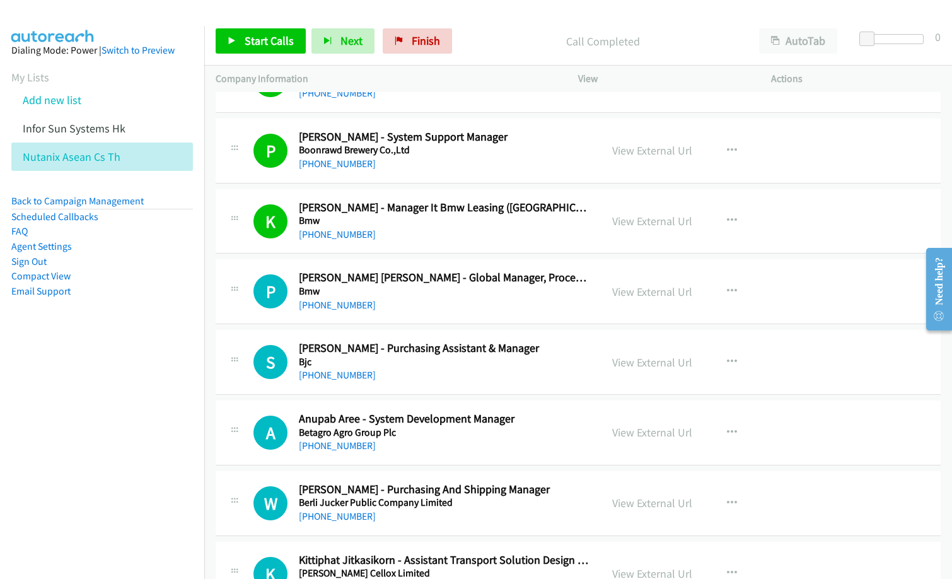
scroll to position [10777, 0]
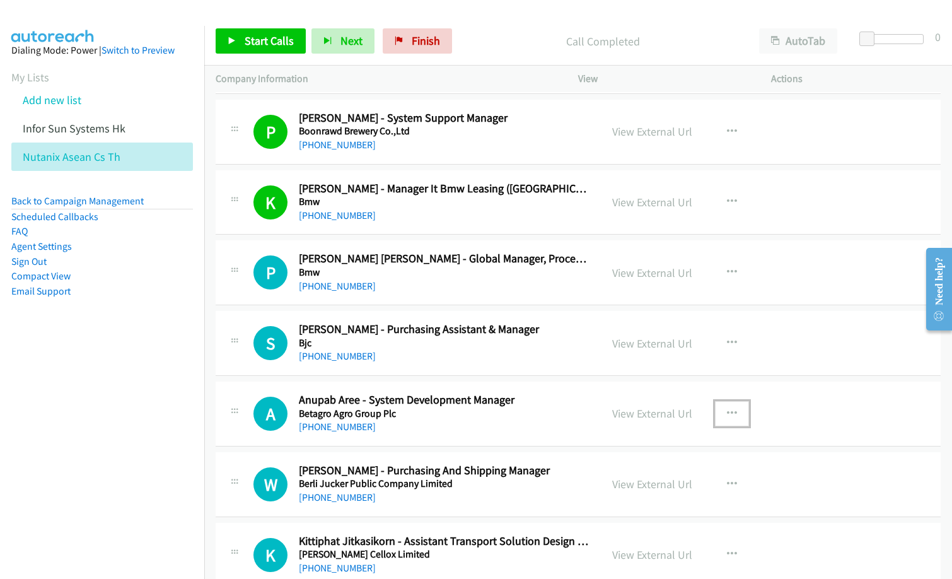
click at [717, 407] on button "button" at bounding box center [732, 413] width 34 height 25
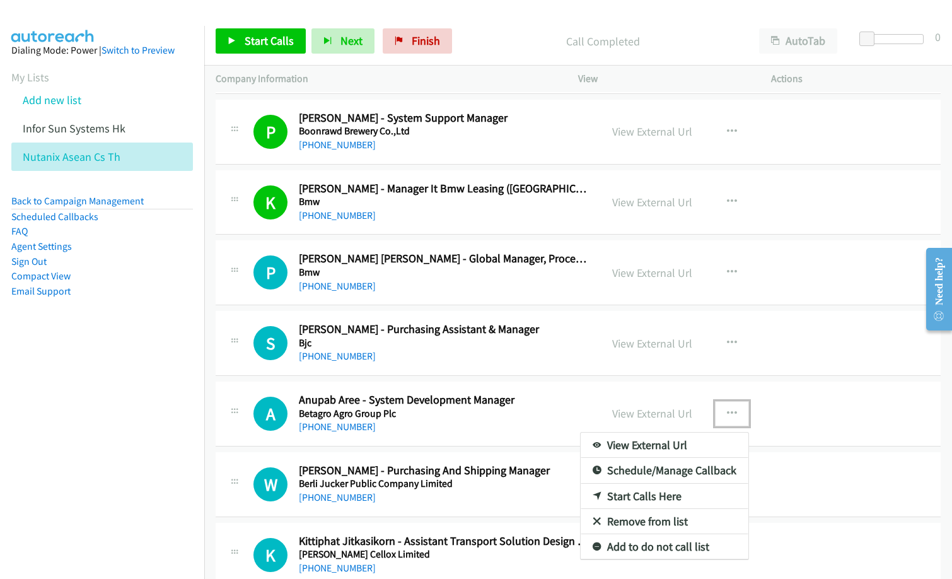
click at [664, 495] on link "Start Calls Here" at bounding box center [664, 495] width 168 height 25
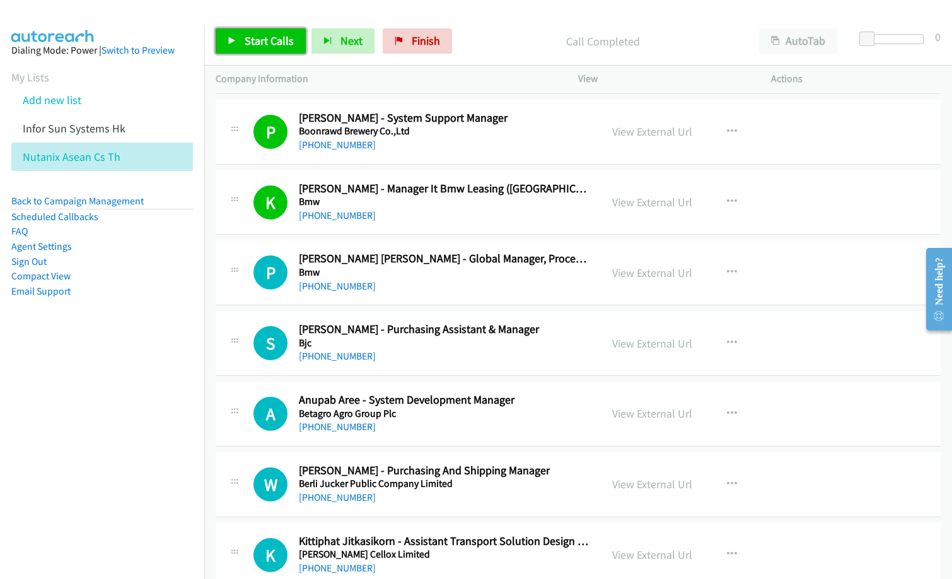
click at [282, 37] on span "Start Calls" at bounding box center [269, 40] width 49 height 14
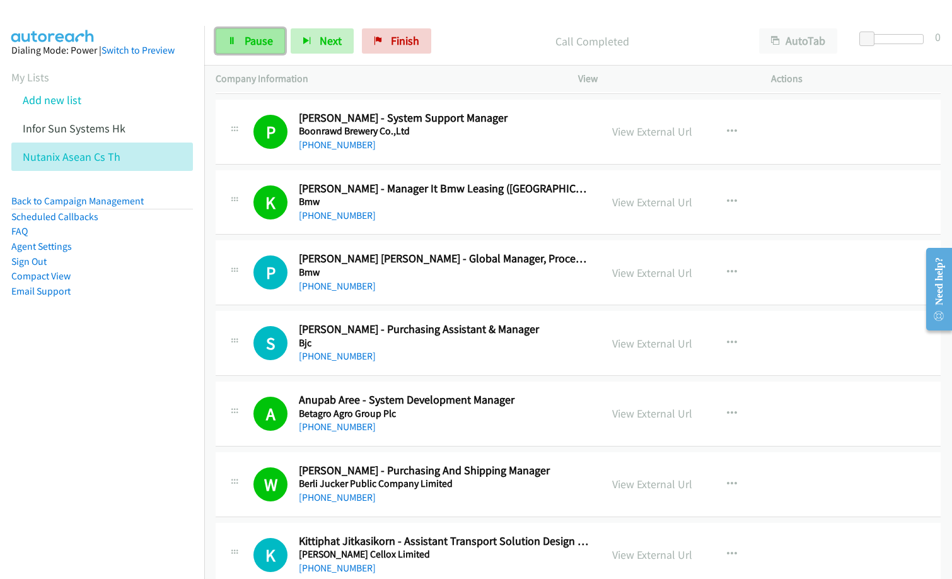
click at [259, 43] on span "Pause" at bounding box center [259, 40] width 28 height 14
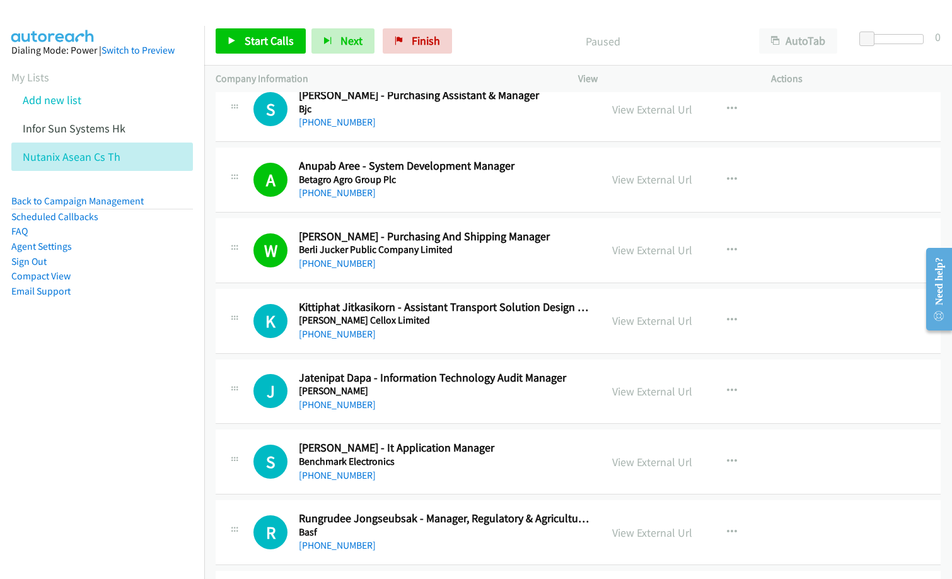
scroll to position [11029, 0]
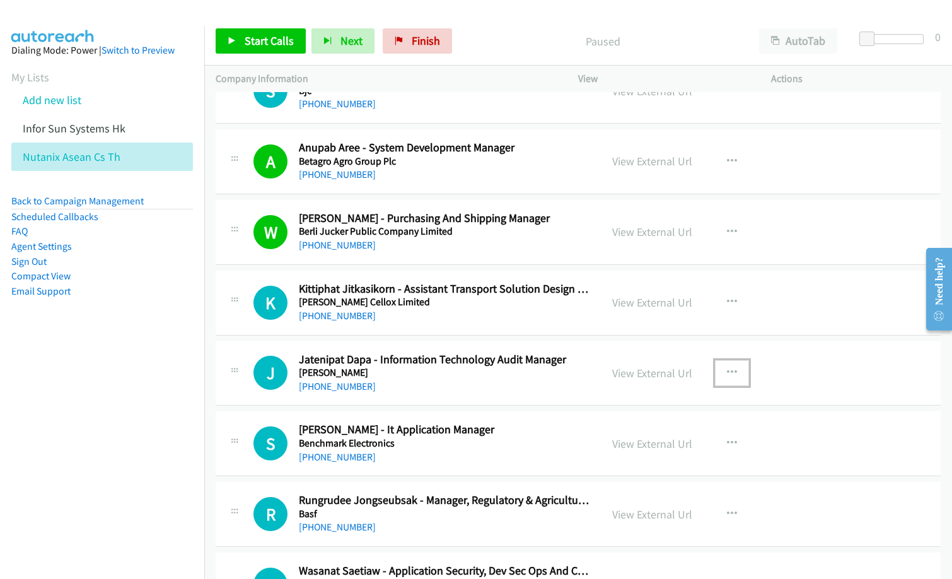
drag, startPoint x: 727, startPoint y: 373, endPoint x: 725, endPoint y: 384, distance: 11.6
click at [727, 373] on icon "button" at bounding box center [732, 372] width 10 height 10
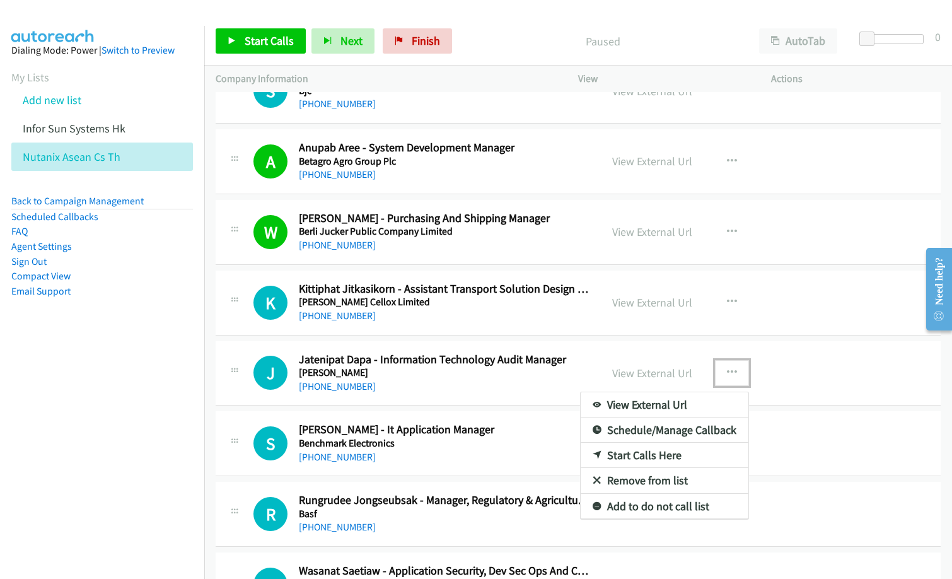
click at [651, 454] on link "Start Calls Here" at bounding box center [664, 454] width 168 height 25
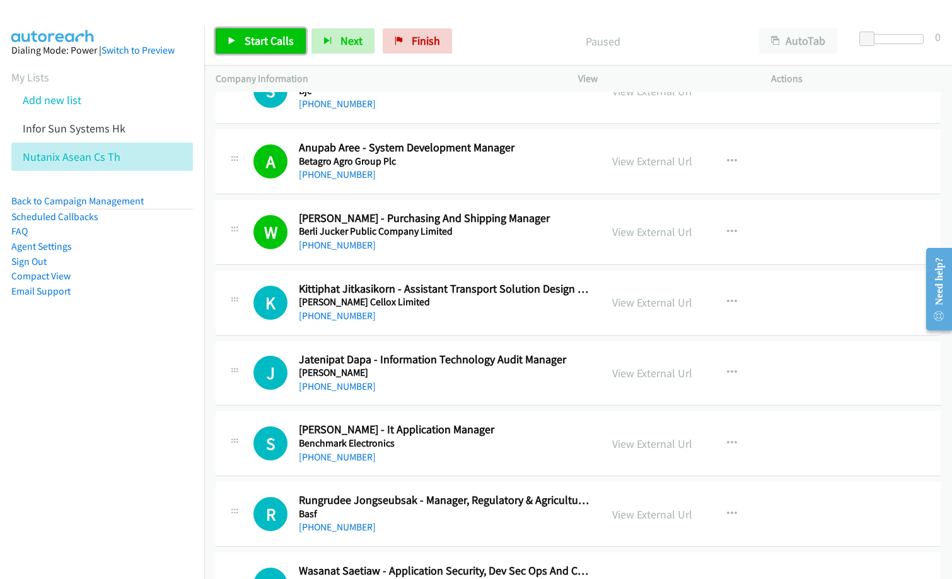
click at [255, 37] on span "Start Calls" at bounding box center [269, 40] width 49 height 14
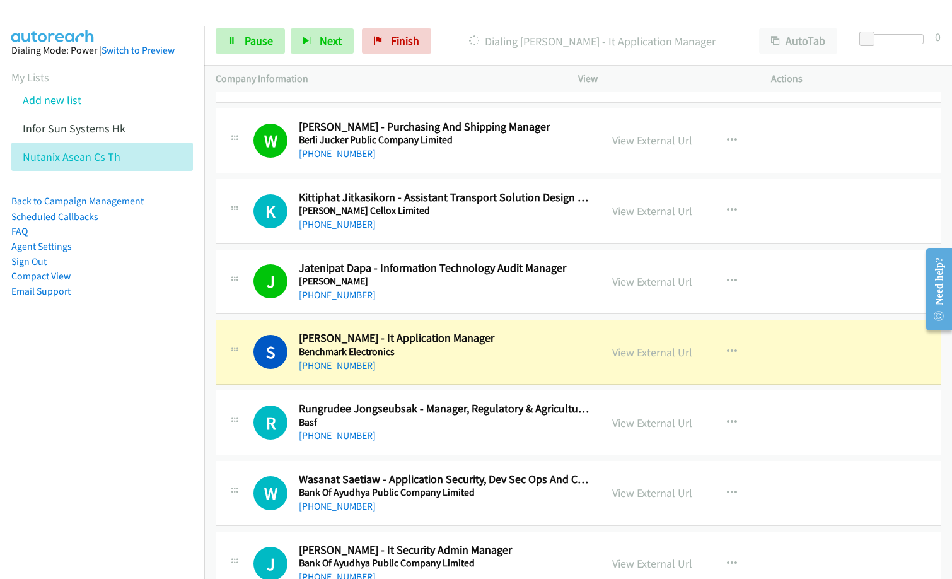
scroll to position [11218, 0]
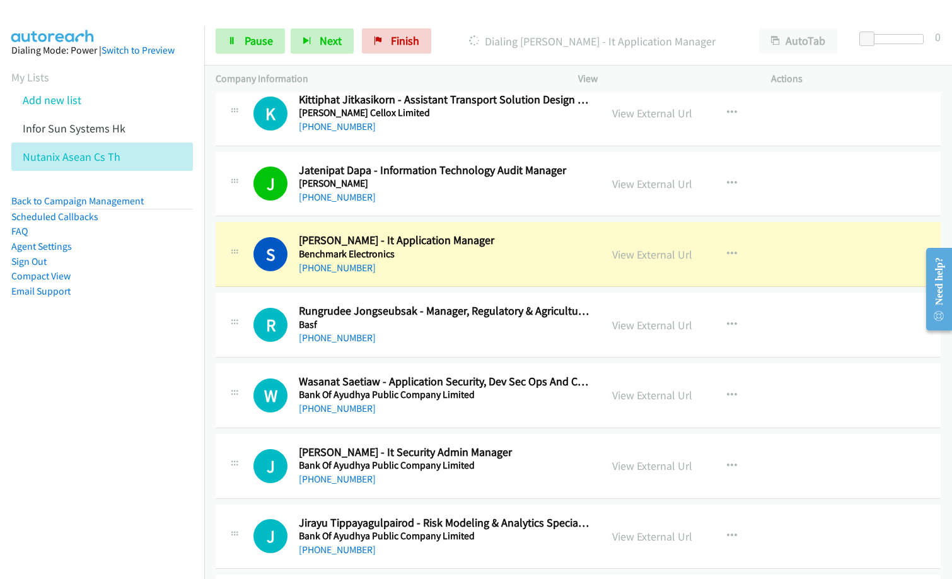
click at [123, 391] on nav "Dialing Mode: Power | Switch to Preview My Lists Add new list Infor Sun Systems…" at bounding box center [102, 315] width 205 height 579
click at [730, 326] on icon "button" at bounding box center [732, 325] width 10 height 10
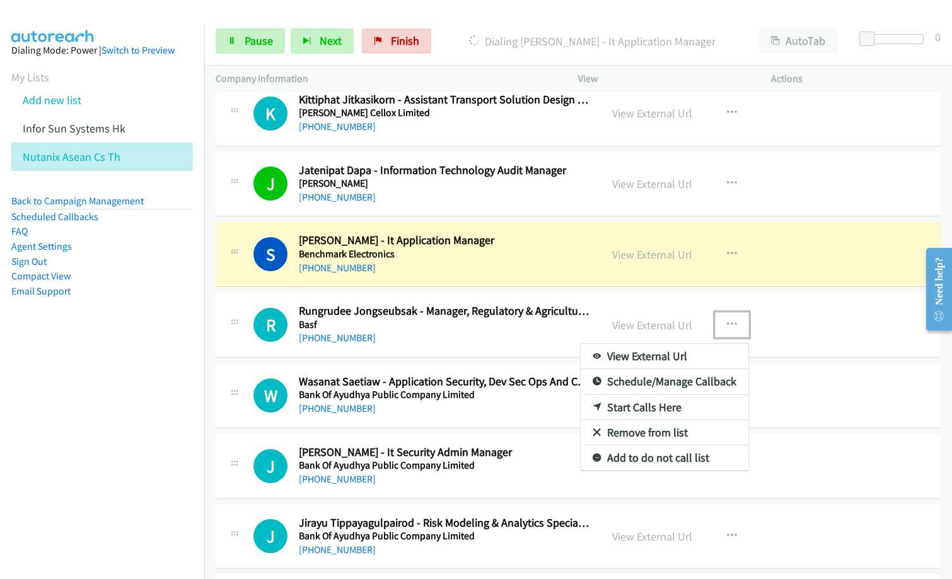
click at [640, 430] on link "Remove from list" at bounding box center [664, 432] width 168 height 25
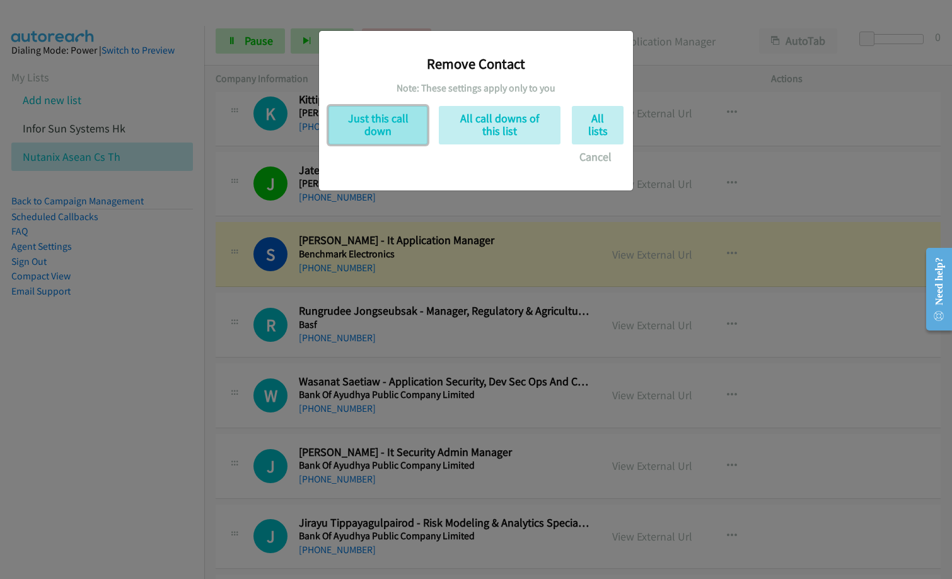
click at [383, 130] on button "Just this call down" at bounding box center [377, 125] width 99 height 38
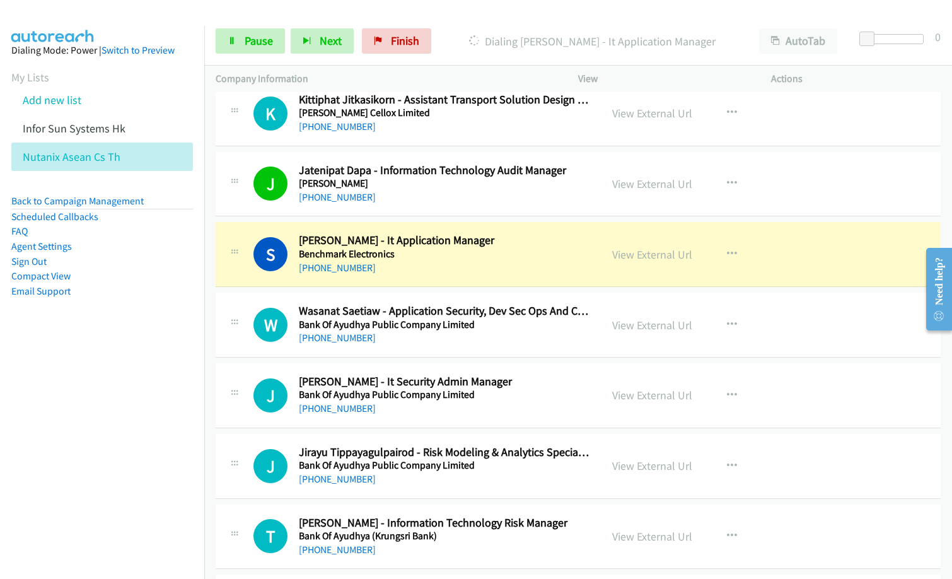
scroll to position [11281, 0]
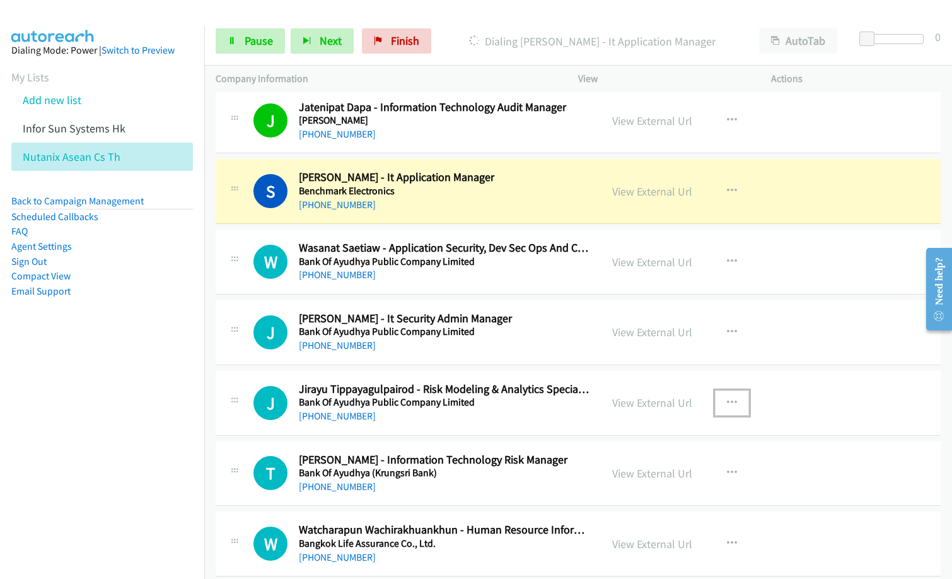
click at [727, 400] on icon "button" at bounding box center [732, 403] width 10 height 10
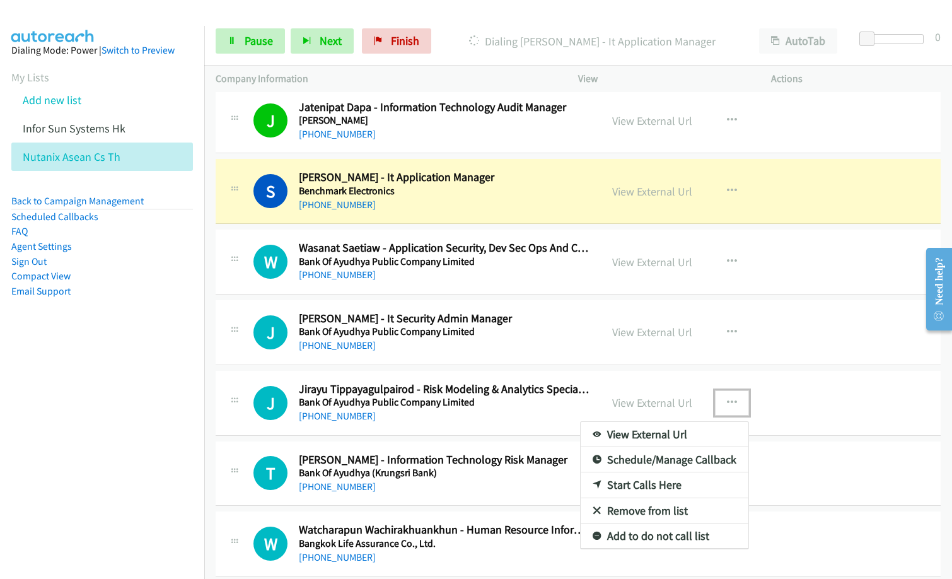
click at [635, 509] on link "Remove from list" at bounding box center [664, 510] width 168 height 25
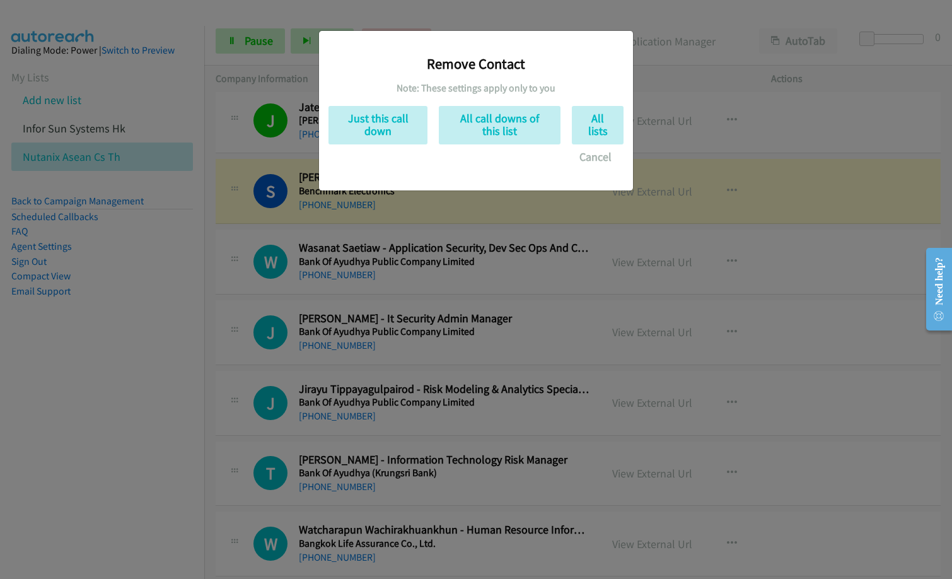
click at [388, 102] on div "Remove Contact Note: These settings apply only to you Just this call down All c…" at bounding box center [475, 104] width 295 height 129
click at [400, 132] on button "Just this call down" at bounding box center [377, 125] width 99 height 38
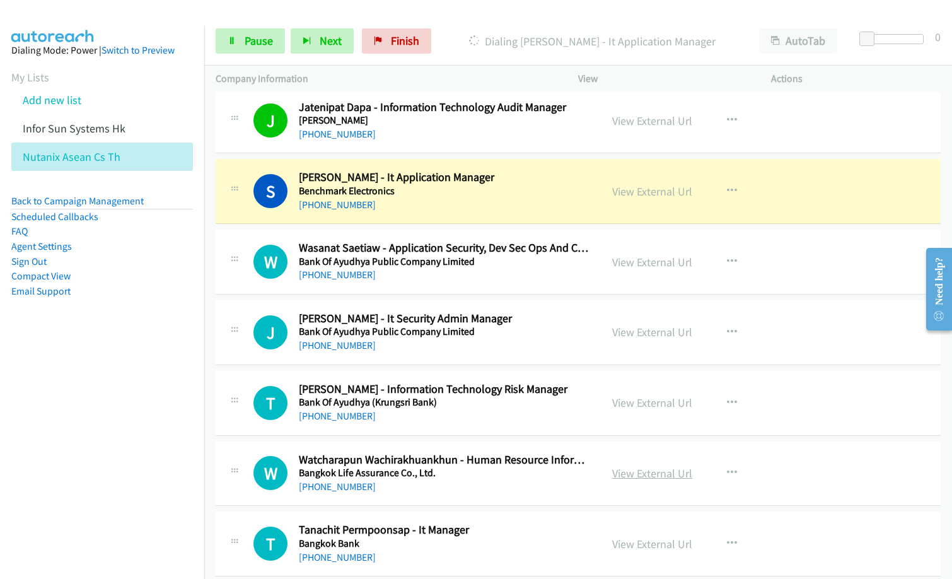
click at [671, 471] on link "View External Url" at bounding box center [652, 473] width 80 height 14
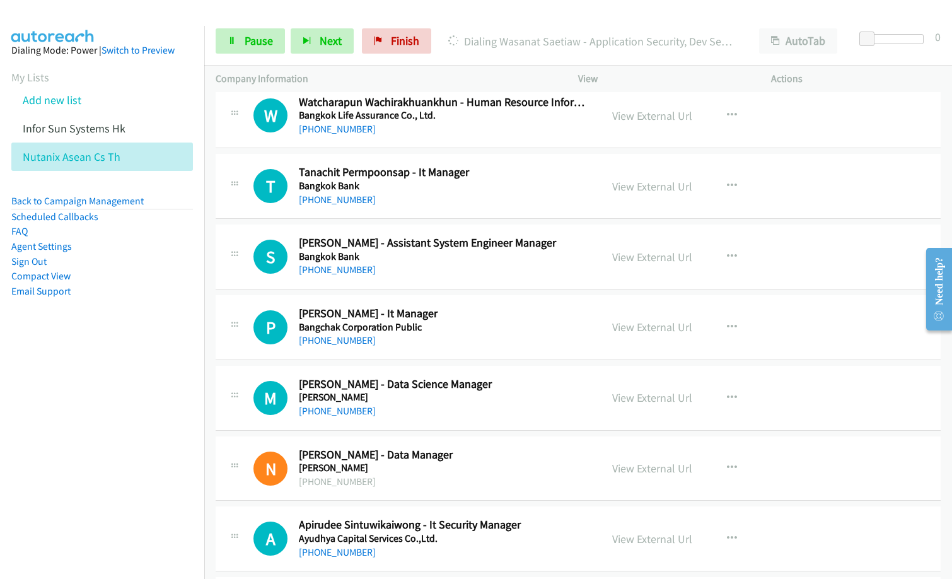
scroll to position [11387, 0]
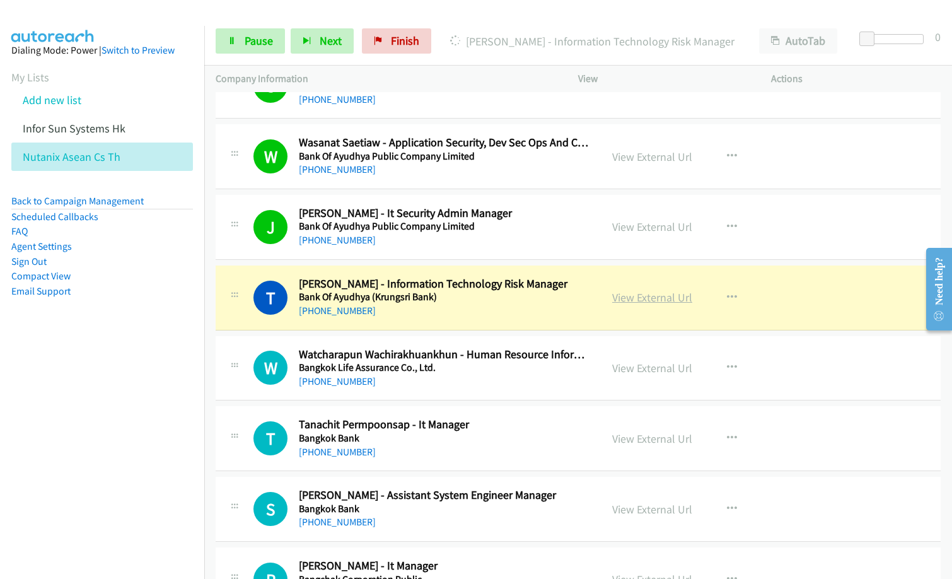
click at [649, 292] on link "View External Url" at bounding box center [652, 297] width 80 height 14
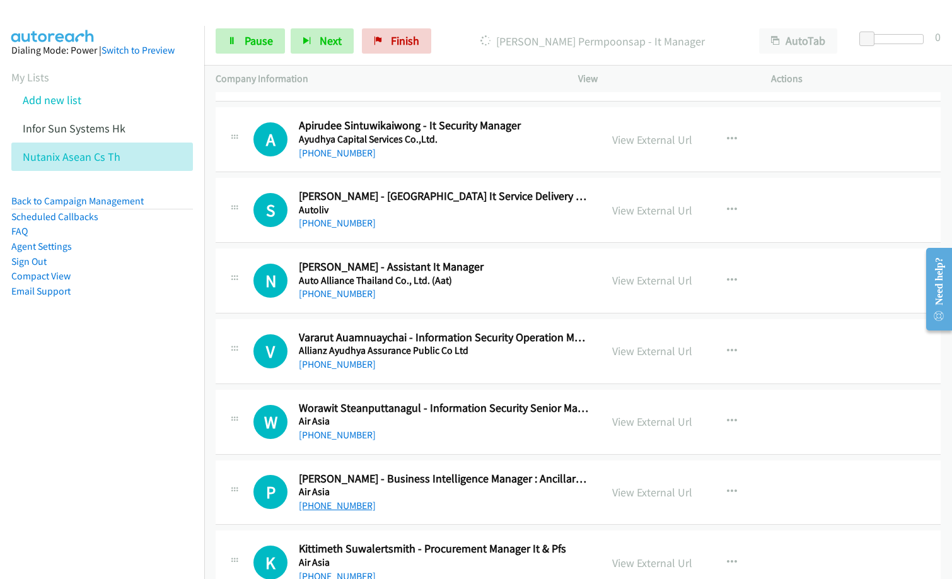
scroll to position [12143, 0]
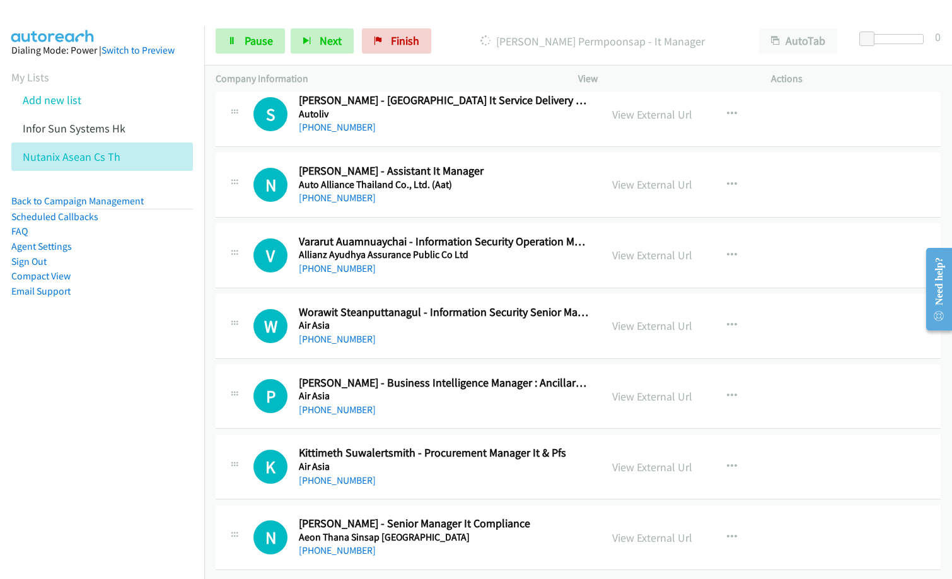
click at [43, 454] on nav "Dialing Mode: Power | Switch to Preview My Lists Add new list Infor Sun Systems…" at bounding box center [102, 315] width 205 height 579
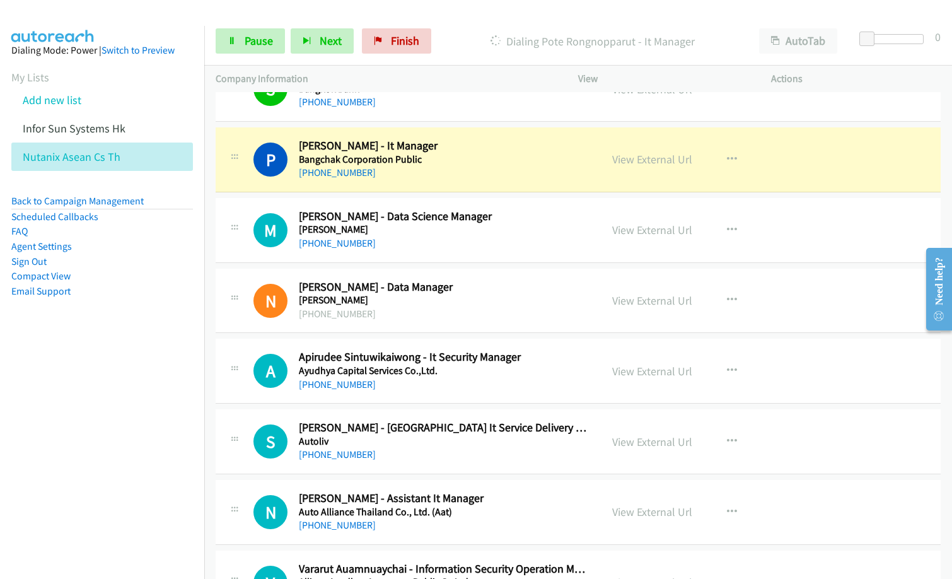
scroll to position [11828, 0]
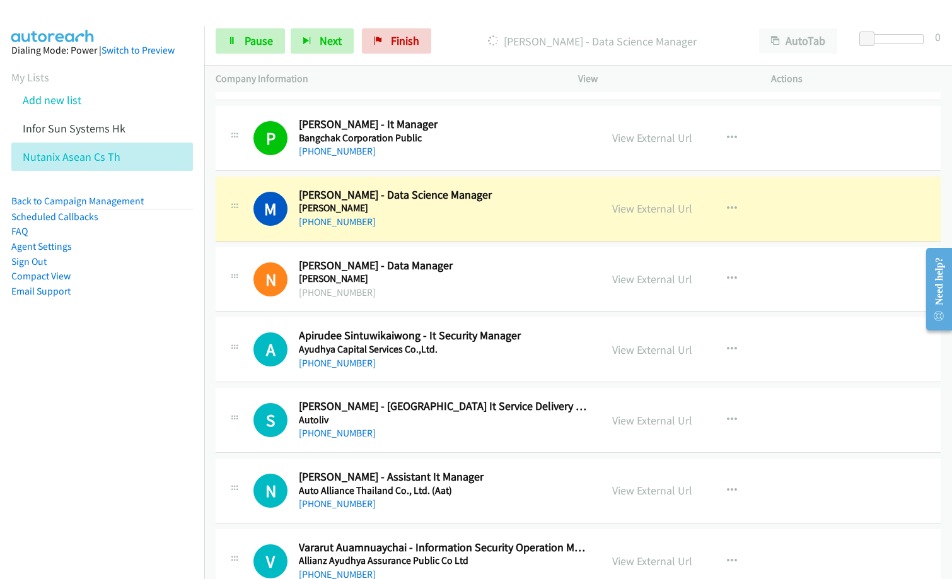
click at [49, 384] on nav "Dialing Mode: Power | Switch to Preview My Lists Add new list Infor Sun Systems…" at bounding box center [102, 315] width 205 height 579
click at [646, 208] on link "View External Url" at bounding box center [652, 208] width 80 height 14
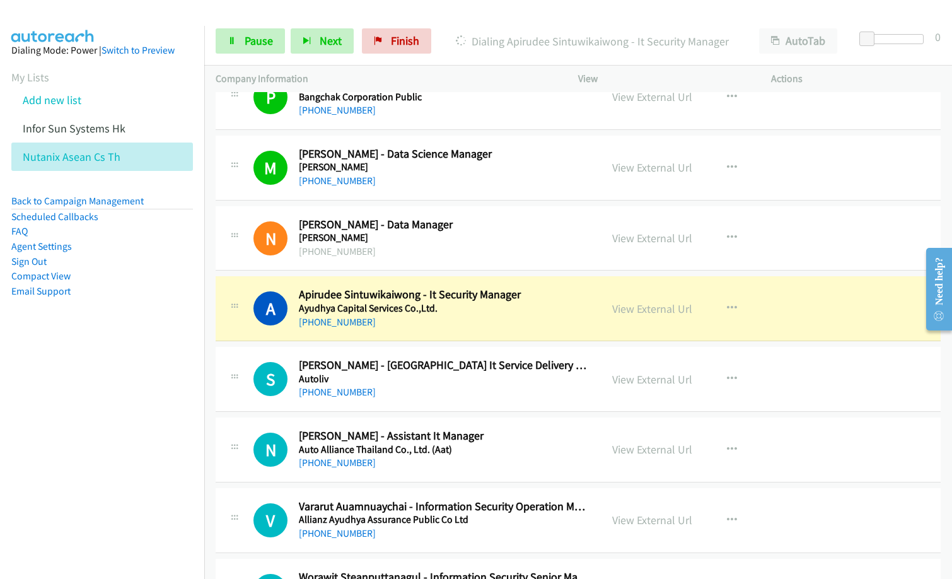
scroll to position [11891, 0]
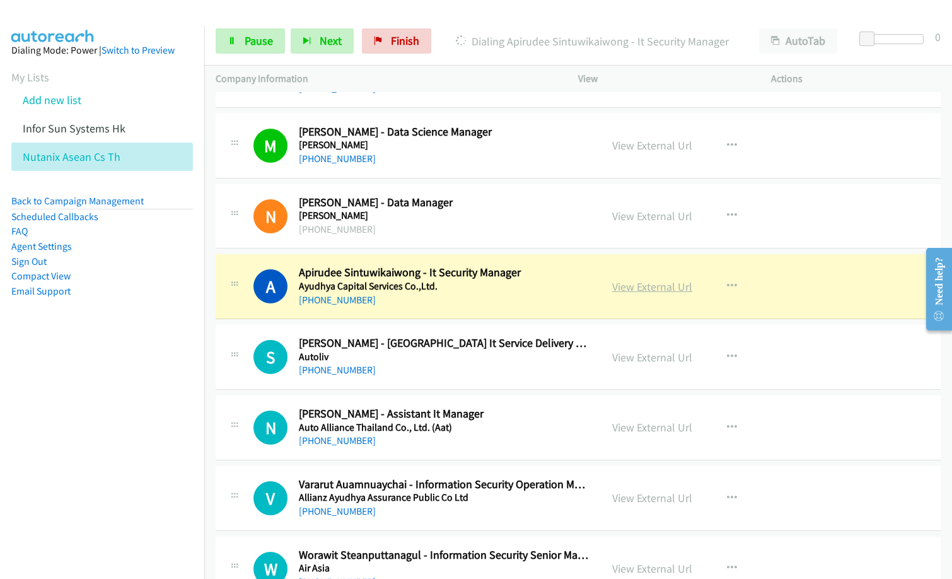
click at [669, 289] on link "View External Url" at bounding box center [652, 286] width 80 height 14
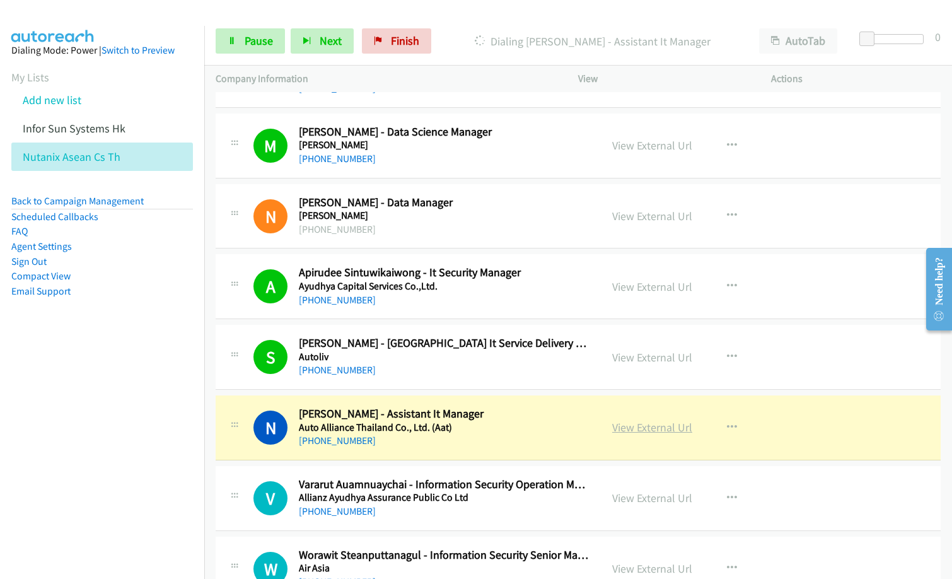
click at [664, 427] on link "View External Url" at bounding box center [652, 427] width 80 height 14
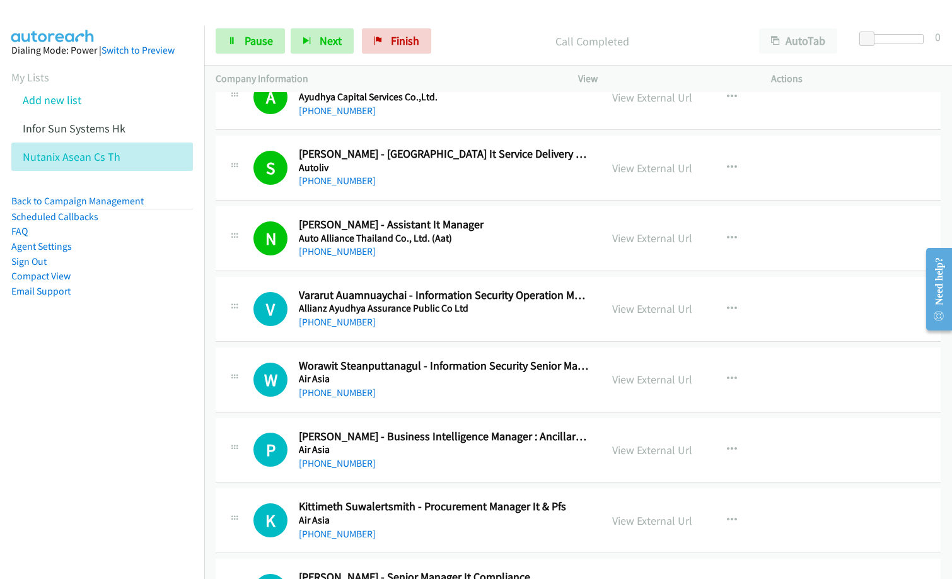
scroll to position [12143, 0]
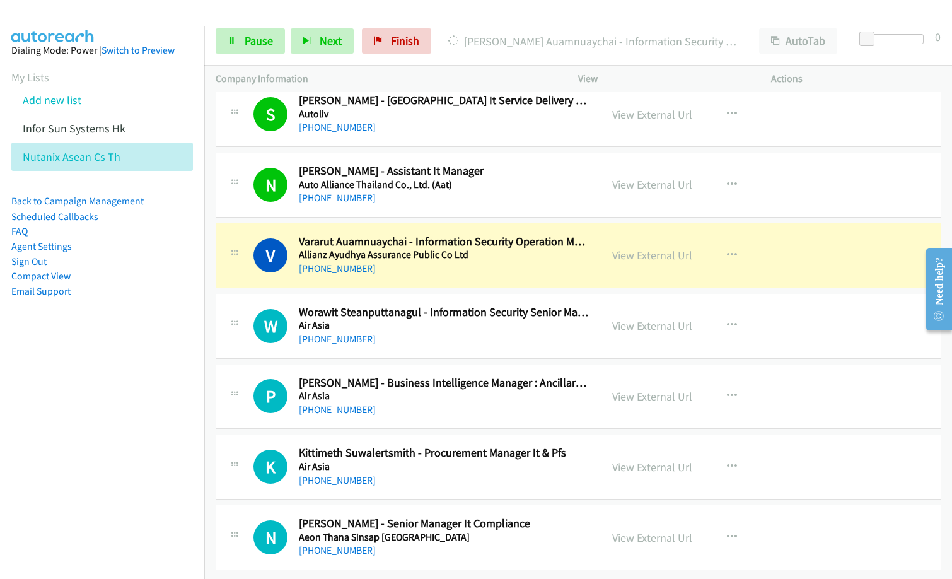
click at [434, 276] on div "V Callback Scheduled Vararut Auamnuaychai - Information Security Operation Mana…" at bounding box center [578, 255] width 725 height 65
click at [653, 248] on link "View External Url" at bounding box center [652, 255] width 80 height 14
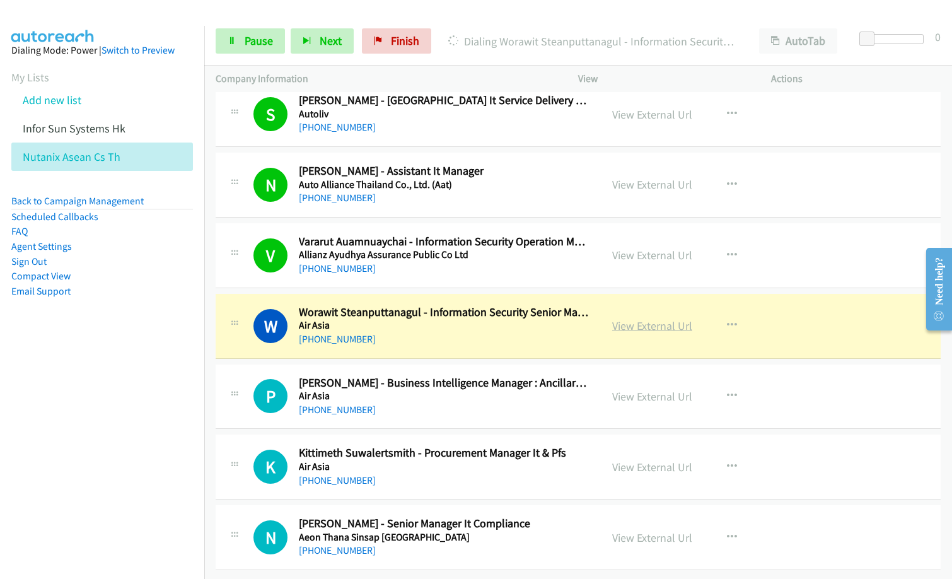
click at [661, 318] on link "View External Url" at bounding box center [652, 325] width 80 height 14
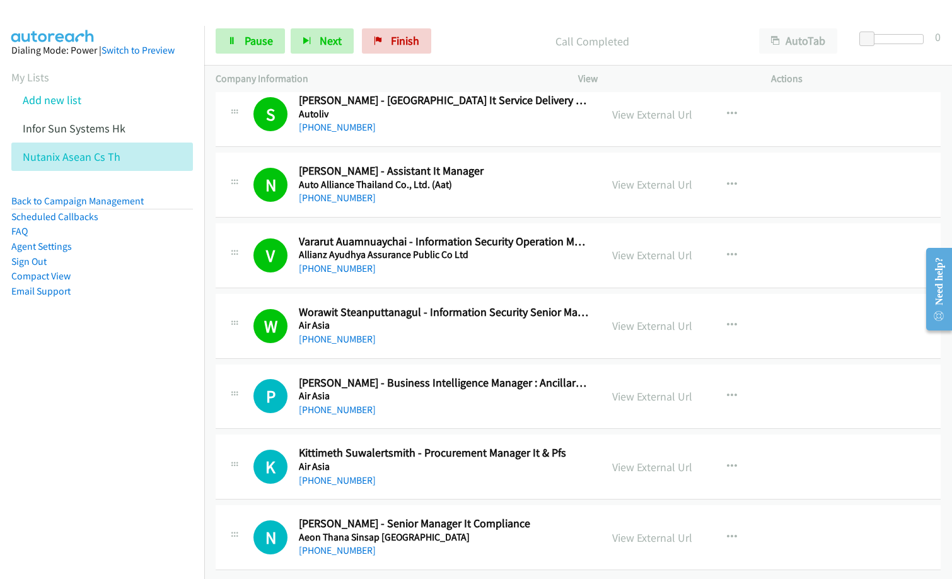
click at [494, 39] on p "Call Completed" at bounding box center [592, 41] width 288 height 17
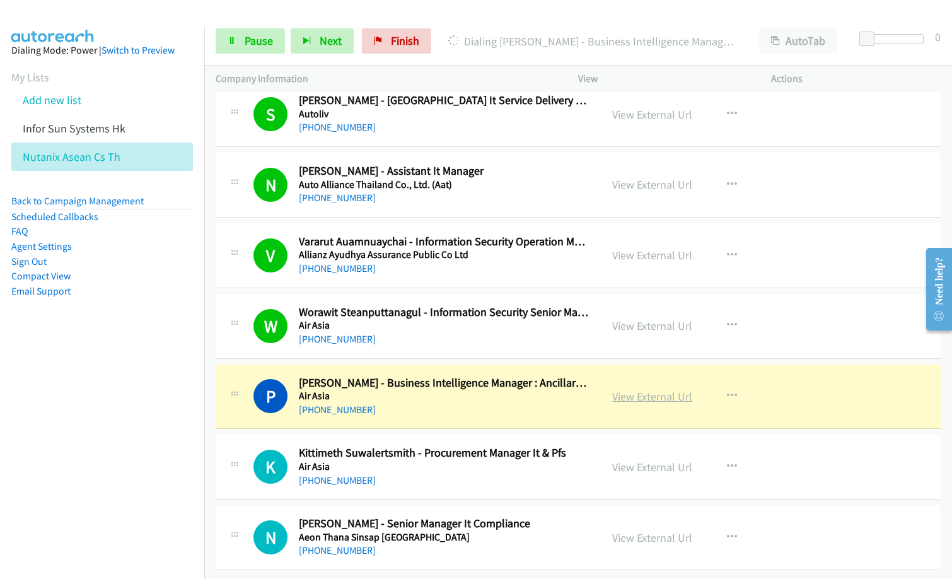
click at [660, 389] on link "View External Url" at bounding box center [652, 396] width 80 height 14
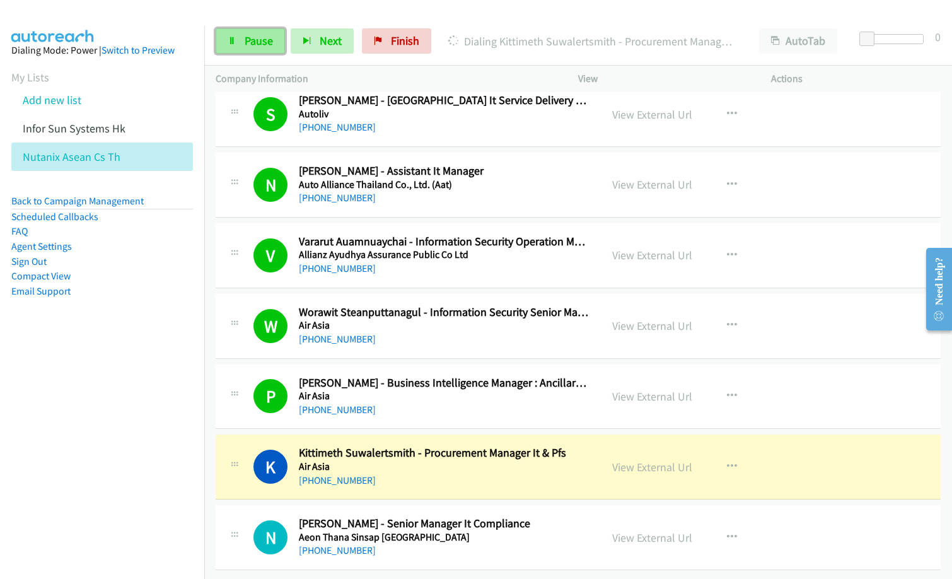
click at [248, 40] on span "Pause" at bounding box center [259, 40] width 28 height 14
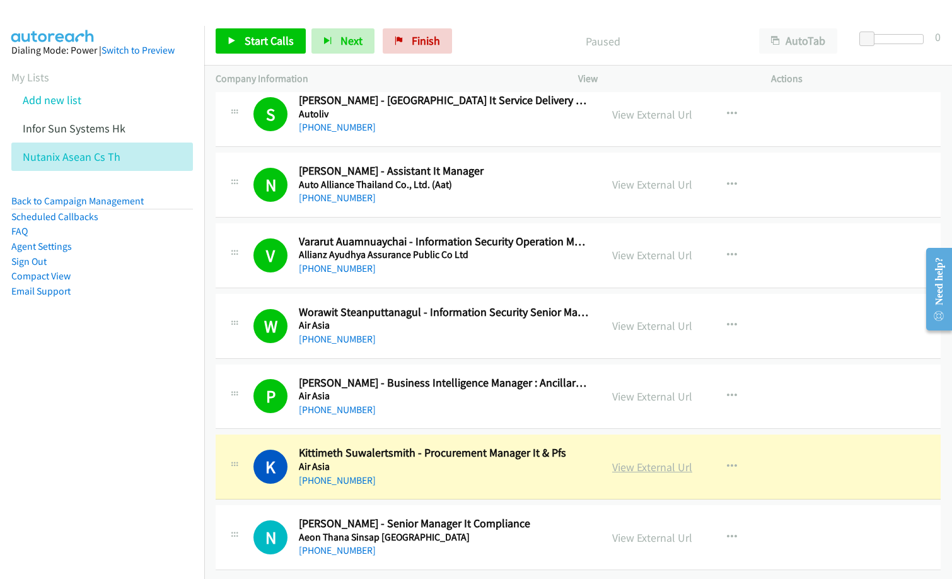
click at [640, 459] on link "View External Url" at bounding box center [652, 466] width 80 height 14
click at [499, 21] on div "Start Calls Pause Next Finish Paused AutoTab AutoTab 0" at bounding box center [577, 41] width 747 height 49
click at [441, 406] on div "[PHONE_NUMBER]" at bounding box center [444, 409] width 291 height 15
click at [419, 432] on td "K Callback Scheduled Kittimeth Suwalertsmith - Procurement Manager It & Pfs Air…" at bounding box center [577, 467] width 747 height 71
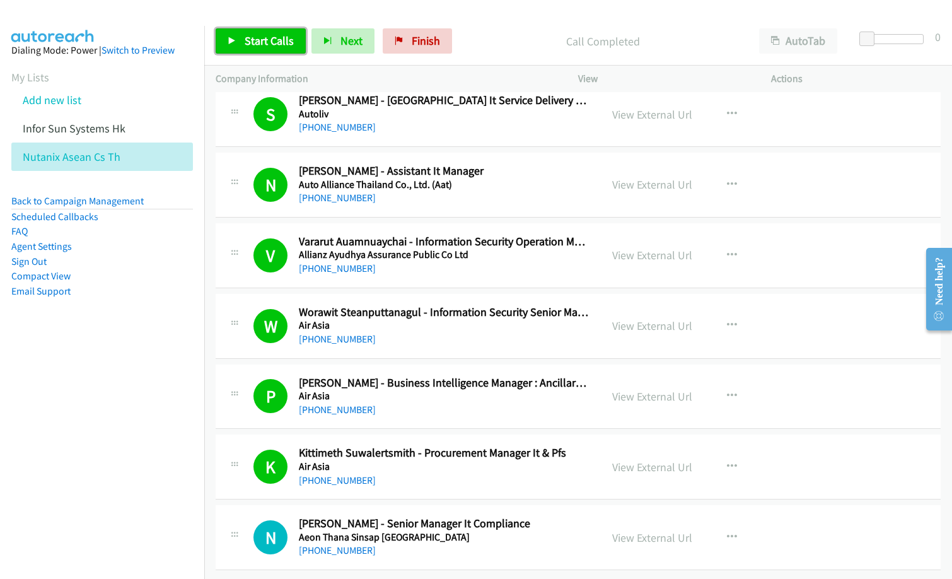
click at [272, 40] on span "Start Calls" at bounding box center [269, 40] width 49 height 14
click at [641, 533] on link "View External Url" at bounding box center [652, 537] width 80 height 14
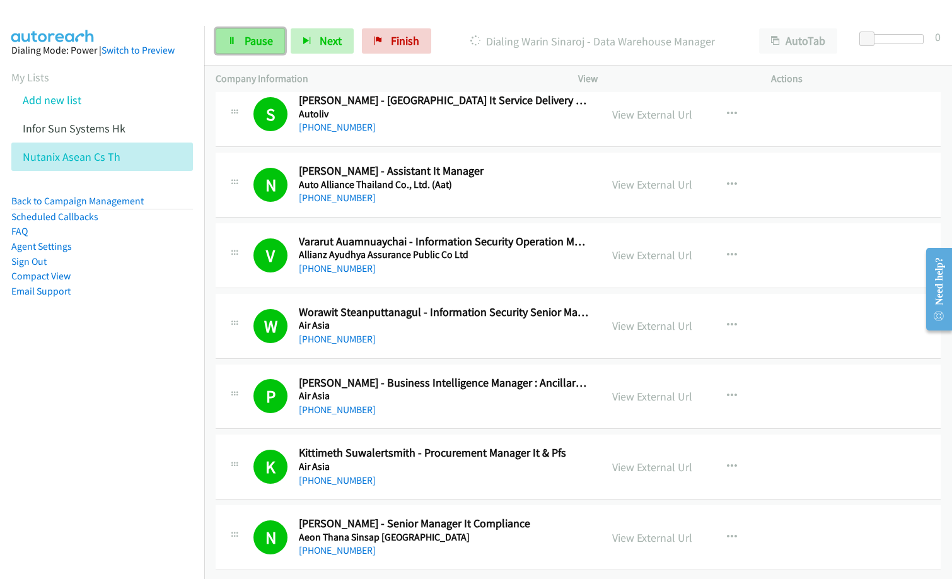
click at [245, 39] on span "Pause" at bounding box center [259, 40] width 28 height 14
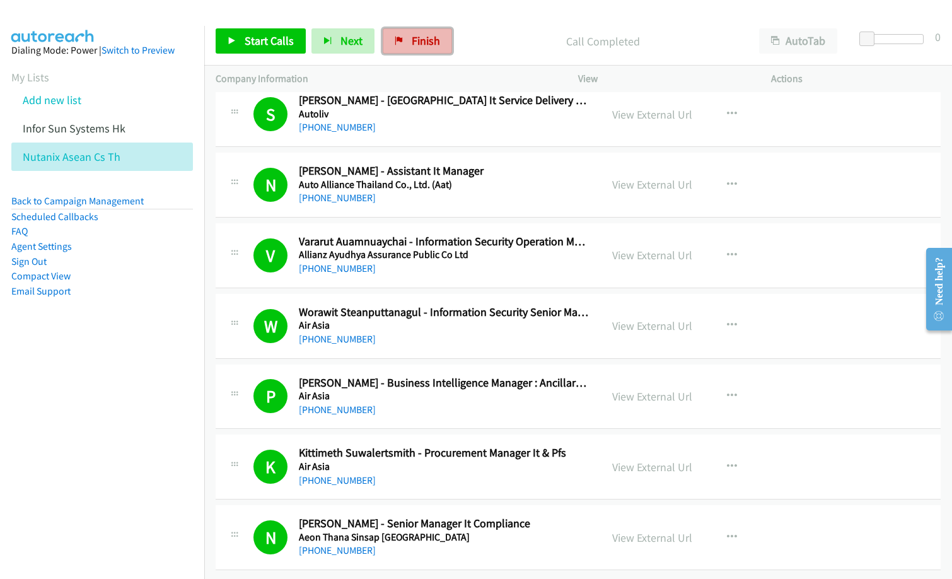
click at [413, 36] on span "Finish" at bounding box center [426, 40] width 28 height 14
